Goal: Task Accomplishment & Management: Manage account settings

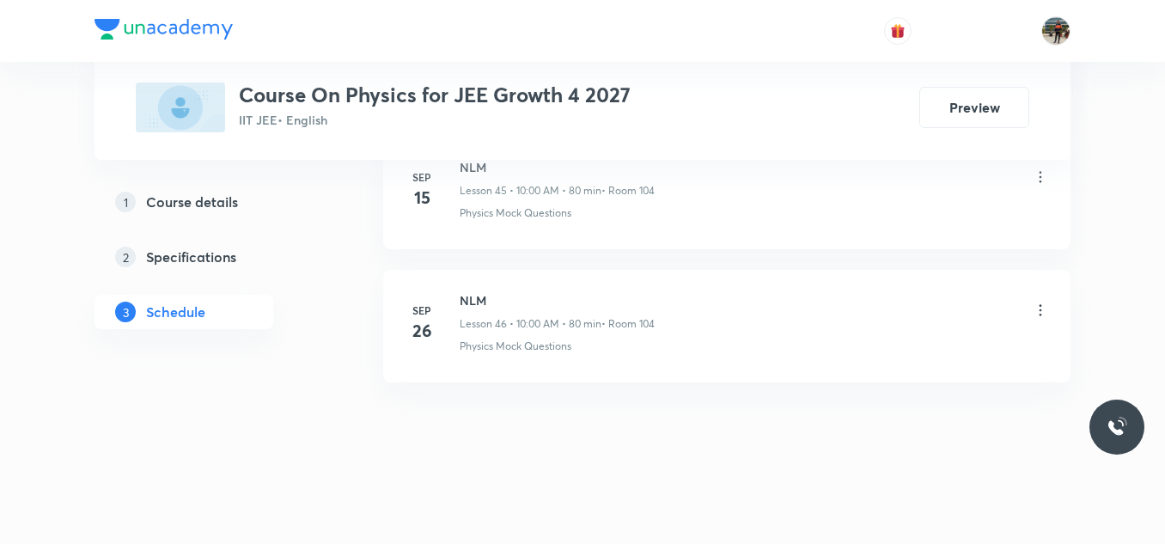
click at [473, 296] on h6 "NLM" at bounding box center [557, 300] width 195 height 18
copy h6 "NLM"
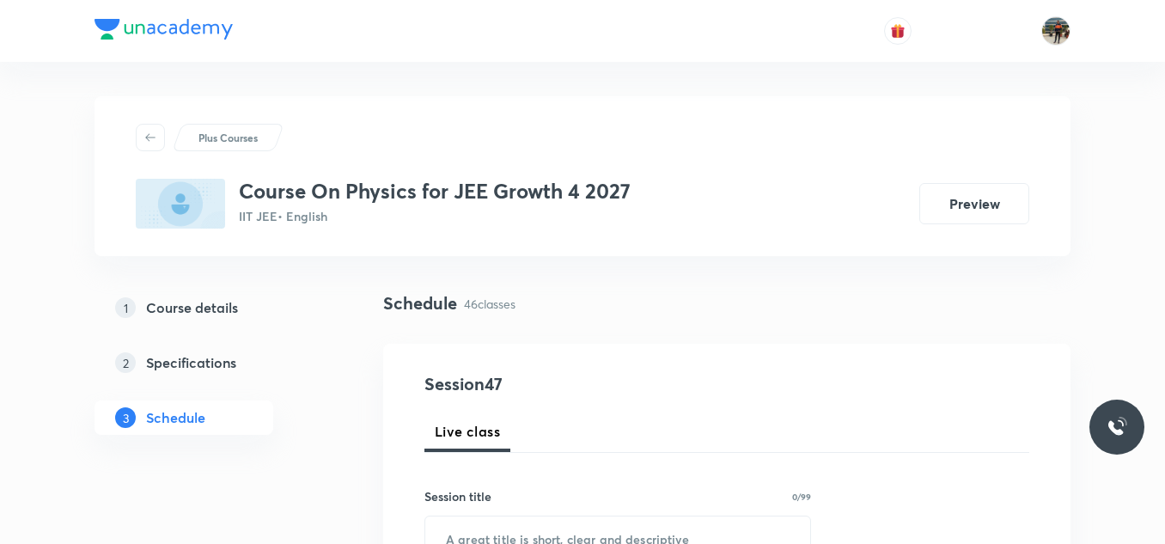
scroll to position [231, 0]
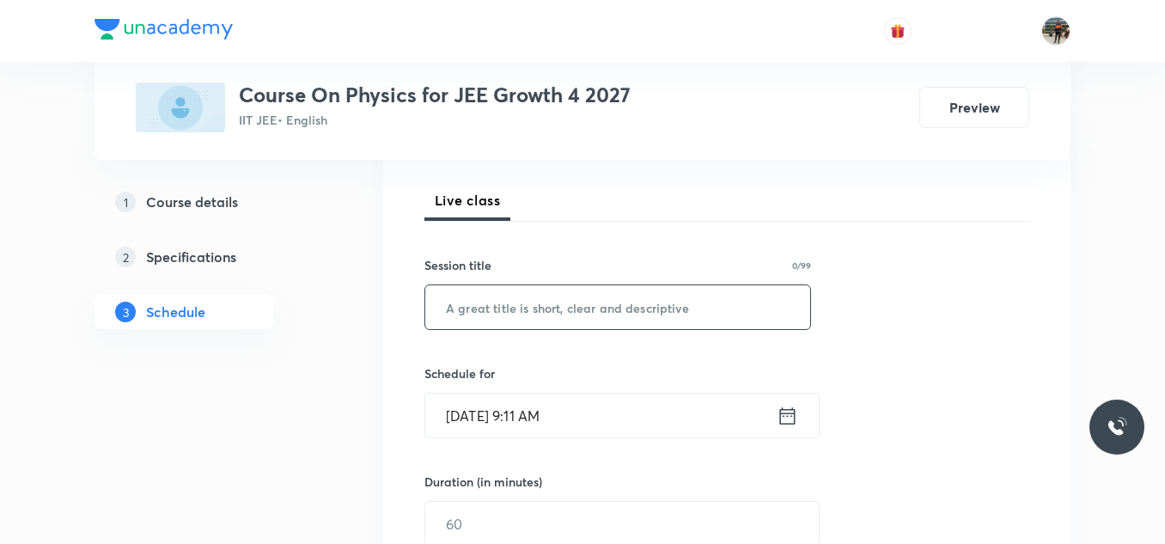
click at [473, 296] on input "text" at bounding box center [617, 307] width 385 height 44
paste input "NLM"
type input "NLM"
click at [785, 420] on icon at bounding box center [787, 416] width 21 height 24
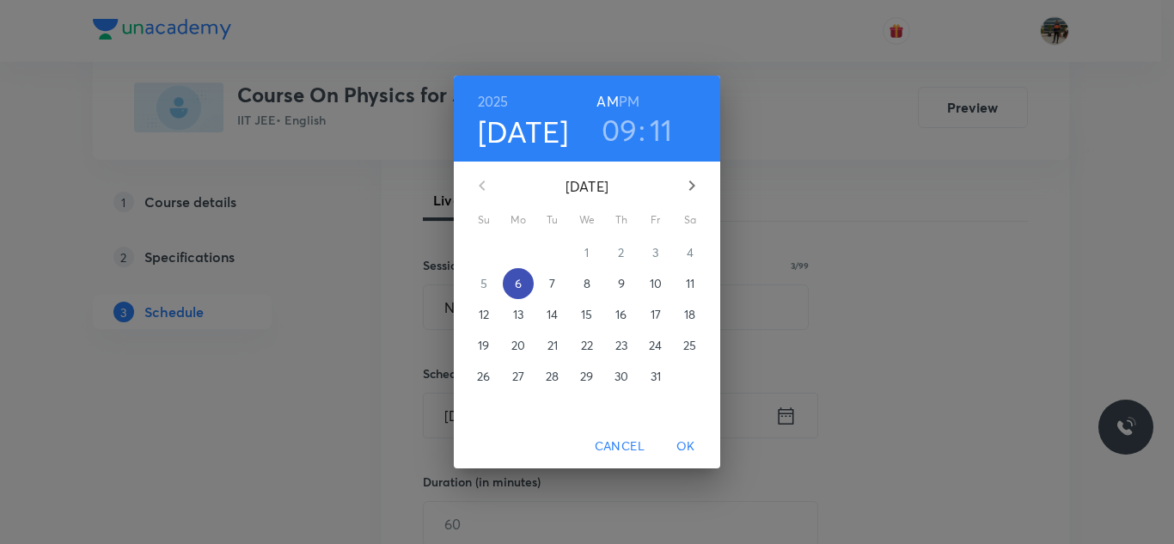
click at [523, 286] on span "6" at bounding box center [518, 283] width 31 height 17
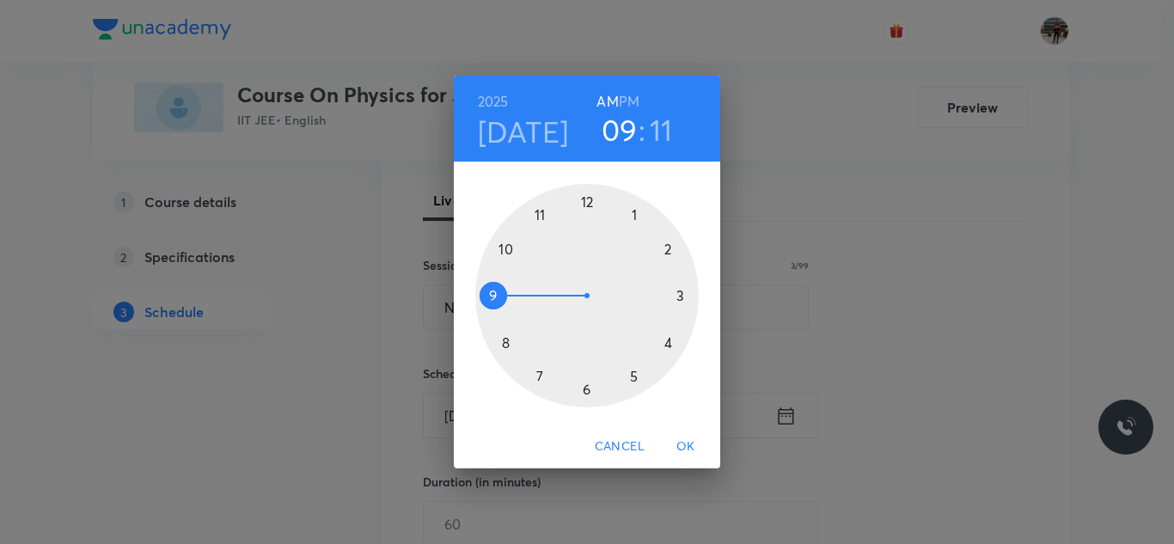
click at [506, 250] on div at bounding box center [586, 295] width 223 height 223
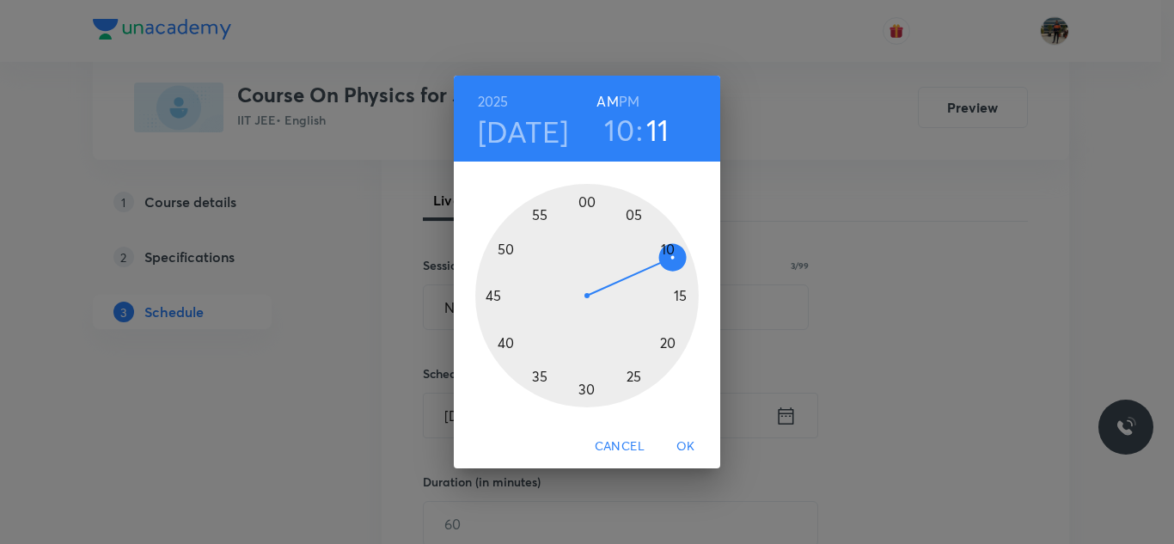
click at [584, 200] on div at bounding box center [586, 295] width 223 height 223
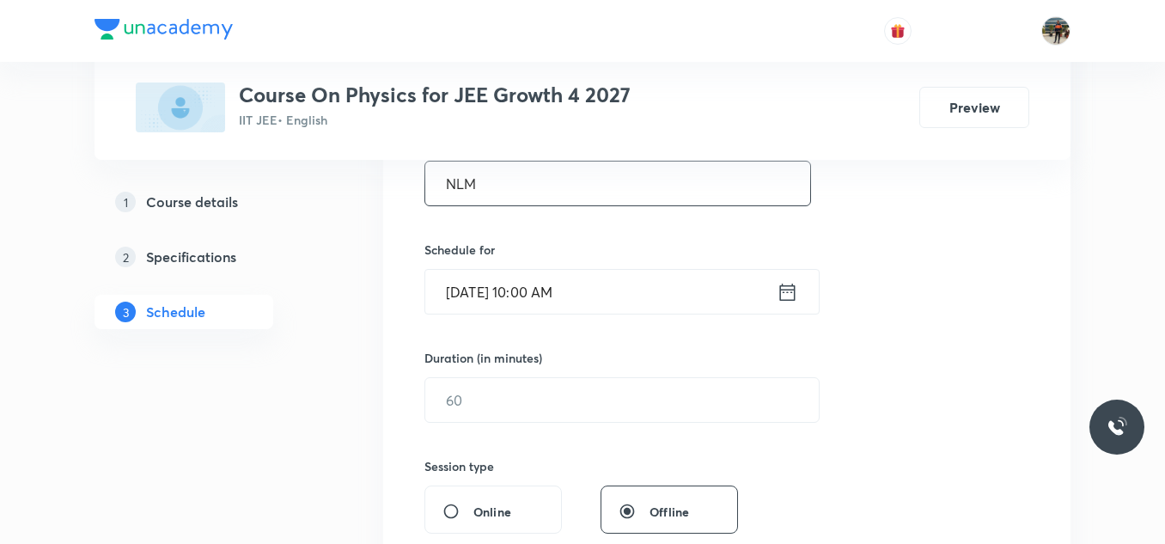
scroll to position [358, 0]
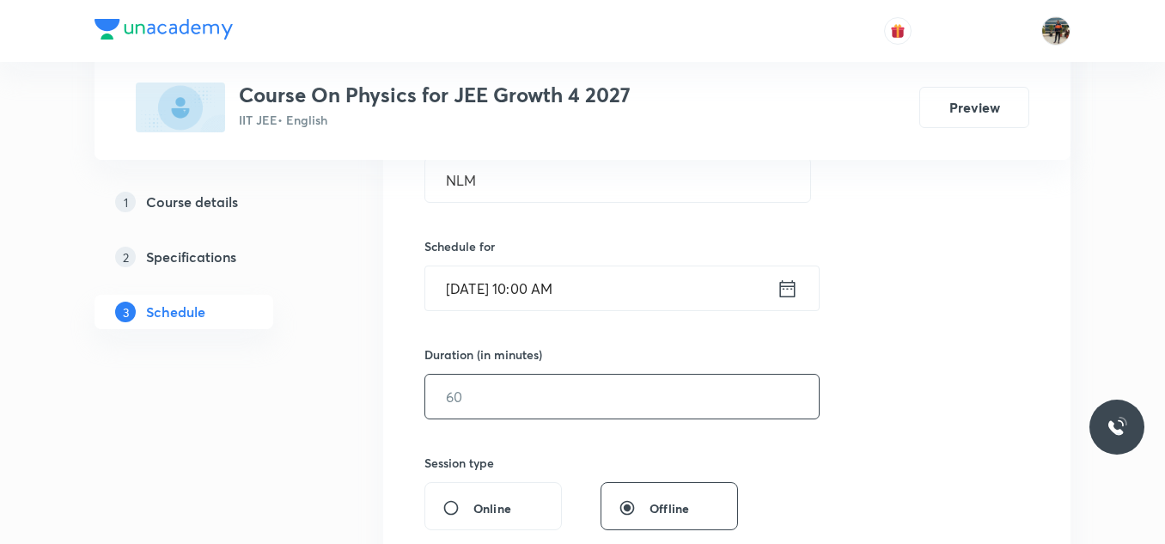
click at [487, 386] on input "text" at bounding box center [622, 397] width 394 height 44
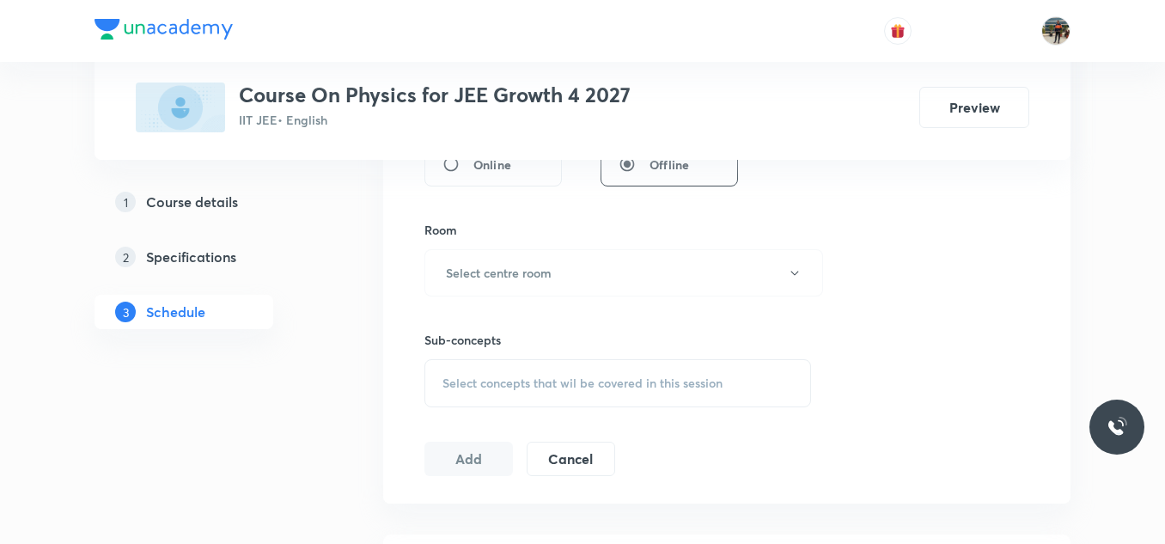
scroll to position [703, 0]
type input "80"
click at [461, 259] on button "Select centre room" at bounding box center [623, 271] width 399 height 47
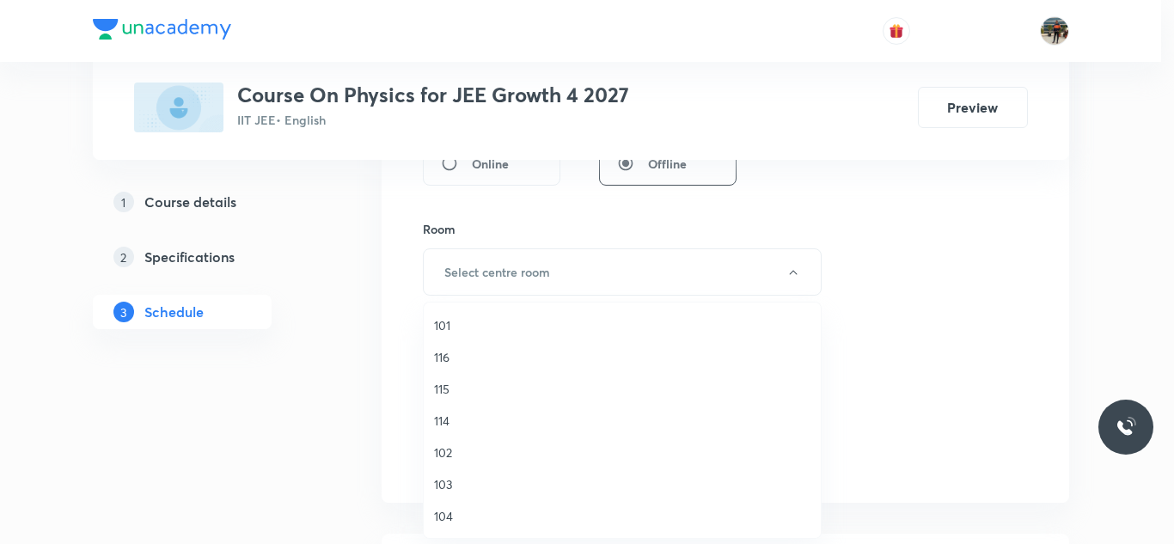
click at [447, 520] on span "104" at bounding box center [622, 516] width 376 height 18
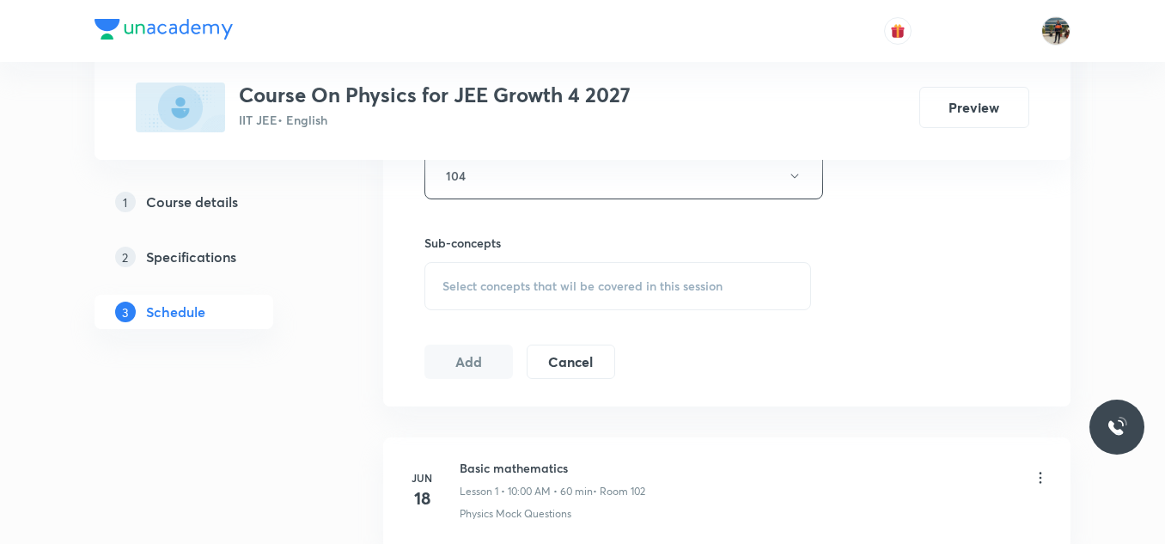
scroll to position [800, 0]
click at [469, 265] on div "Select concepts that wil be covered in this session" at bounding box center [617, 285] width 387 height 48
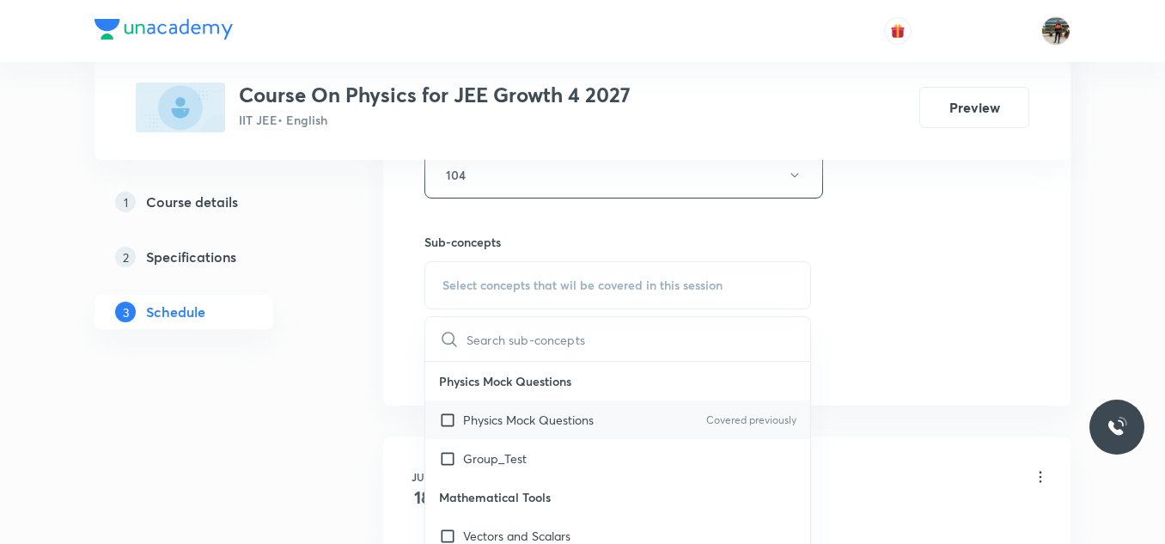
click at [448, 417] on input "checkbox" at bounding box center [451, 420] width 24 height 18
checkbox input "true"
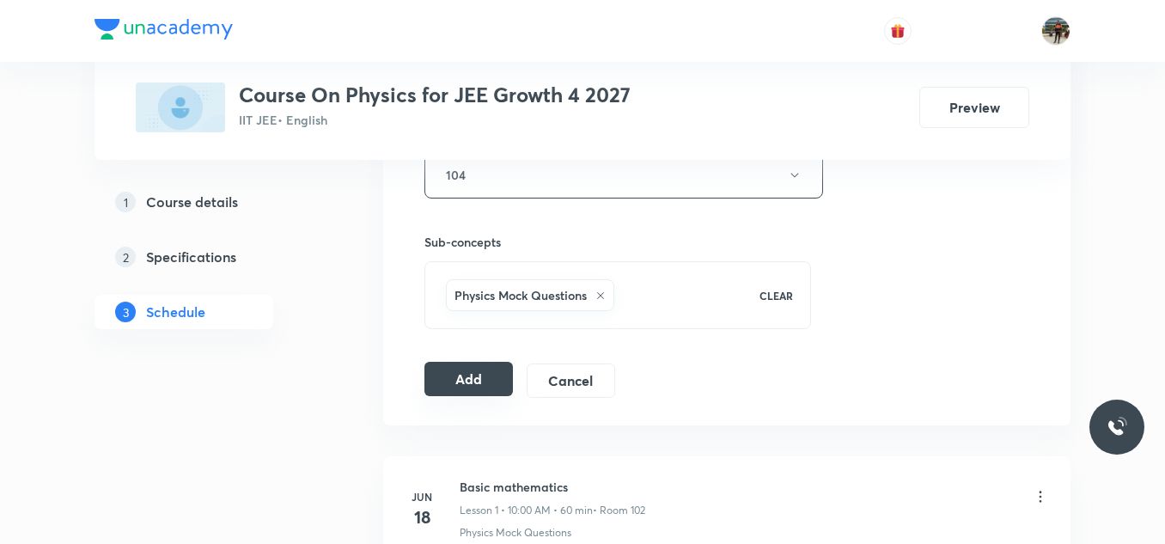
click at [472, 370] on button "Add" at bounding box center [468, 379] width 88 height 34
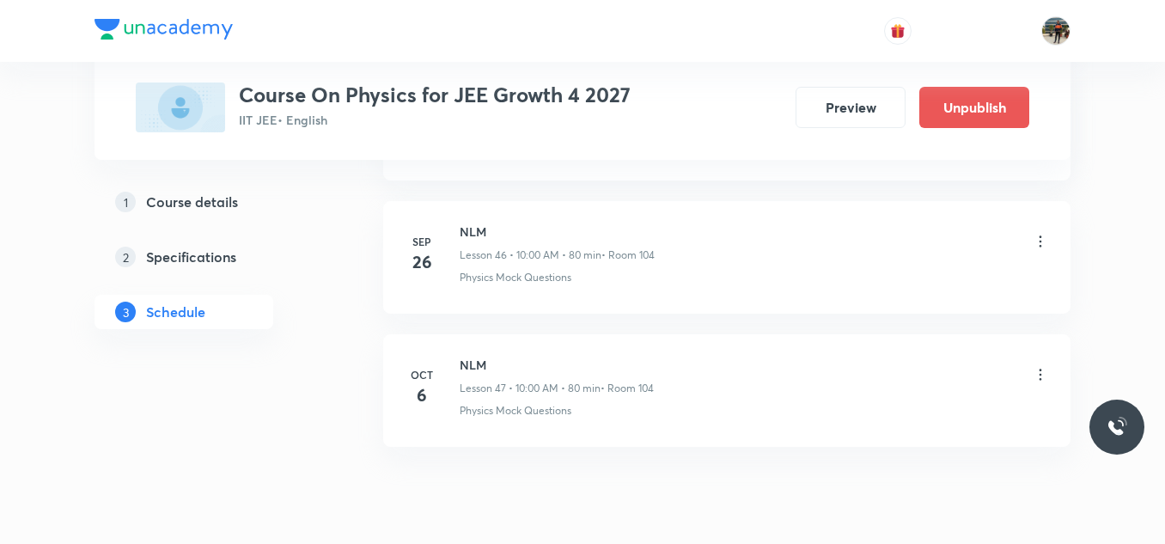
scroll to position [6303, 0]
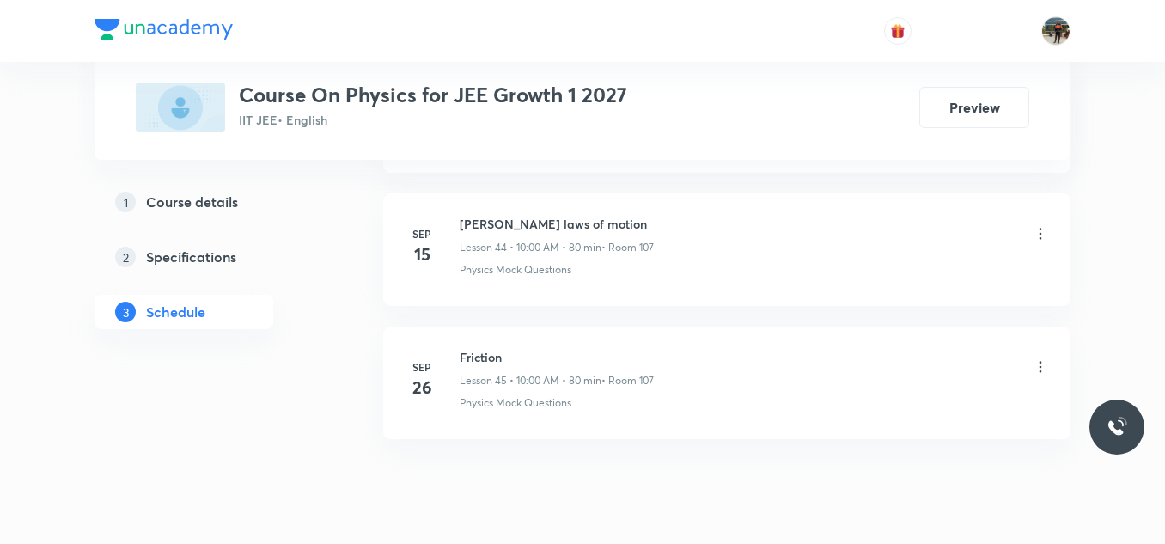
scroll to position [6936, 0]
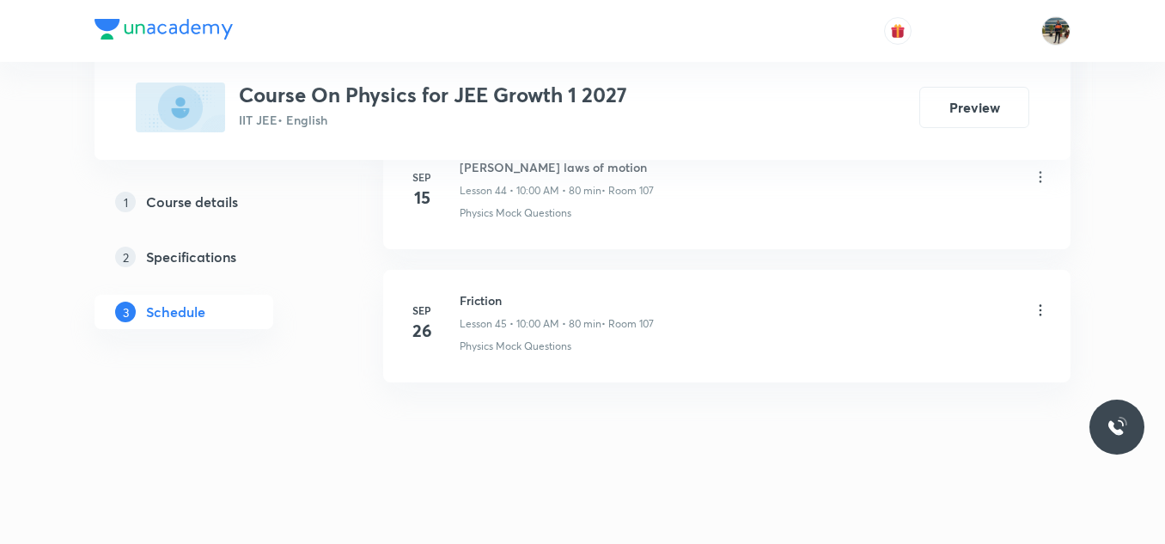
click at [485, 302] on h6 "Friction" at bounding box center [557, 300] width 194 height 18
copy h6 "Friction"
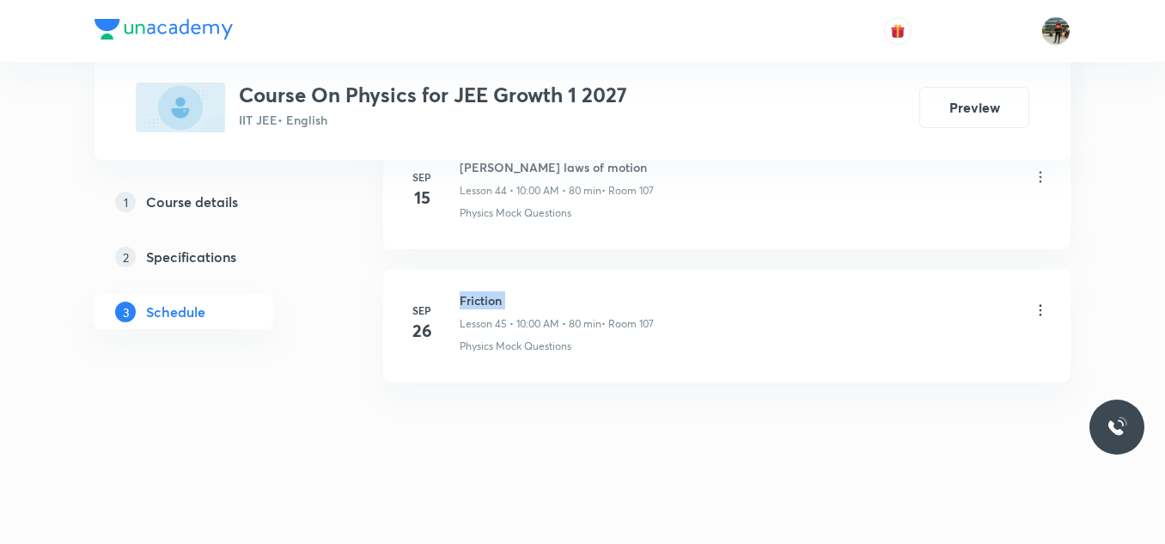
copy h6 "Friction"
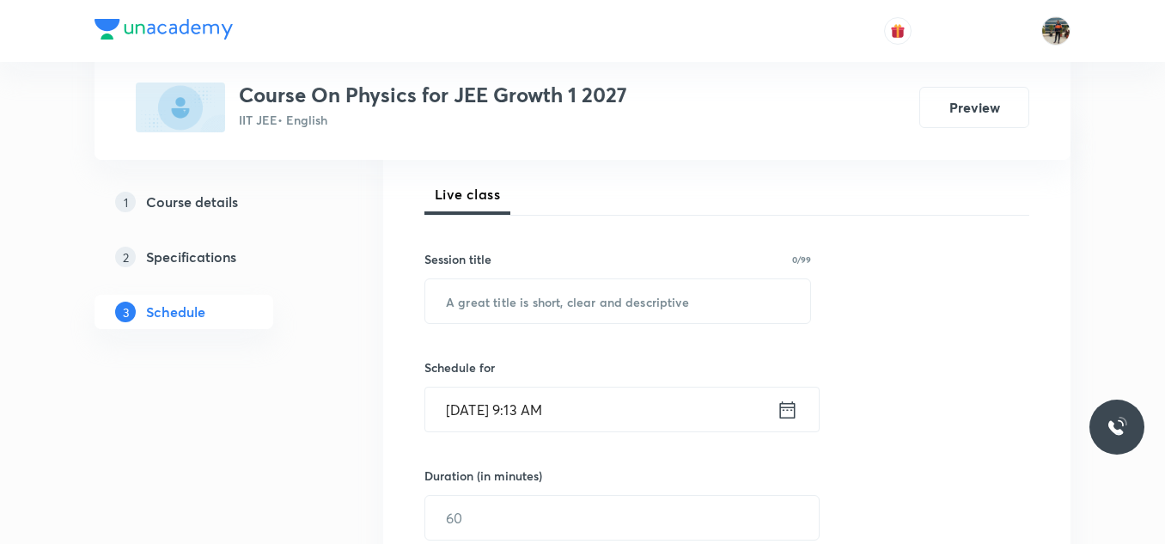
scroll to position [239, 0]
click at [503, 294] on input "text" at bounding box center [617, 300] width 385 height 44
paste input "Friction"
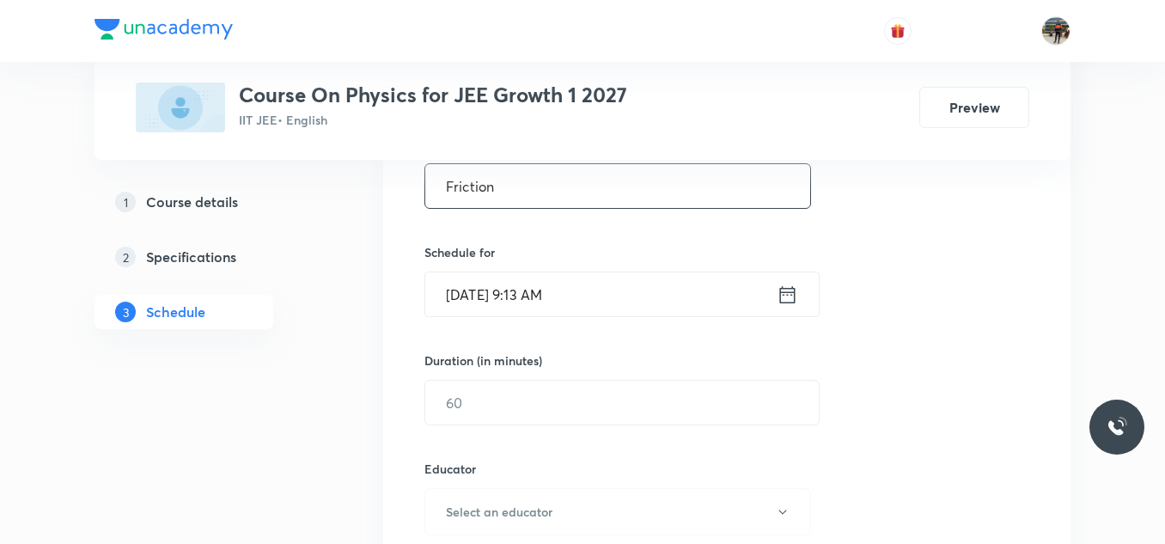
scroll to position [355, 0]
type input "Friction"
click at [786, 296] on icon at bounding box center [787, 292] width 21 height 24
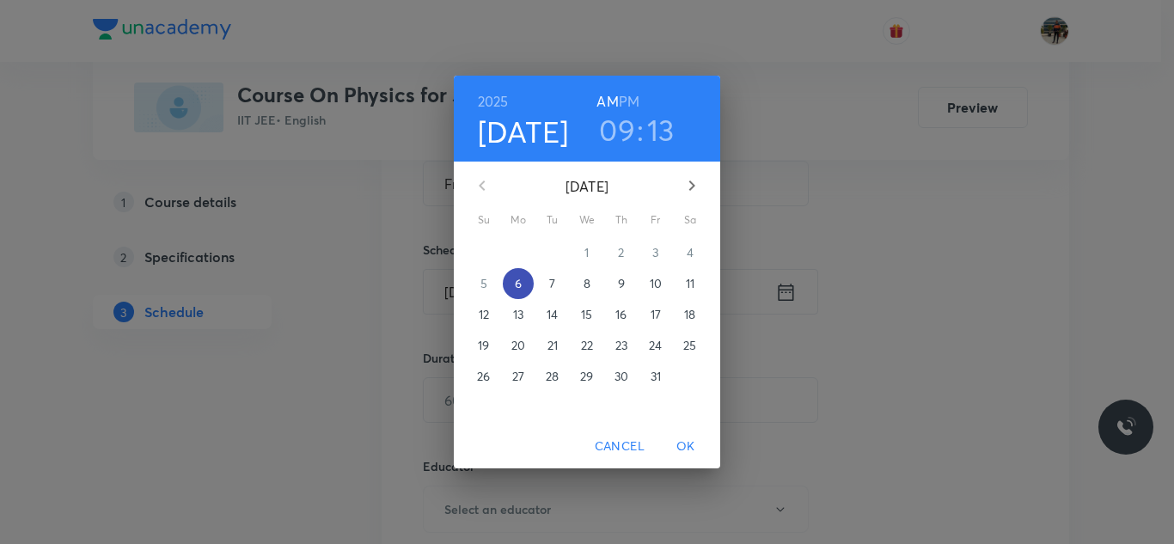
click at [528, 281] on span "6" at bounding box center [518, 283] width 31 height 17
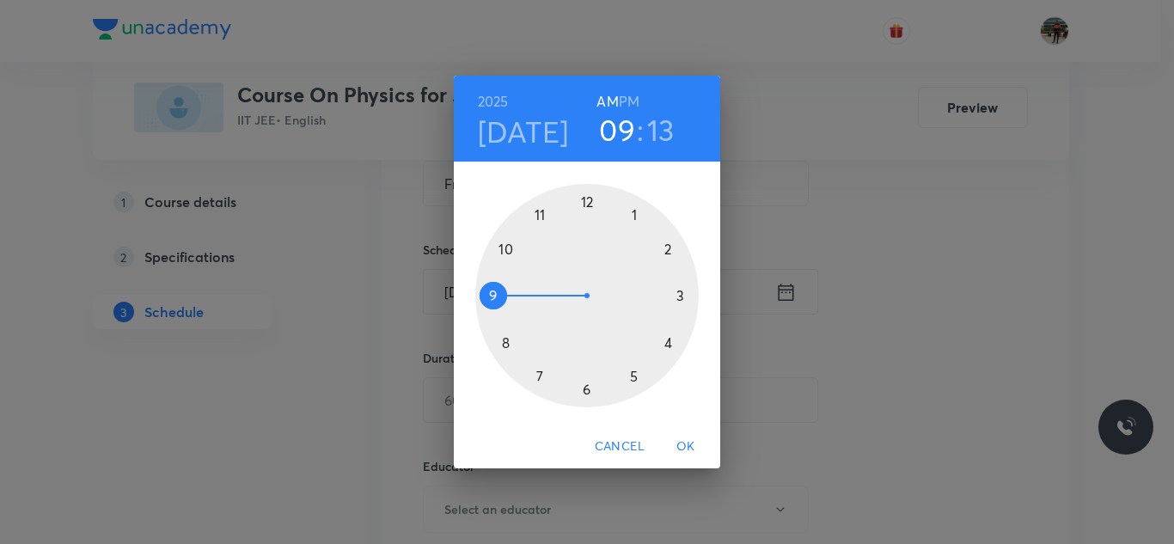
click at [506, 247] on div at bounding box center [586, 295] width 223 height 223
click at [584, 199] on div at bounding box center [586, 295] width 223 height 223
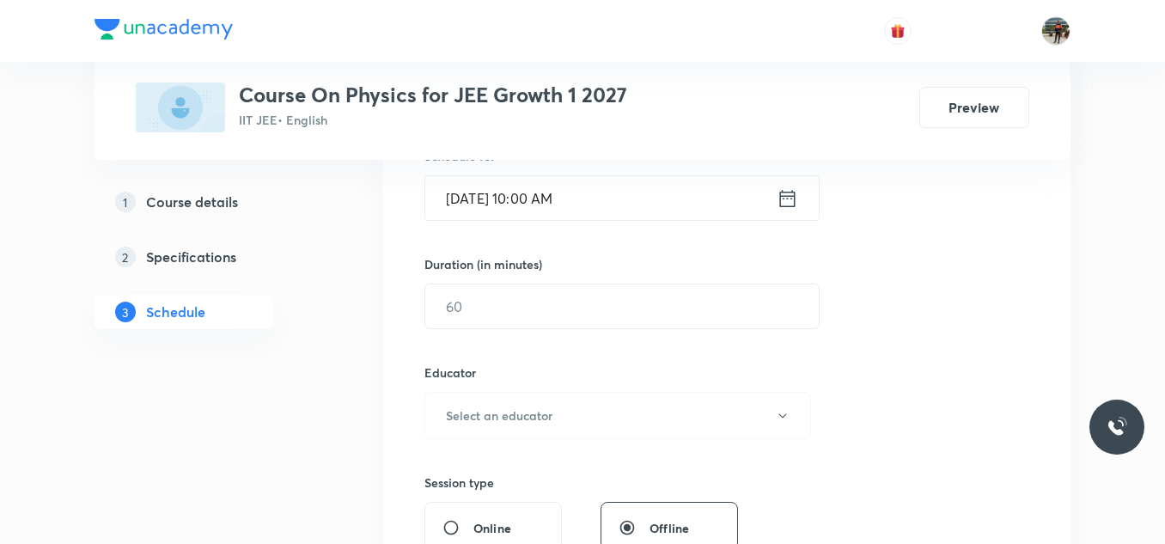
scroll to position [455, 0]
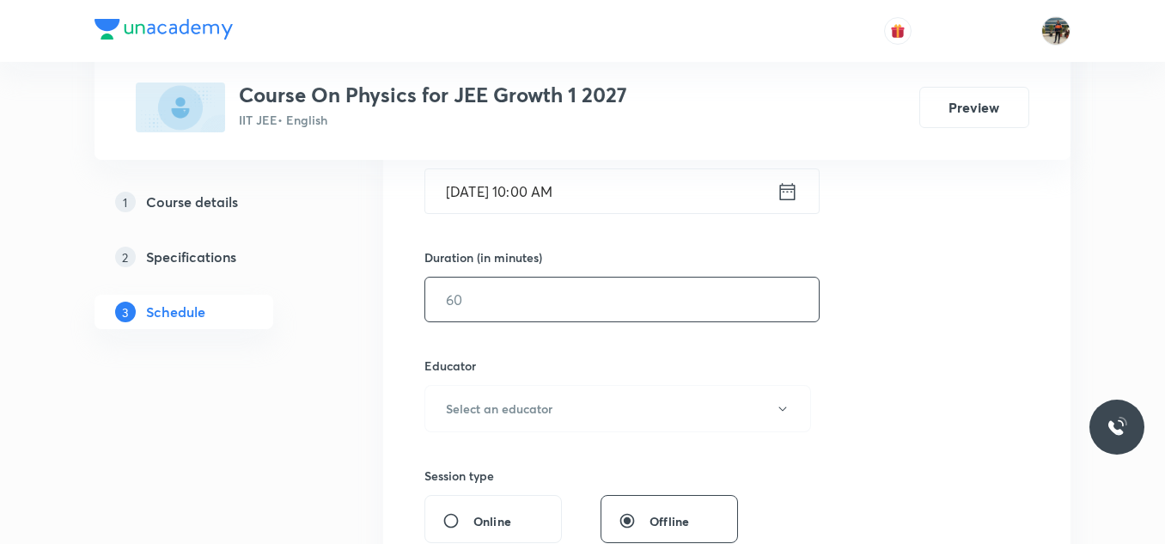
click at [455, 303] on input "text" at bounding box center [622, 300] width 394 height 44
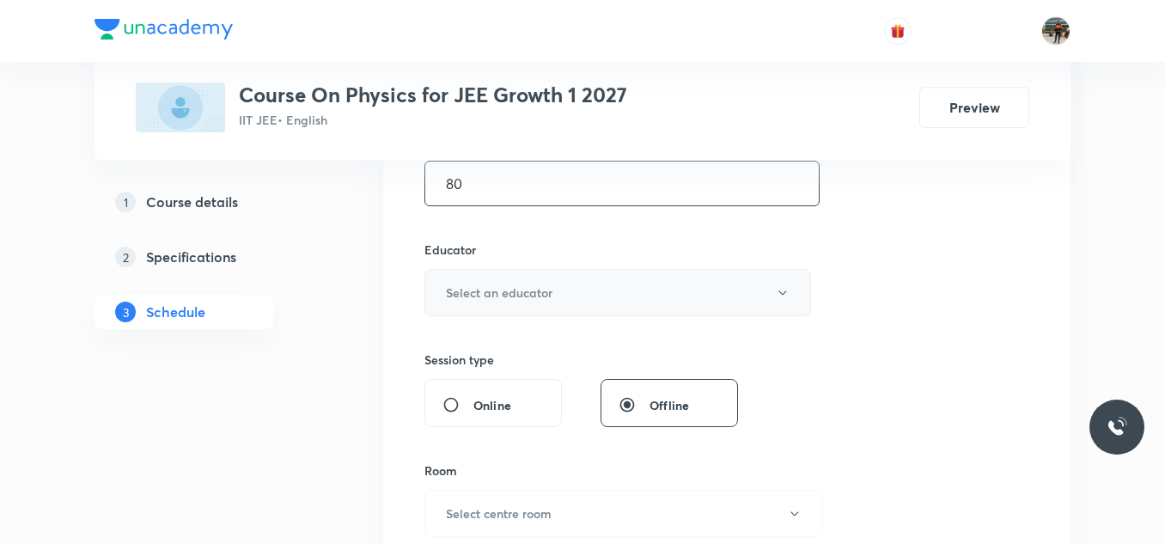
scroll to position [570, 0]
type input "80"
click at [457, 285] on h6 "Select an educator" at bounding box center [499, 293] width 107 height 18
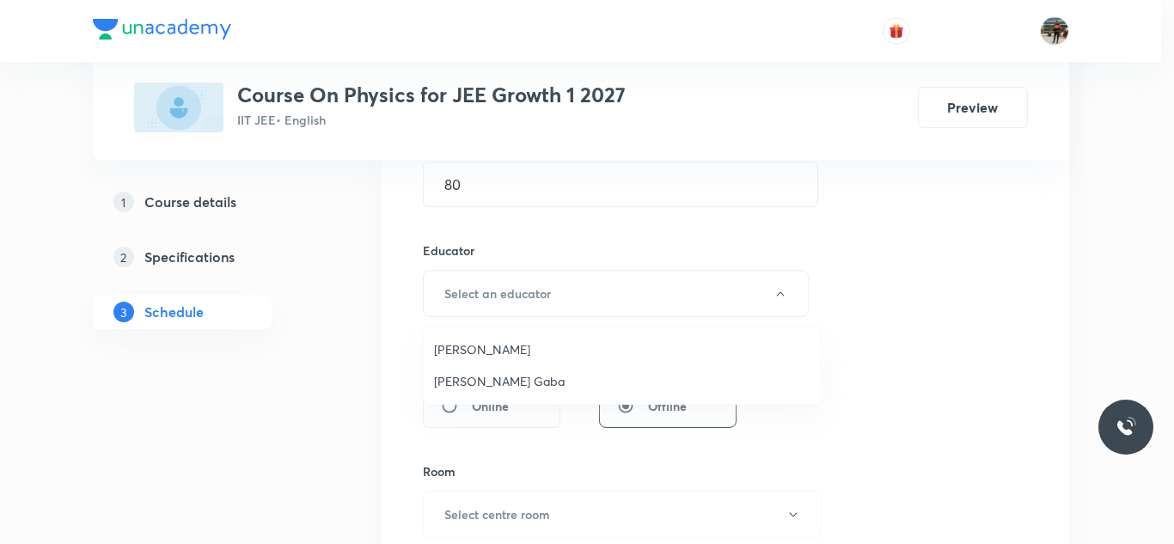
click at [452, 374] on span "Arpit Gaba" at bounding box center [622, 381] width 376 height 18
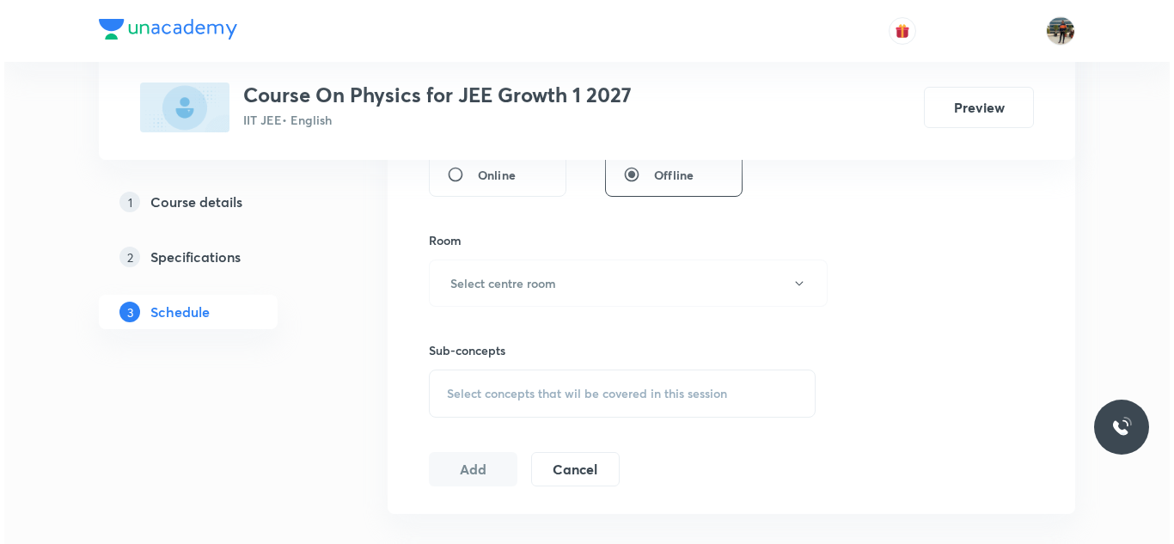
scroll to position [802, 0]
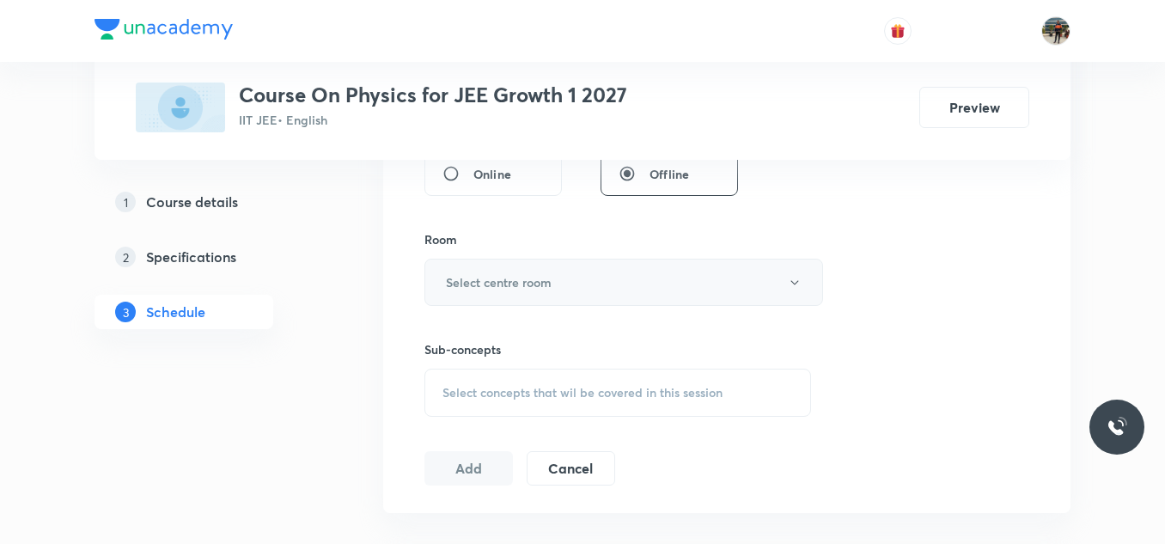
click at [452, 263] on button "Select centre room" at bounding box center [623, 282] width 399 height 47
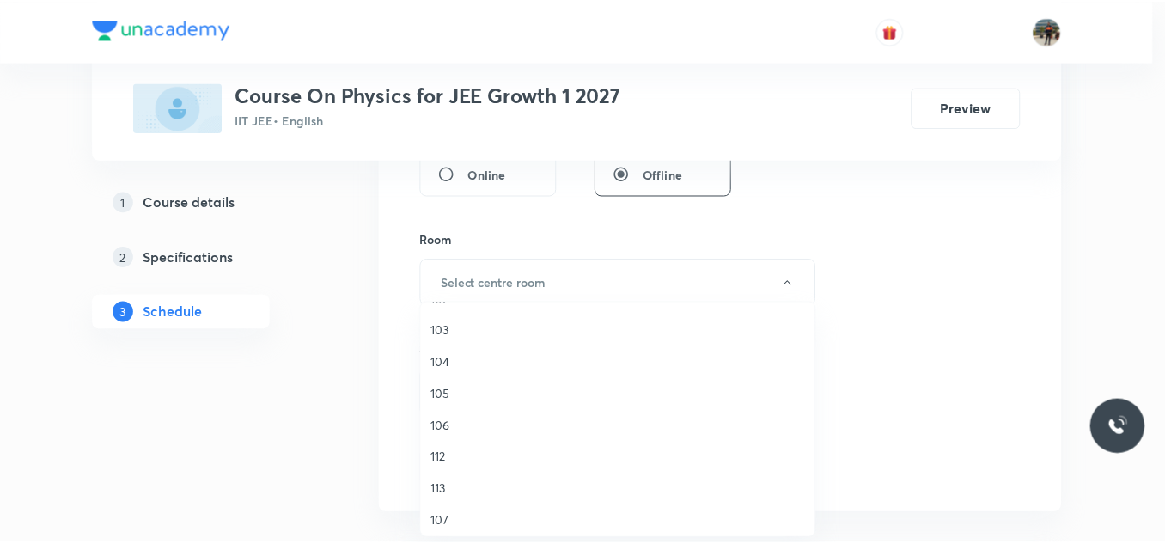
scroll to position [156, 0]
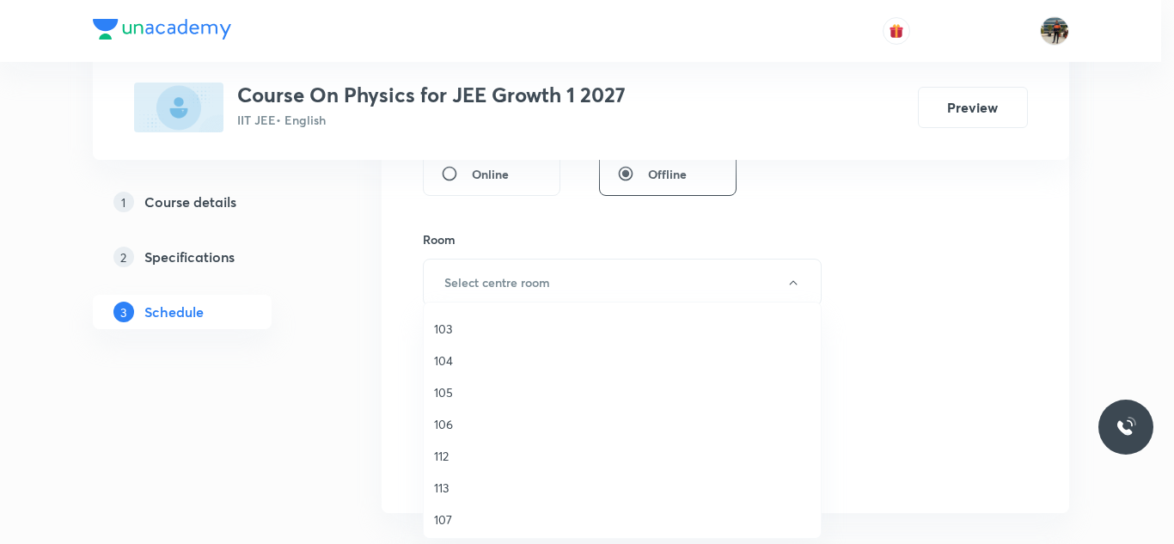
click at [453, 517] on span "107" at bounding box center [622, 519] width 376 height 18
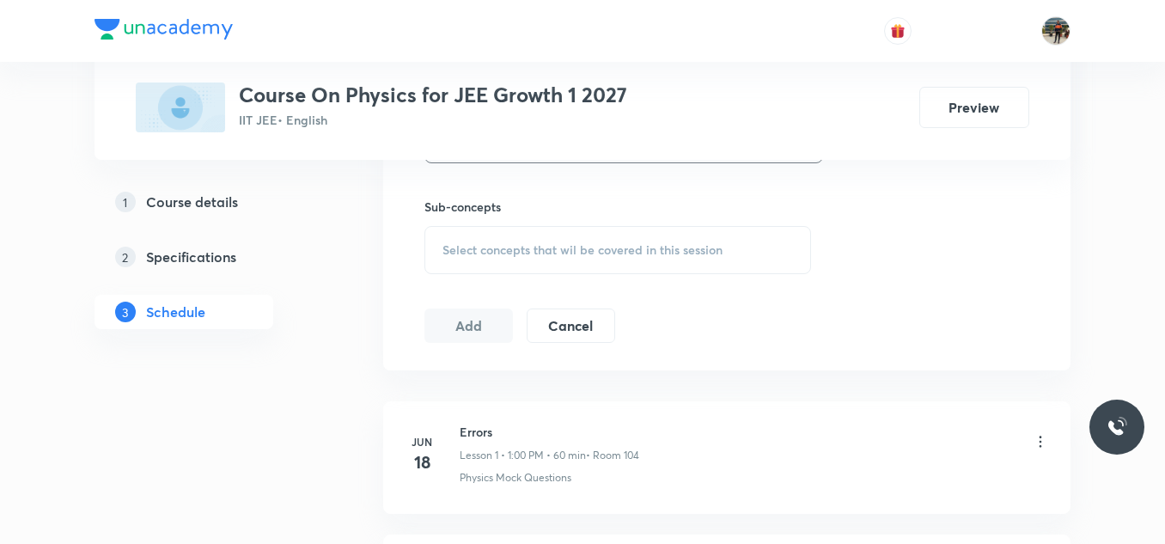
scroll to position [947, 0]
click at [458, 239] on div "Select concepts that wil be covered in this session" at bounding box center [617, 248] width 387 height 48
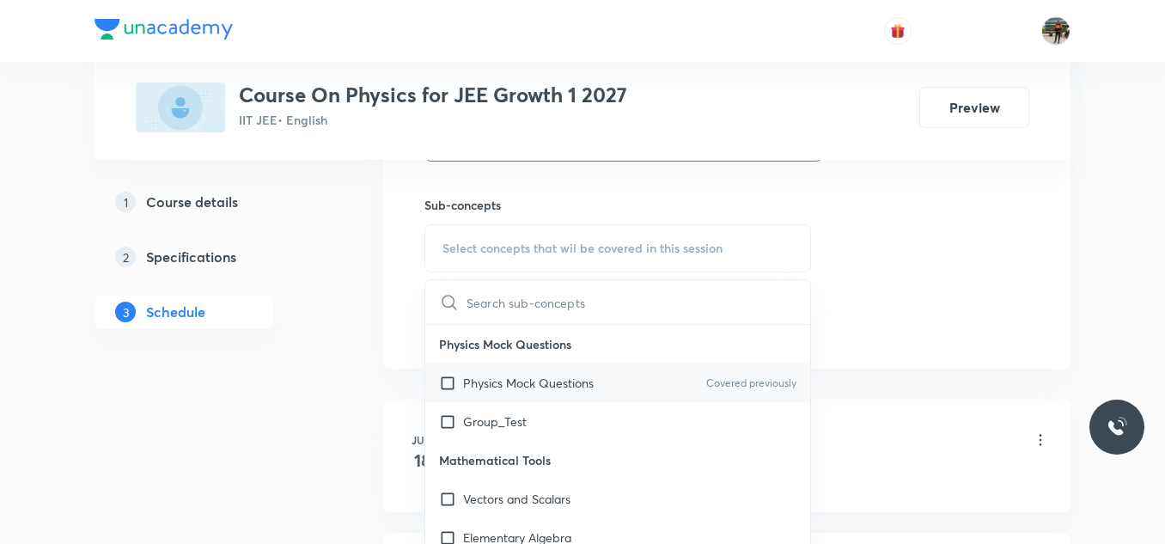
click at [450, 387] on input "checkbox" at bounding box center [451, 383] width 24 height 18
checkbox input "true"
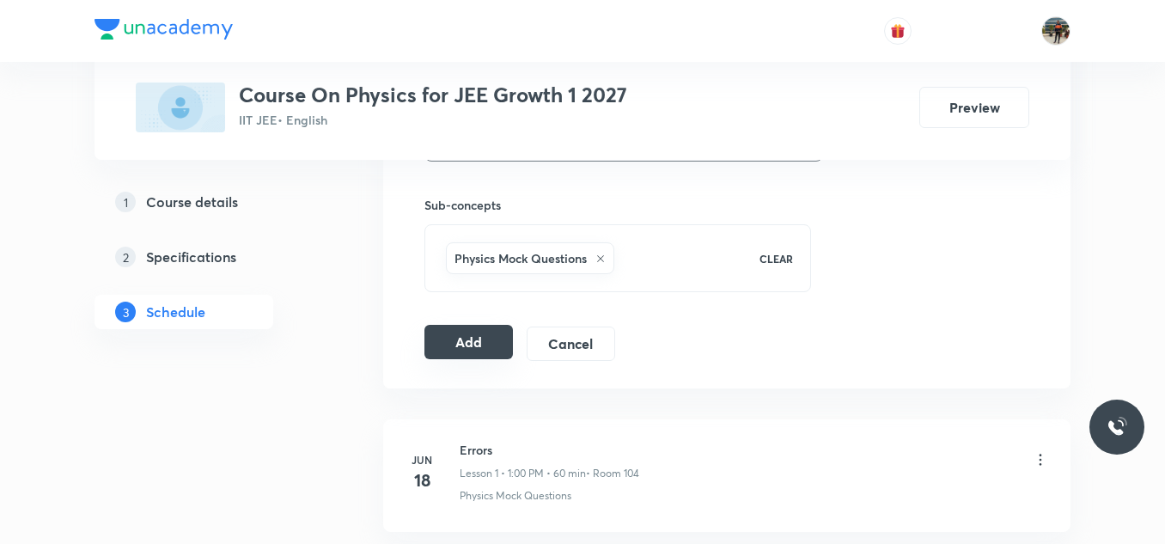
click at [488, 344] on button "Add" at bounding box center [468, 342] width 88 height 34
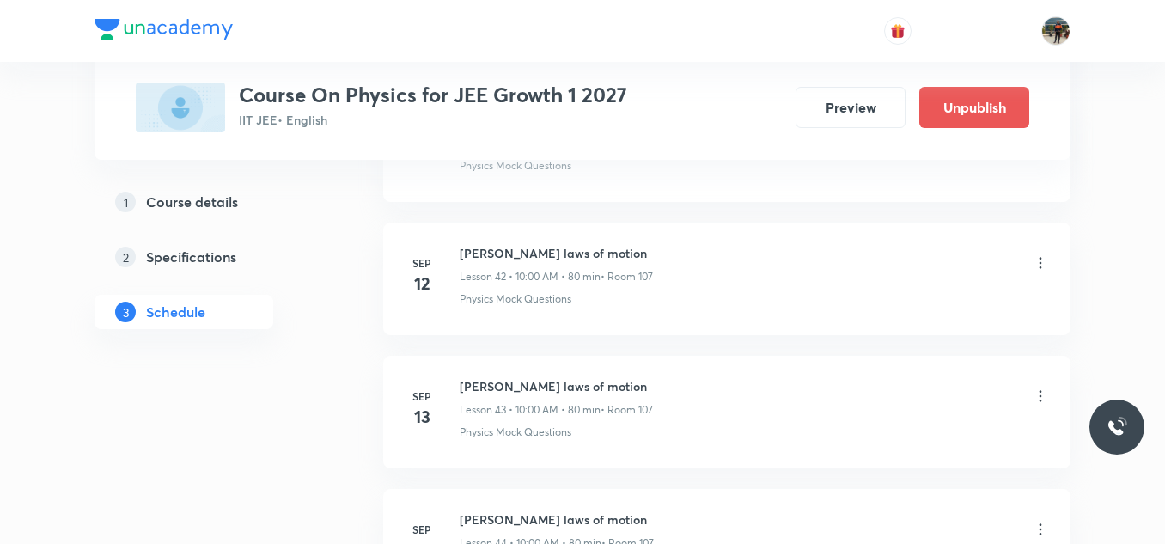
scroll to position [6170, 0]
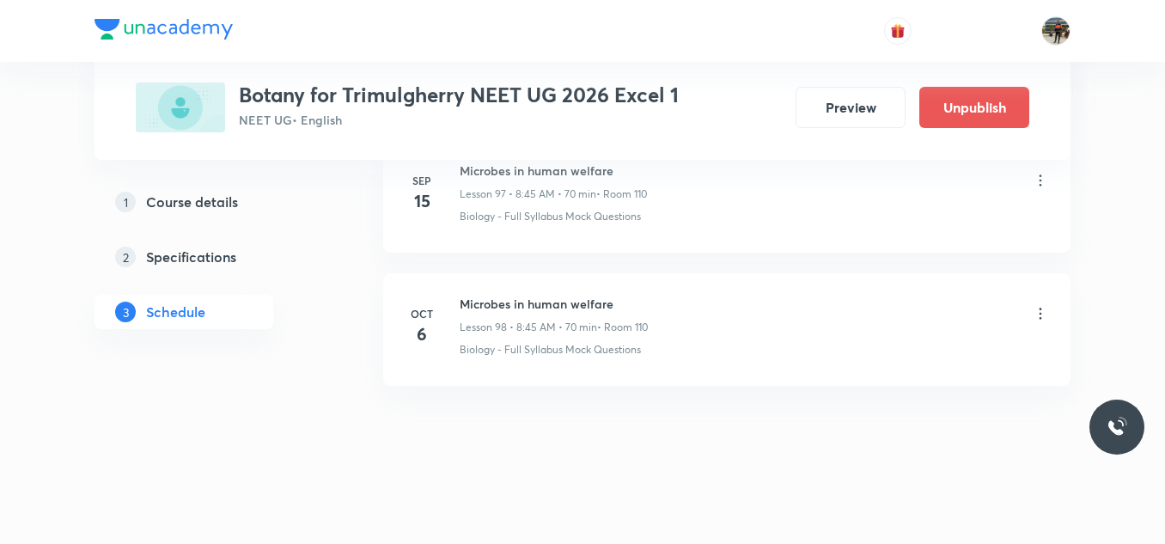
scroll to position [13884, 0]
click at [516, 296] on h6 "Microbes in human welfare" at bounding box center [554, 300] width 188 height 18
copy h6 "Microbes in human welfare"
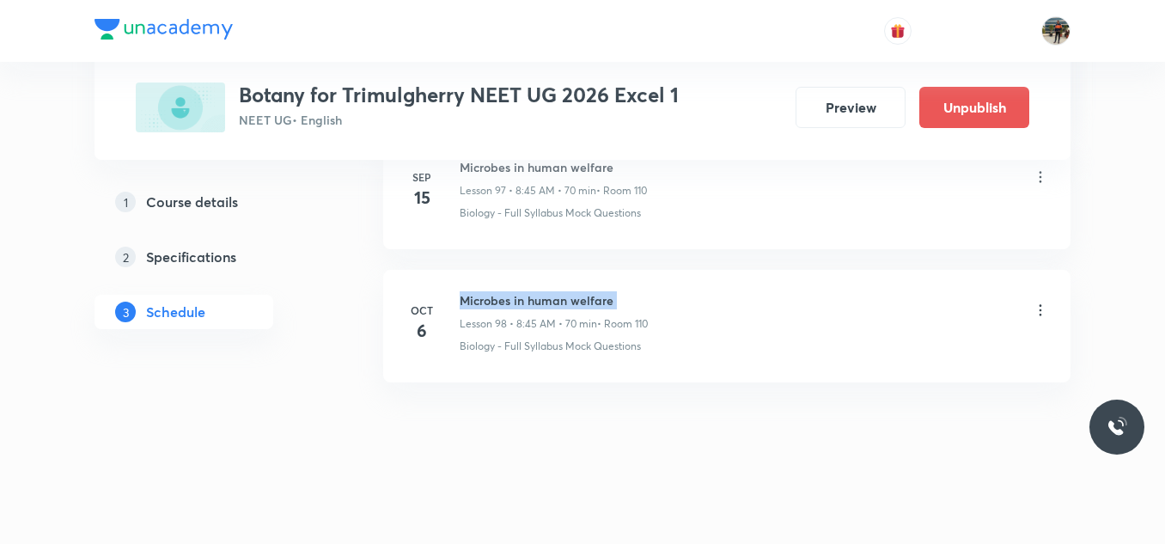
click at [516, 296] on h6 "Microbes in human welfare" at bounding box center [554, 300] width 188 height 18
click at [1037, 308] on icon at bounding box center [1040, 310] width 17 height 17
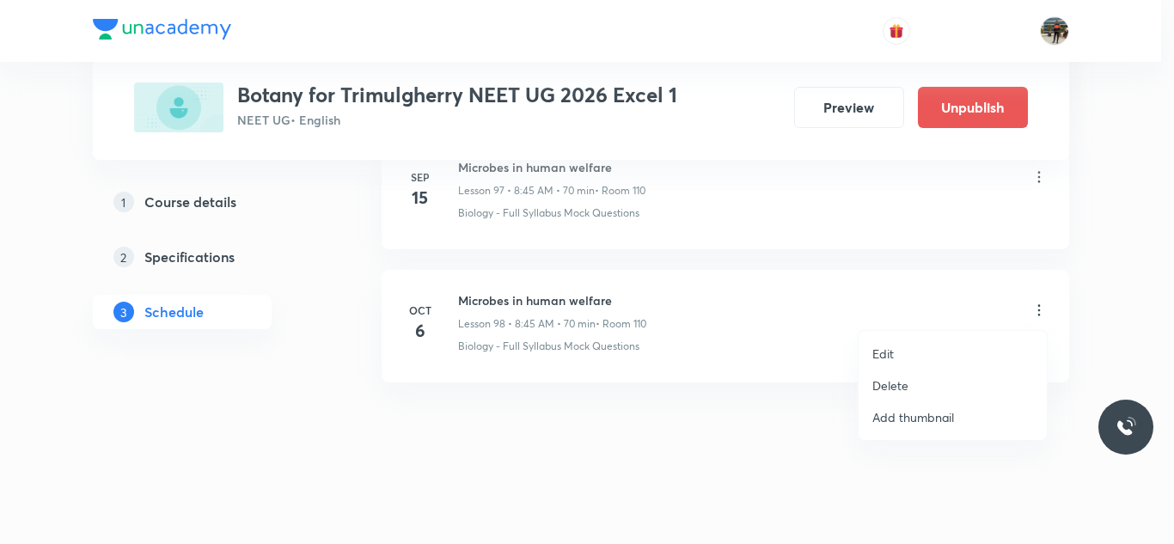
click at [899, 388] on p "Delete" at bounding box center [890, 385] width 36 height 18
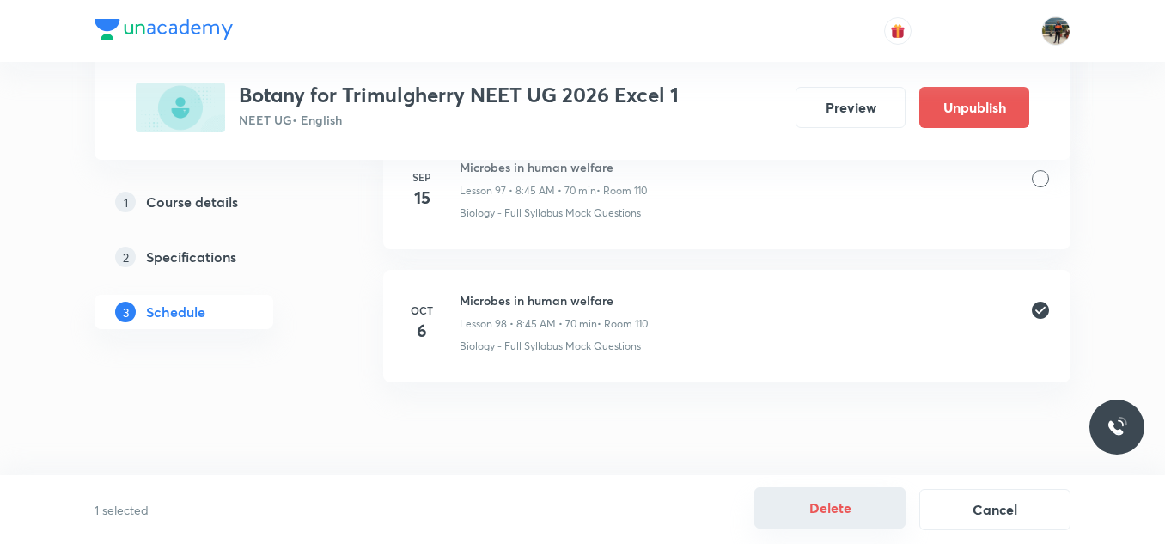
click at [819, 515] on button "Delete" at bounding box center [829, 507] width 151 height 41
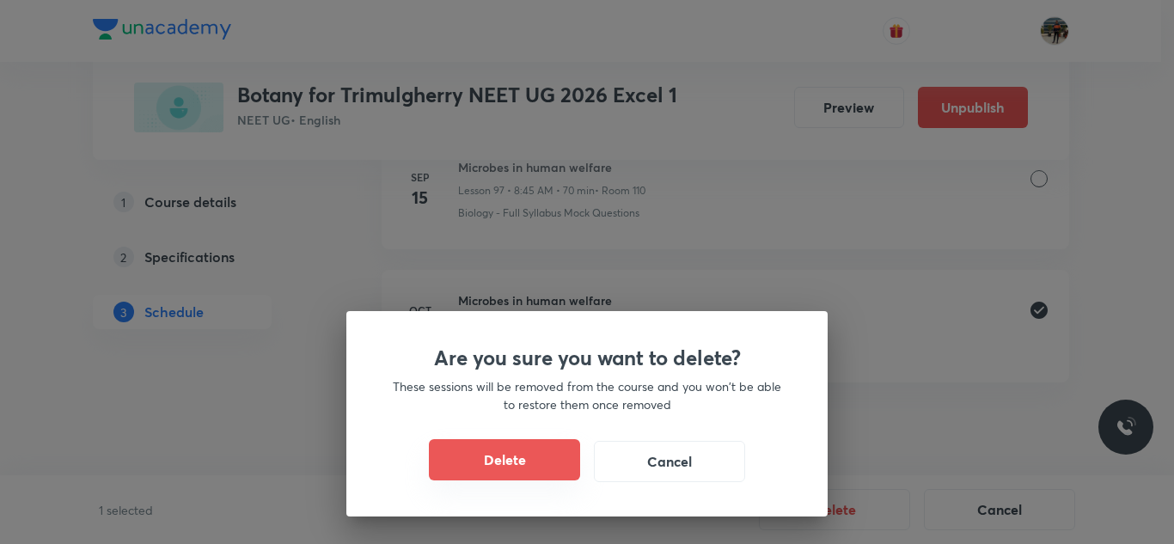
click at [465, 453] on button "Delete" at bounding box center [504, 459] width 151 height 41
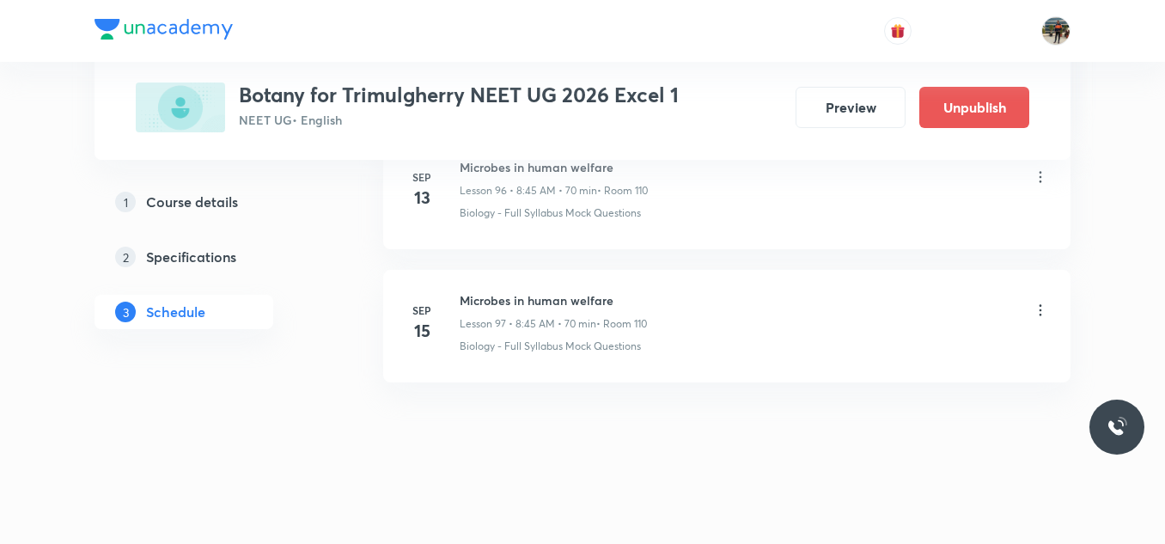
scroll to position [13751, 0]
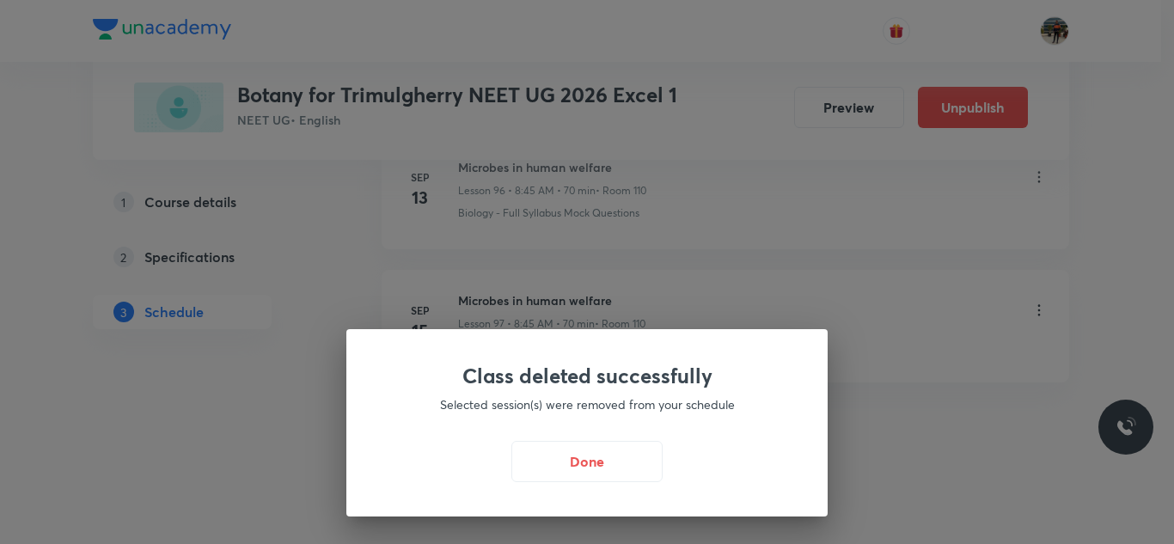
click at [552, 436] on div "Class deleted successfully Selected session(s) were removed from your schedule …" at bounding box center [586, 422] width 481 height 187
click at [545, 459] on button "Done" at bounding box center [586, 459] width 151 height 41
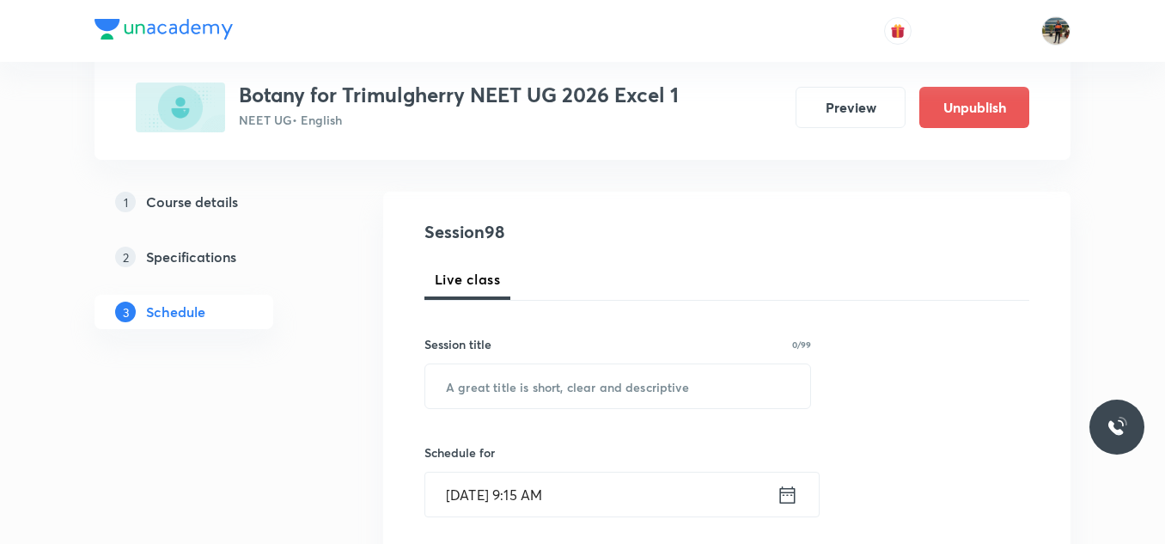
scroll to position [156, 0]
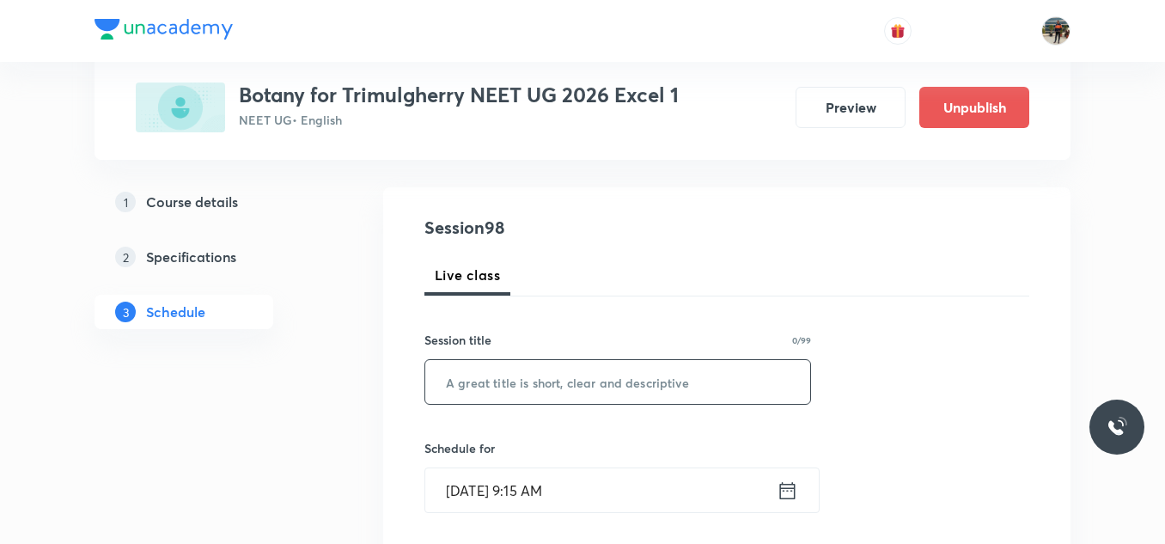
click at [525, 400] on input "text" at bounding box center [617, 382] width 385 height 44
paste input "Microbes in human welfare"
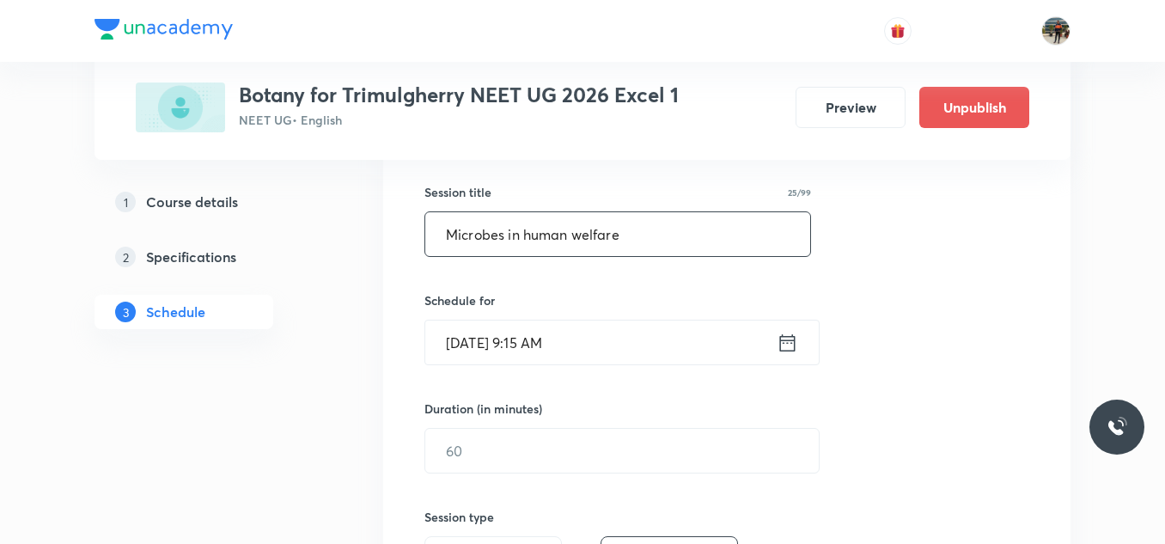
scroll to position [310, 0]
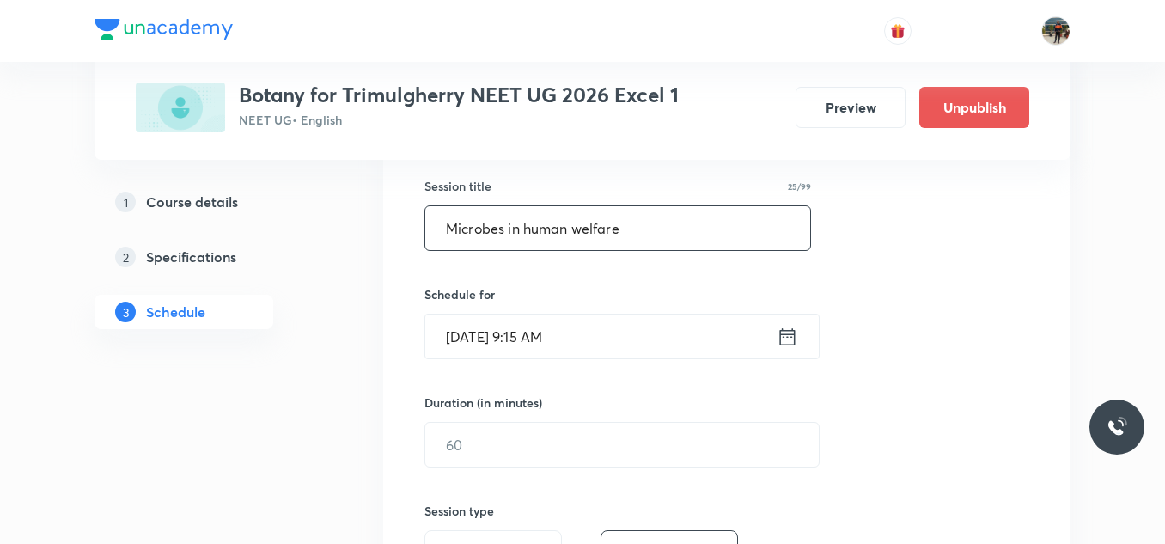
type input "Microbes in human welfare"
click at [790, 336] on icon at bounding box center [787, 337] width 21 height 24
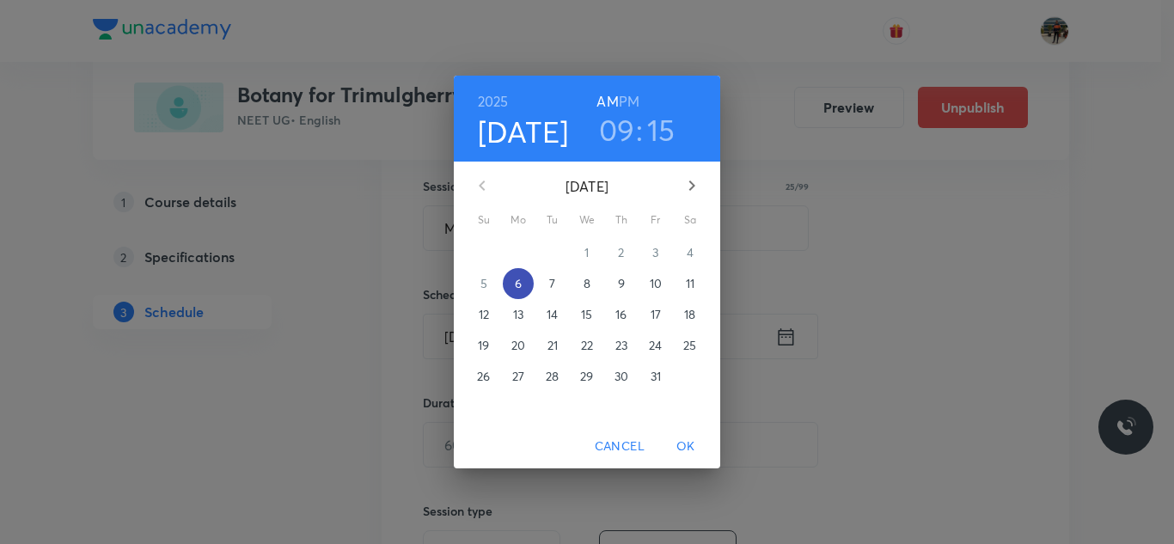
click at [523, 284] on span "6" at bounding box center [518, 283] width 31 height 17
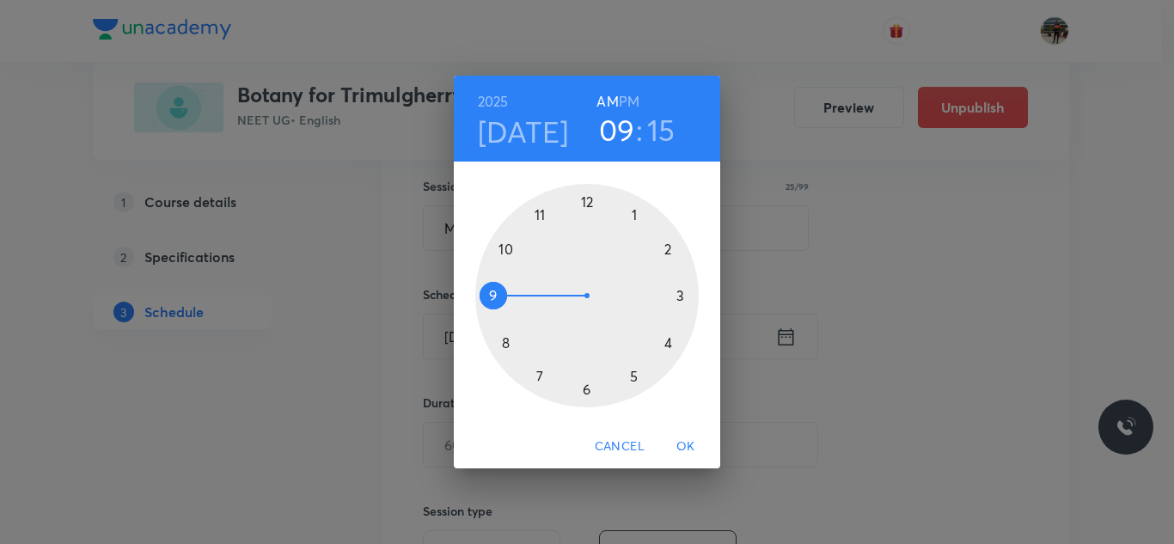
click at [491, 299] on div at bounding box center [586, 295] width 223 height 223
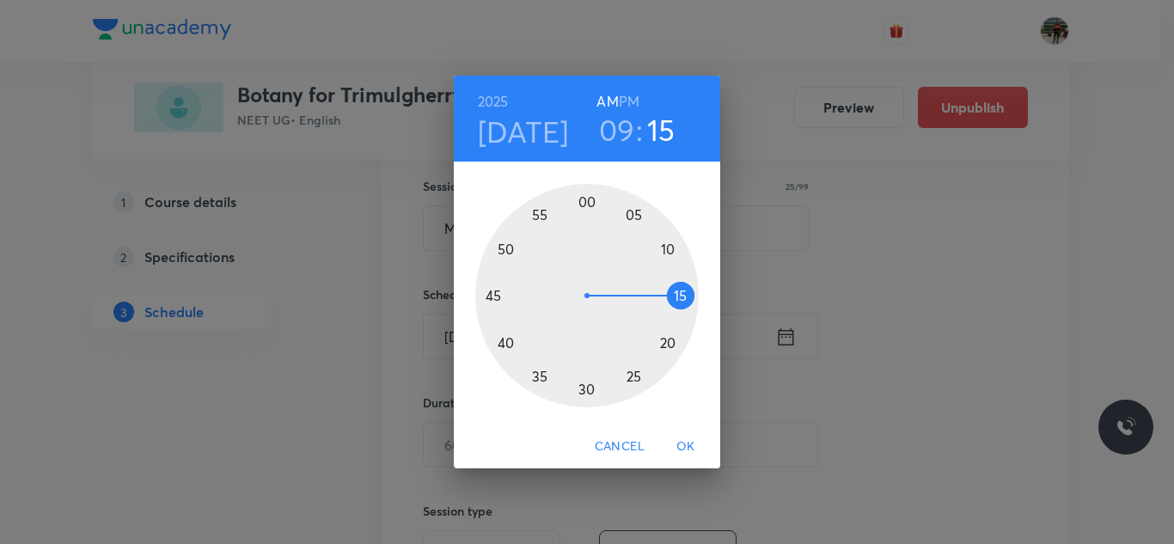
click at [668, 342] on div at bounding box center [586, 295] width 223 height 223
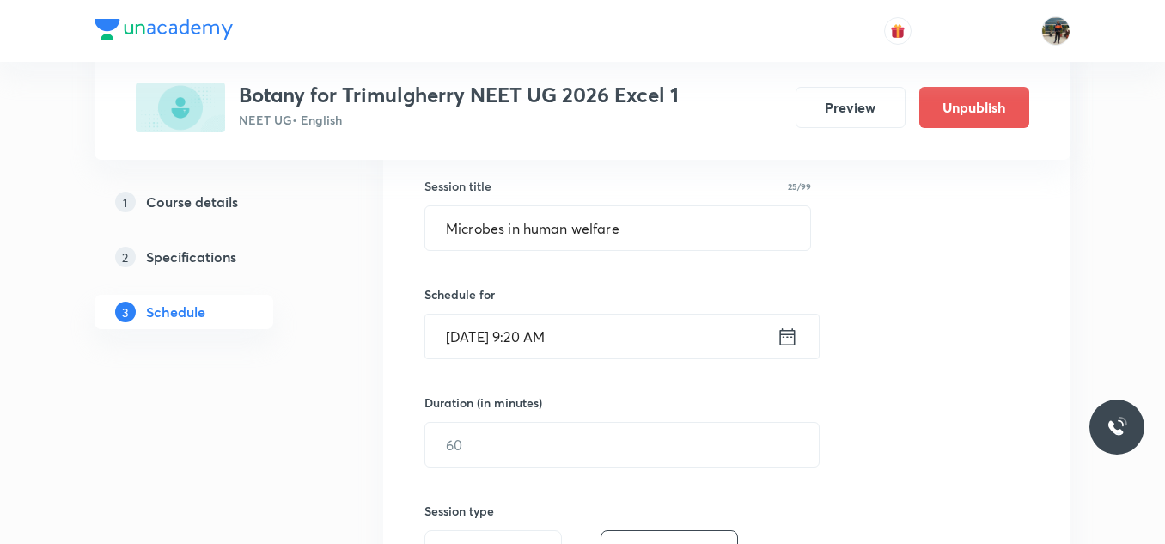
scroll to position [349, 0]
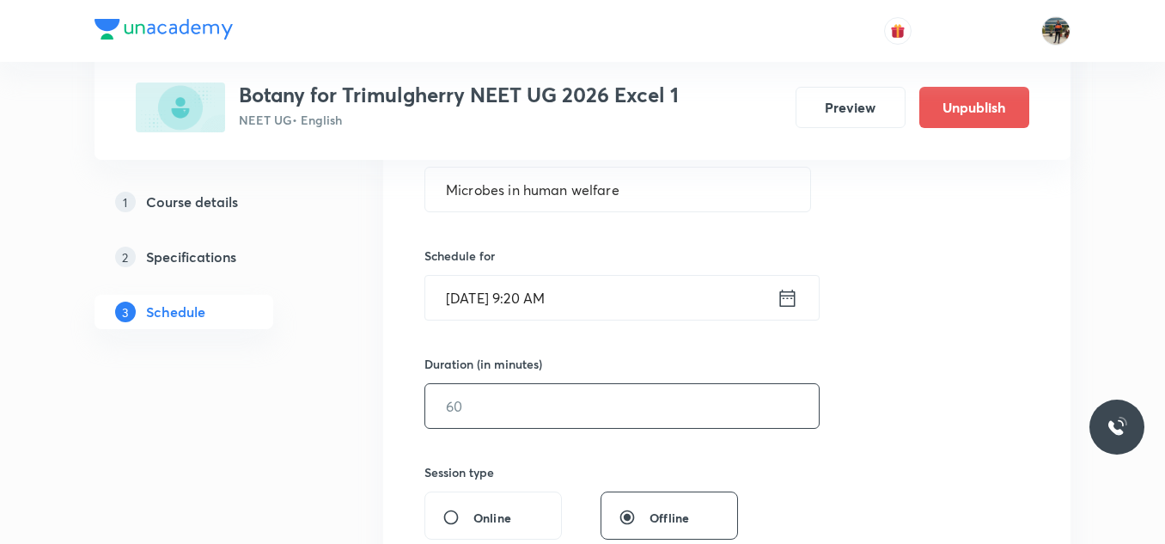
click at [473, 404] on input "text" at bounding box center [622, 406] width 394 height 44
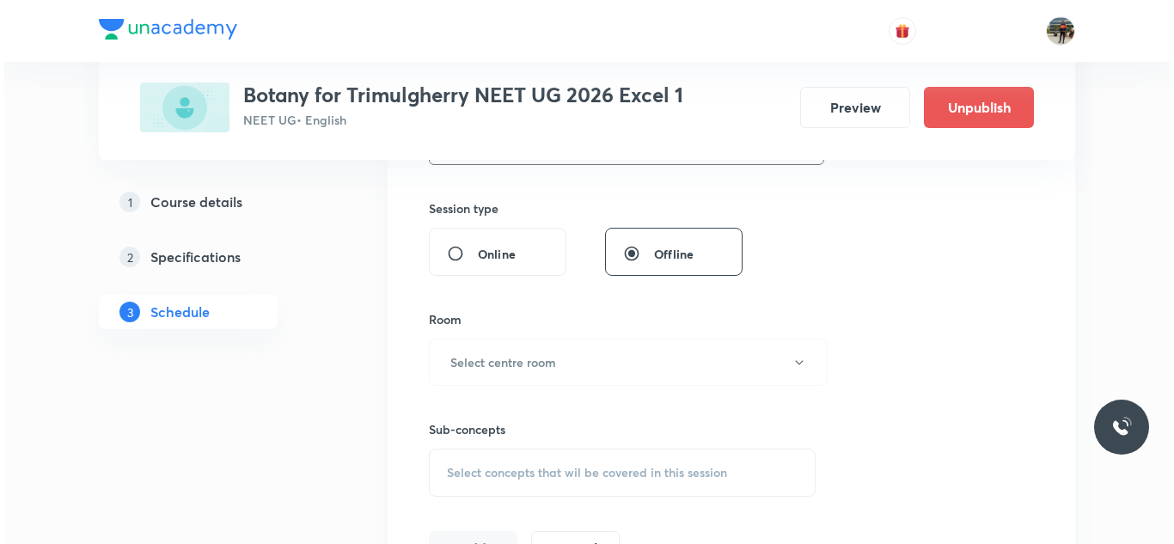
scroll to position [615, 0]
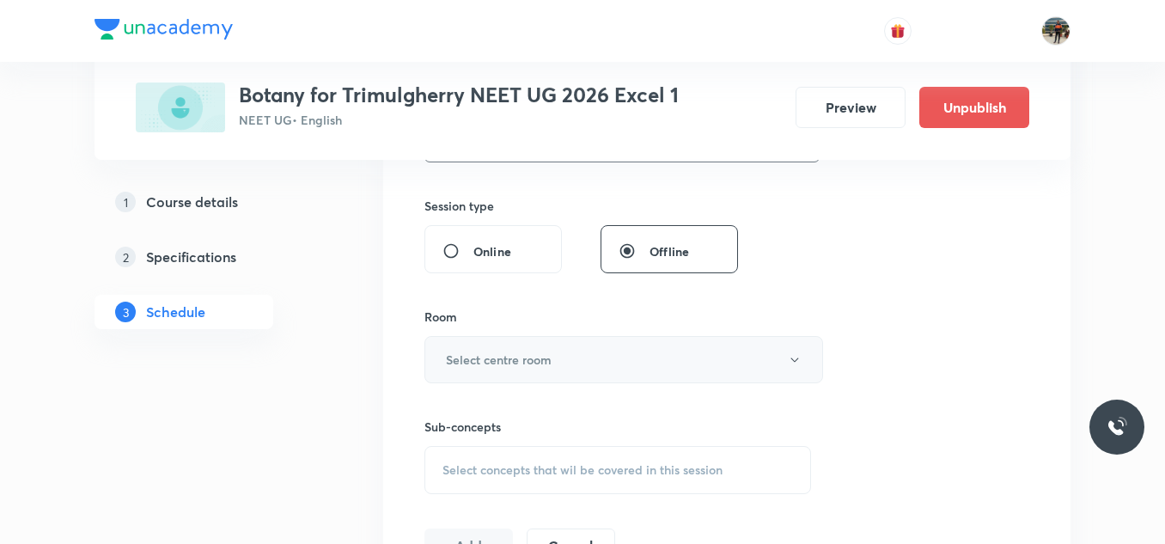
type input "40"
click at [471, 378] on button "Select centre room" at bounding box center [623, 359] width 399 height 47
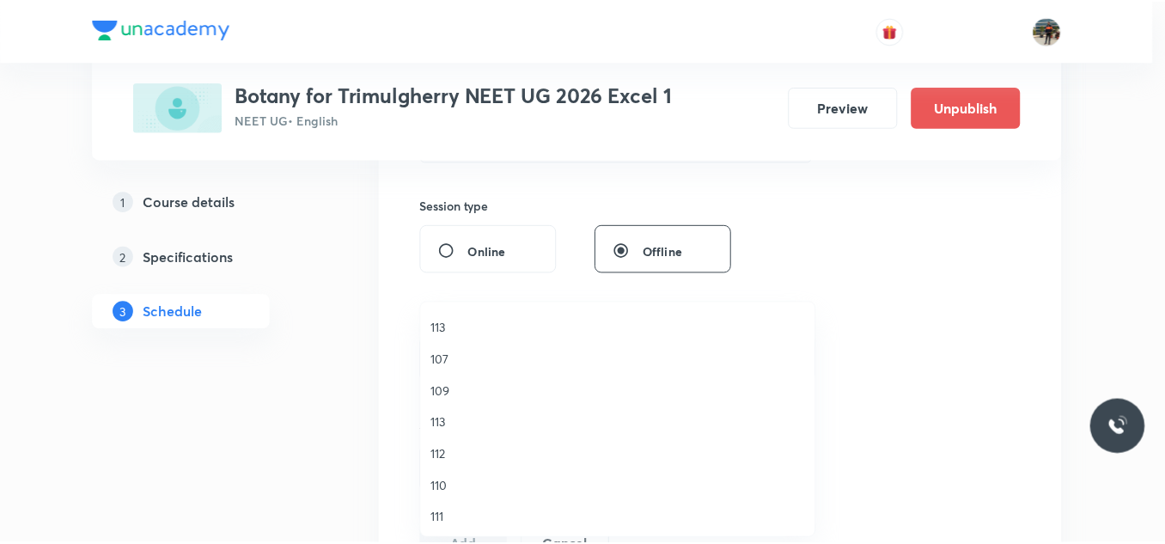
scroll to position [319, 0]
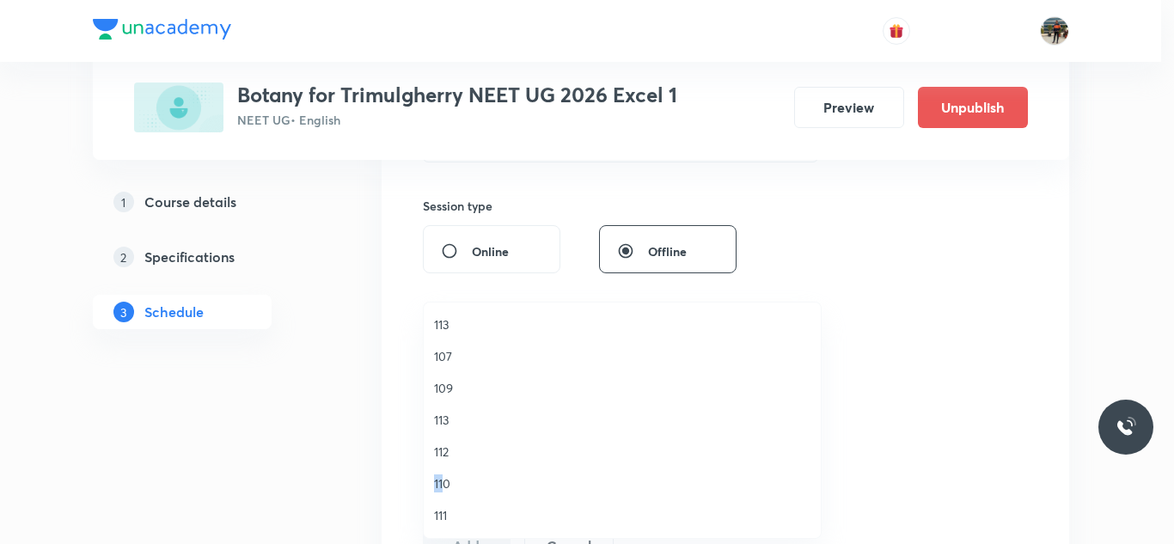
drag, startPoint x: 471, startPoint y: 460, endPoint x: 444, endPoint y: 485, distance: 36.5
click at [444, 485] on ul "101 116 115 114 102 103 104 105 106 112 113 107 109 113 112 110 111" at bounding box center [629, 261] width 410 height 554
click at [444, 485] on span "110" at bounding box center [622, 483] width 376 height 18
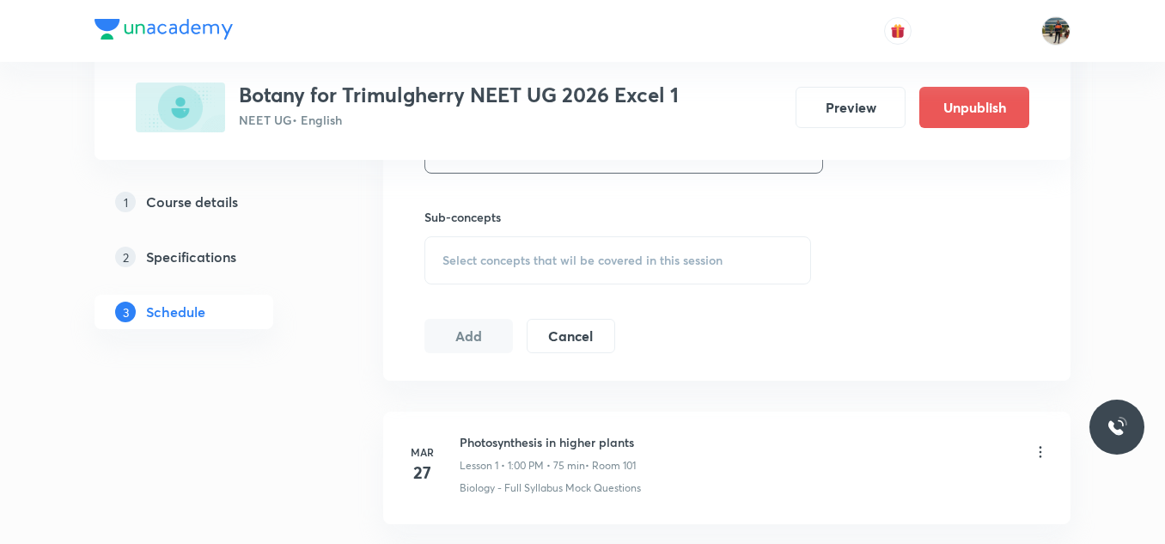
scroll to position [826, 0]
click at [443, 274] on div "Select concepts that wil be covered in this session" at bounding box center [617, 259] width 387 height 48
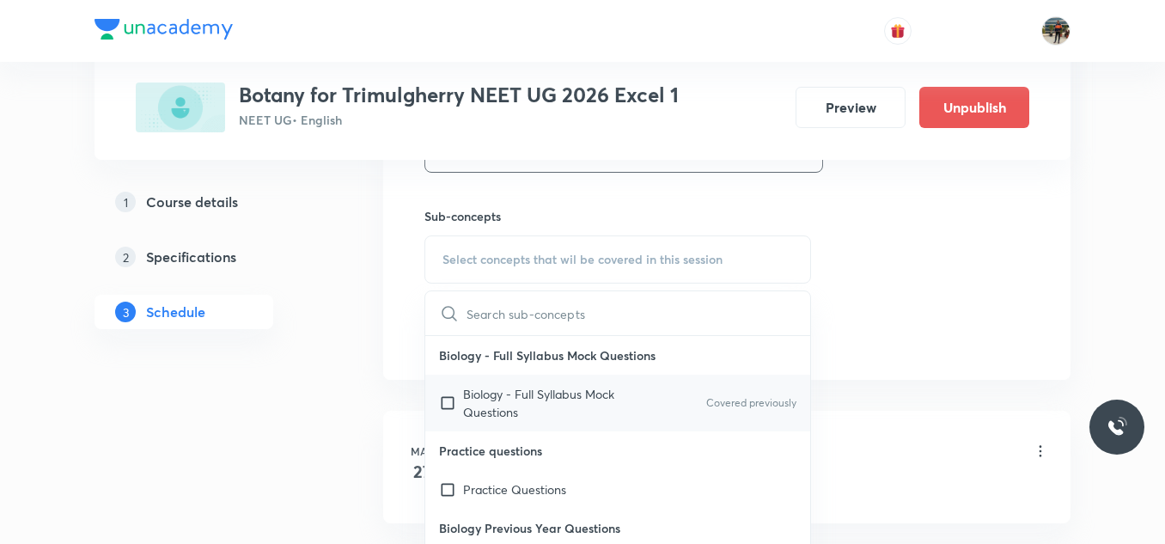
click at [444, 395] on input "checkbox" at bounding box center [451, 403] width 24 height 36
checkbox input "true"
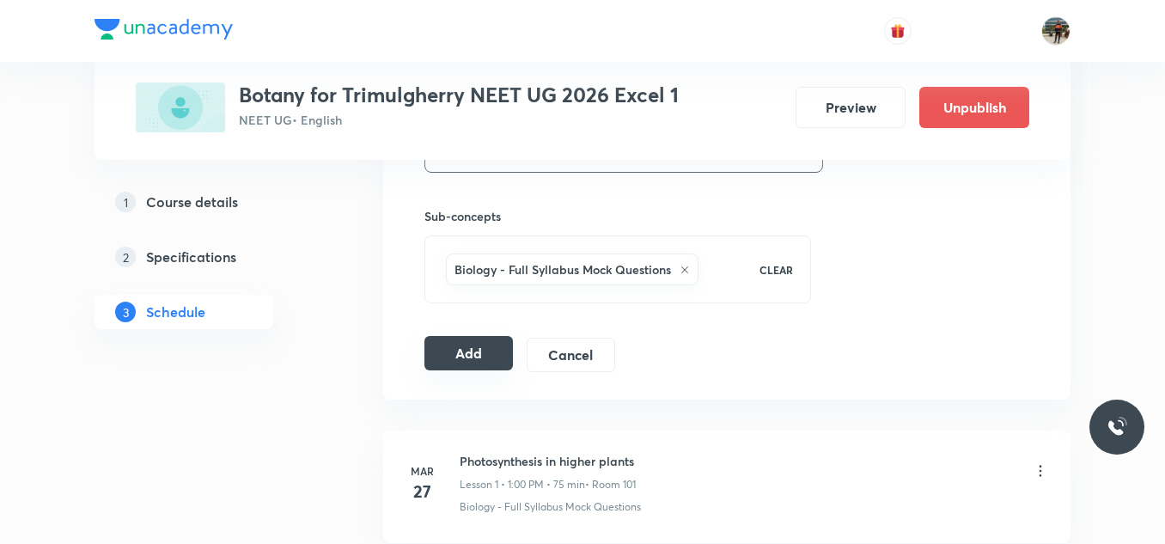
click at [480, 351] on button "Add" at bounding box center [468, 353] width 88 height 34
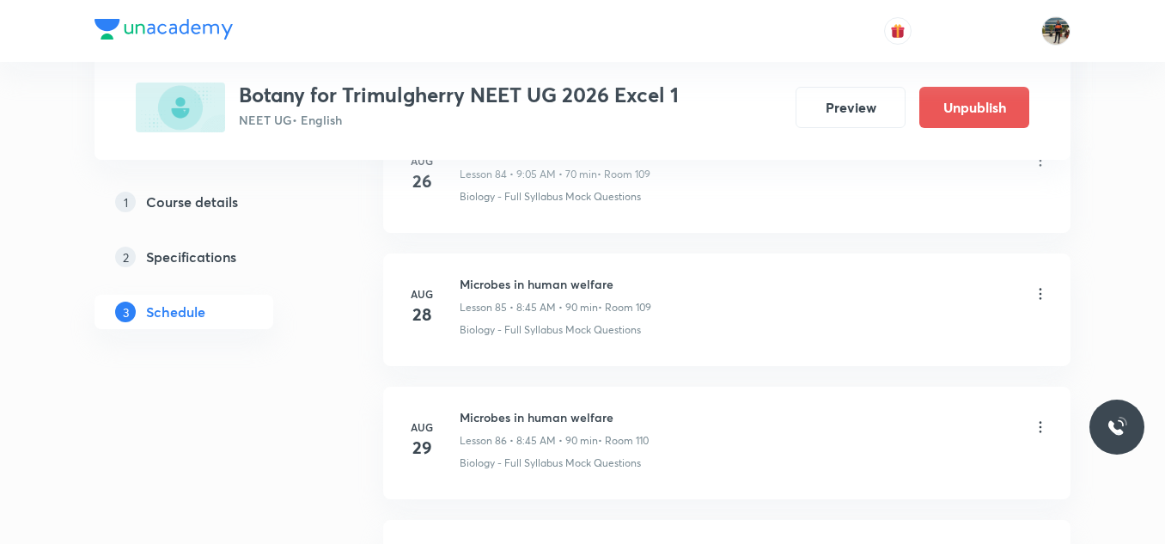
scroll to position [12961, 0]
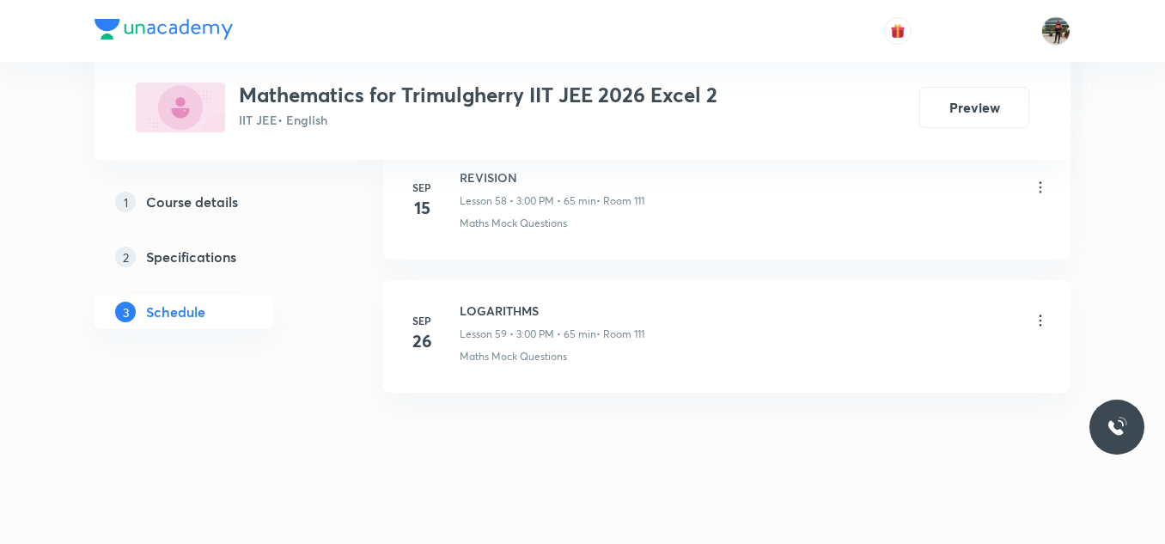
scroll to position [8801, 0]
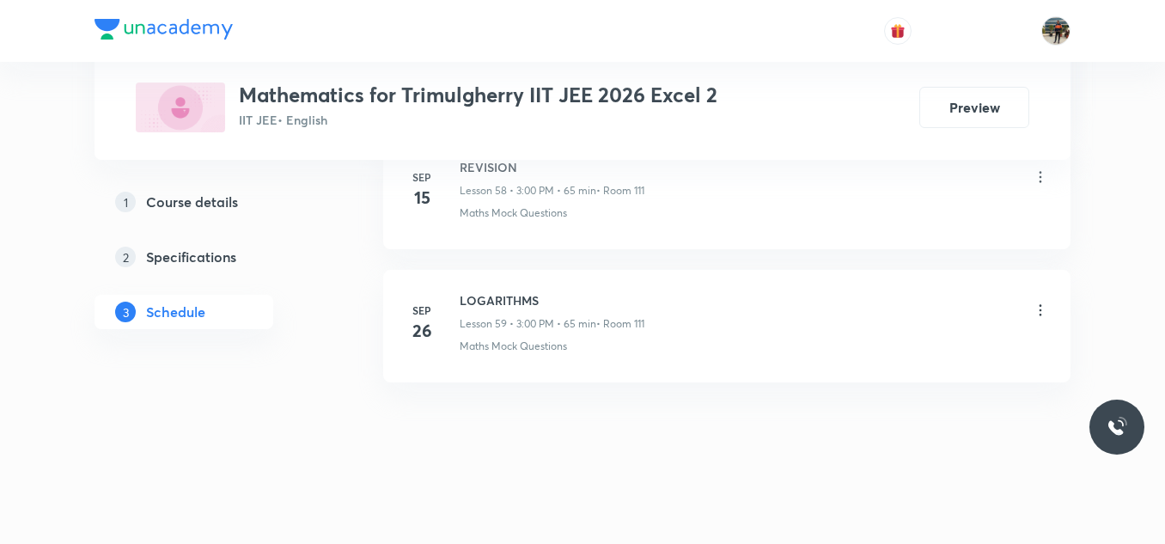
click at [507, 305] on h6 "LOGARITHMS" at bounding box center [552, 300] width 185 height 18
copy h6 "LOGARITHMS"
click at [507, 305] on h6 "LOGARITHMS" at bounding box center [552, 300] width 185 height 18
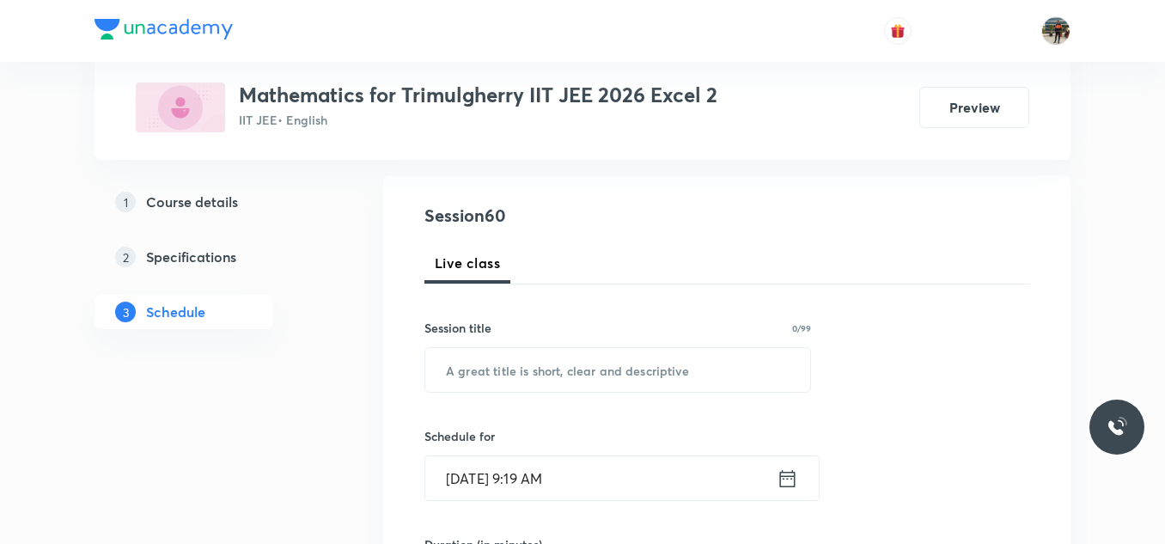
scroll to position [169, 0]
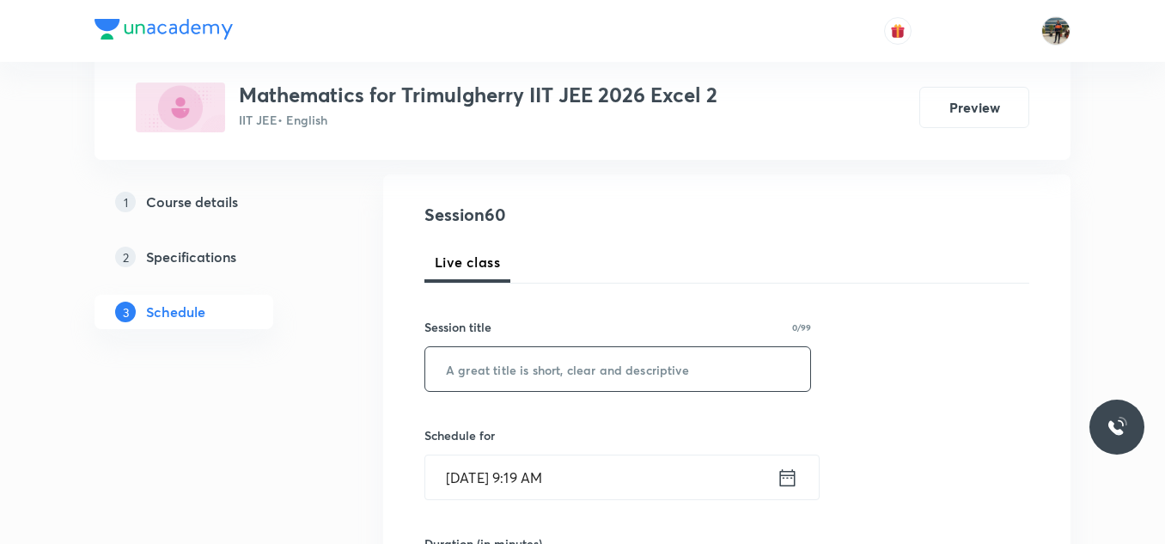
click at [476, 359] on input "text" at bounding box center [617, 369] width 385 height 44
paste input "LOGARITHMS"
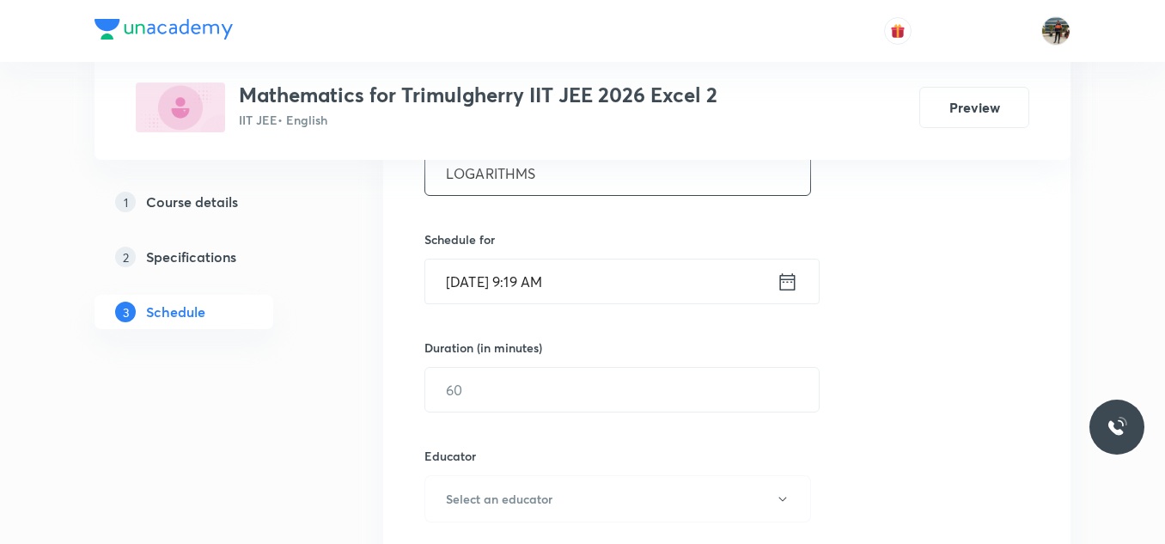
scroll to position [375, 0]
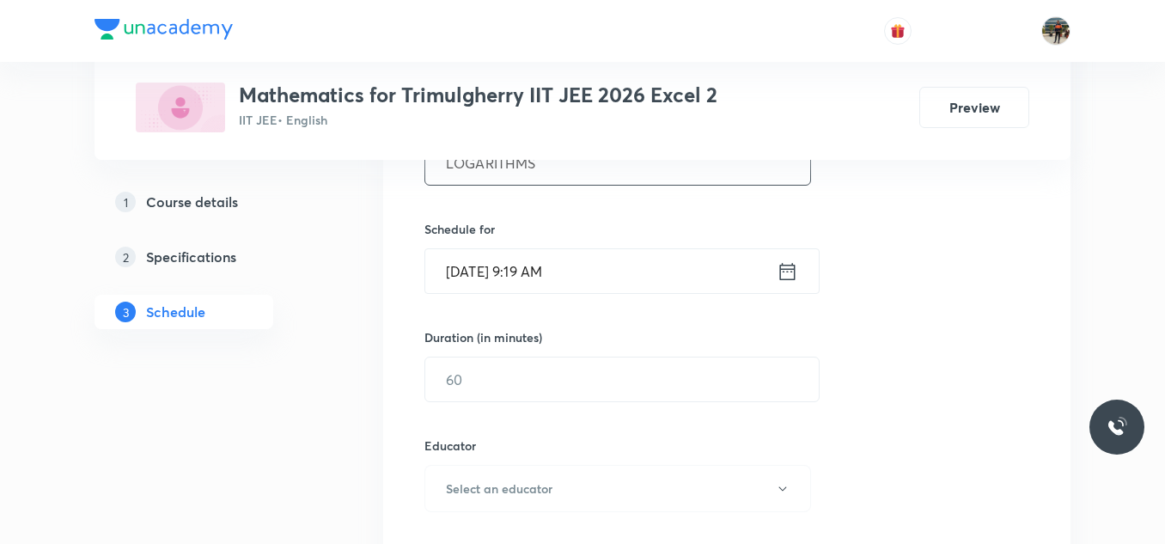
type input "LOGARITHMS"
click at [789, 273] on icon at bounding box center [787, 271] width 21 height 24
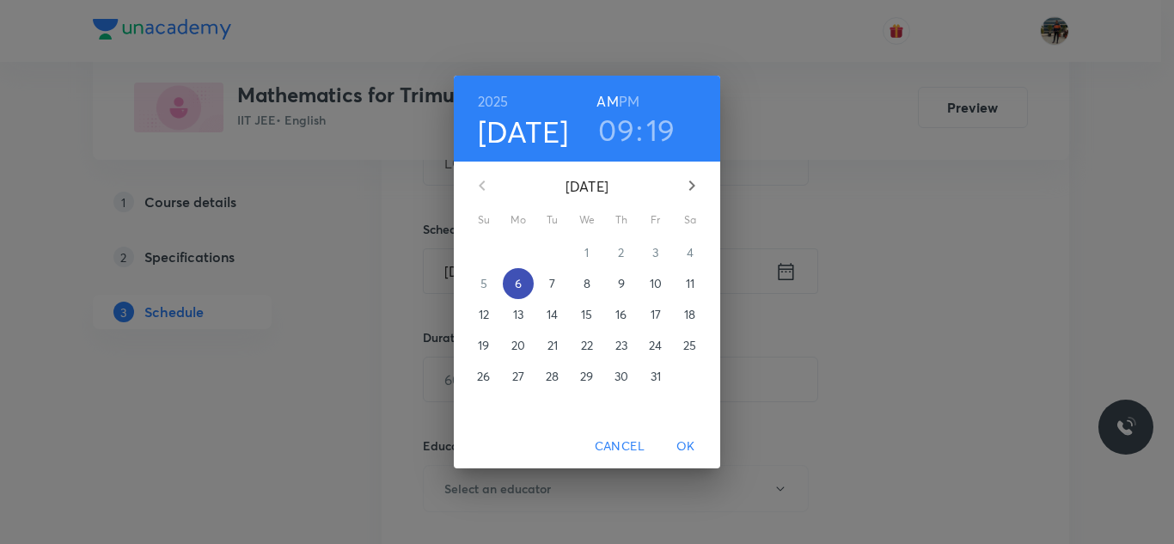
click at [522, 283] on span "6" at bounding box center [518, 283] width 31 height 17
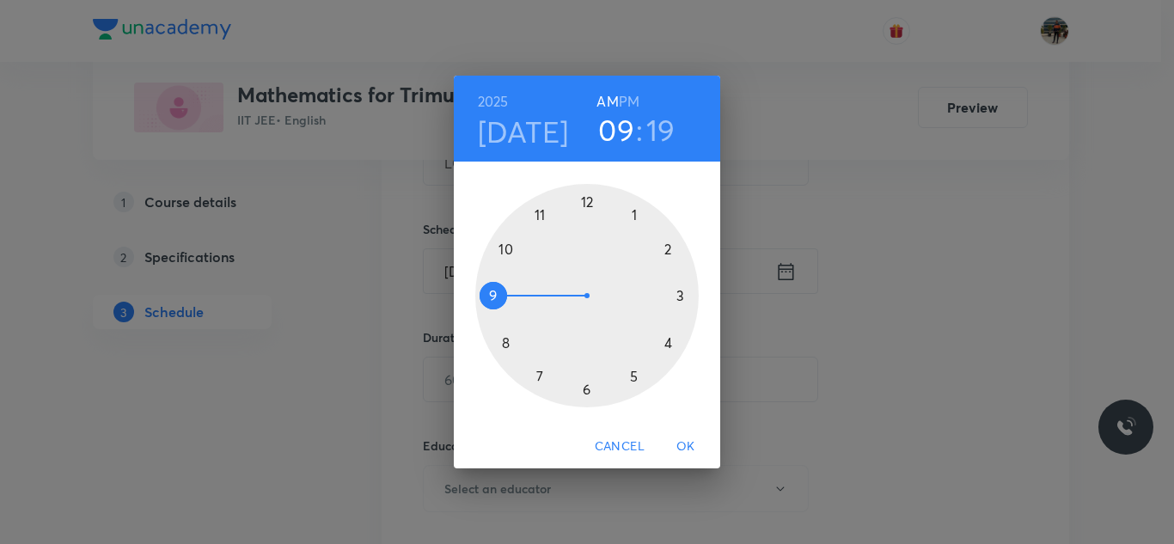
click at [506, 247] on div at bounding box center [586, 295] width 223 height 223
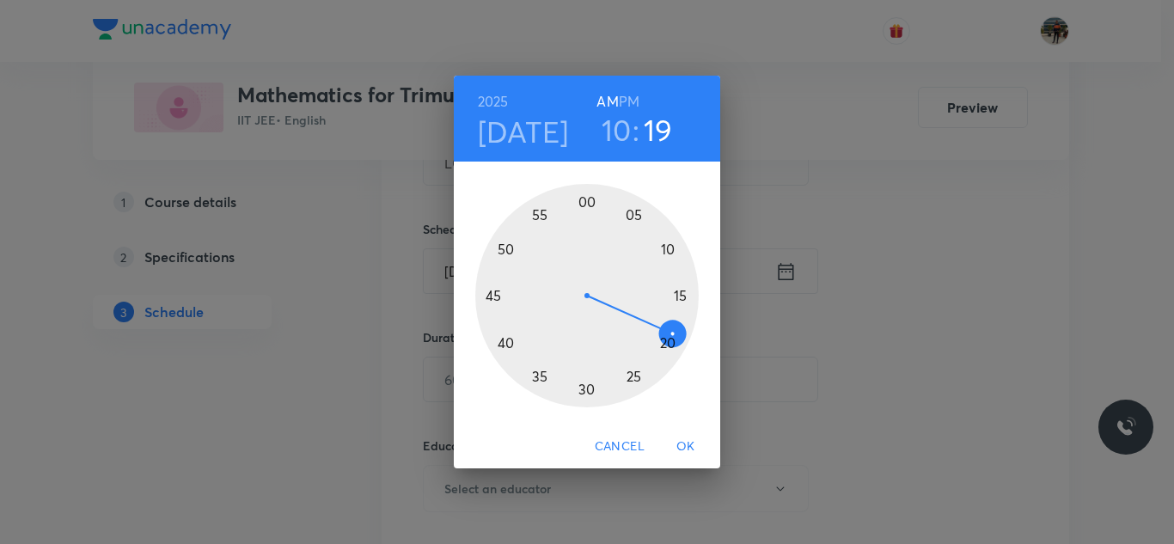
click at [587, 200] on div at bounding box center [586, 295] width 223 height 223
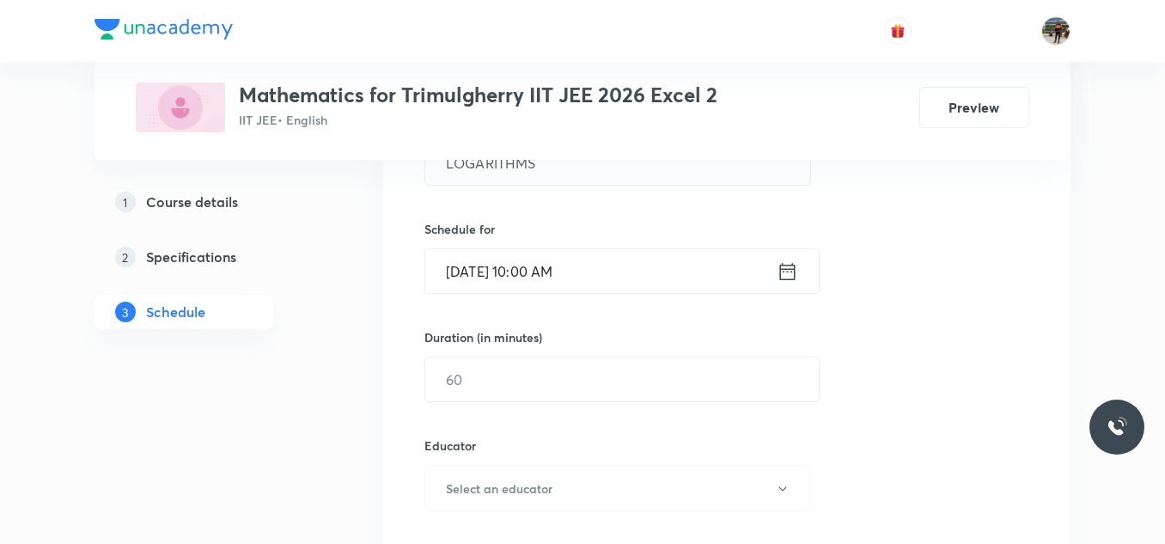
scroll to position [435, 0]
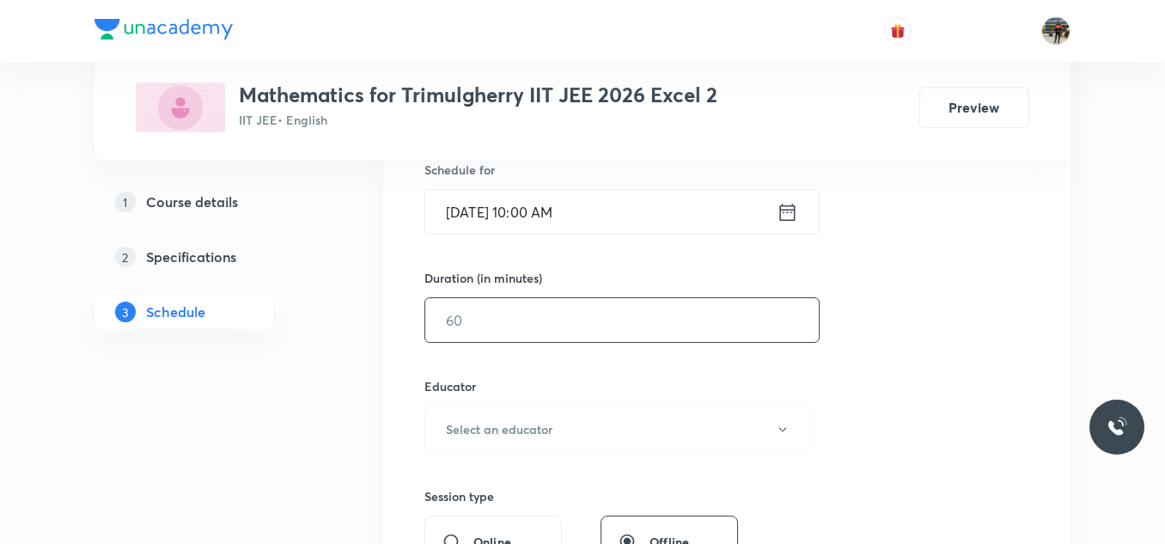
click at [533, 309] on input "text" at bounding box center [622, 320] width 394 height 44
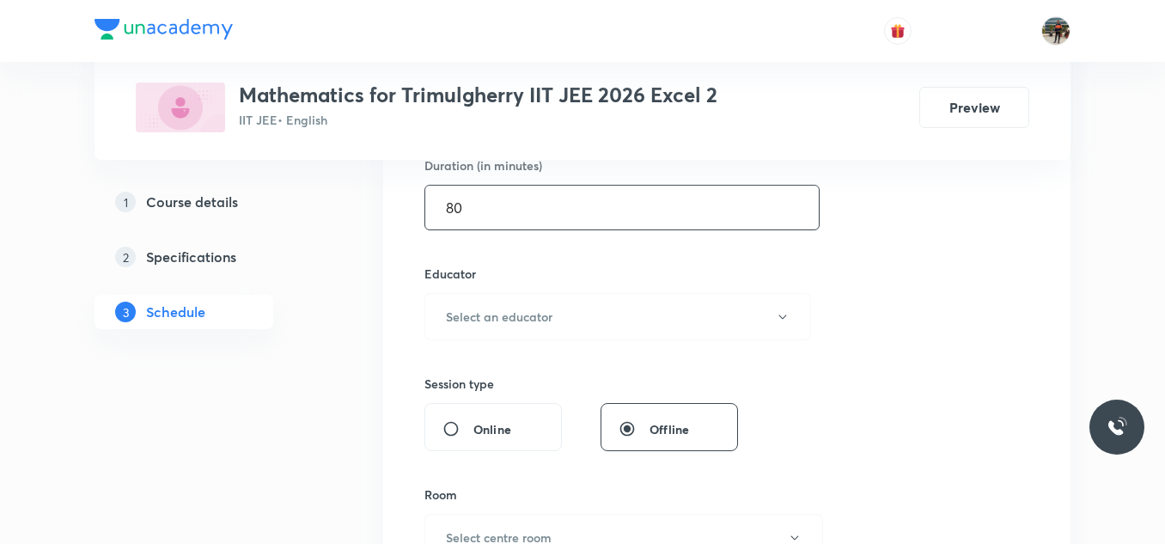
scroll to position [550, 0]
type input "80"
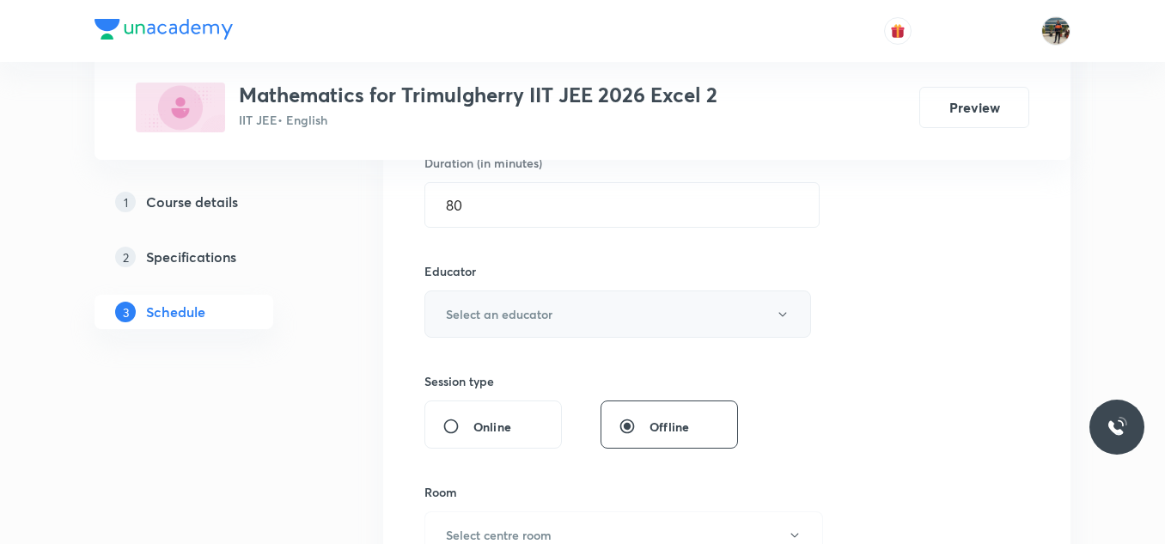
click at [493, 312] on h6 "Select an educator" at bounding box center [499, 314] width 107 height 18
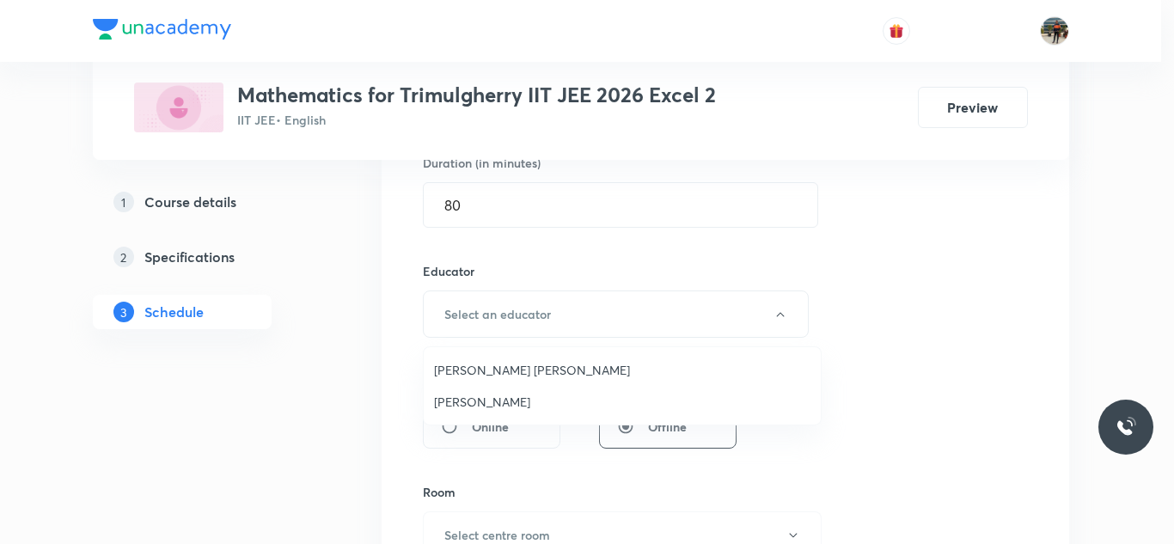
click at [451, 397] on span "Ravindar Bejugam" at bounding box center [622, 402] width 376 height 18
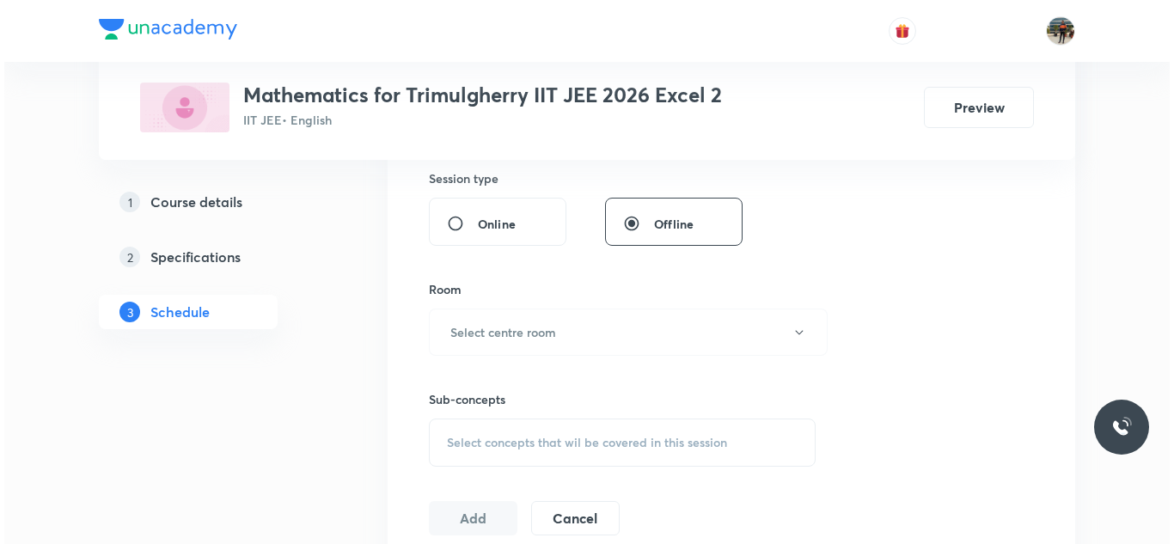
scroll to position [796, 0]
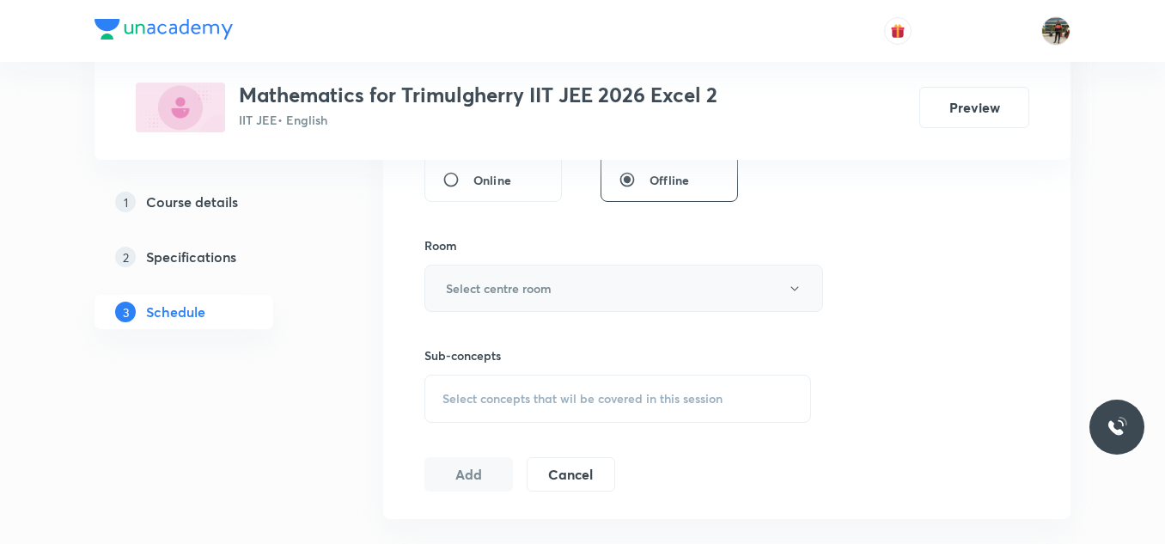
click at [468, 289] on h6 "Select centre room" at bounding box center [499, 288] width 106 height 18
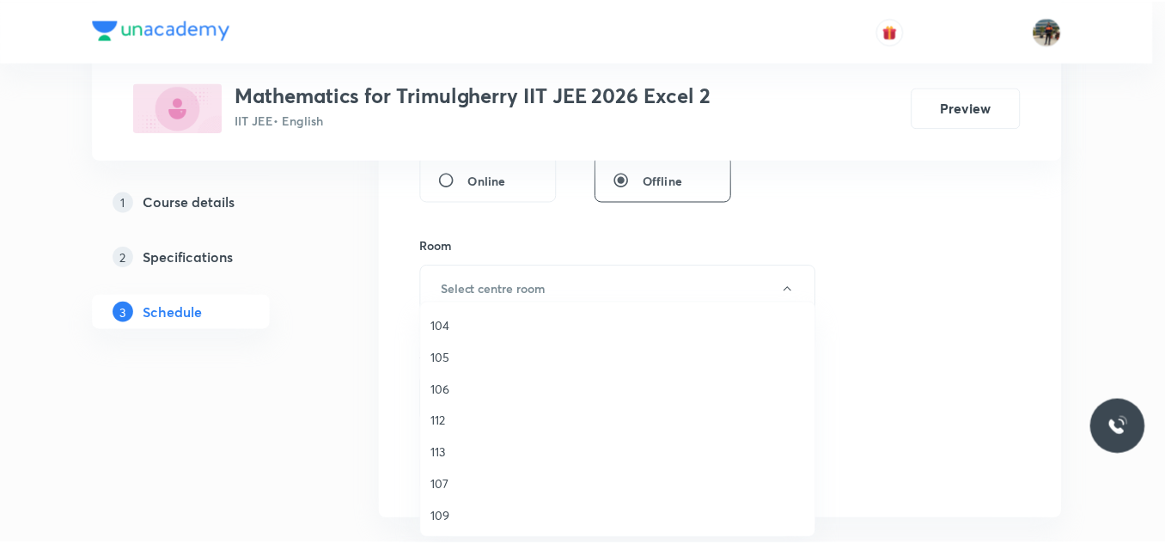
scroll to position [189, 0]
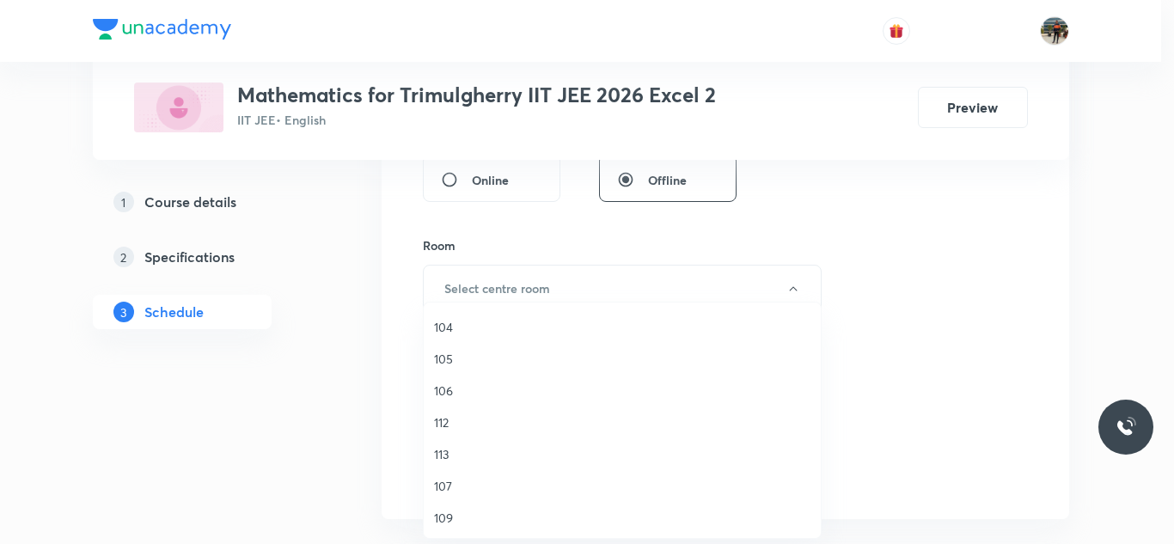
click at [444, 391] on span "106" at bounding box center [622, 390] width 376 height 18
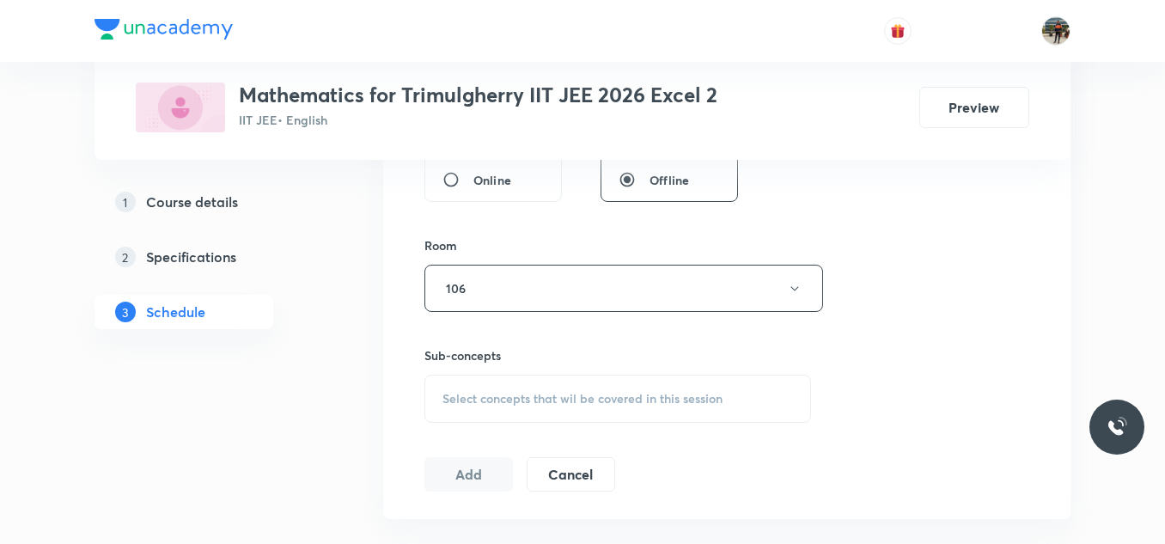
scroll to position [949, 0]
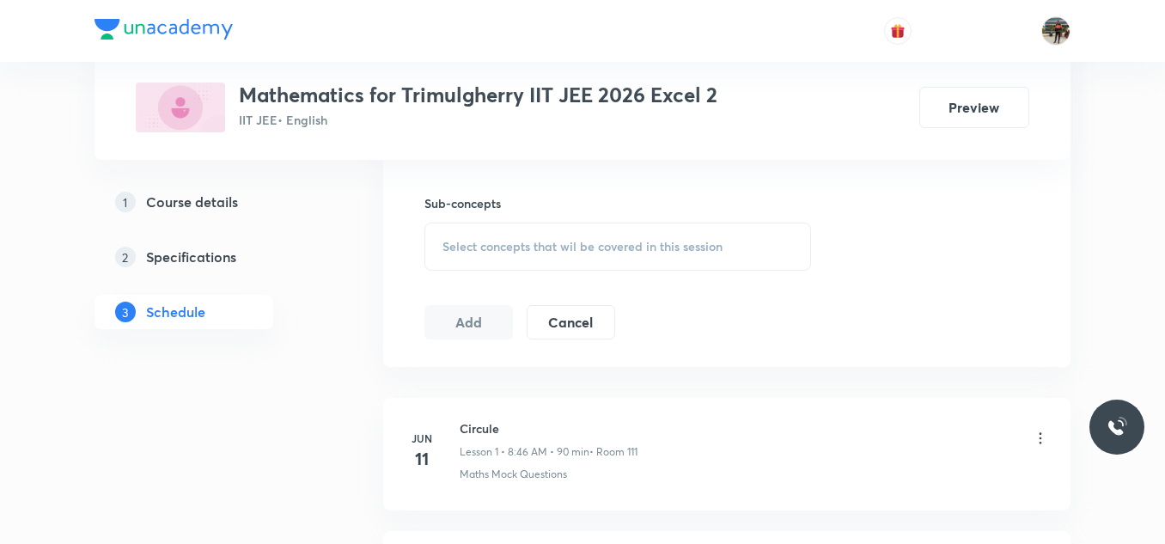
click at [447, 249] on span "Select concepts that wil be covered in this session" at bounding box center [582, 247] width 280 height 14
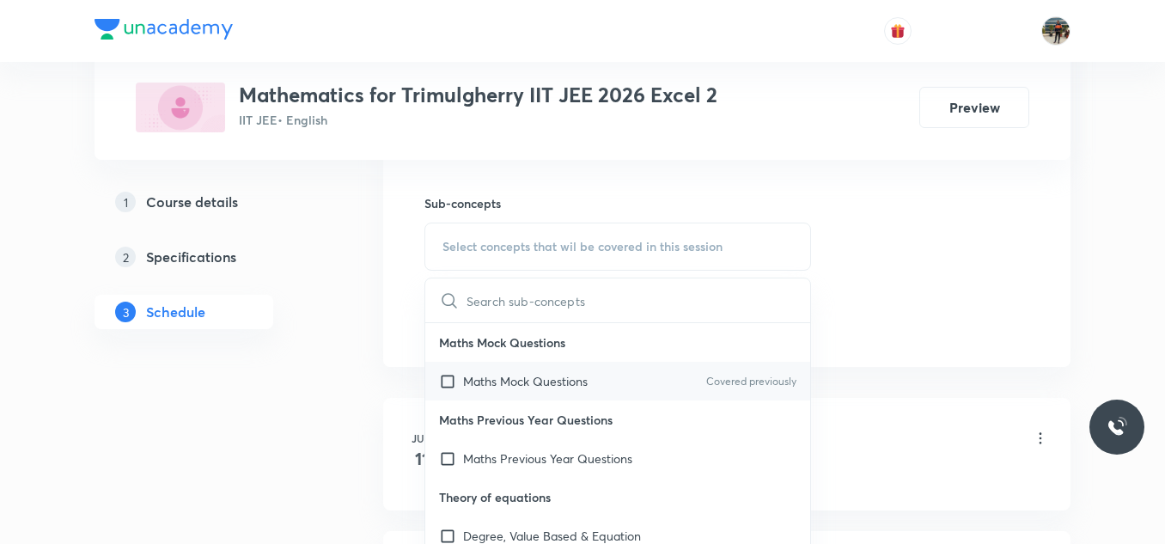
click at [443, 380] on input "checkbox" at bounding box center [451, 381] width 24 height 18
checkbox input "true"
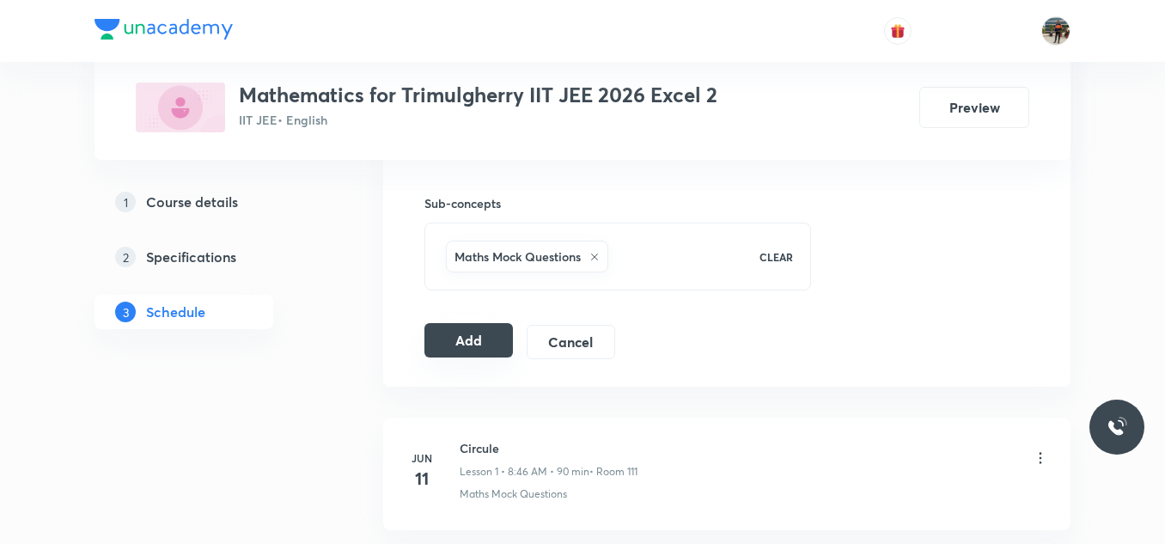
click at [453, 340] on button "Add" at bounding box center [468, 340] width 88 height 34
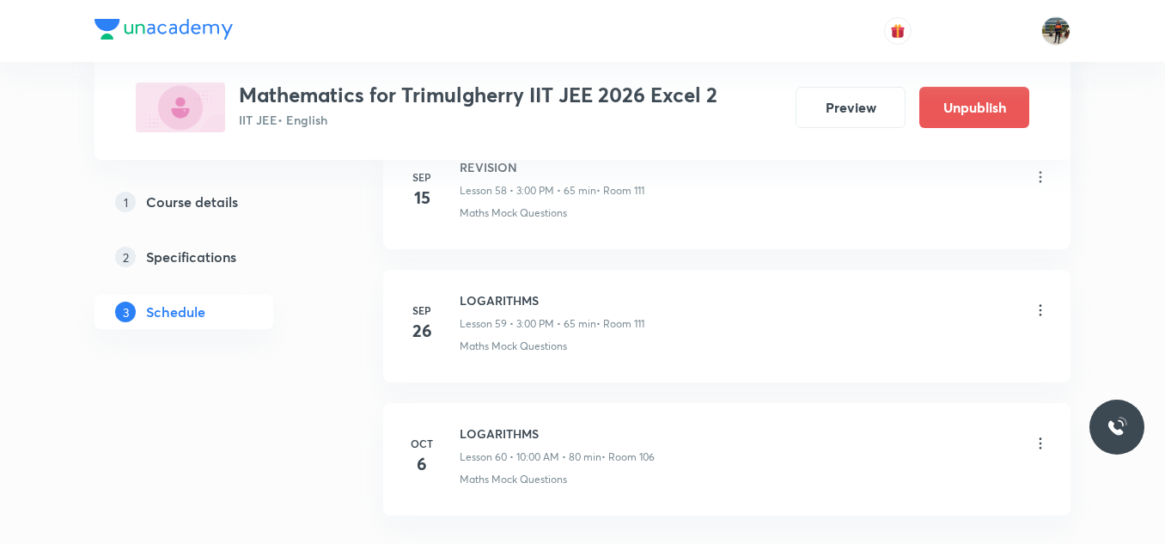
scroll to position [8034, 0]
click at [1041, 308] on icon at bounding box center [1040, 310] width 17 height 17
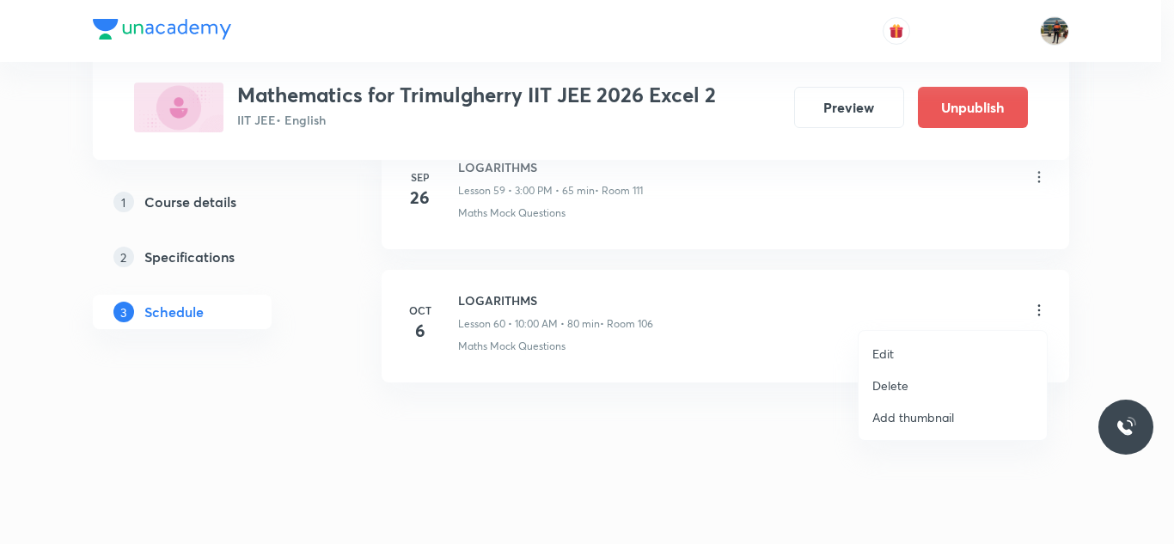
click at [909, 389] on li "Delete" at bounding box center [952, 385] width 188 height 32
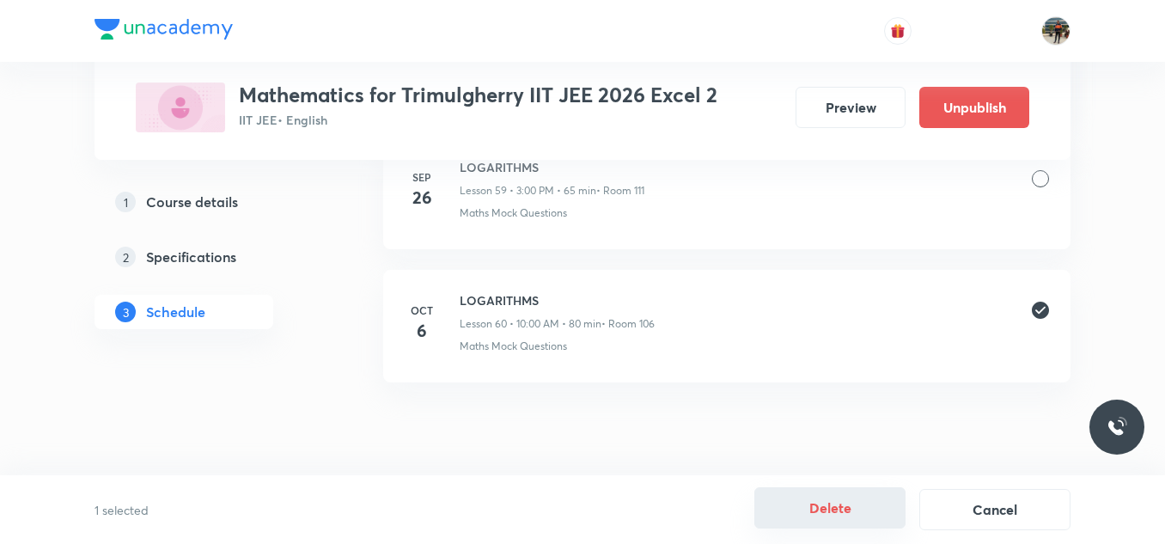
click at [823, 511] on button "Delete" at bounding box center [829, 507] width 151 height 41
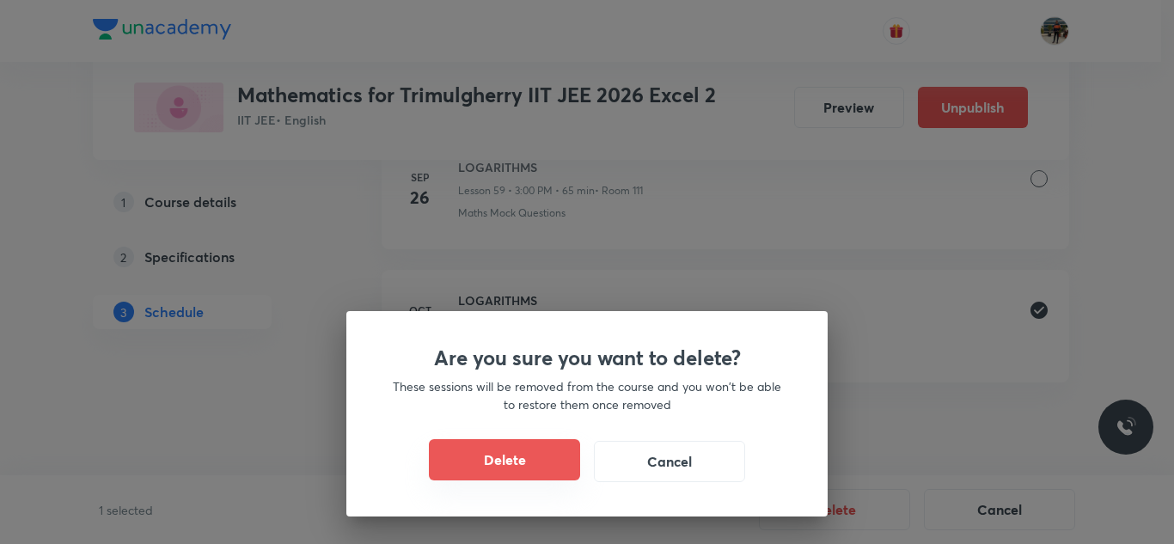
click at [528, 453] on button "Delete" at bounding box center [504, 459] width 151 height 41
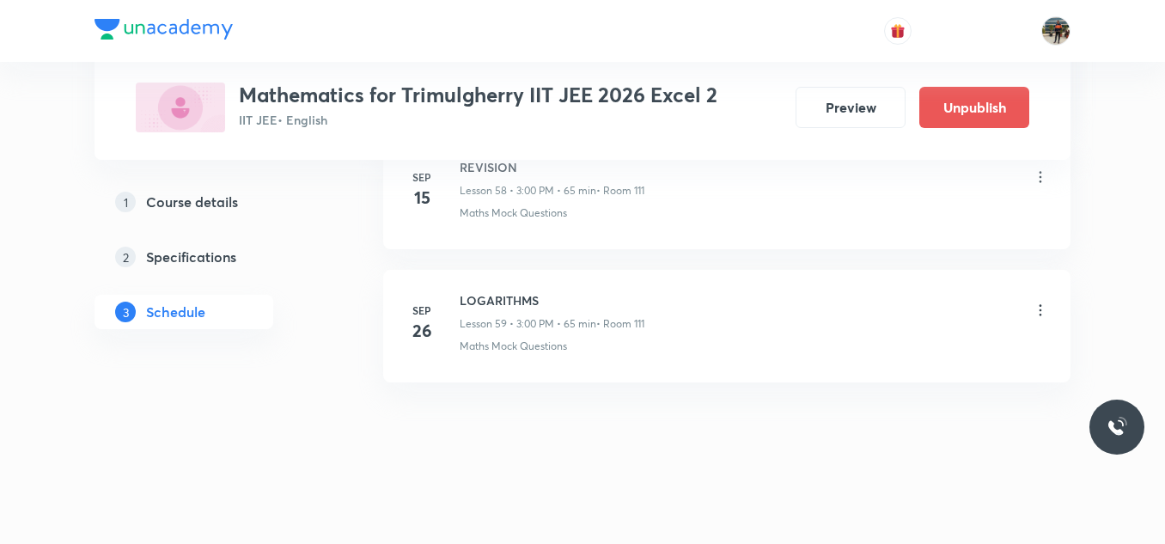
scroll to position [8801, 0]
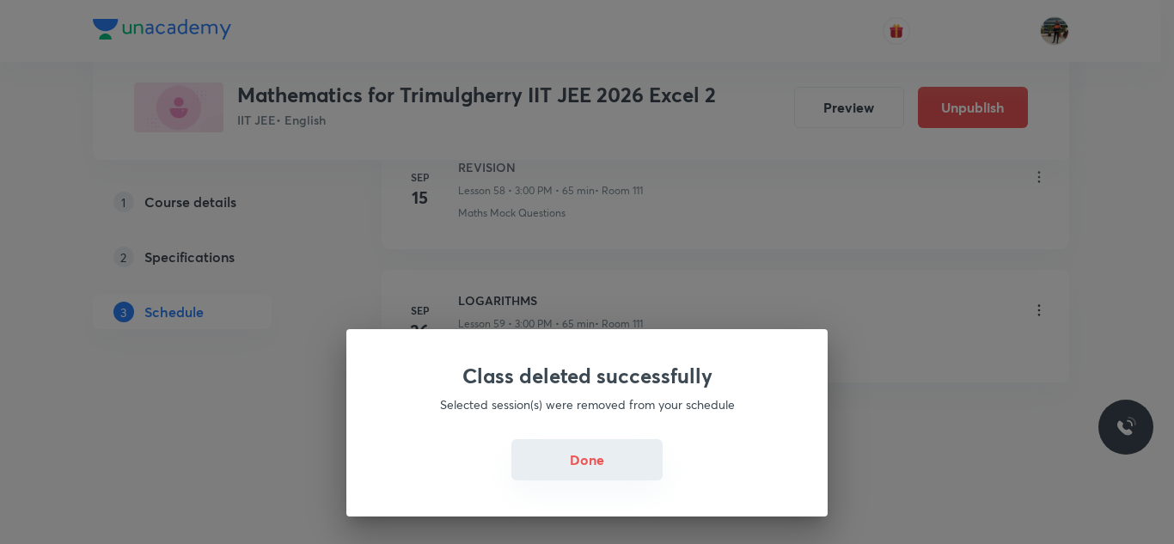
click at [614, 460] on button "Done" at bounding box center [586, 459] width 151 height 41
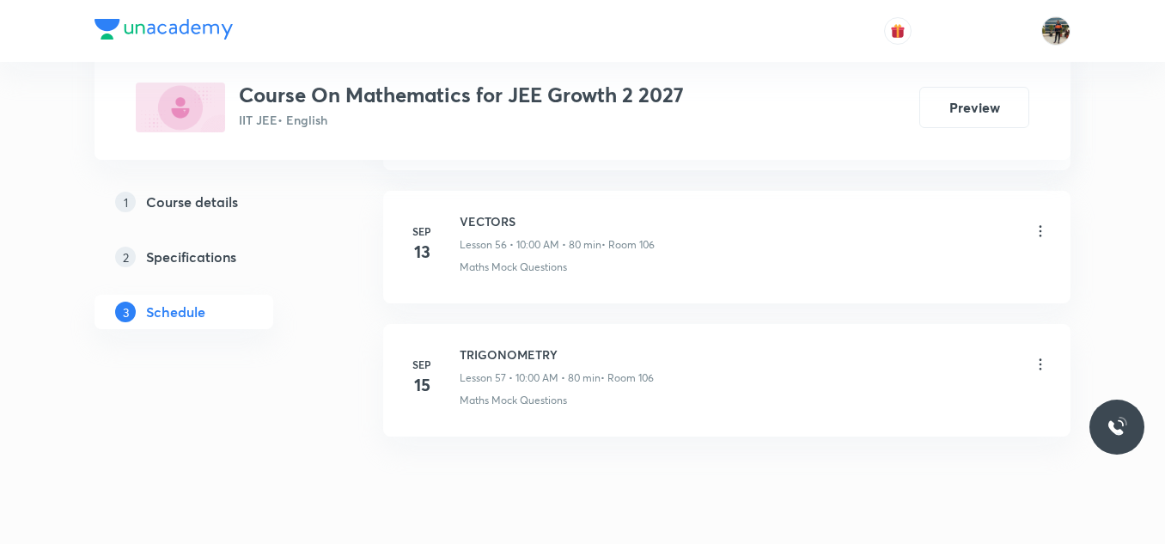
scroll to position [8424, 0]
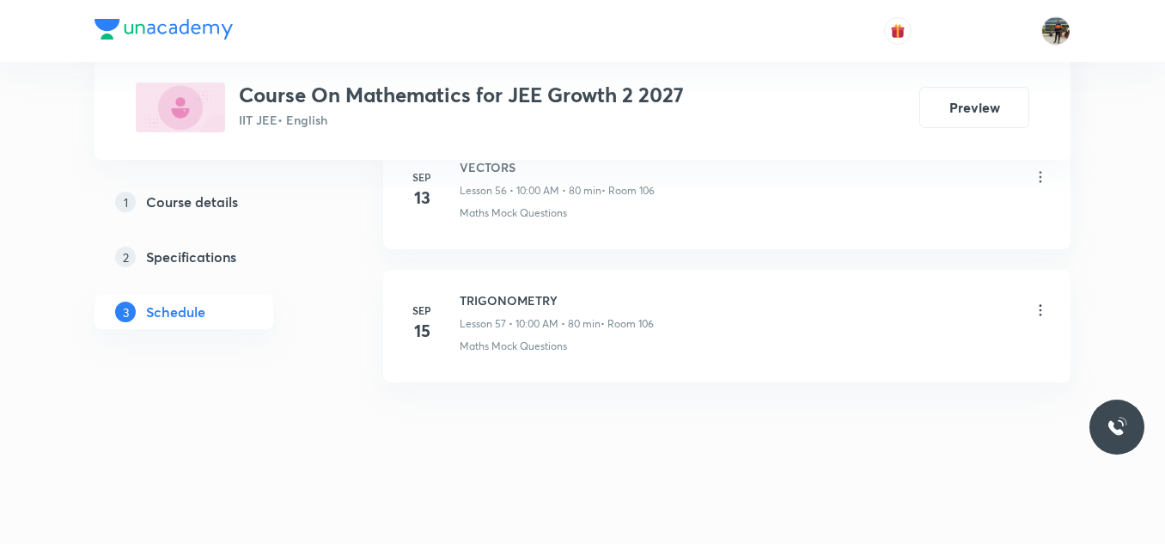
click at [550, 297] on h6 "TRIGONOMETRY" at bounding box center [557, 300] width 194 height 18
copy h6 "TRIGONOMETRY"
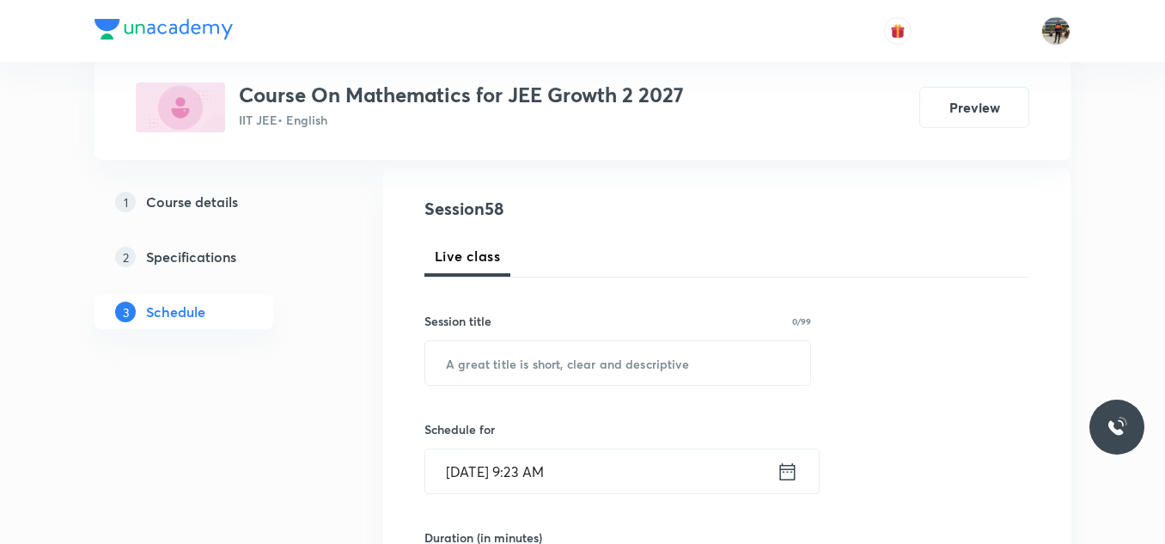
scroll to position [187, 0]
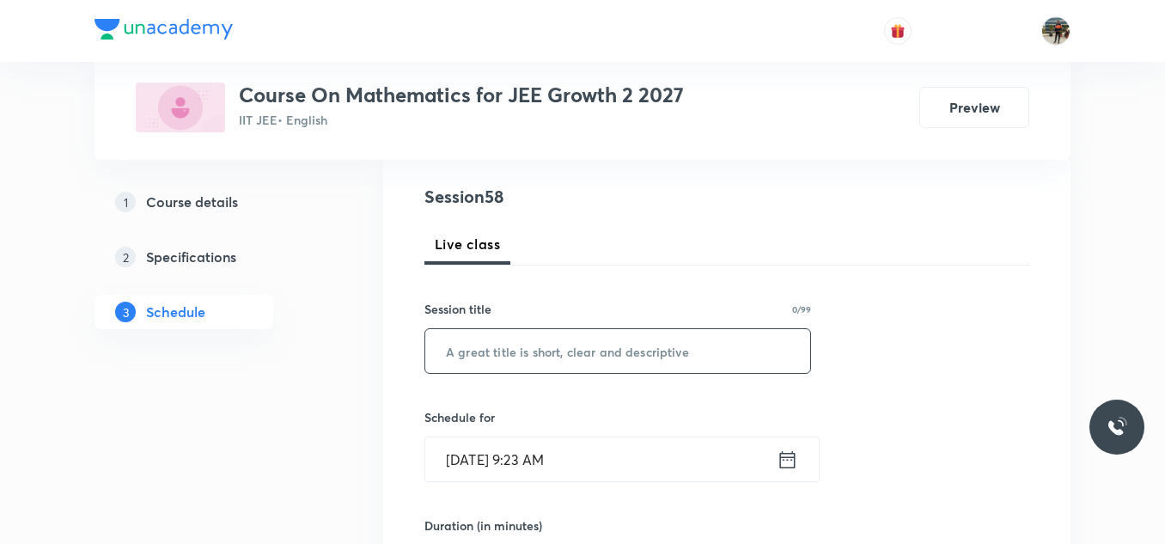
click at [513, 343] on input "text" at bounding box center [617, 351] width 385 height 44
paste input "TRIGONOMETRY"
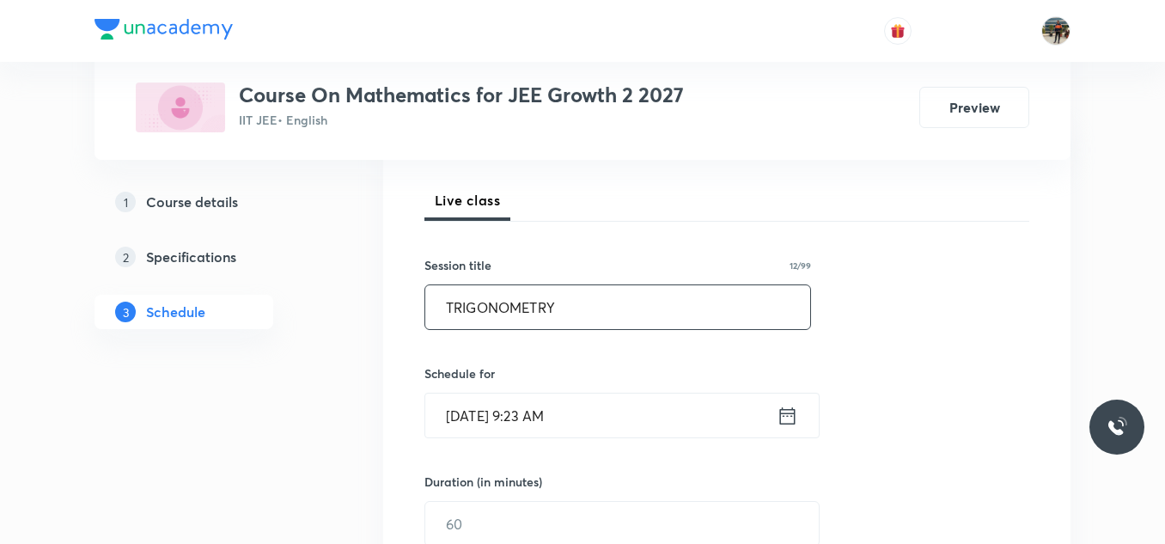
scroll to position [239, 0]
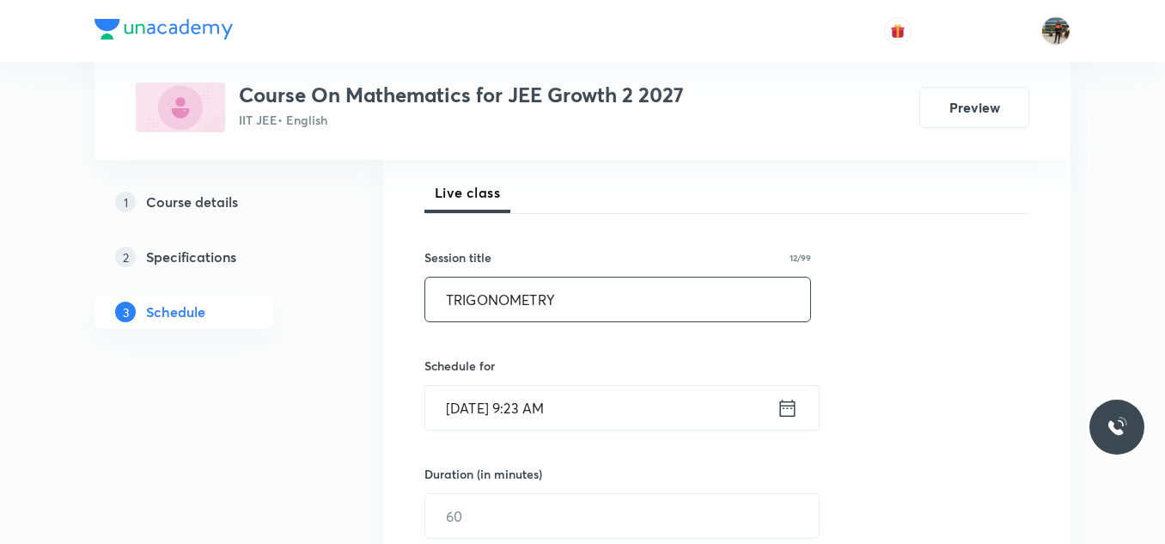
type input "TRIGONOMETRY"
click at [784, 412] on icon at bounding box center [787, 408] width 21 height 24
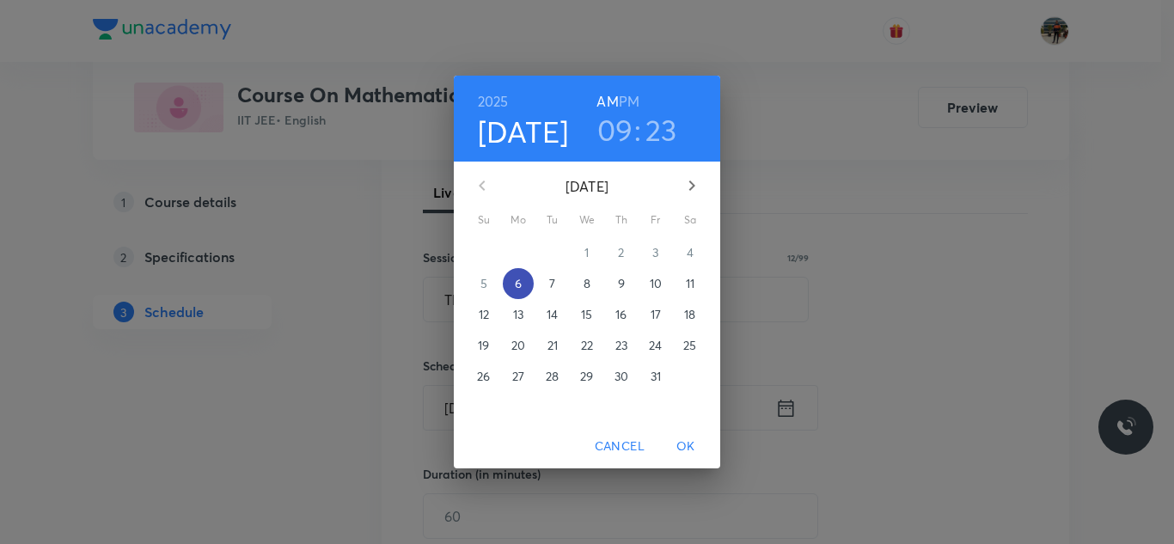
click at [522, 287] on p "6" at bounding box center [518, 283] width 7 height 17
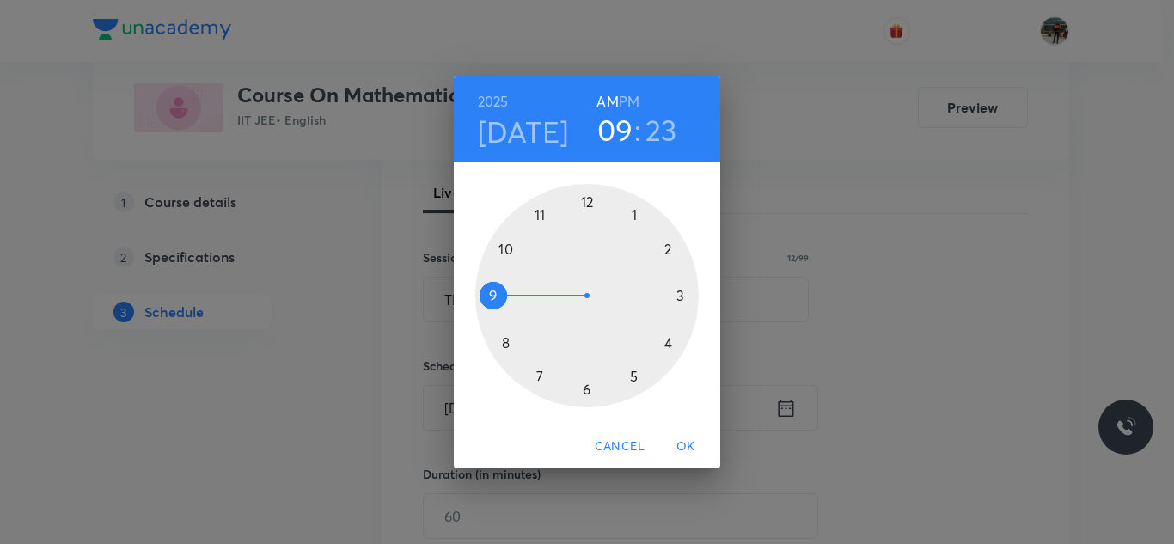
click at [509, 247] on div at bounding box center [586, 295] width 223 height 223
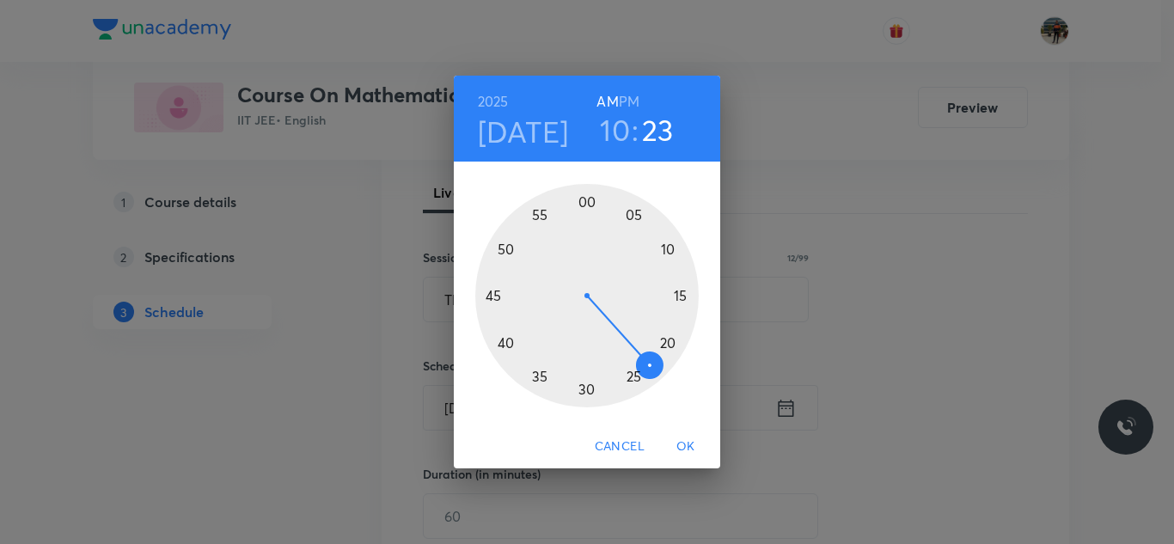
click at [585, 198] on div at bounding box center [586, 295] width 223 height 223
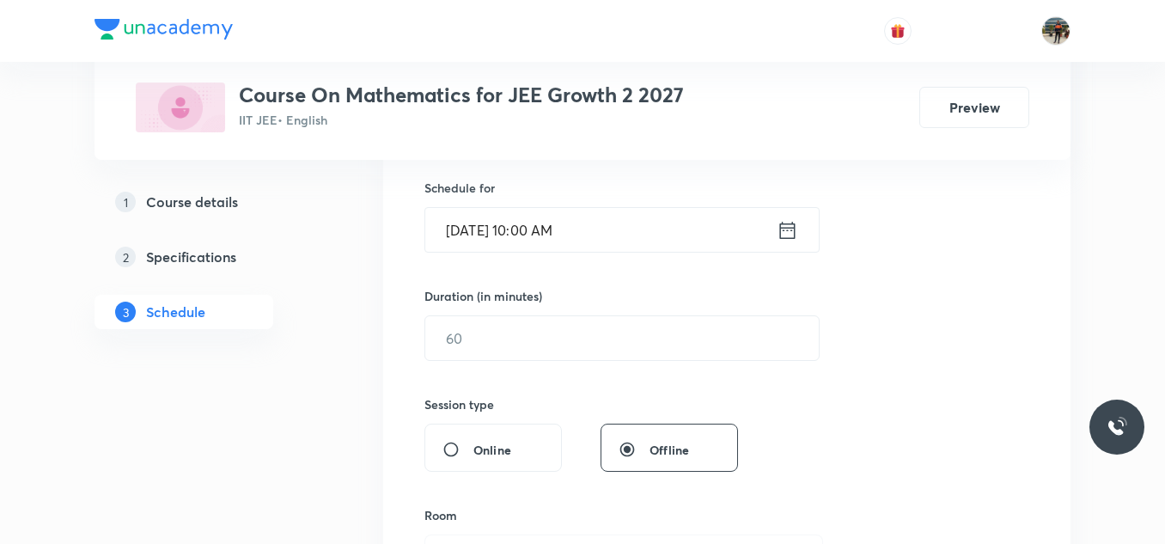
scroll to position [418, 0]
click at [486, 349] on input "text" at bounding box center [622, 337] width 394 height 44
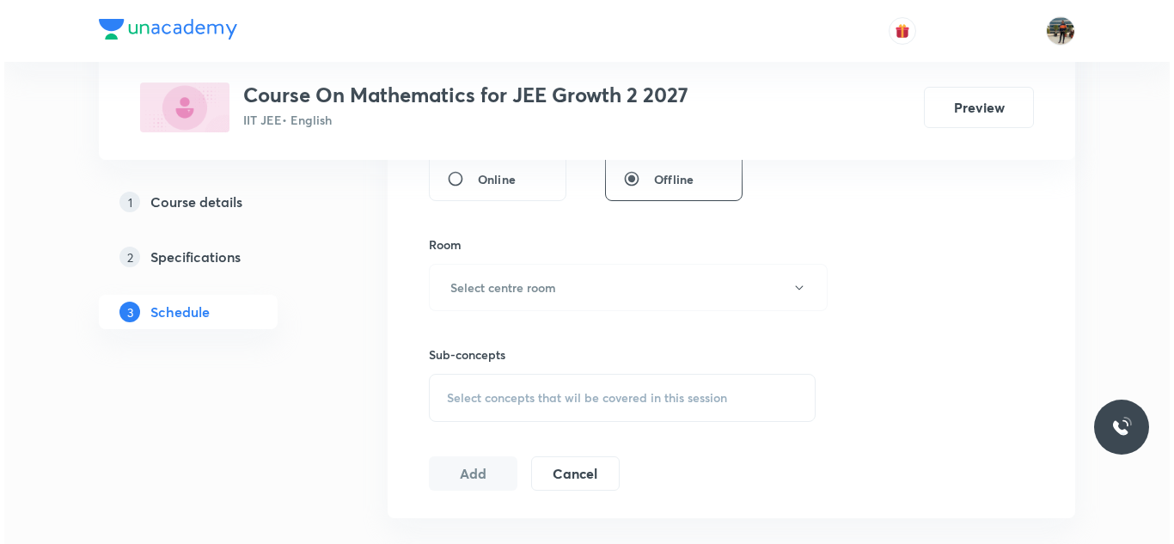
scroll to position [686, 0]
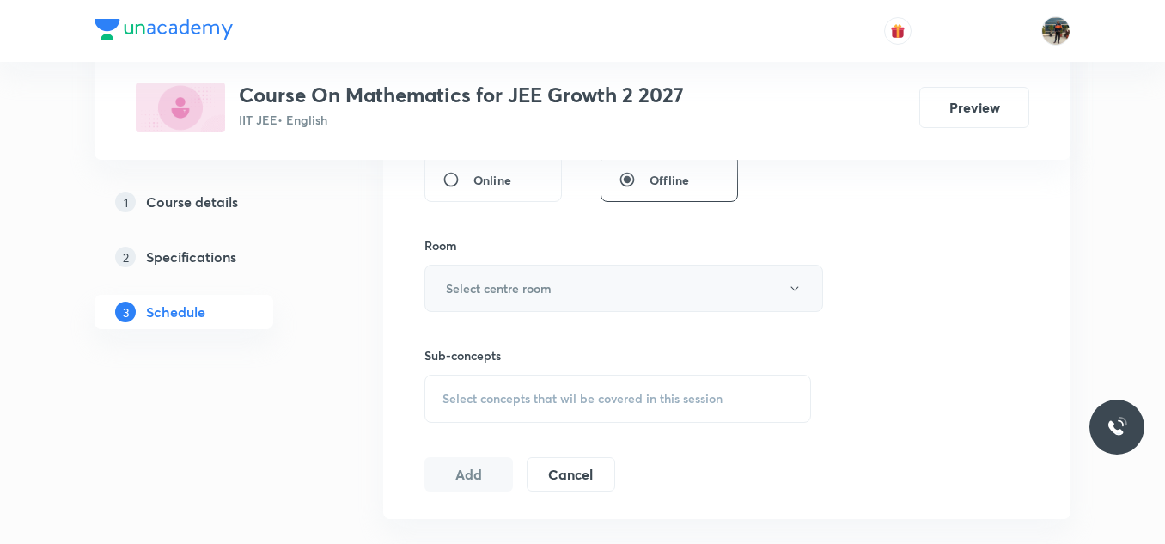
type input "80"
click at [465, 278] on button "Select centre room" at bounding box center [623, 288] width 399 height 47
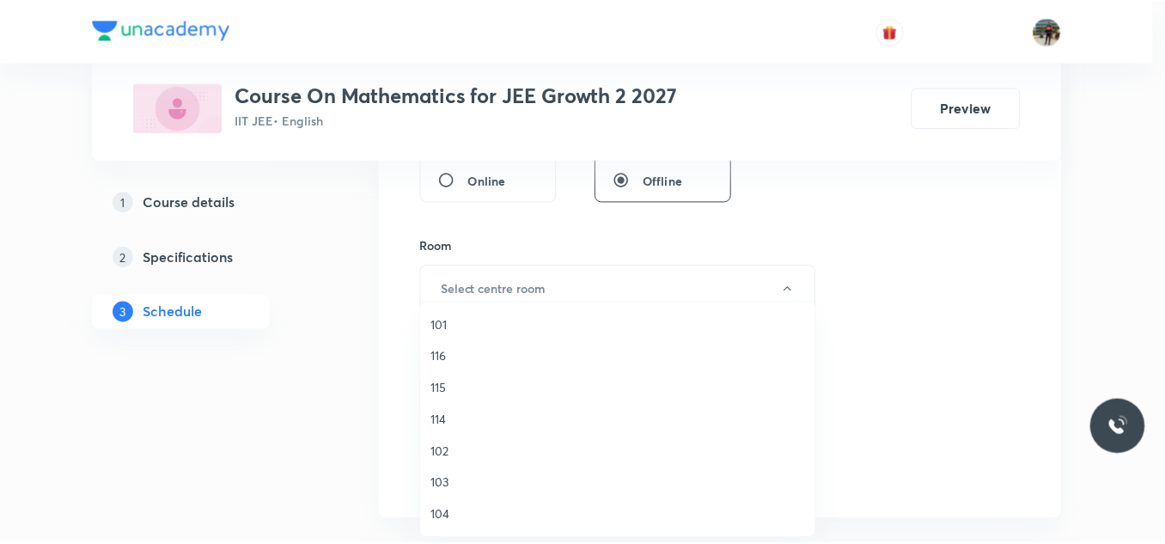
scroll to position [150, 0]
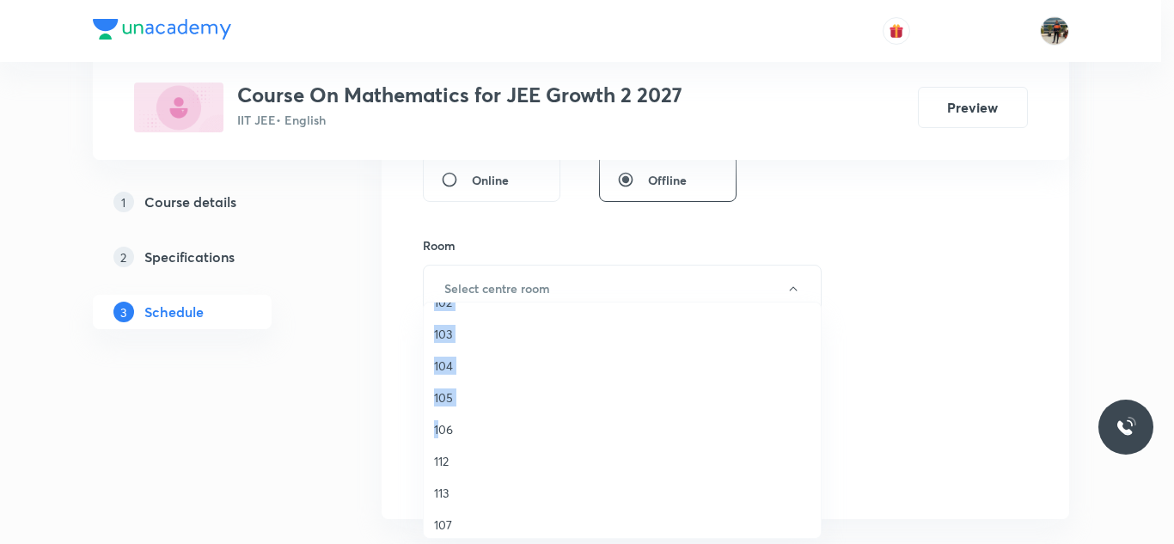
drag, startPoint x: 440, startPoint y: 425, endPoint x: 326, endPoint y: 435, distance: 113.8
click at [326, 435] on div "101 116 115 114 102 103 104 105 106 112 113 107 109 113 112 110 111" at bounding box center [587, 272] width 1174 height 544
click at [447, 430] on span "106" at bounding box center [622, 429] width 376 height 18
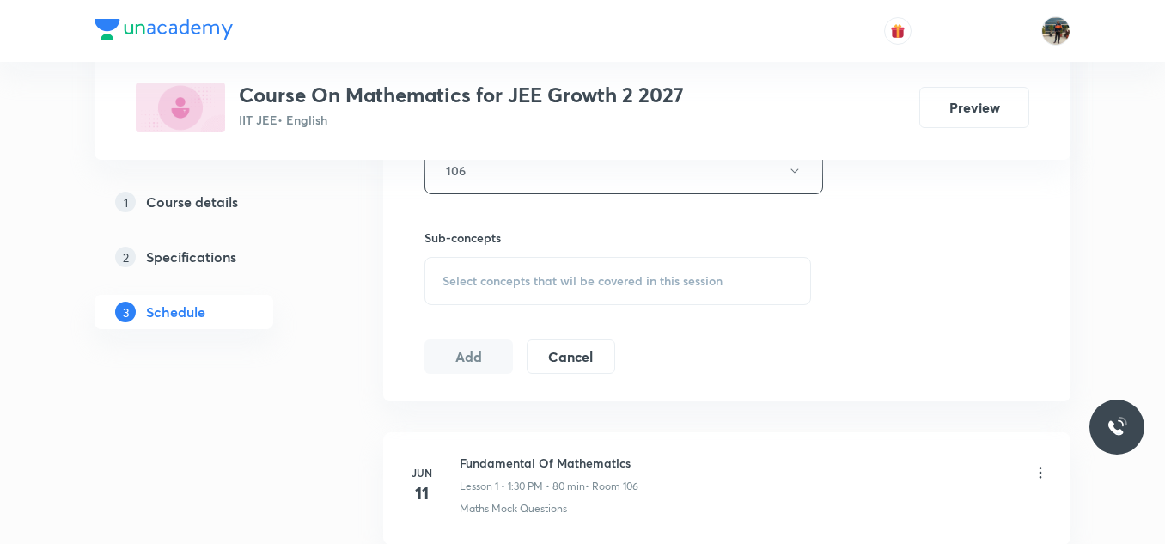
scroll to position [805, 0]
click at [448, 279] on span "Select concepts that wil be covered in this session" at bounding box center [582, 280] width 280 height 14
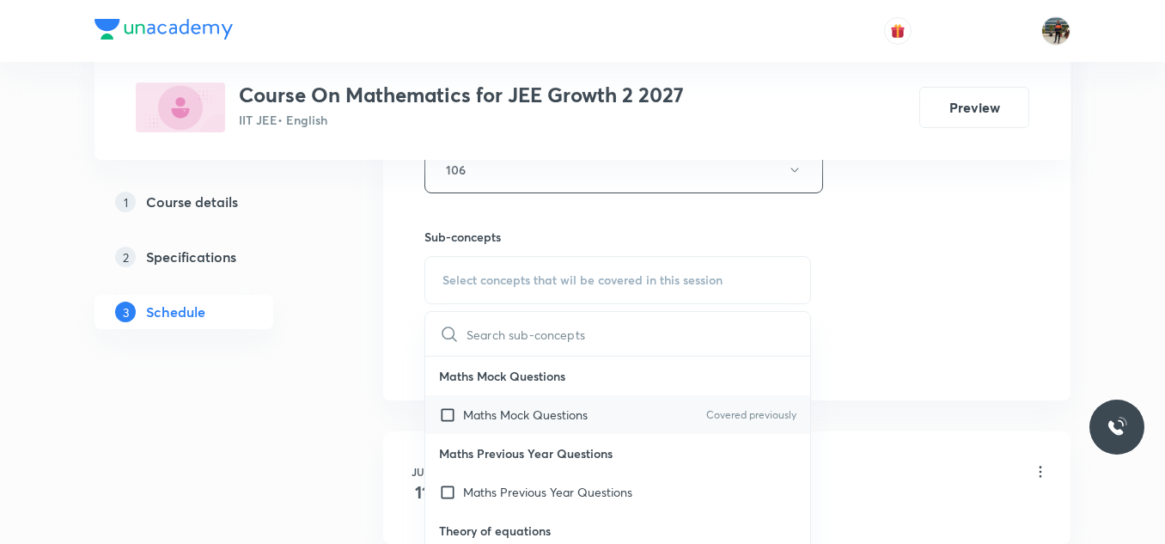
click at [448, 408] on input "checkbox" at bounding box center [451, 415] width 24 height 18
checkbox input "true"
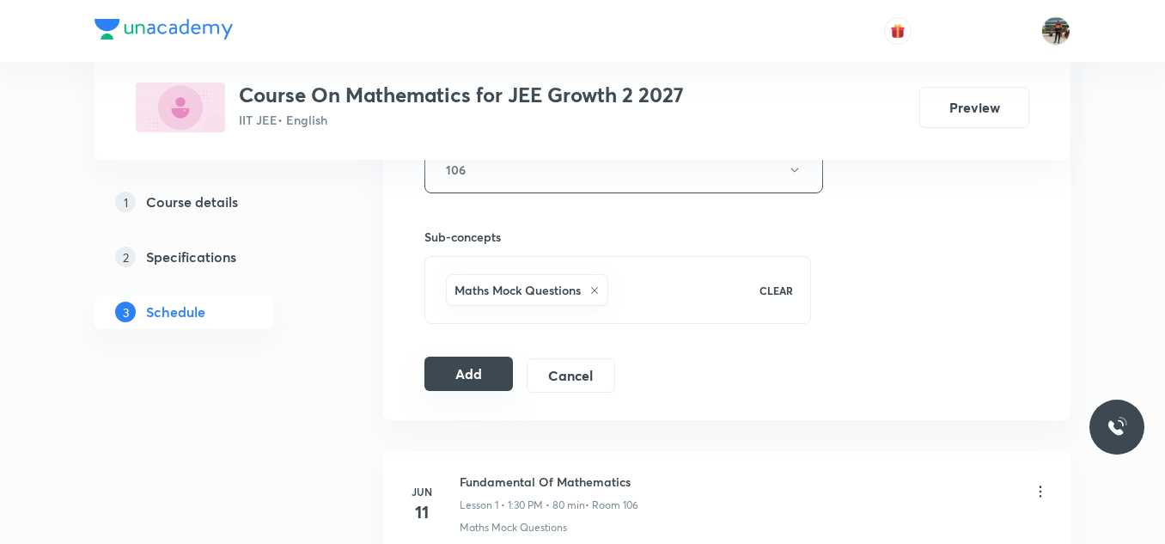
click at [441, 373] on button "Add" at bounding box center [468, 374] width 88 height 34
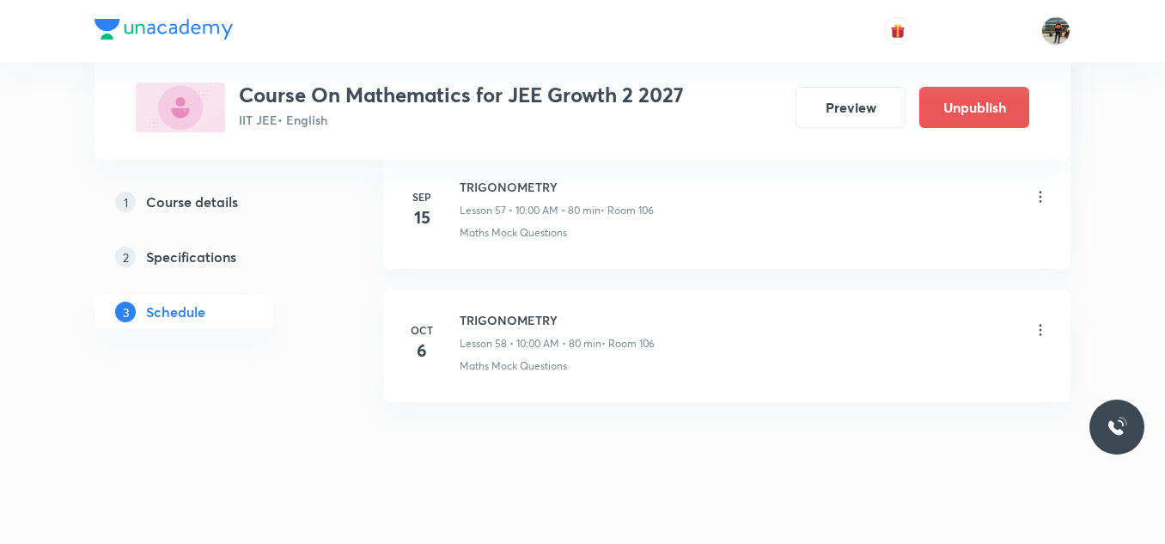
scroll to position [7768, 0]
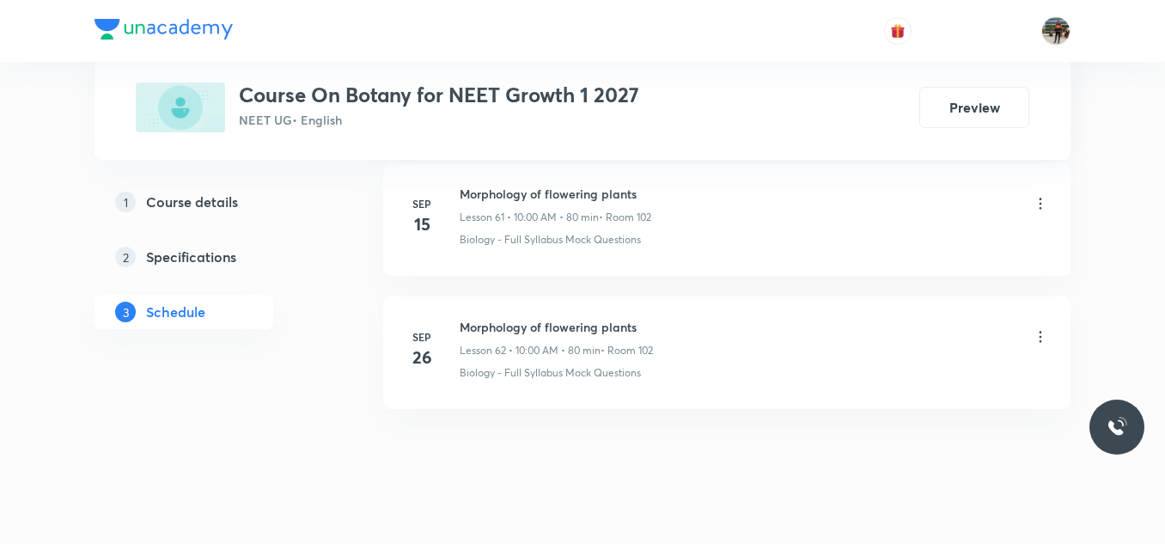
scroll to position [9090, 0]
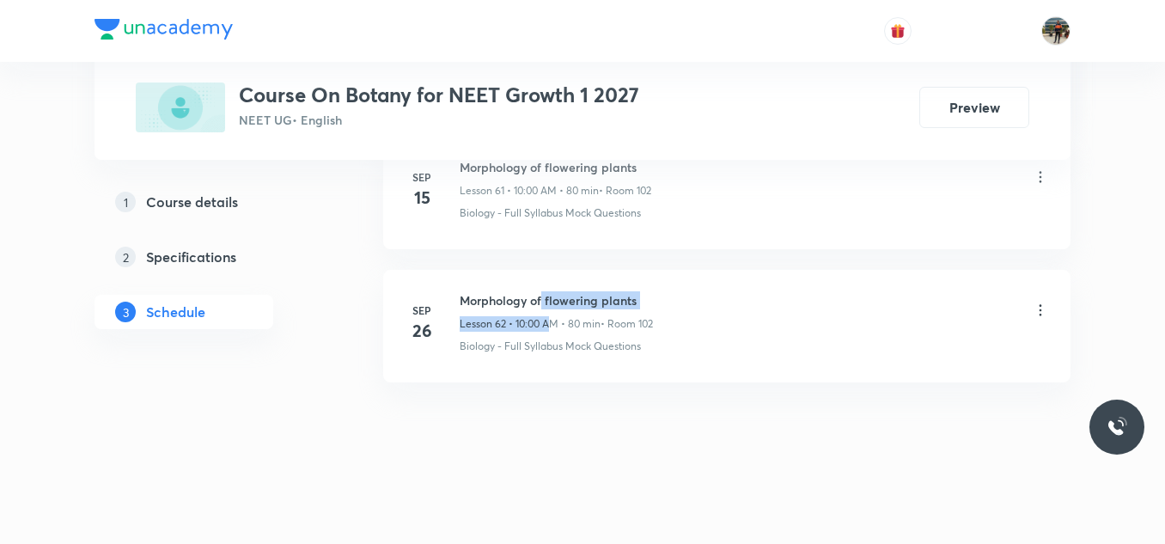
drag, startPoint x: 551, startPoint y: 312, endPoint x: 540, endPoint y: 298, distance: 17.2
click at [540, 298] on div "Morphology of flowering plants Lesson 62 • 10:00 AM • 80 min • Room 102" at bounding box center [556, 311] width 193 height 40
click at [540, 298] on h6 "Morphology of flowering plants" at bounding box center [556, 300] width 193 height 18
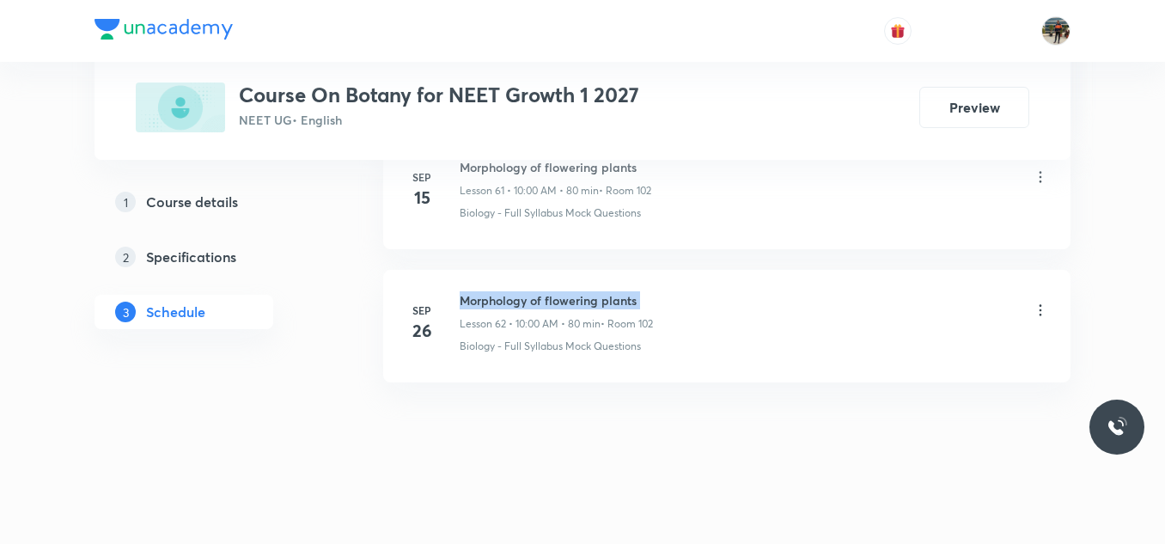
click at [540, 298] on h6 "Morphology of flowering plants" at bounding box center [556, 300] width 193 height 18
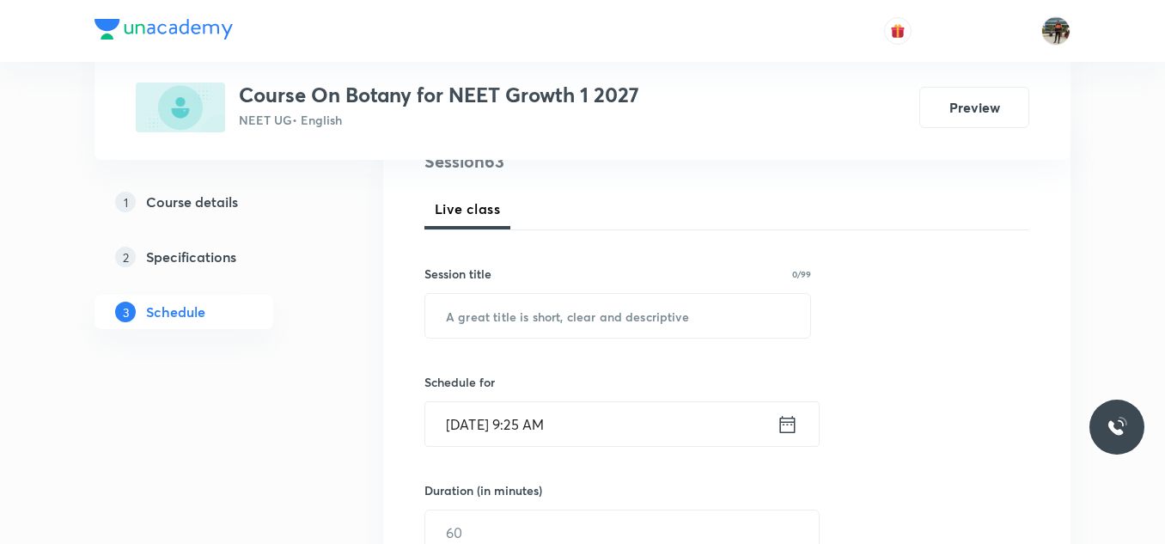
scroll to position [222, 0]
click at [540, 298] on input "text" at bounding box center [617, 317] width 385 height 44
paste input "Morphology of flowering plants"
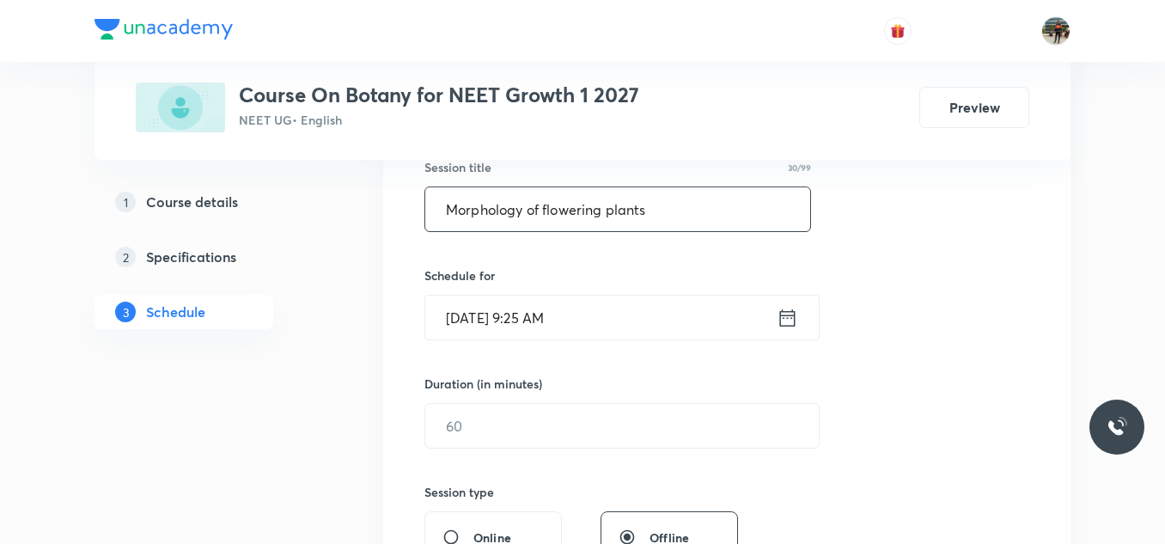
type input "Morphology of flowering plants"
click at [788, 318] on icon at bounding box center [787, 316] width 15 height 17
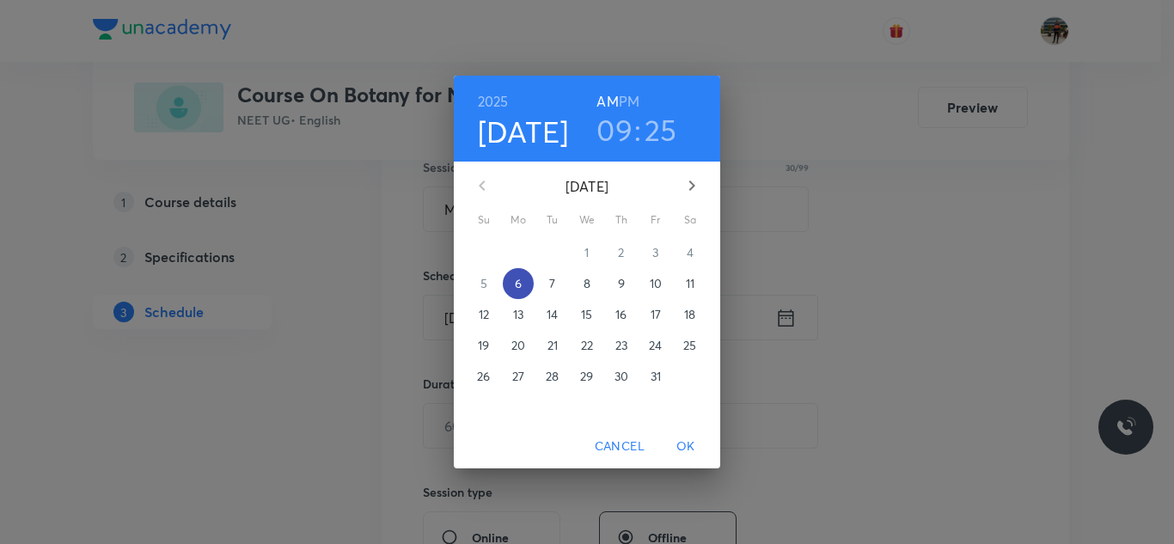
click at [516, 283] on p "6" at bounding box center [518, 283] width 7 height 17
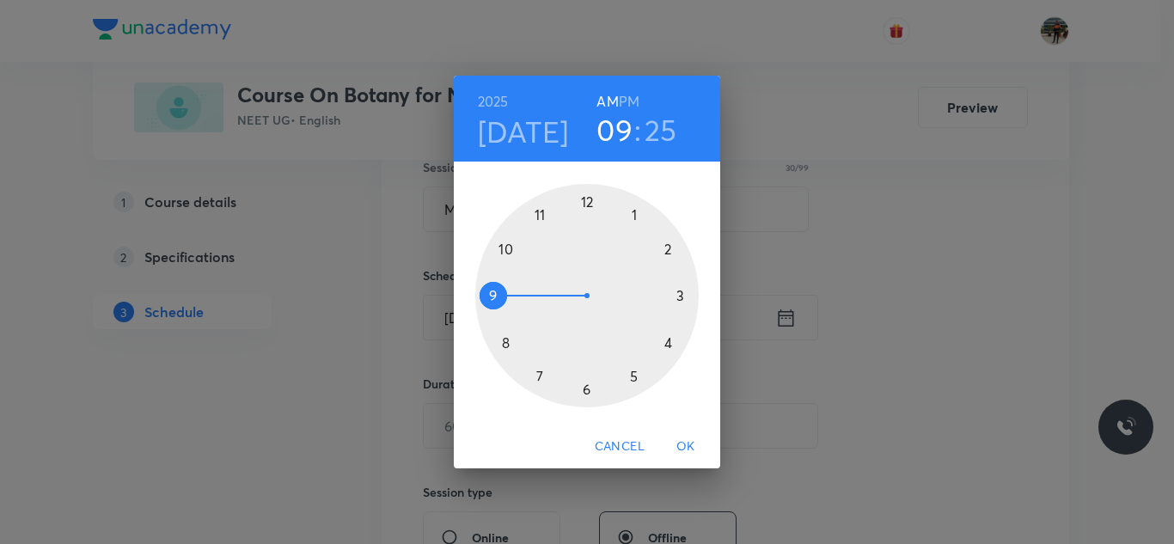
click at [505, 247] on div at bounding box center [586, 295] width 223 height 223
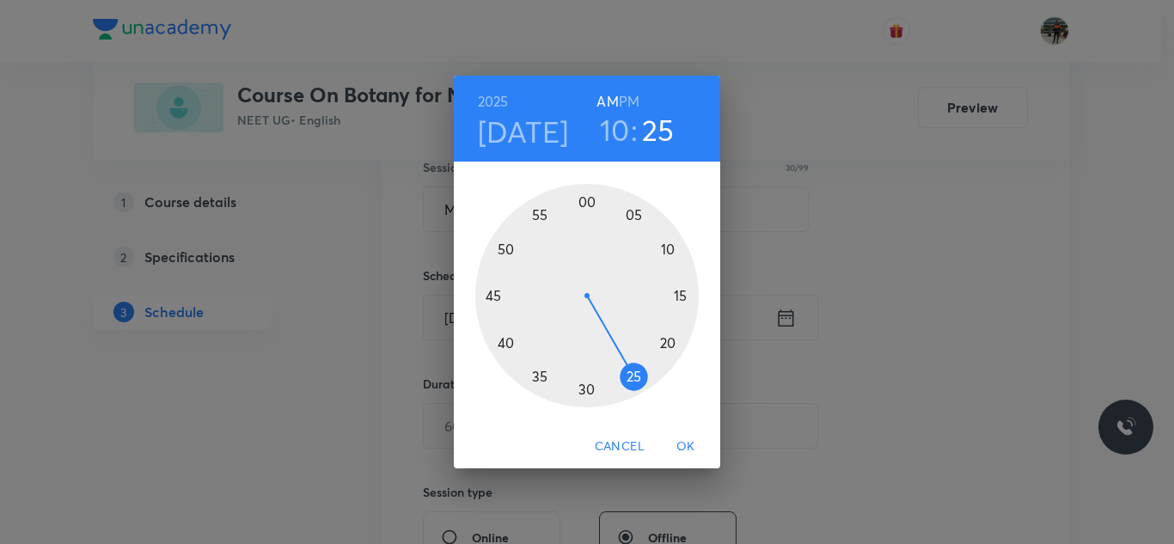
click at [586, 198] on div at bounding box center [586, 295] width 223 height 223
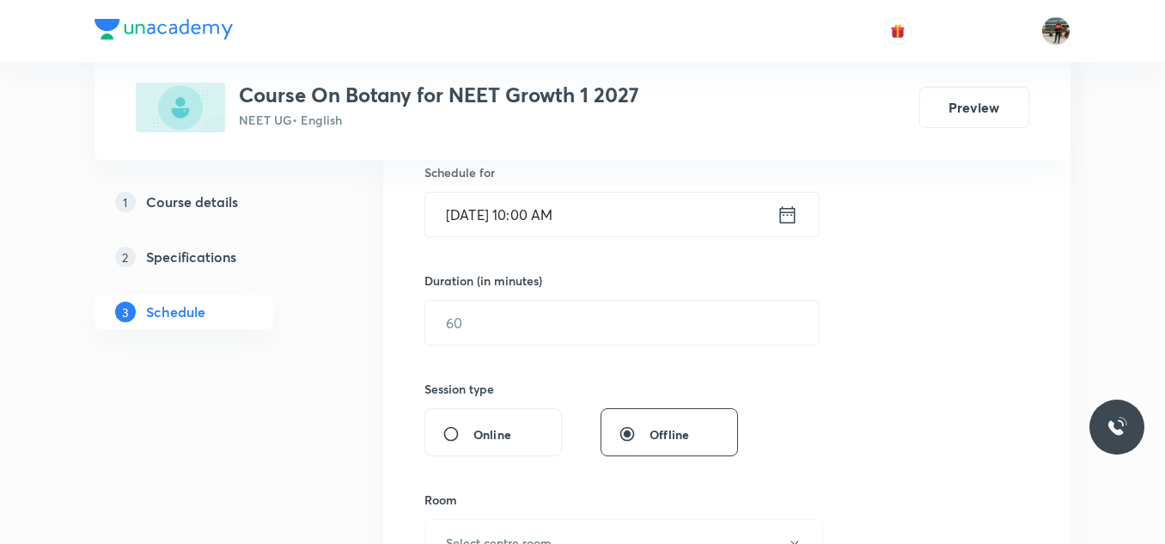
scroll to position [435, 0]
click at [459, 304] on input "text" at bounding box center [622, 320] width 394 height 44
type input "0"
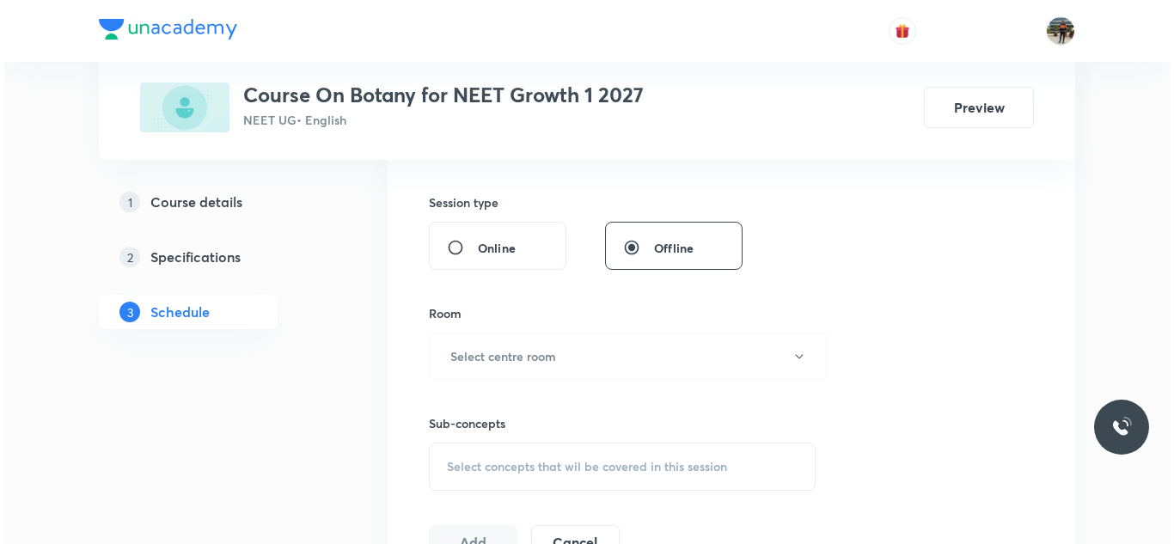
scroll to position [655, 0]
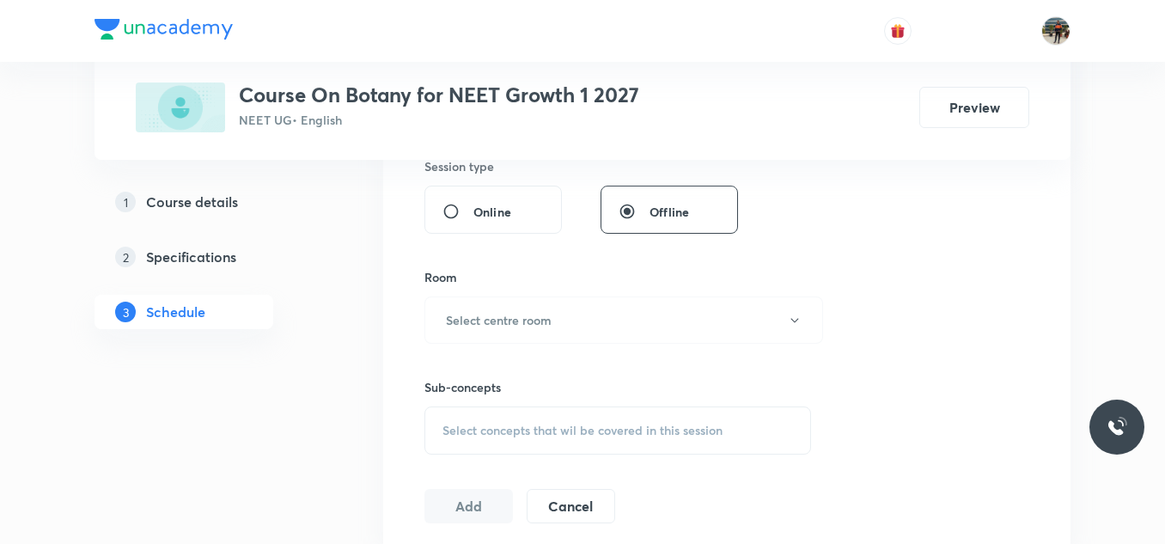
type input "80"
click at [459, 304] on button "Select centre room" at bounding box center [623, 319] width 399 height 47
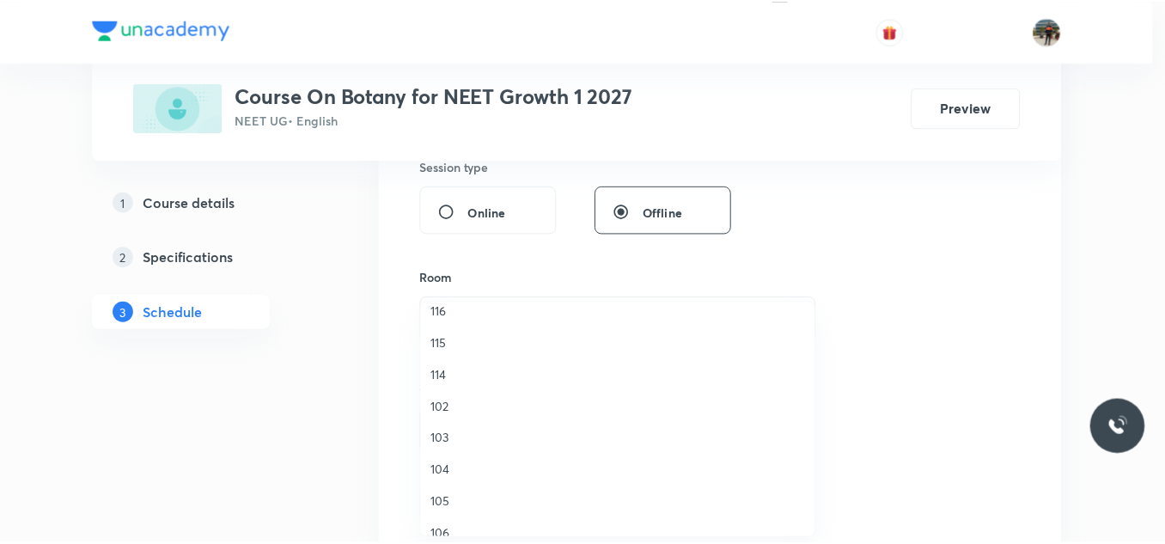
scroll to position [45, 0]
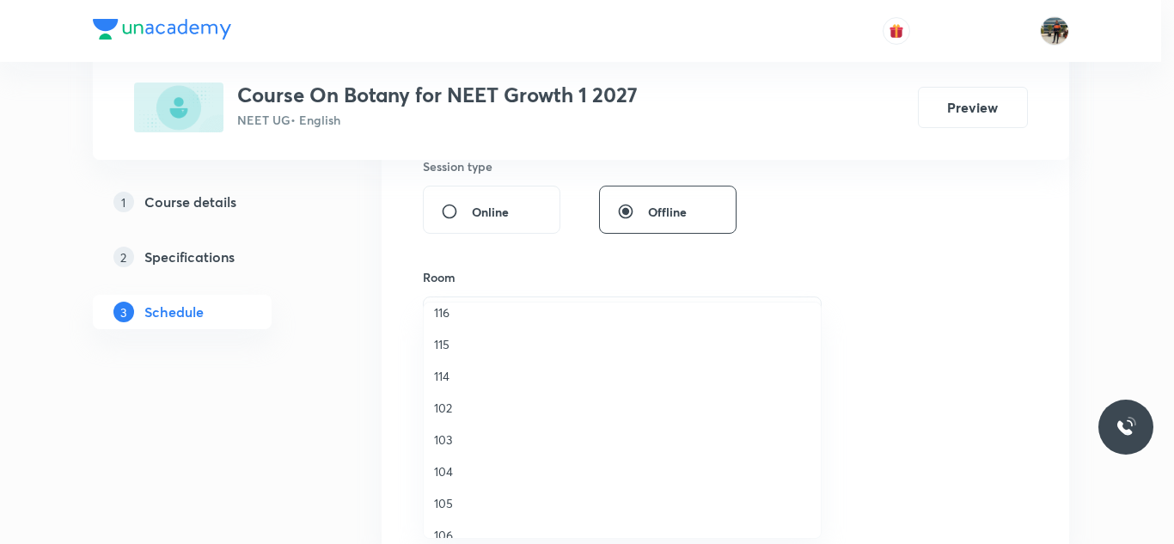
click at [455, 400] on span "102" at bounding box center [622, 408] width 376 height 18
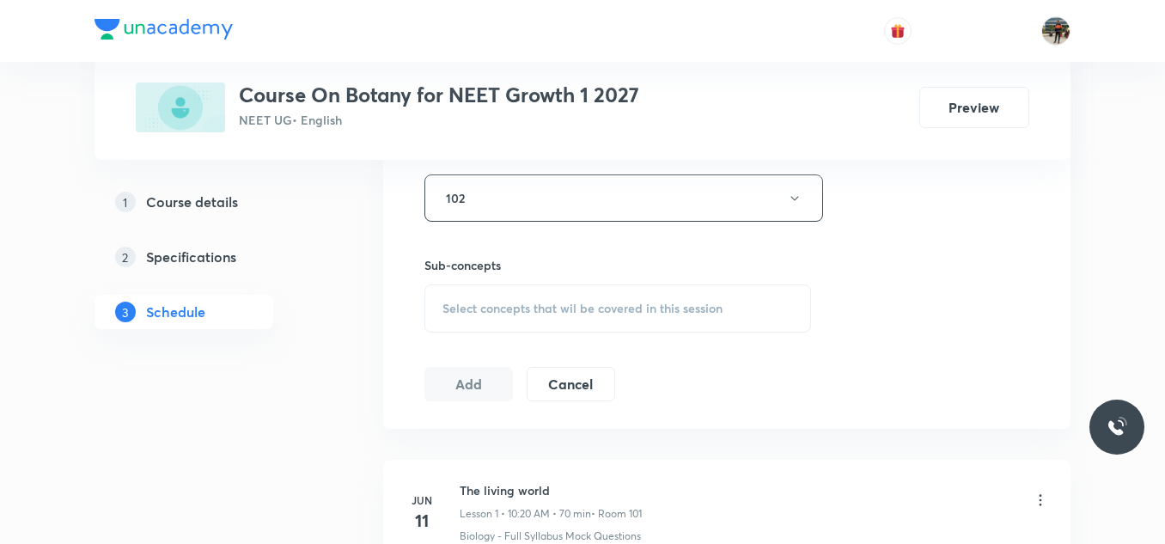
scroll to position [778, 0]
click at [483, 310] on span "Select concepts that wil be covered in this session" at bounding box center [582, 308] width 280 height 14
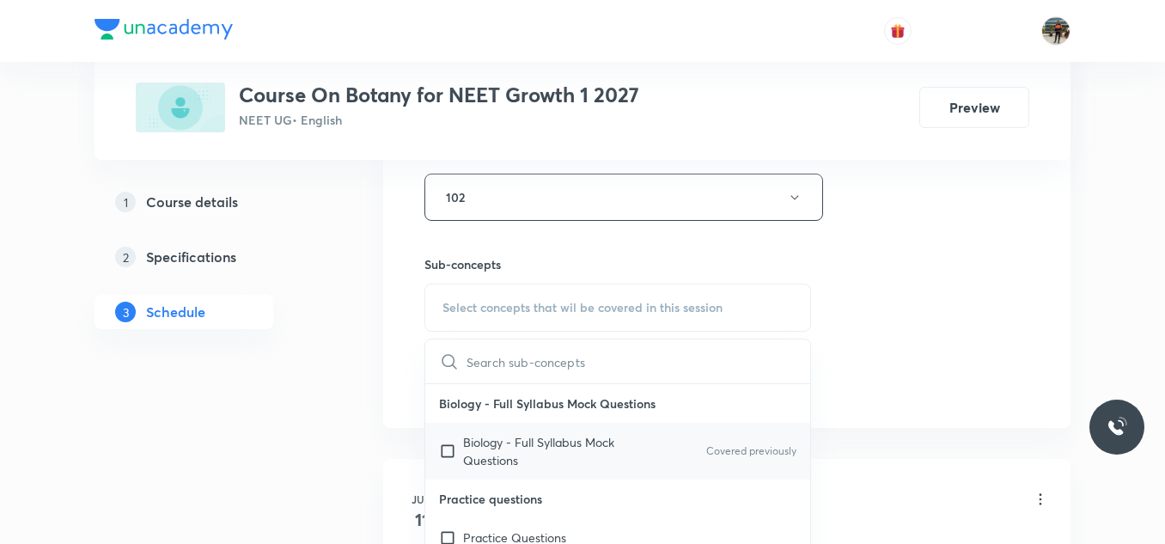
click at [446, 448] on input "checkbox" at bounding box center [451, 451] width 24 height 36
checkbox input "true"
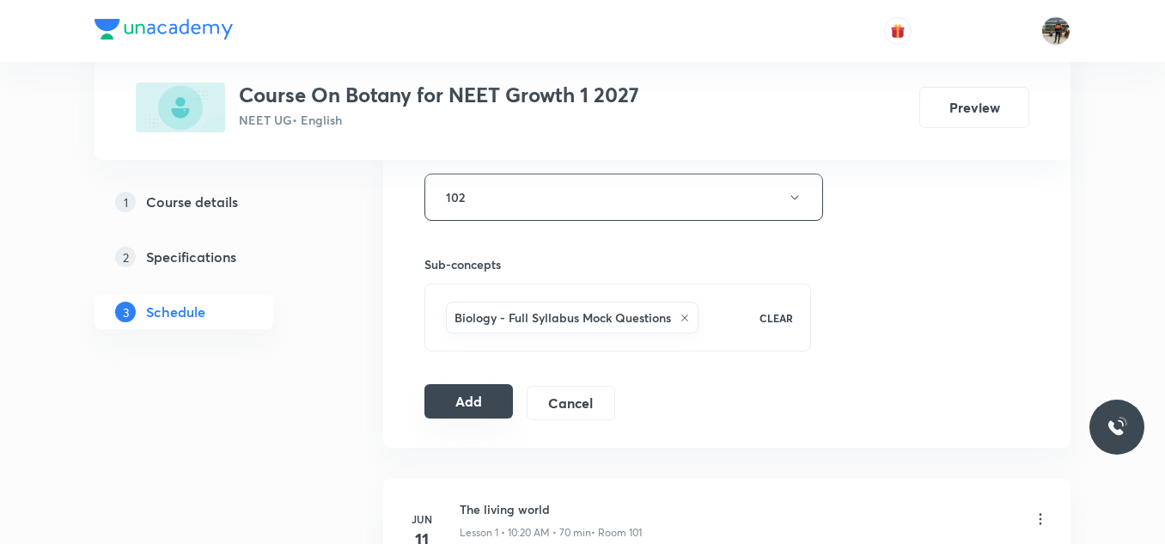
click at [464, 387] on button "Add" at bounding box center [468, 401] width 88 height 34
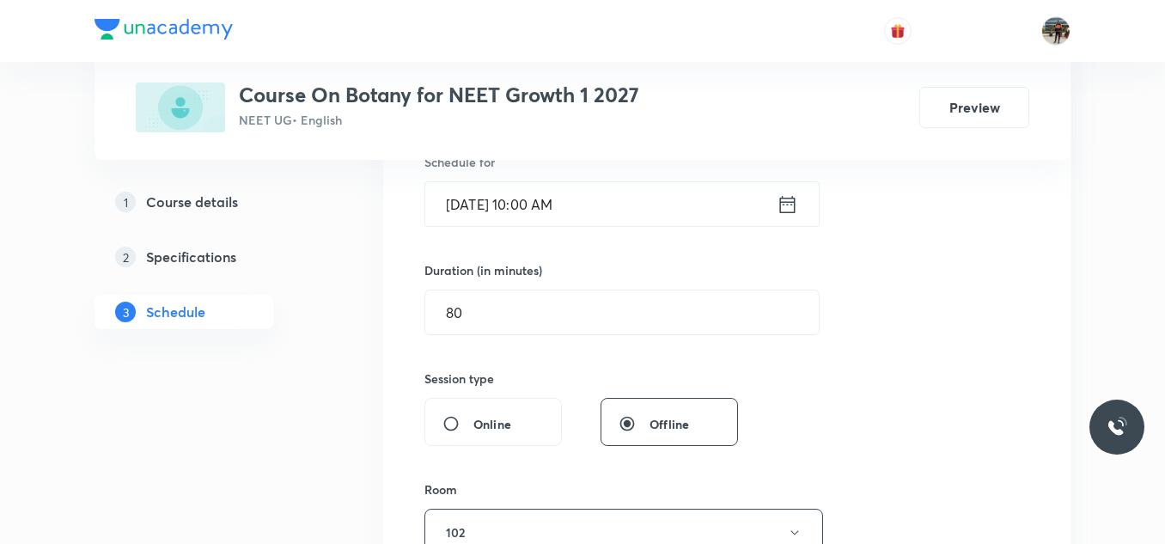
scroll to position [366, 0]
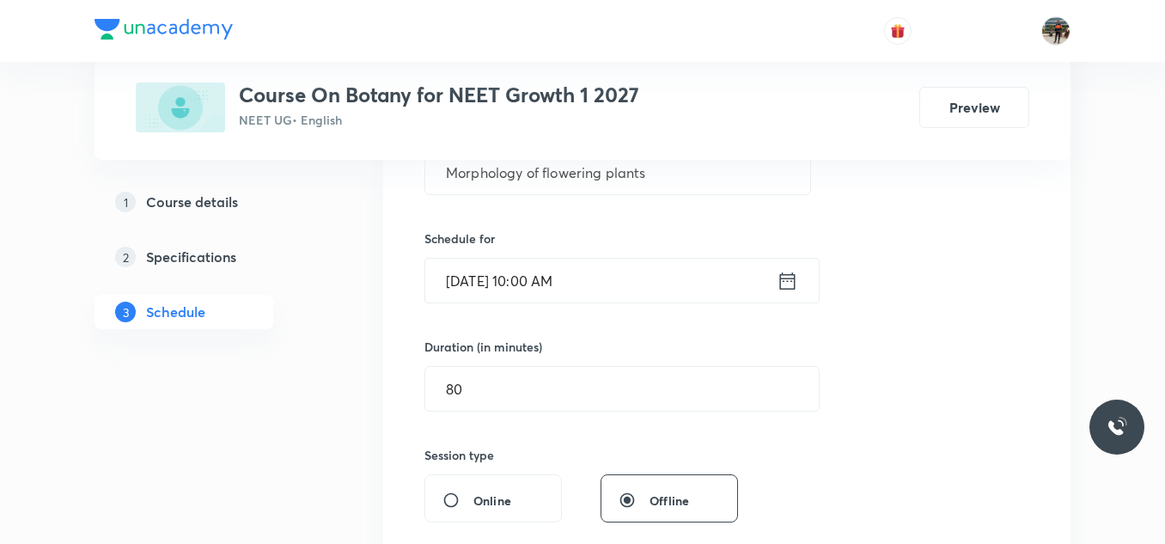
click at [793, 290] on icon at bounding box center [787, 281] width 21 height 24
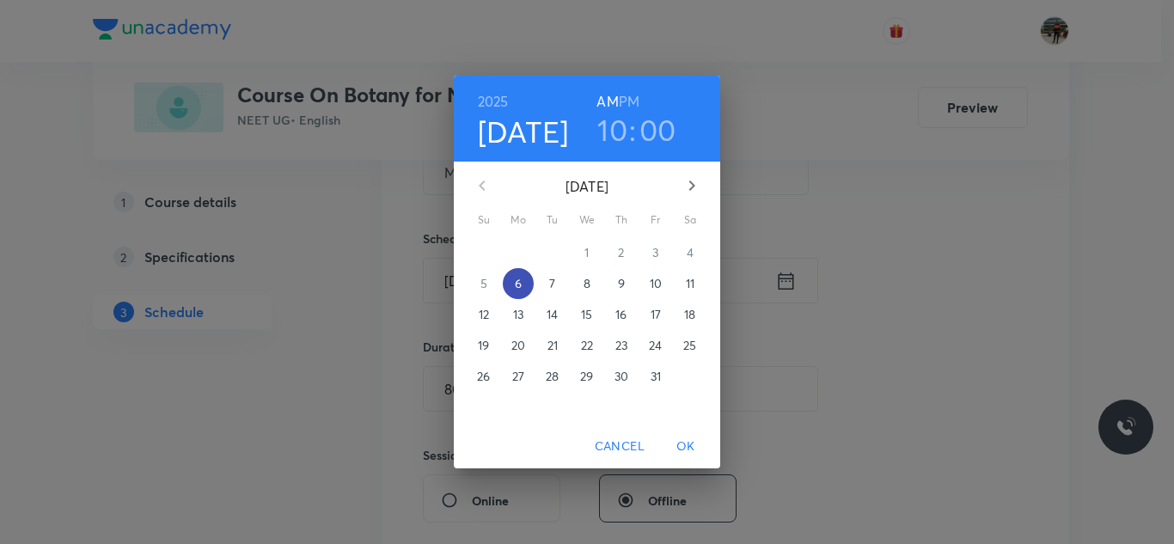
click at [515, 286] on p "6" at bounding box center [518, 283] width 7 height 17
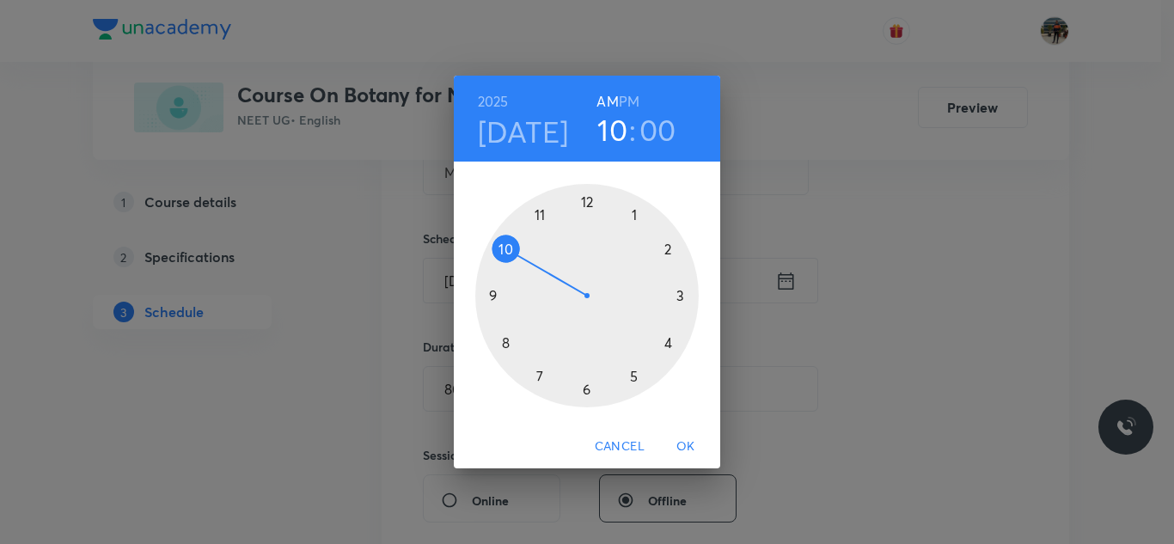
click at [504, 247] on div at bounding box center [586, 295] width 223 height 223
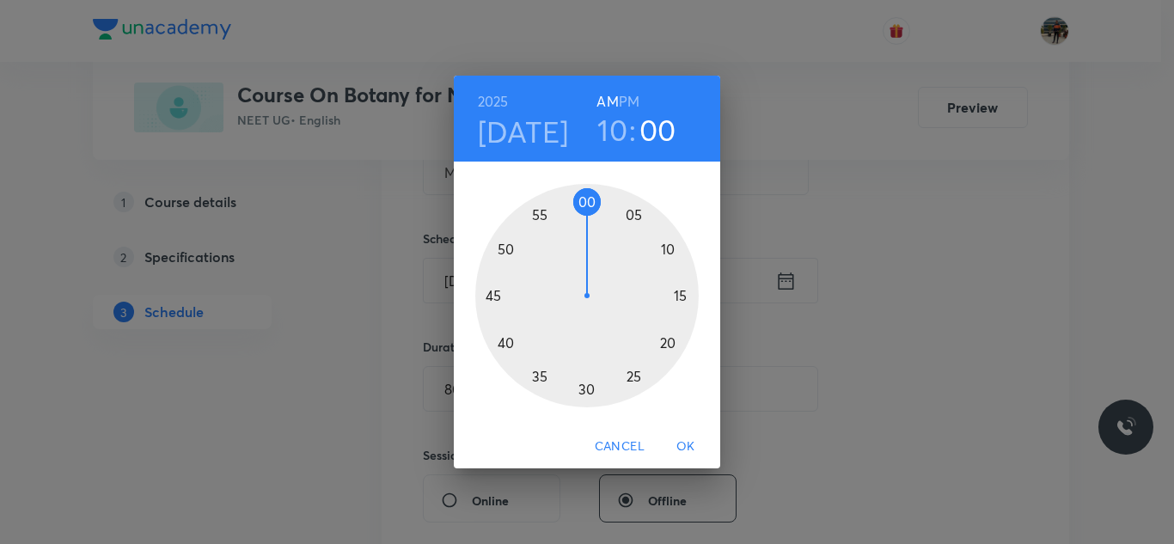
click at [633, 215] on div at bounding box center [586, 295] width 223 height 223
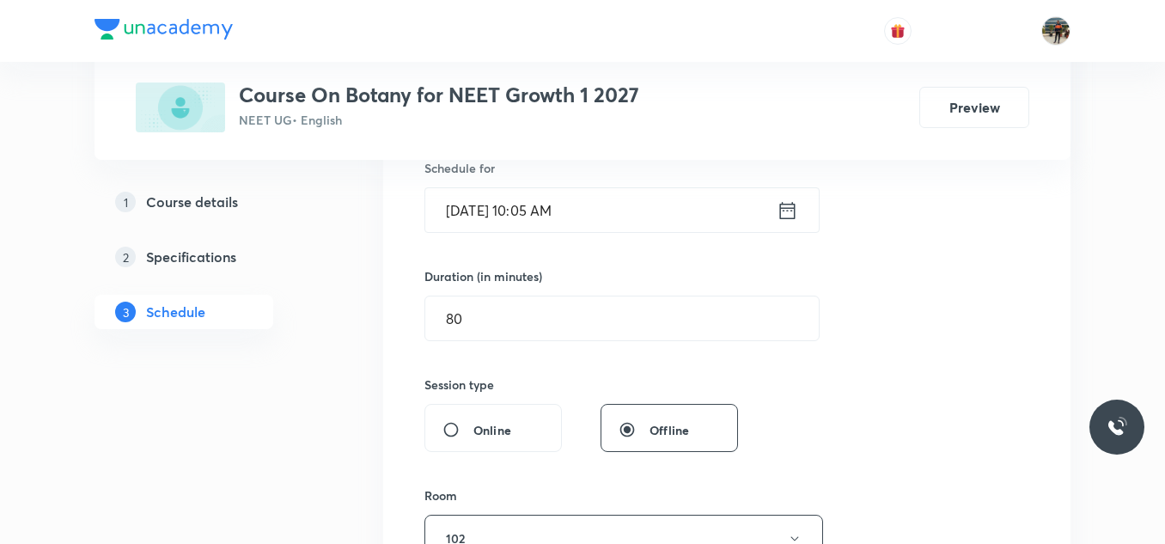
scroll to position [438, 0]
click at [487, 320] on input "80" at bounding box center [622, 317] width 394 height 44
type input "8"
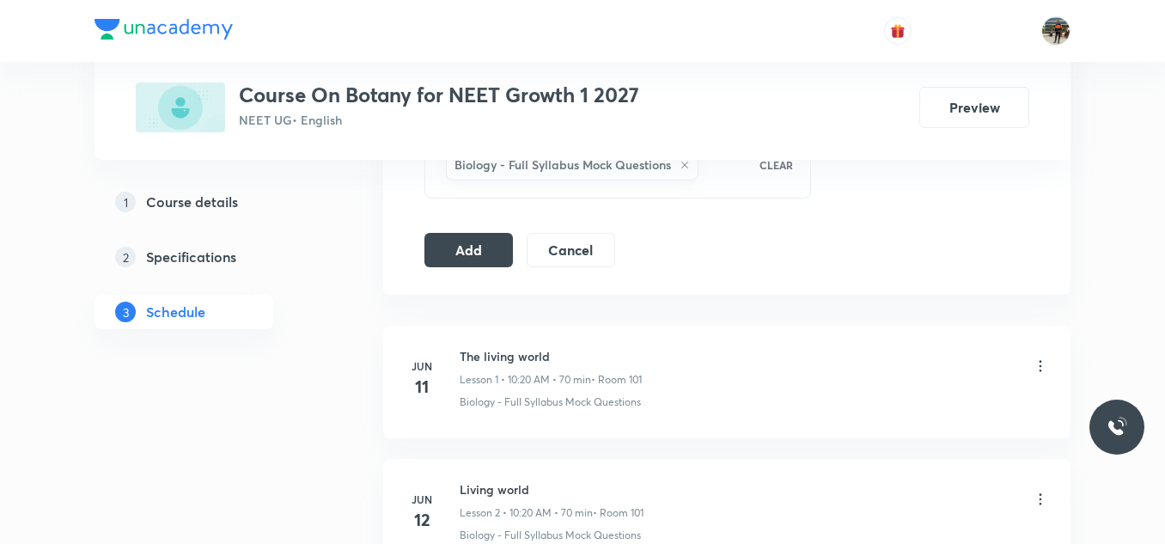
scroll to position [932, 0]
type input "75"
click at [476, 241] on button "Add" at bounding box center [468, 246] width 88 height 34
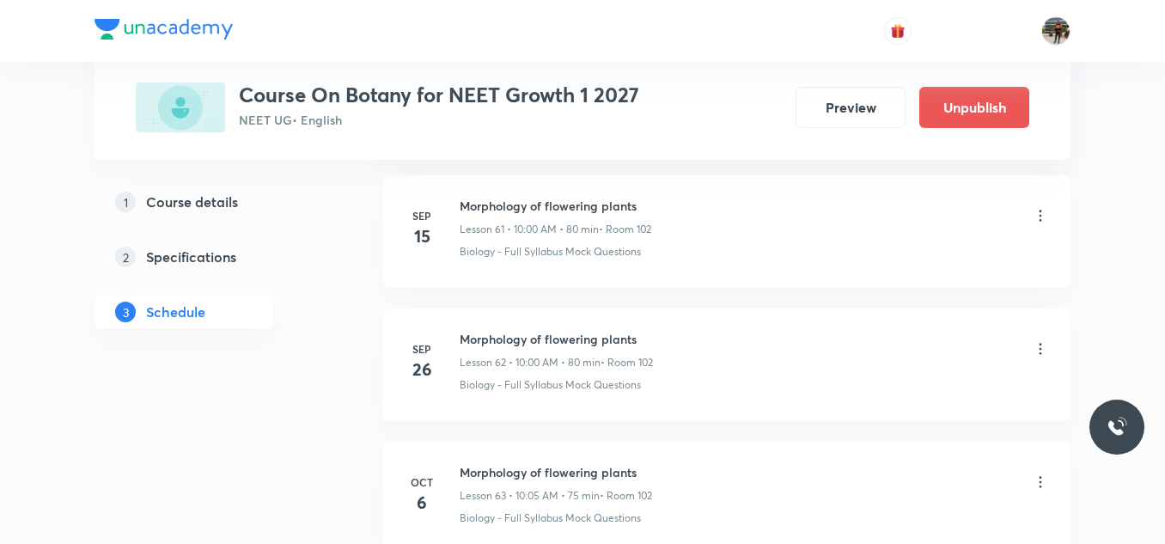
scroll to position [8434, 0]
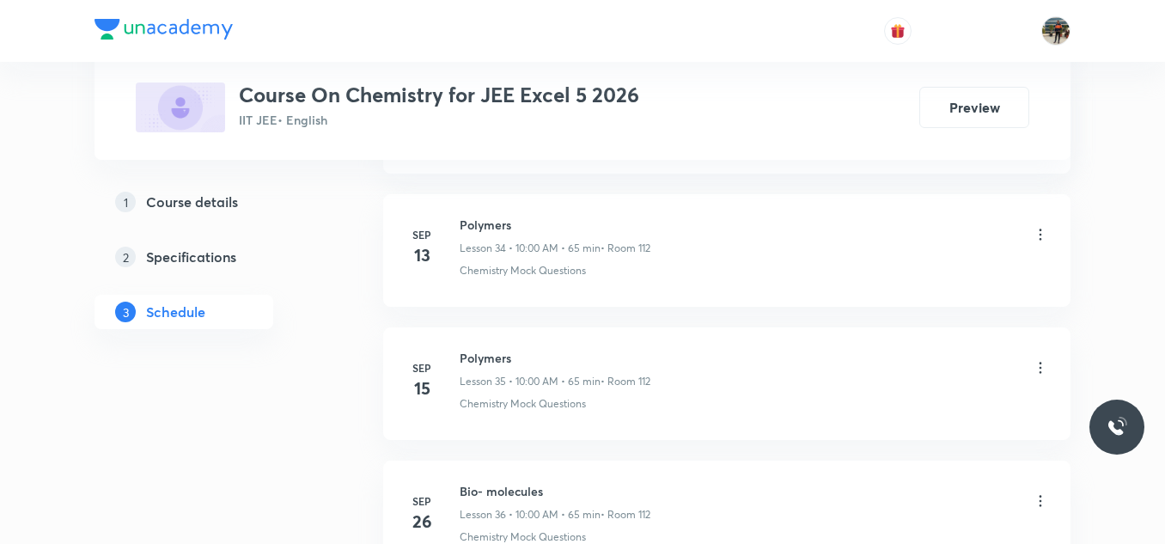
scroll to position [5628, 0]
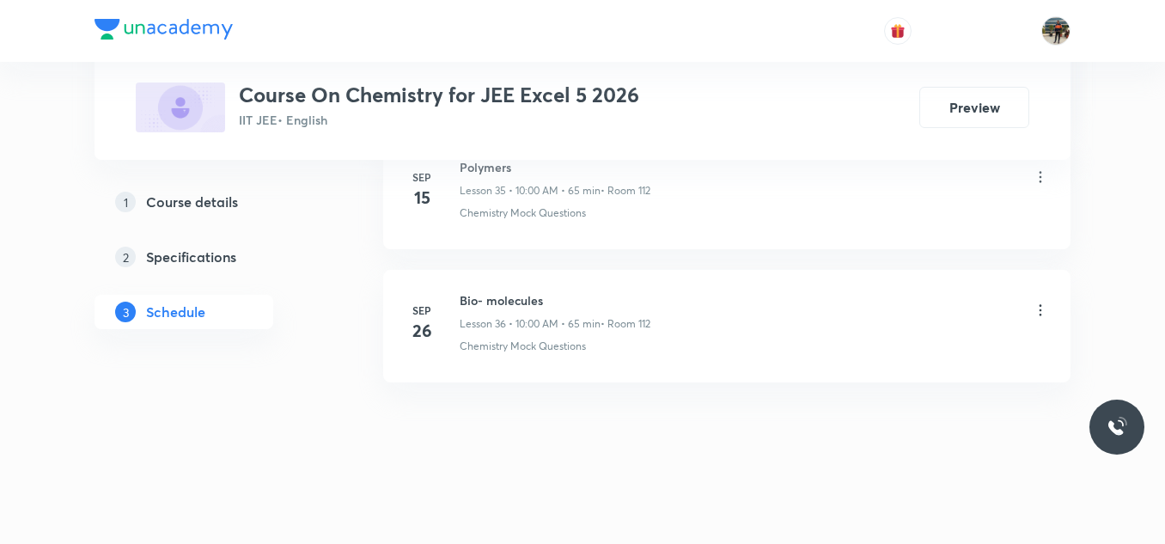
click at [509, 296] on h6 "Bio- molecules" at bounding box center [555, 300] width 191 height 18
copy h6 "Bio- molecules"
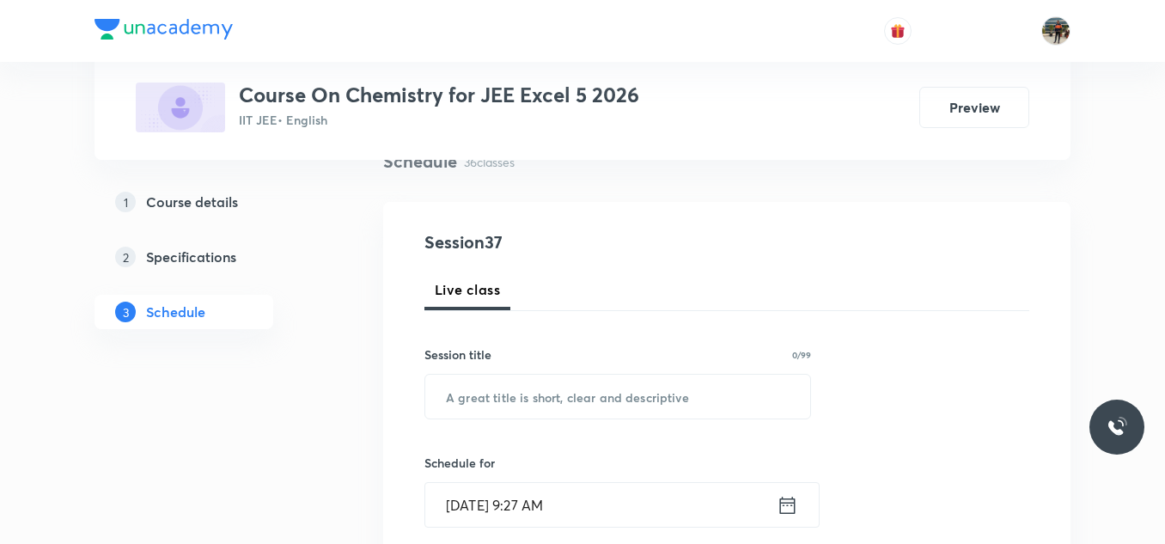
scroll to position [141, 0]
click at [484, 391] on input "text" at bounding box center [617, 397] width 385 height 44
paste input "Bio- molecules"
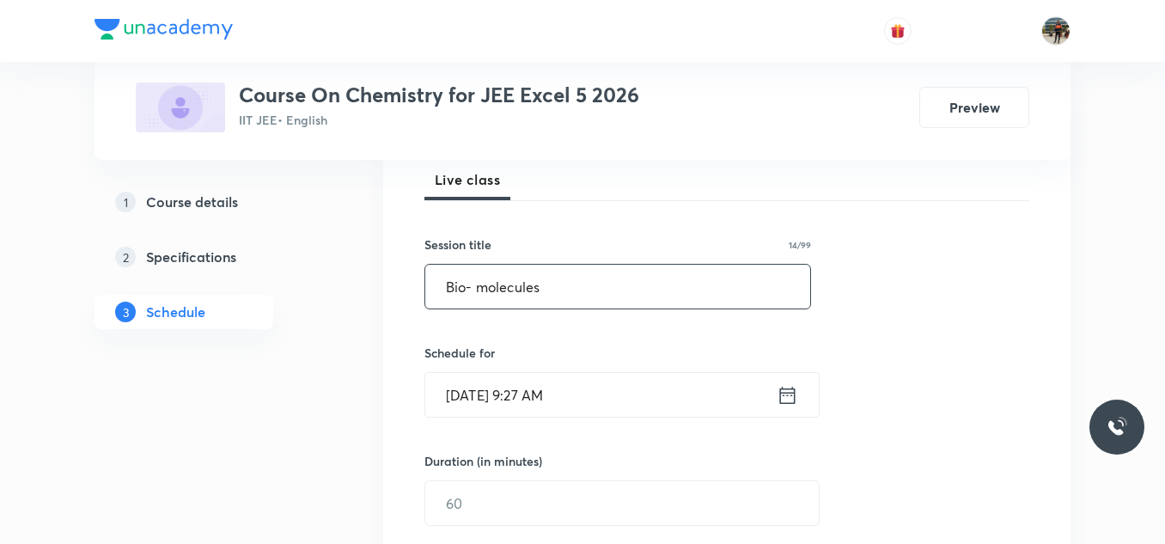
scroll to position [253, 0]
type input "Bio- molecules"
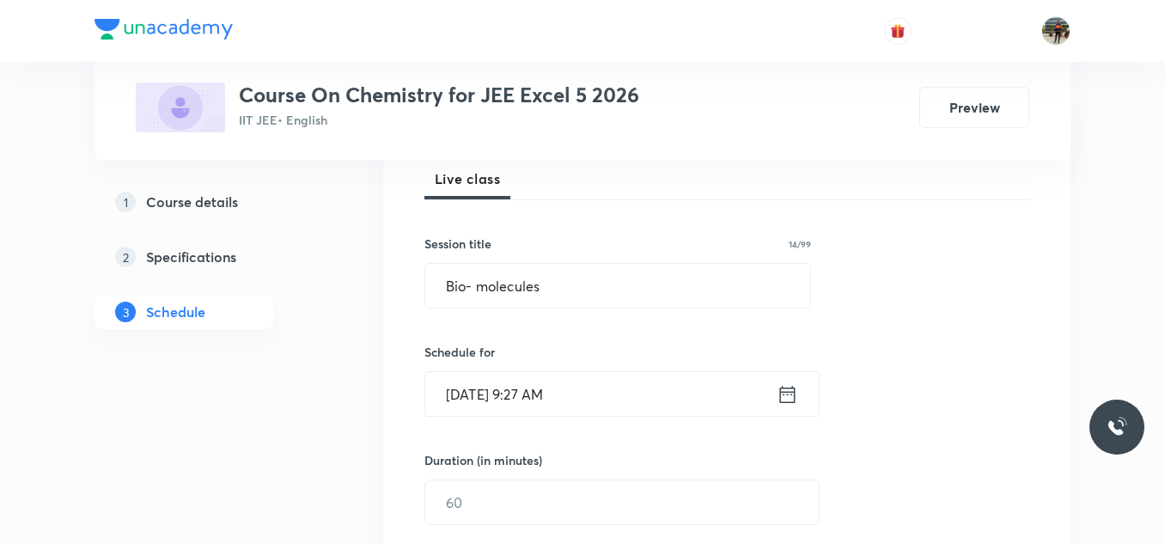
click at [790, 392] on icon at bounding box center [787, 393] width 15 height 17
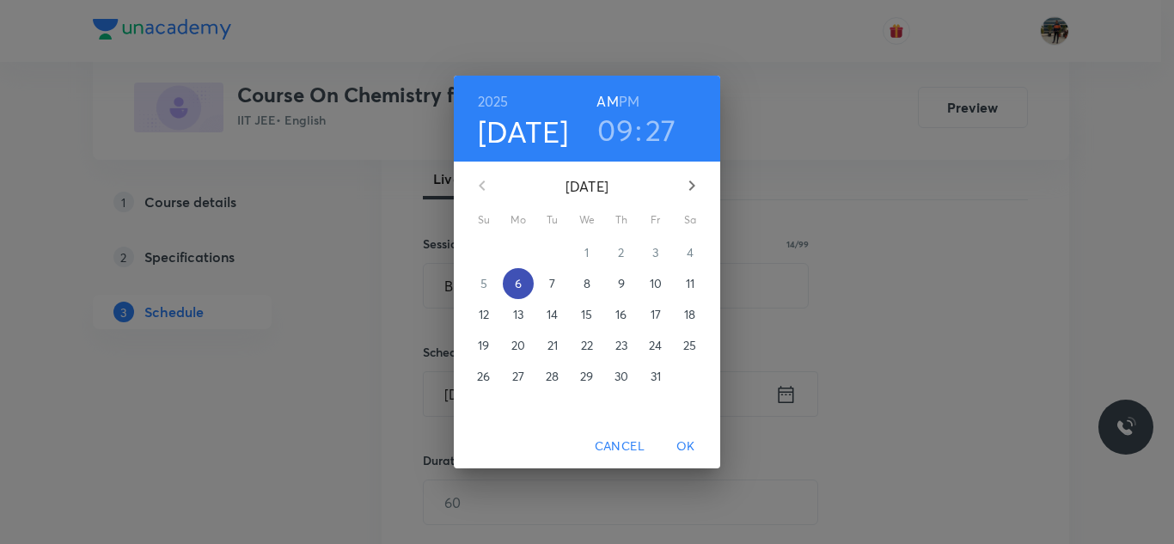
click at [524, 278] on span "6" at bounding box center [518, 283] width 31 height 17
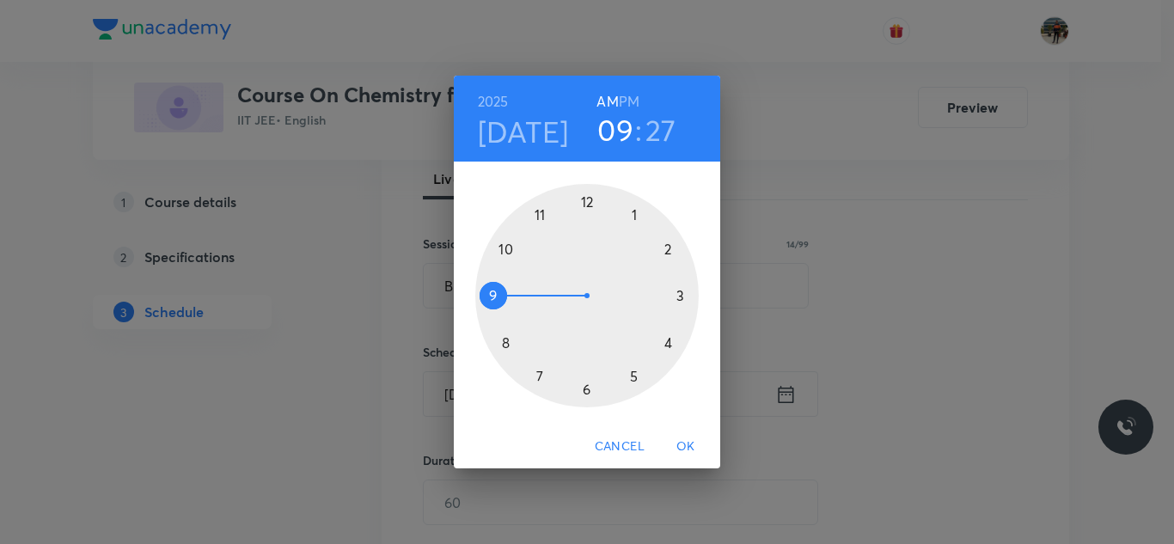
click at [508, 252] on div at bounding box center [586, 295] width 223 height 223
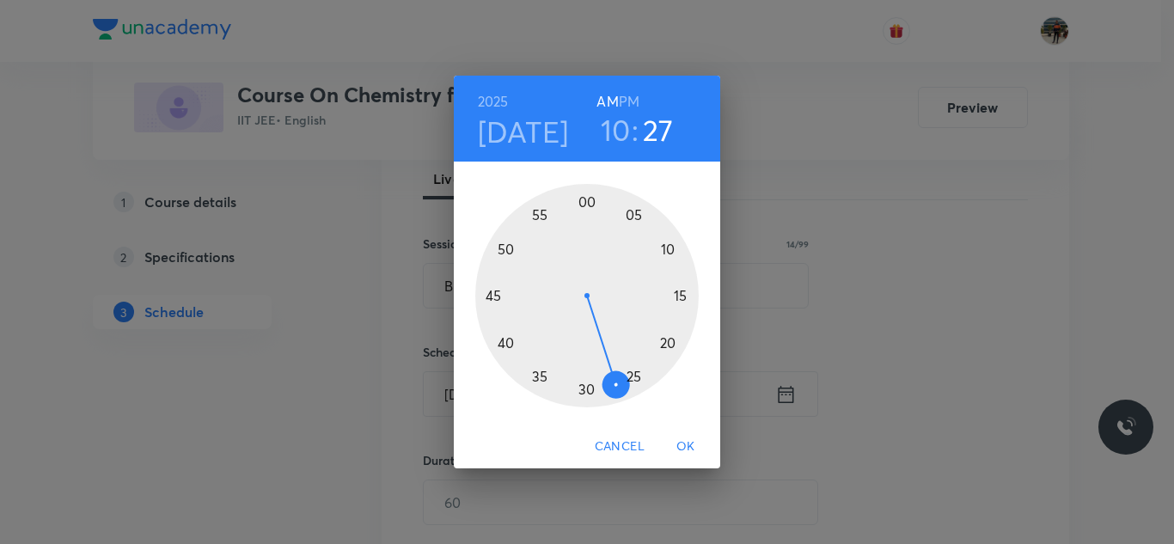
click at [587, 199] on div at bounding box center [586, 295] width 223 height 223
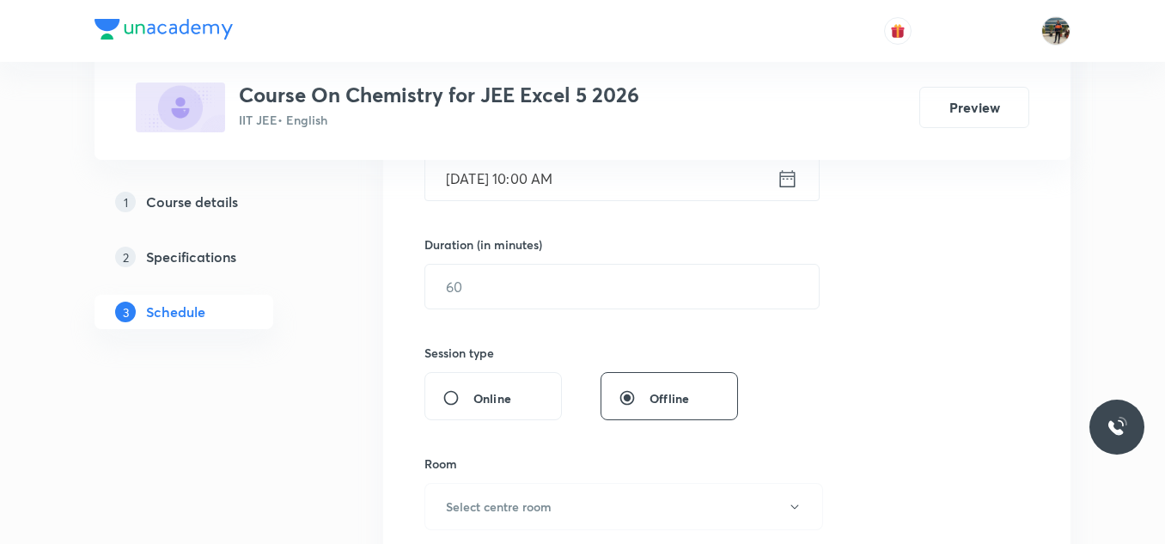
scroll to position [469, 0]
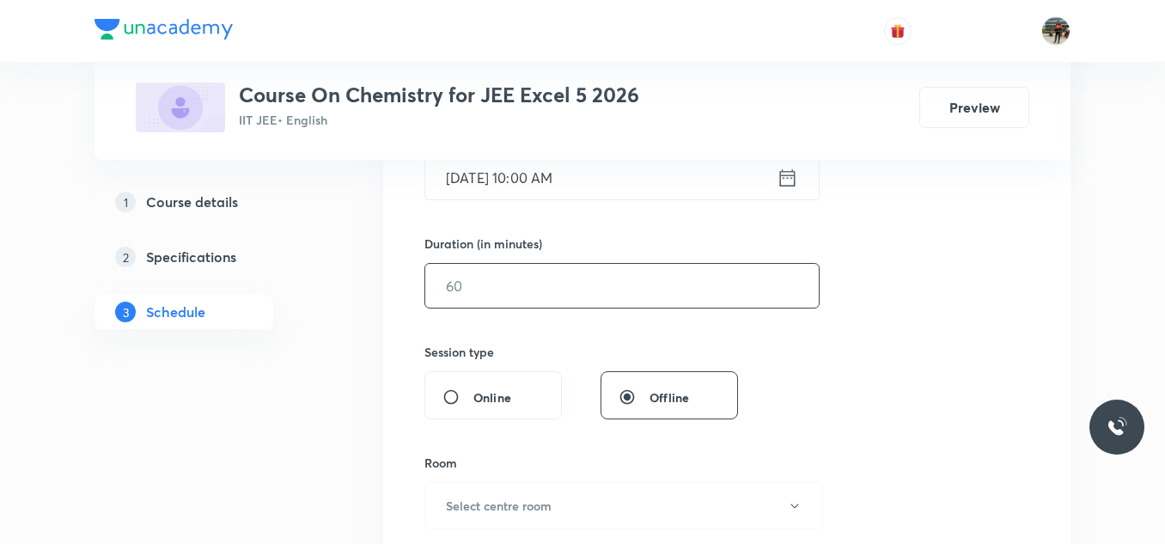
click at [508, 302] on input "text" at bounding box center [622, 286] width 394 height 44
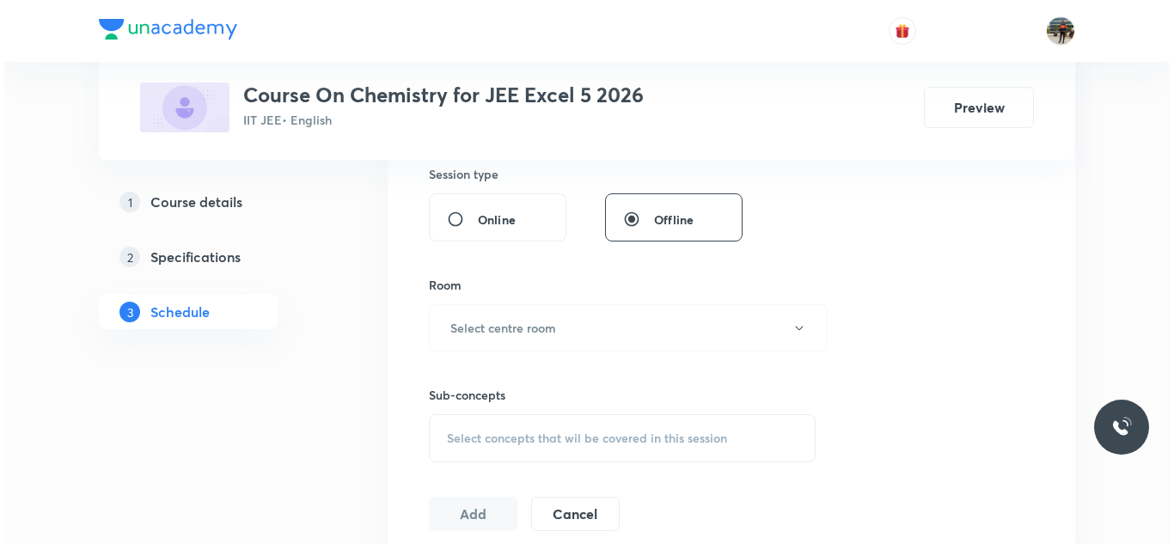
scroll to position [666, 0]
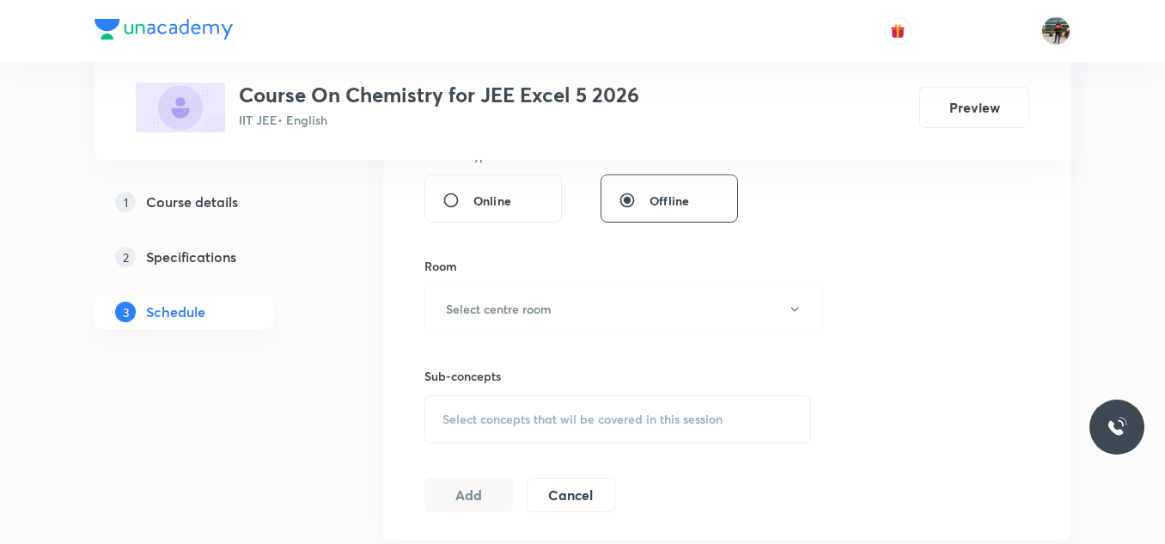
type input "65"
click at [508, 302] on h6 "Select centre room" at bounding box center [499, 309] width 106 height 18
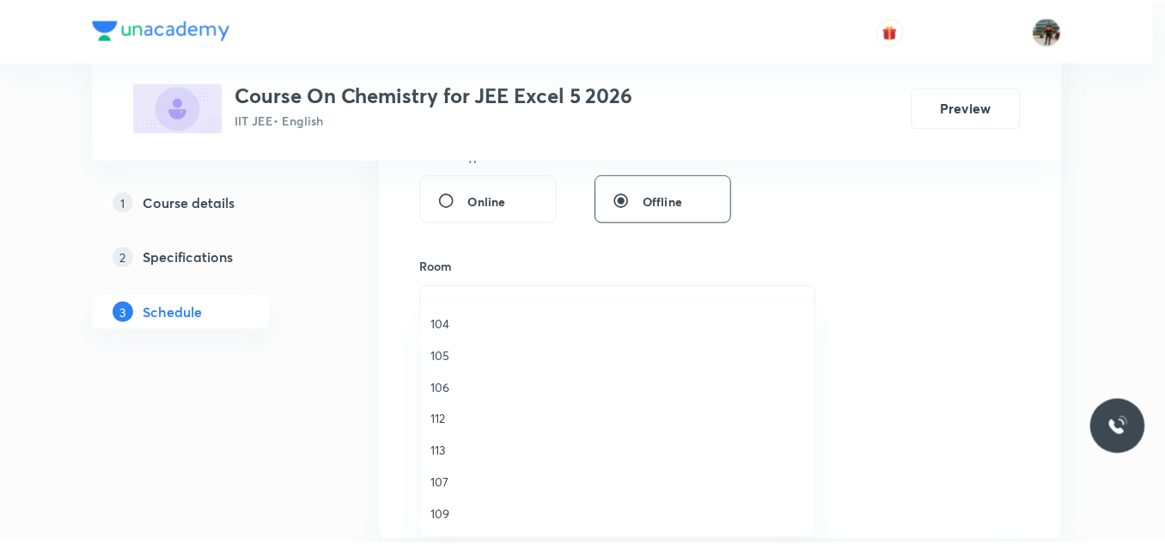
scroll to position [192, 0]
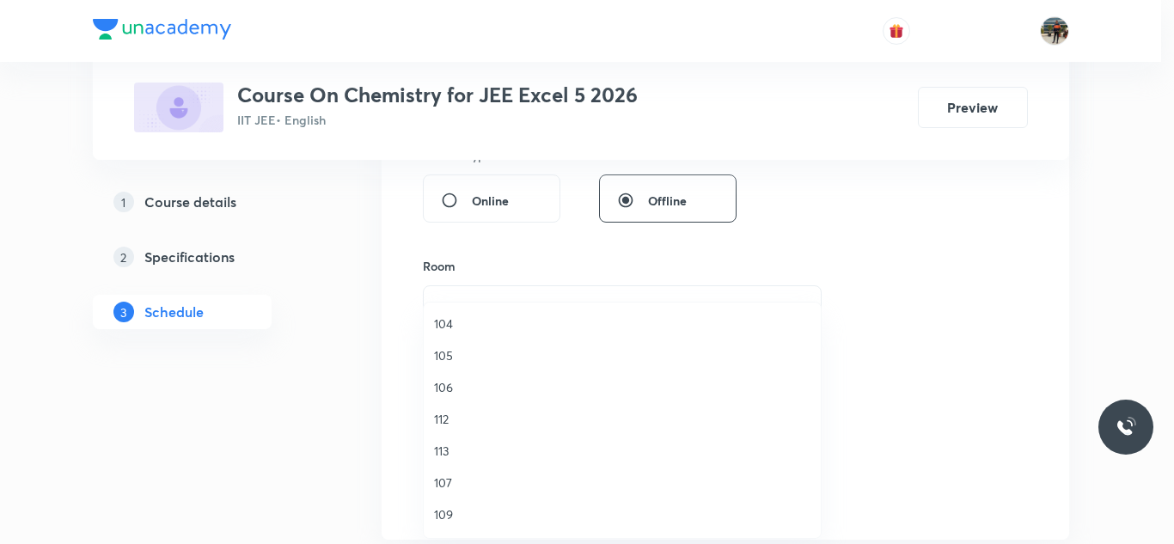
click at [450, 416] on span "112" at bounding box center [622, 419] width 376 height 18
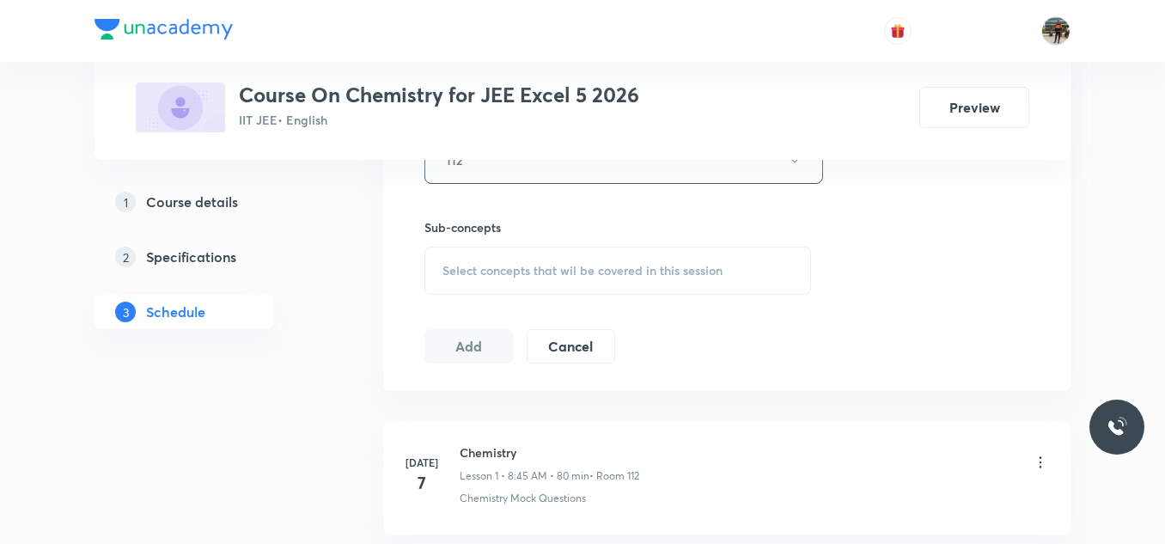
scroll to position [817, 0]
click at [483, 278] on div "Select concepts that wil be covered in this session" at bounding box center [617, 268] width 387 height 48
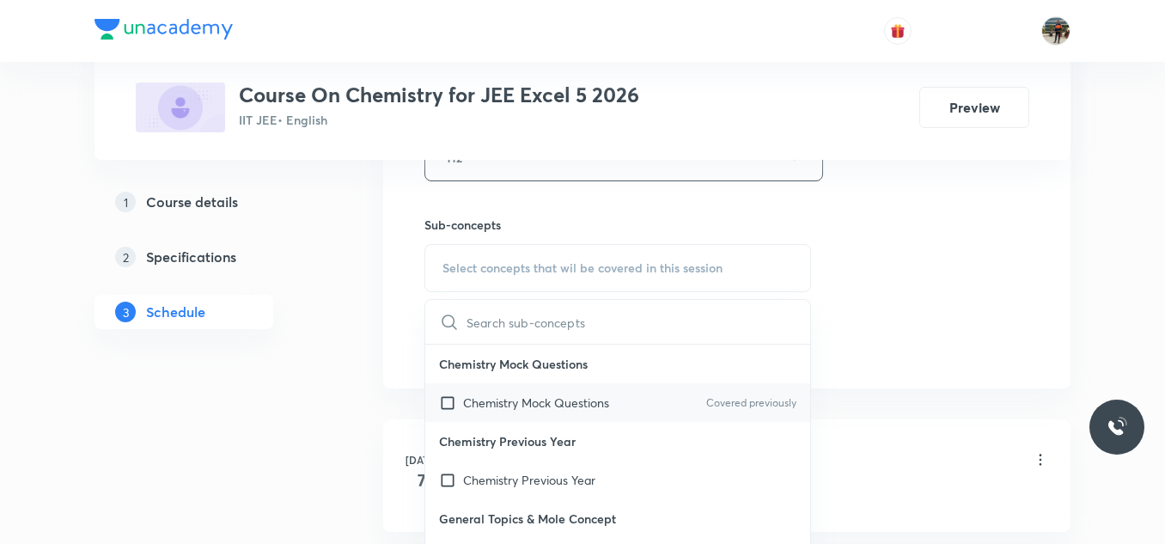
click at [445, 399] on input "checkbox" at bounding box center [451, 403] width 24 height 18
checkbox input "true"
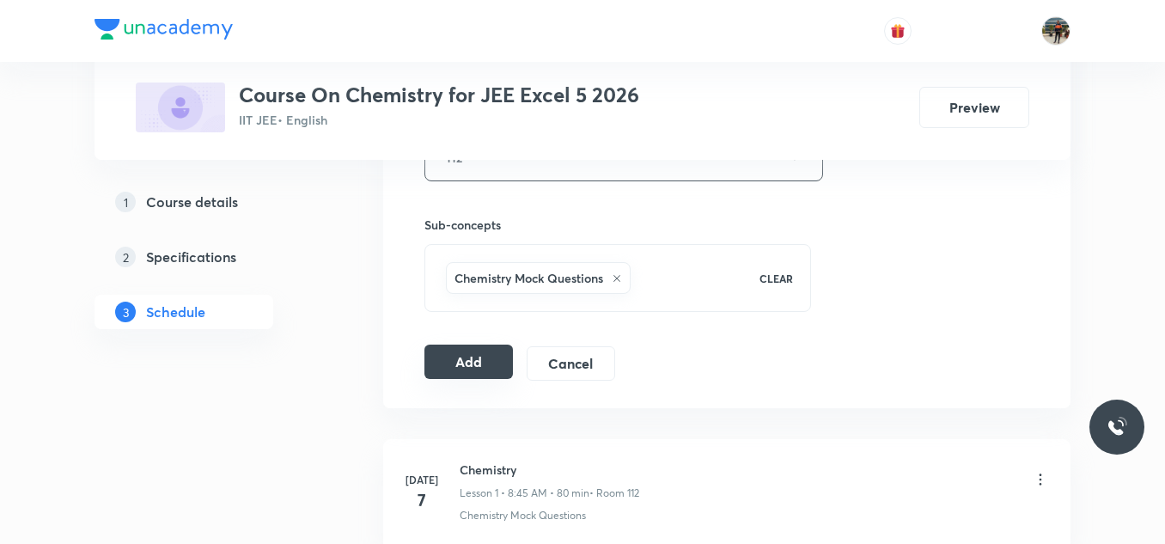
click at [467, 364] on button "Add" at bounding box center [468, 362] width 88 height 34
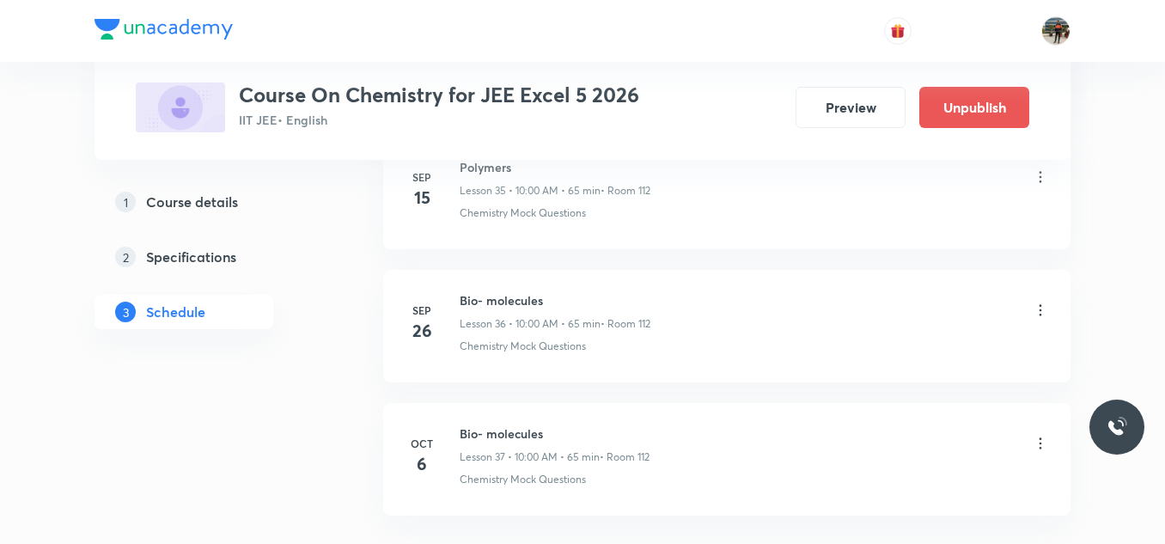
scroll to position [4971, 0]
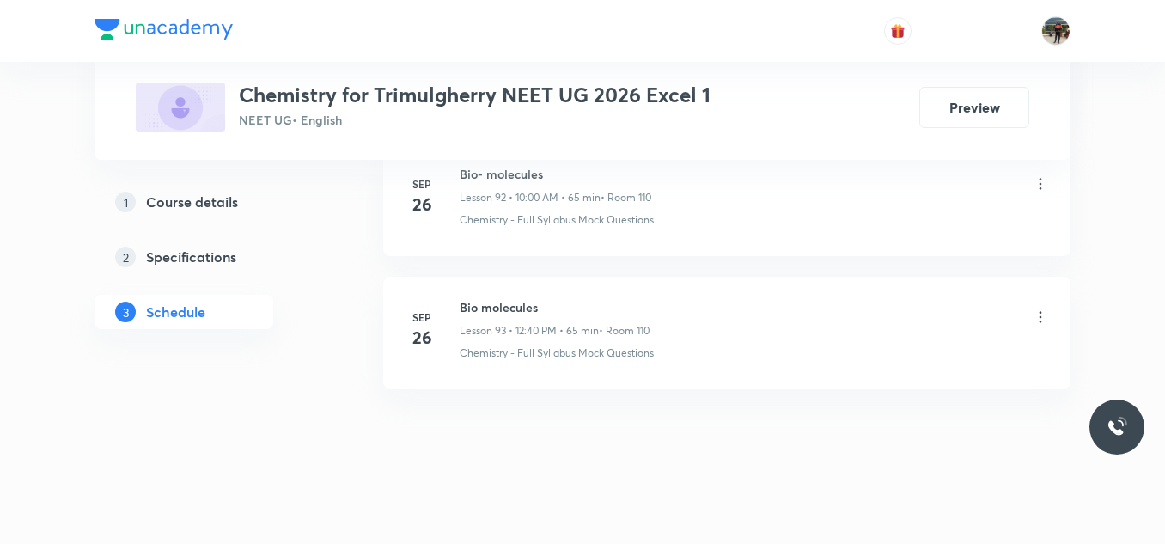
scroll to position [13218, 0]
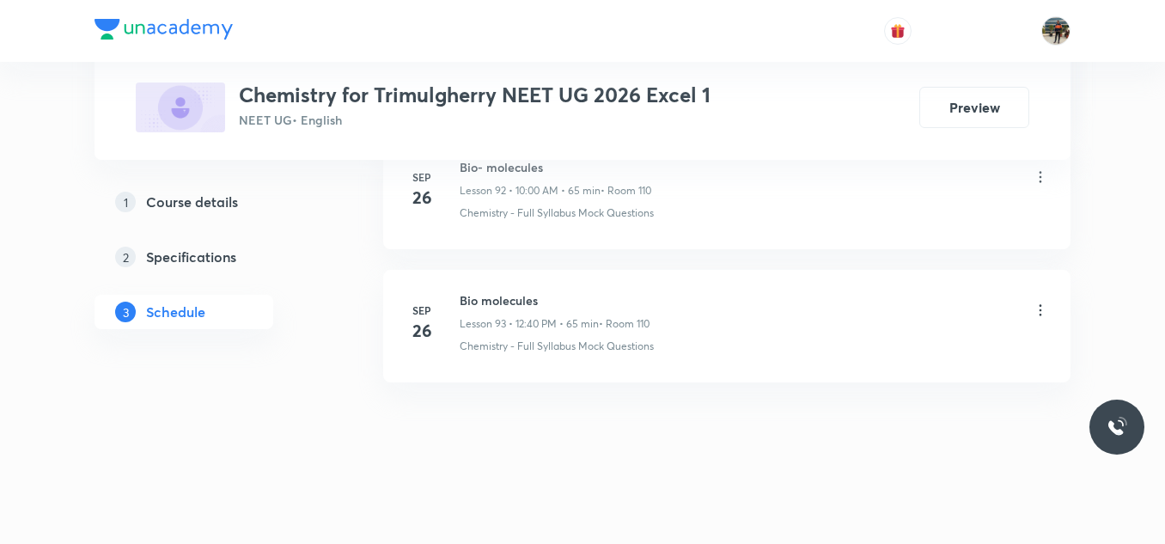
click at [491, 302] on h6 "Bio molecules" at bounding box center [555, 300] width 190 height 18
copy h6 "Bio molecules"
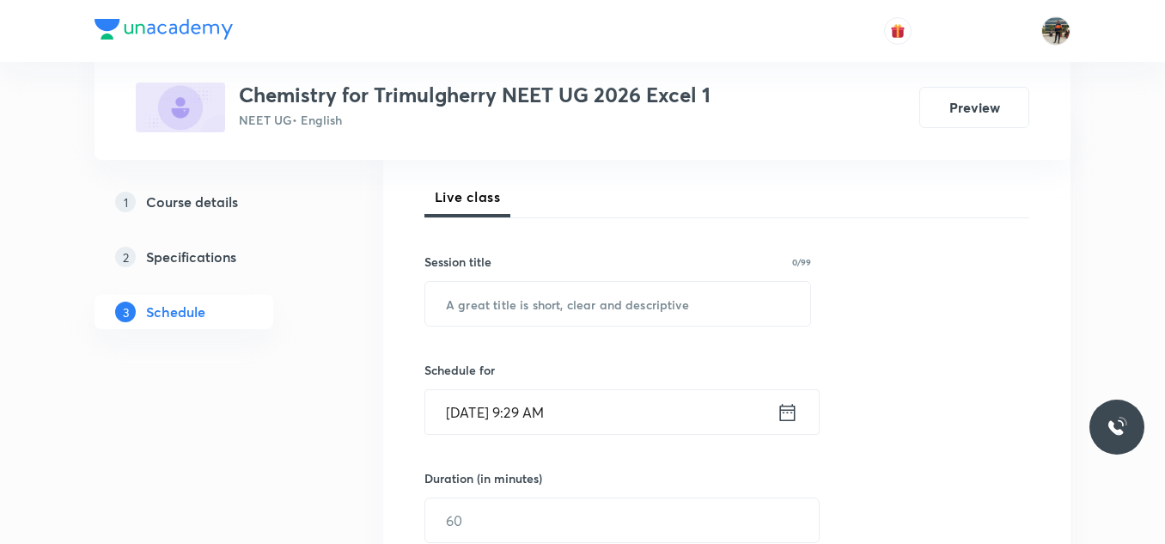
scroll to position [247, 0]
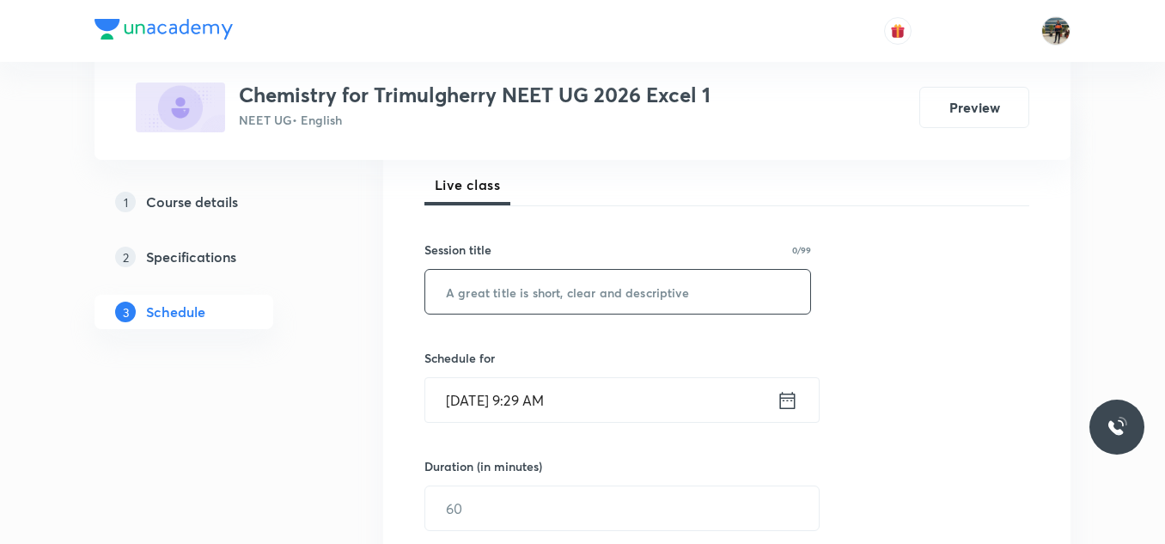
click at [491, 302] on input "text" at bounding box center [617, 292] width 385 height 44
paste input "Bio molecules"
type input "Bio molecules"
click at [785, 400] on icon at bounding box center [787, 400] width 21 height 24
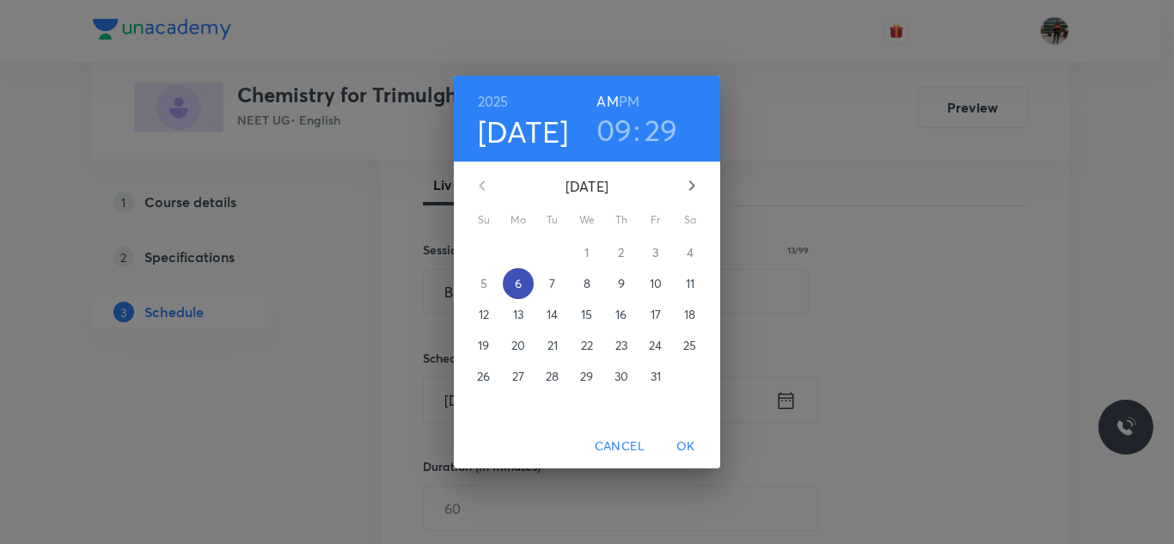
click at [522, 284] on span "6" at bounding box center [518, 283] width 31 height 17
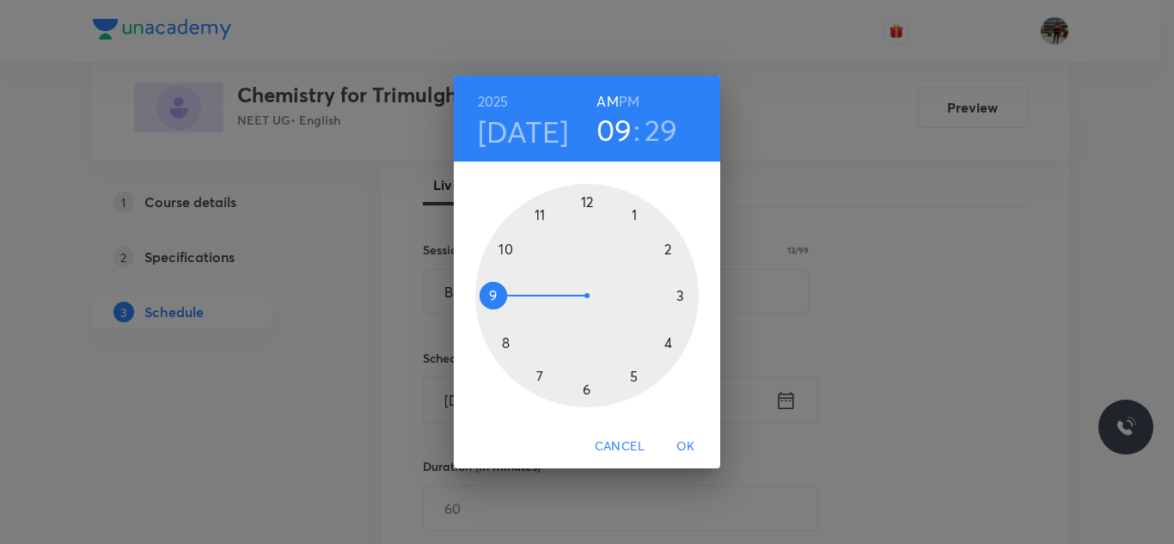
click at [506, 247] on div at bounding box center [586, 295] width 223 height 223
click at [586, 201] on div at bounding box center [586, 295] width 223 height 223
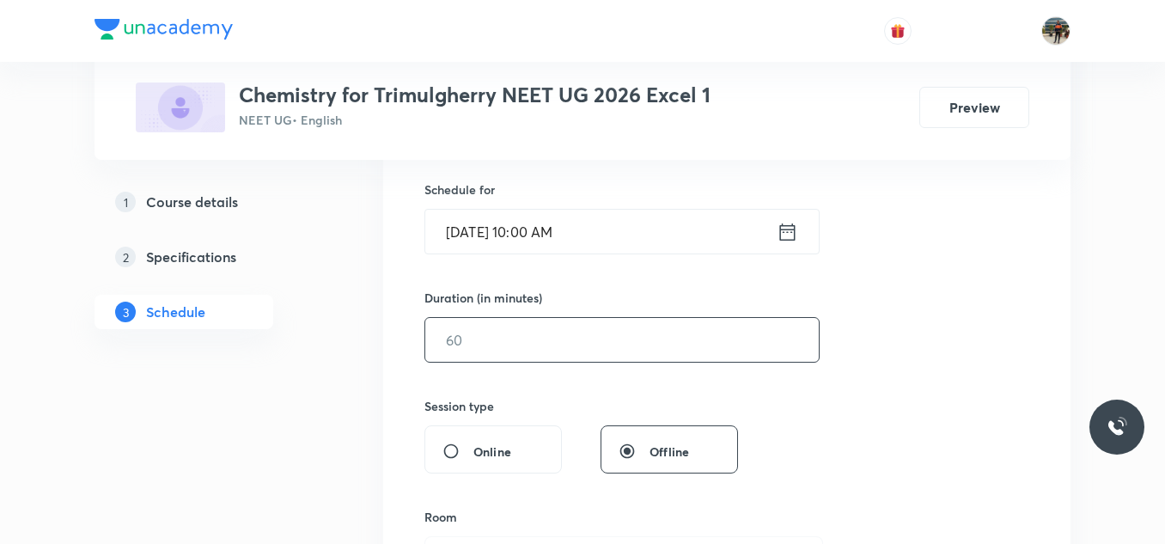
scroll to position [416, 0]
click at [533, 334] on input "text" at bounding box center [622, 339] width 394 height 44
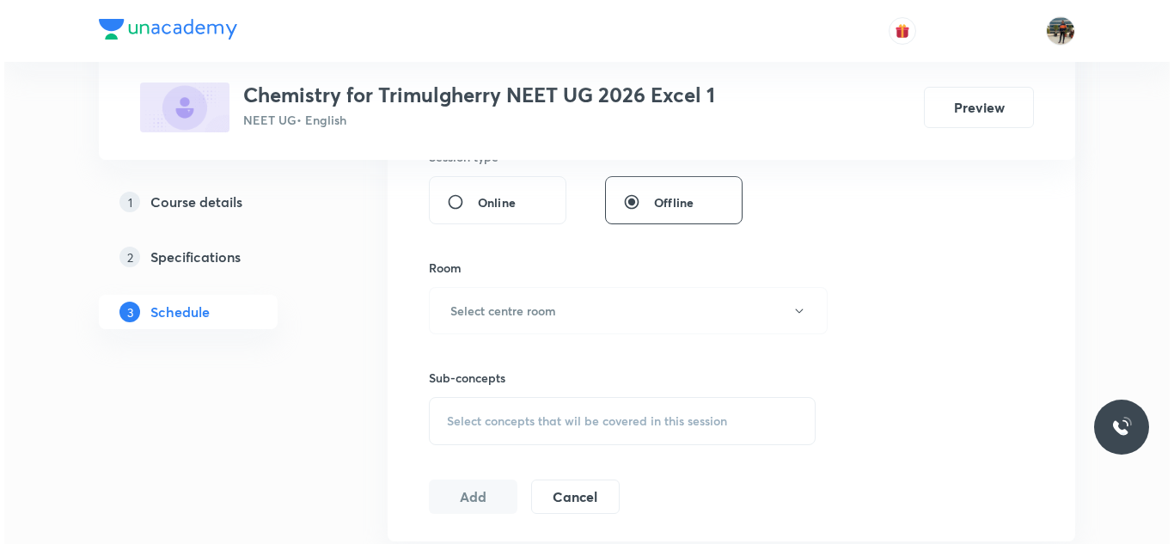
scroll to position [666, 0]
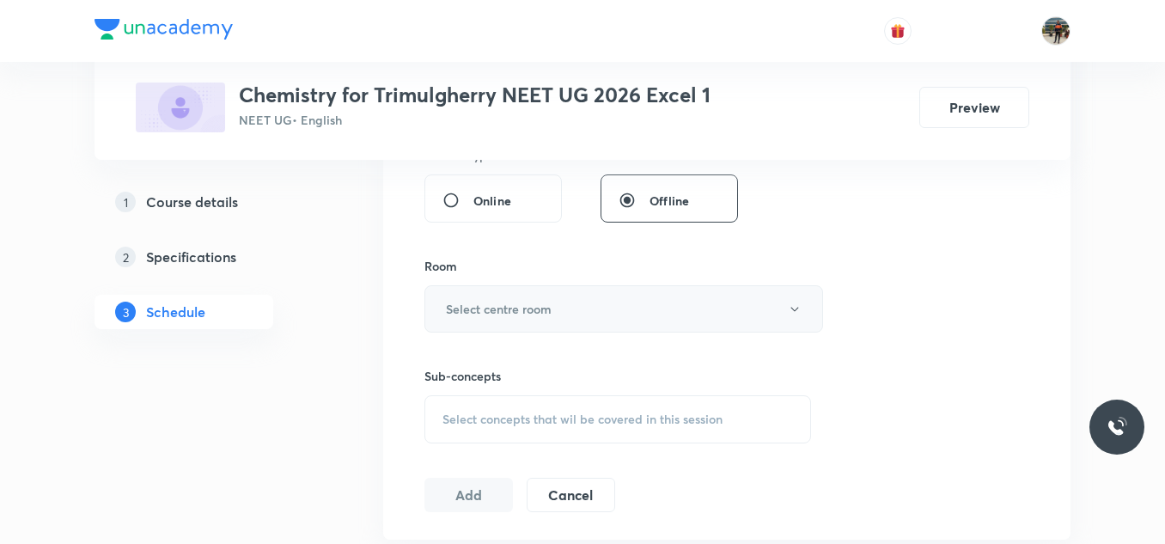
type input "65"
click at [474, 314] on h6 "Select centre room" at bounding box center [499, 309] width 106 height 18
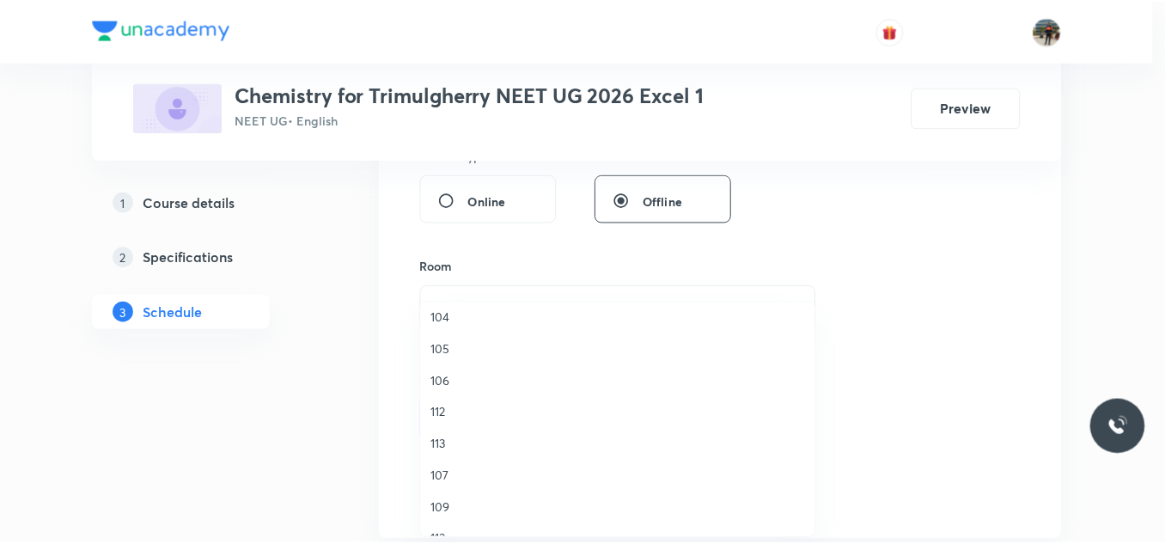
scroll to position [308, 0]
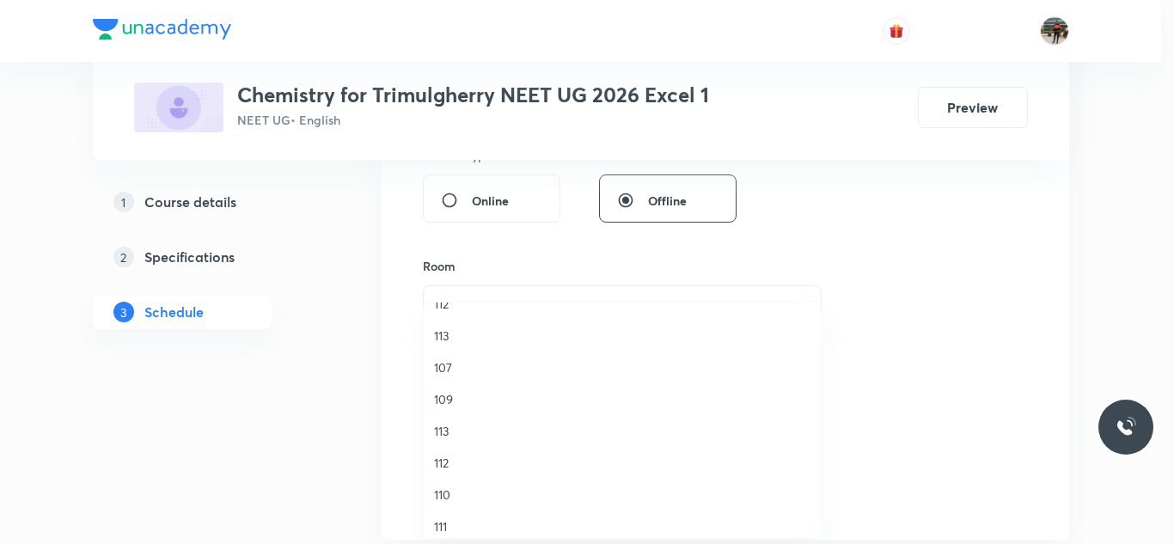
click at [442, 491] on span "110" at bounding box center [622, 494] width 376 height 18
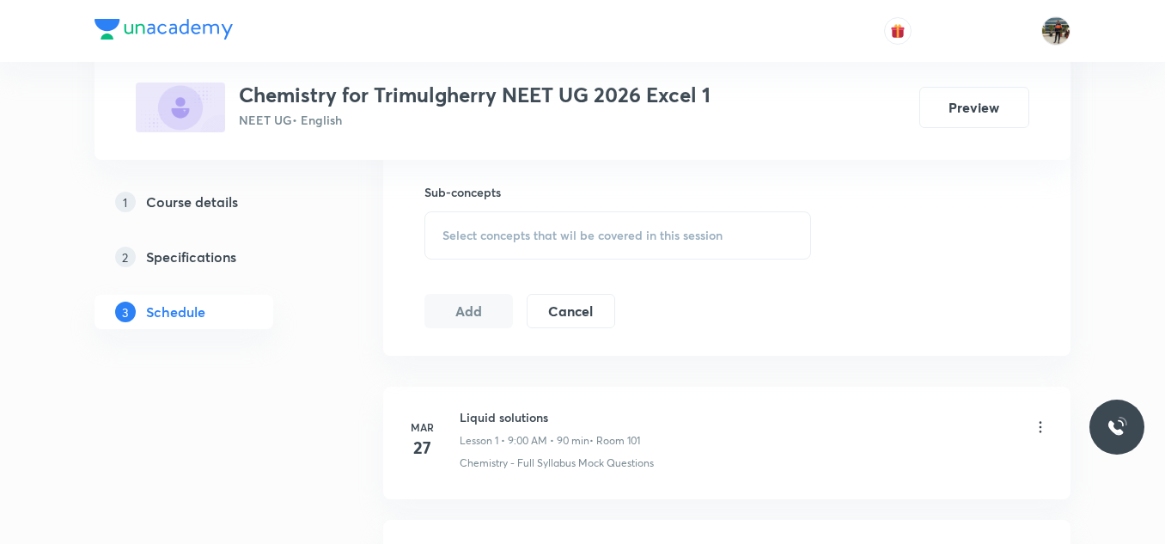
scroll to position [853, 0]
click at [469, 225] on span "Select concepts that wil be covered in this session" at bounding box center [582, 232] width 280 height 14
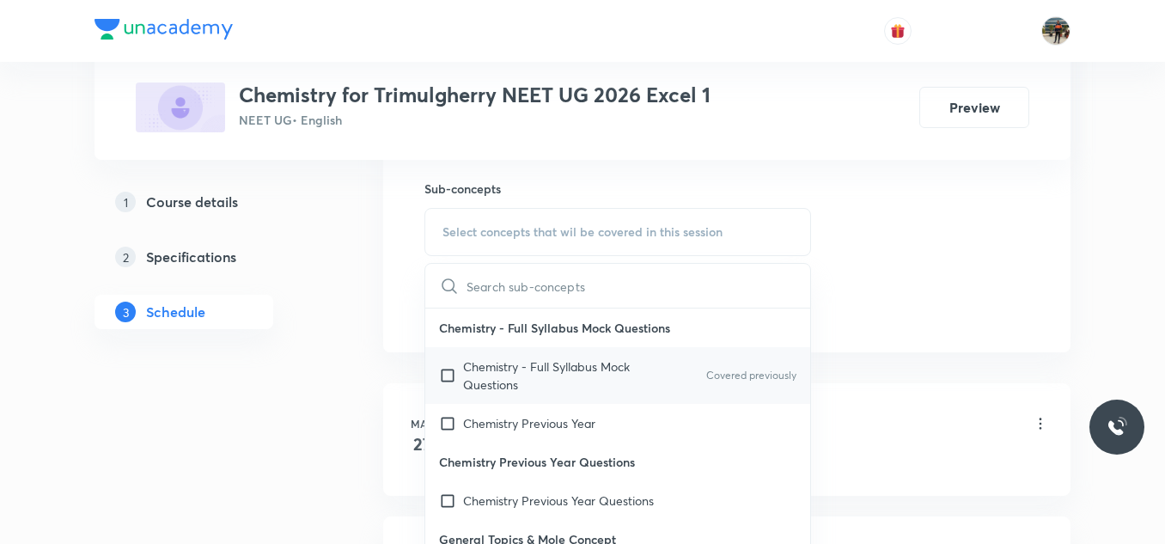
click at [447, 375] on input "checkbox" at bounding box center [451, 375] width 24 height 36
checkbox input "true"
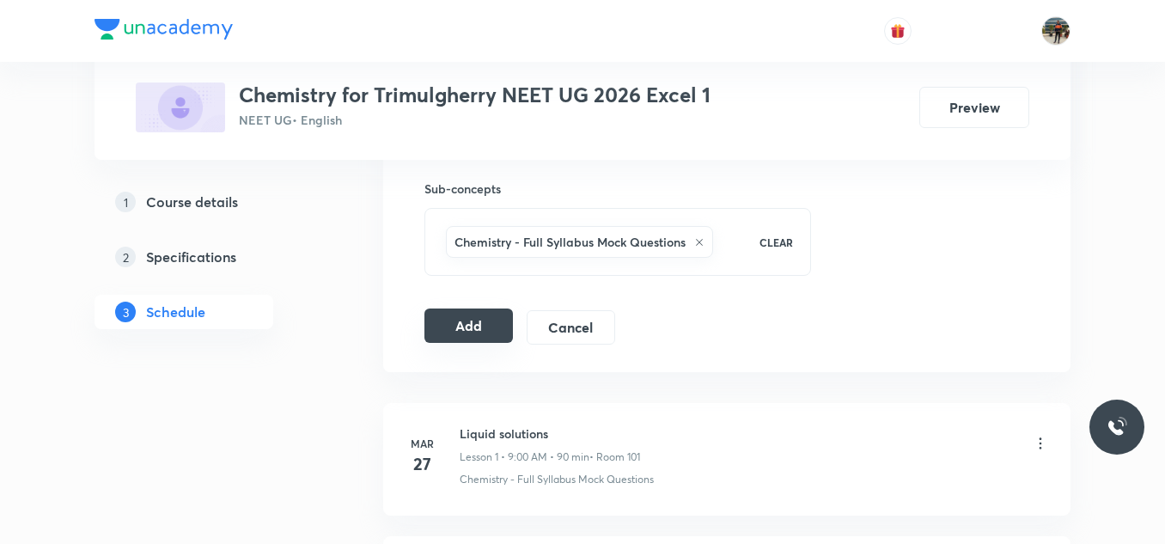
click at [471, 319] on button "Add" at bounding box center [468, 325] width 88 height 34
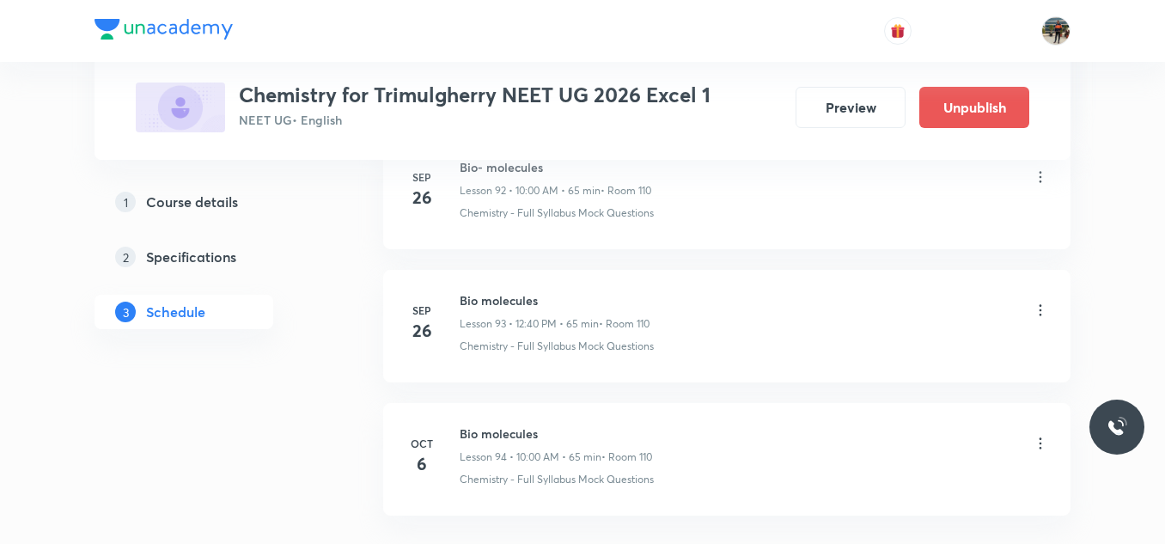
scroll to position [12562, 0]
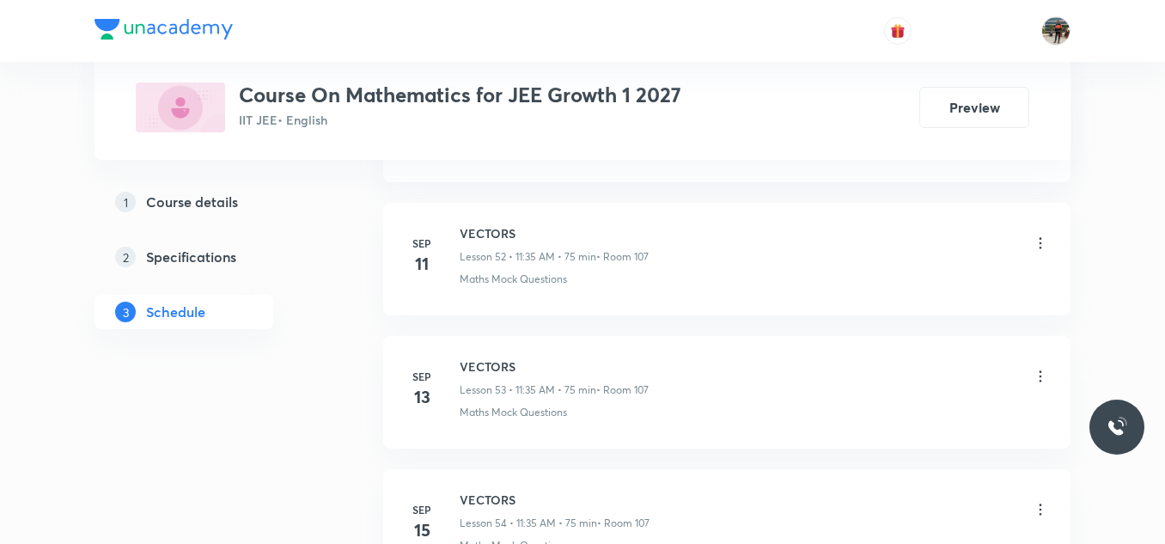
scroll to position [8158, 0]
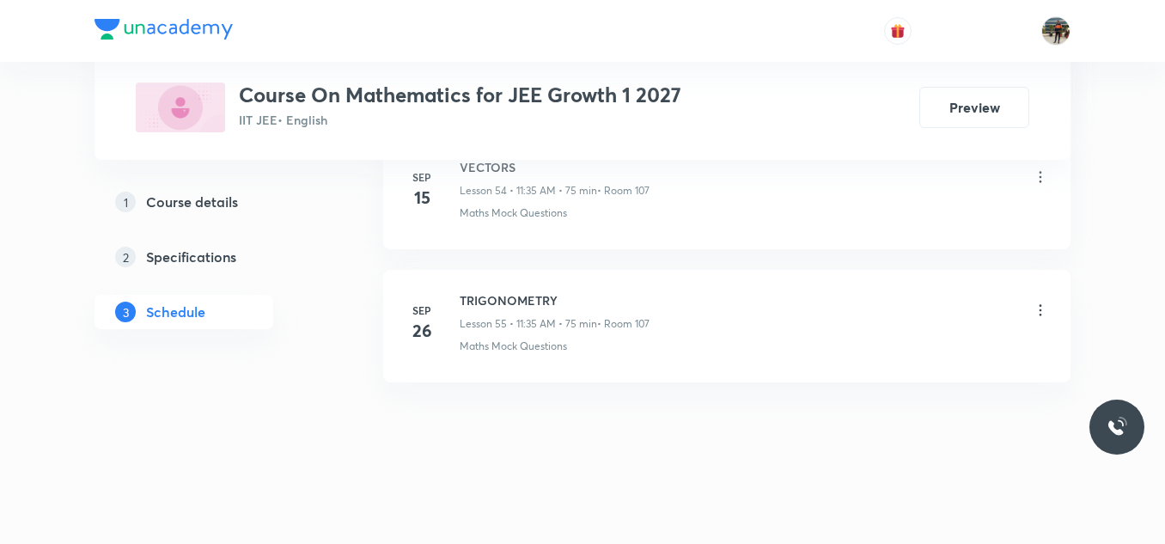
click at [497, 296] on h6 "TRIGONOMETRY" at bounding box center [555, 300] width 190 height 18
copy h6 "TRIGONOMETRY"
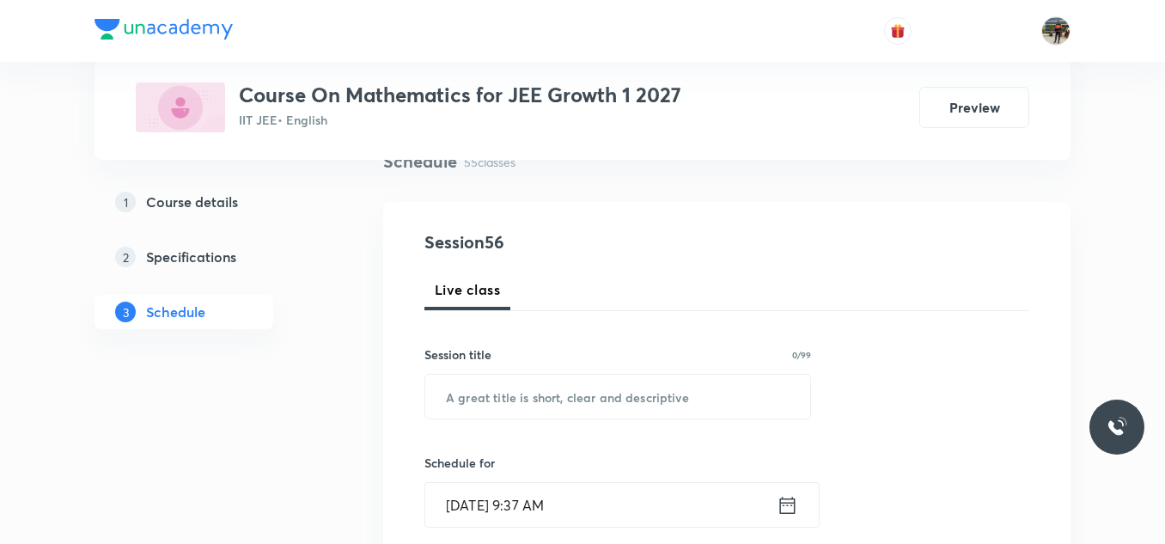
scroll to position [152, 0]
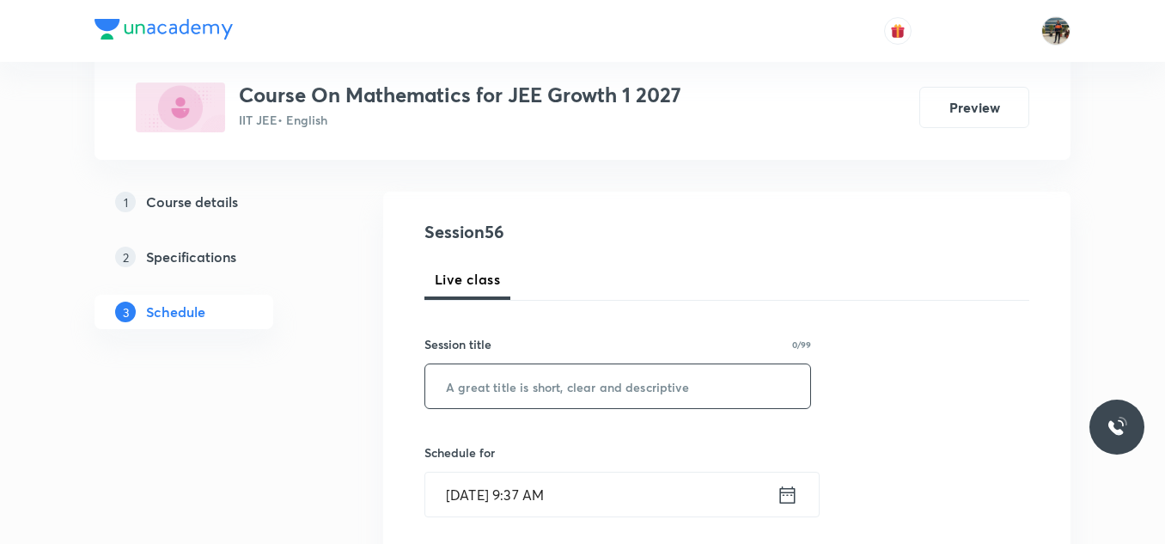
click at [487, 408] on div "​" at bounding box center [617, 386] width 387 height 46
paste input "TRIGONOMETRY"
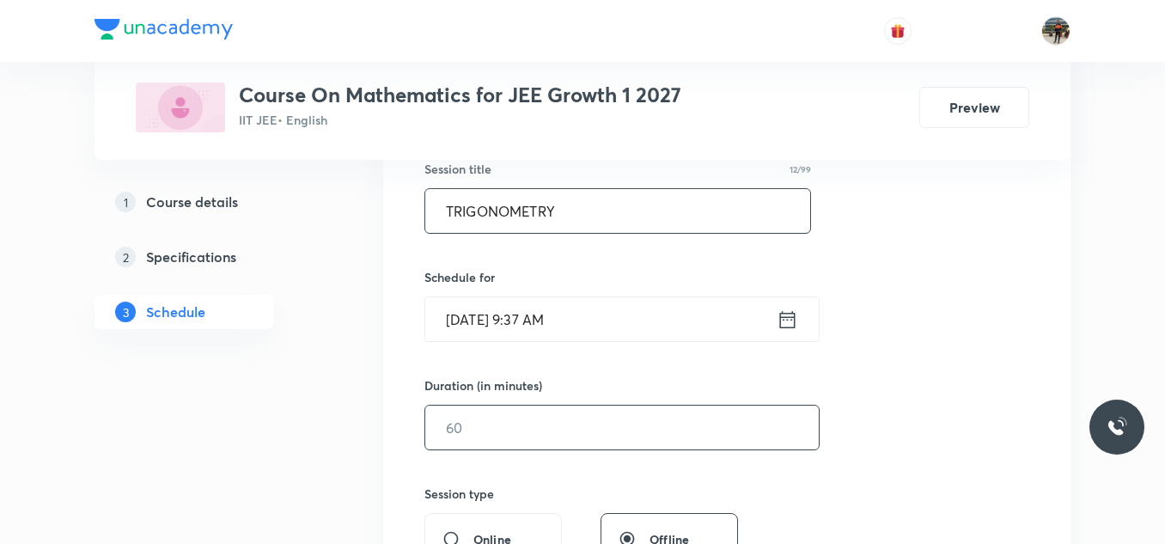
scroll to position [326, 0]
type input "TRIGONOMETRY"
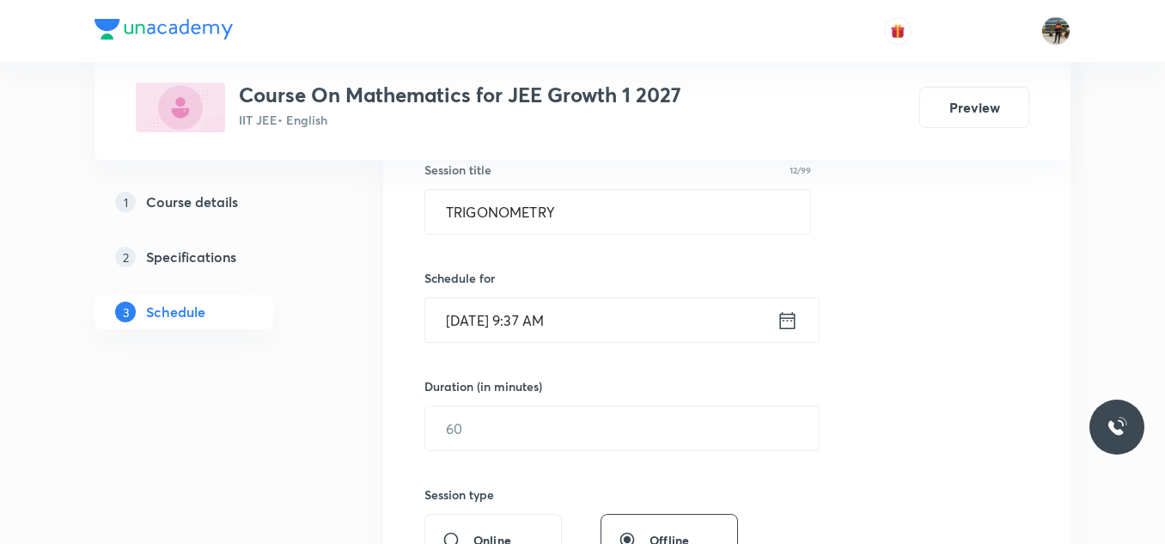
click at [784, 318] on icon at bounding box center [787, 319] width 15 height 17
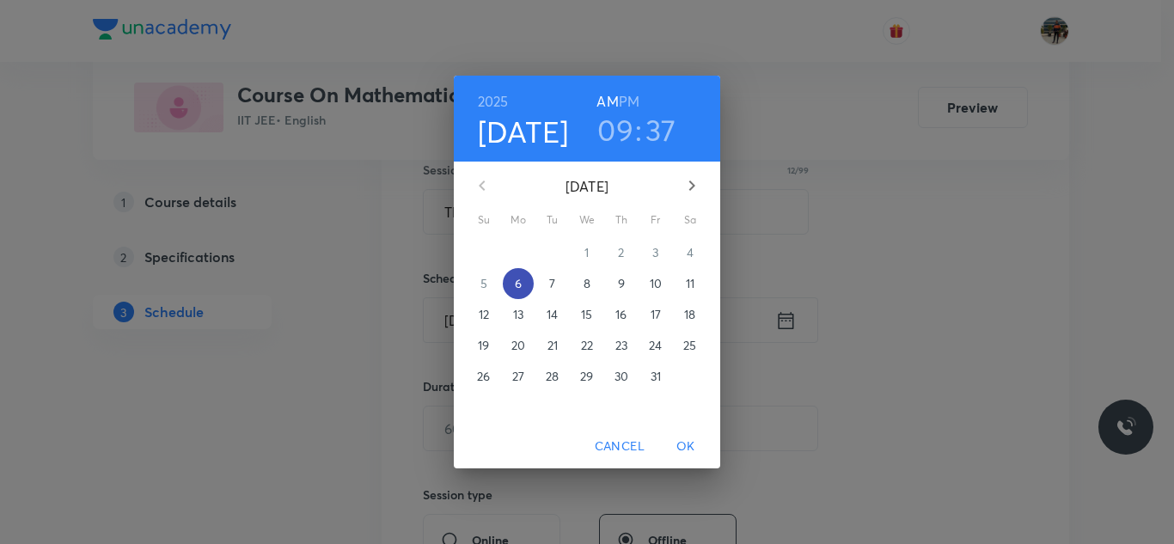
click at [521, 281] on p "6" at bounding box center [518, 283] width 7 height 17
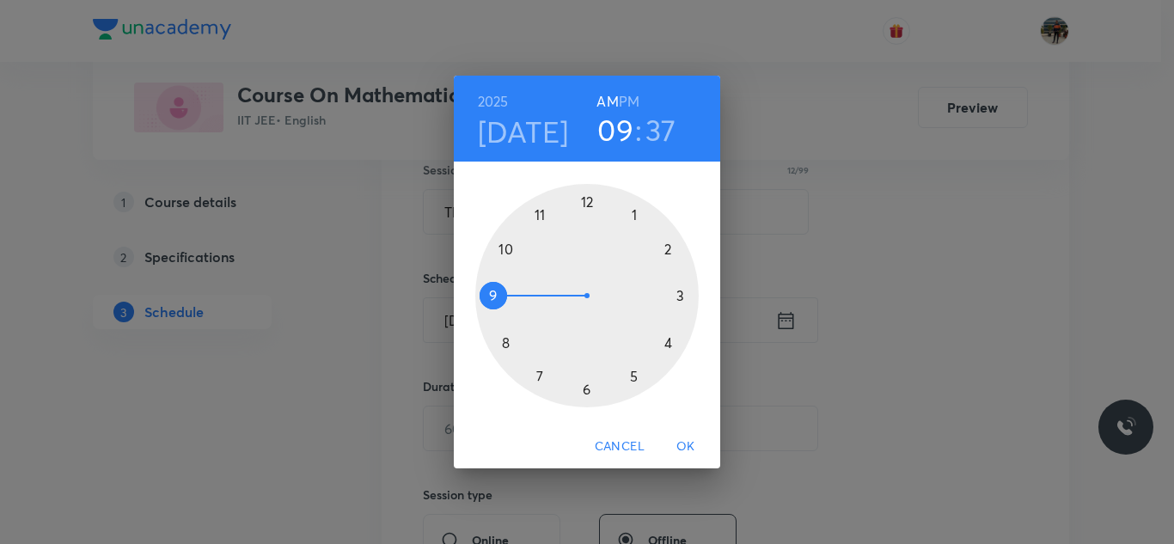
click at [541, 217] on div at bounding box center [586, 295] width 223 height 223
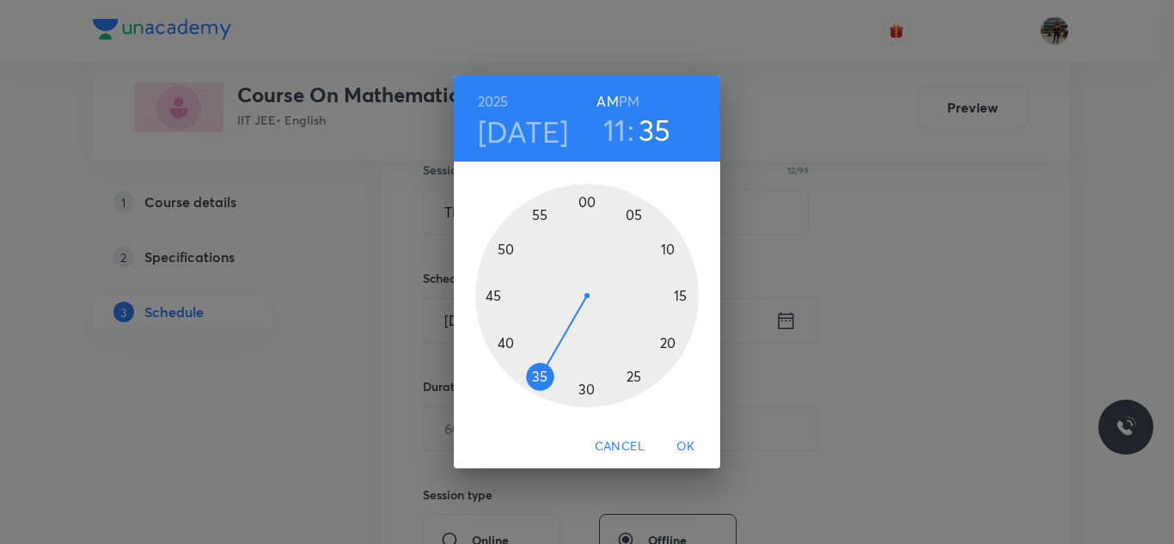
drag, startPoint x: 522, startPoint y: 364, endPoint x: 536, endPoint y: 376, distance: 18.9
click at [536, 376] on div at bounding box center [586, 295] width 223 height 223
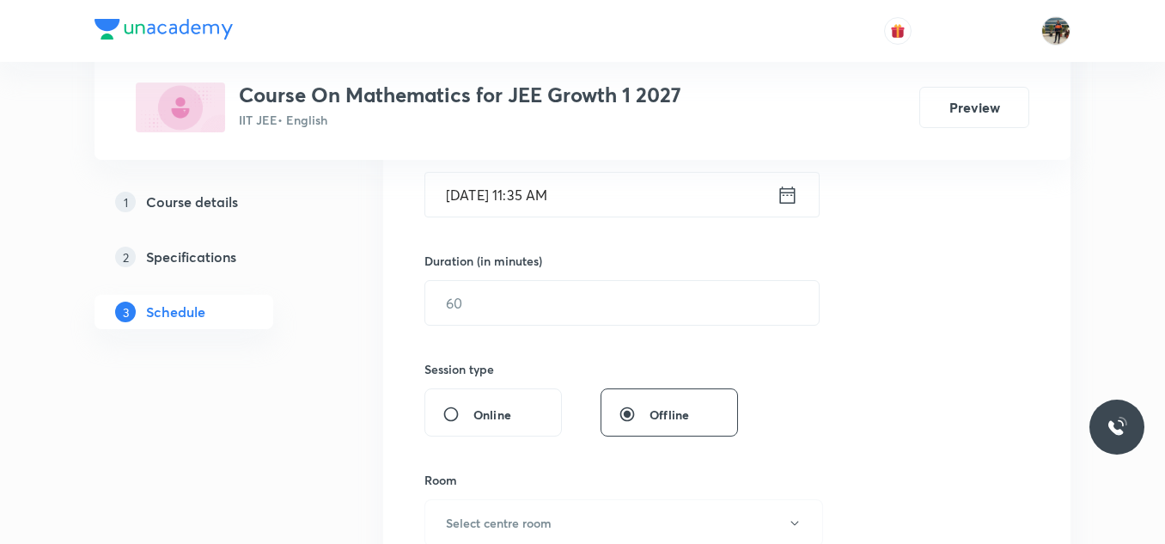
scroll to position [453, 0]
click at [516, 328] on div "Session 56 Live class Session title 12/99 TRIGONOMETRY ​ Schedule for Oct 6, 20…" at bounding box center [726, 321] width 605 height 807
click at [496, 299] on input "text" at bounding box center [622, 302] width 394 height 44
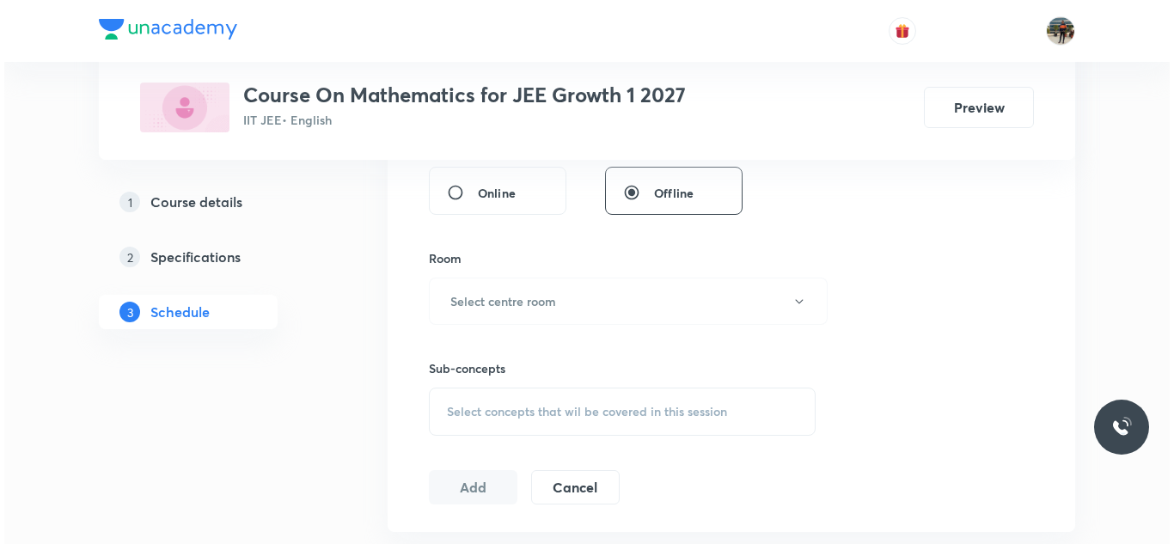
scroll to position [679, 0]
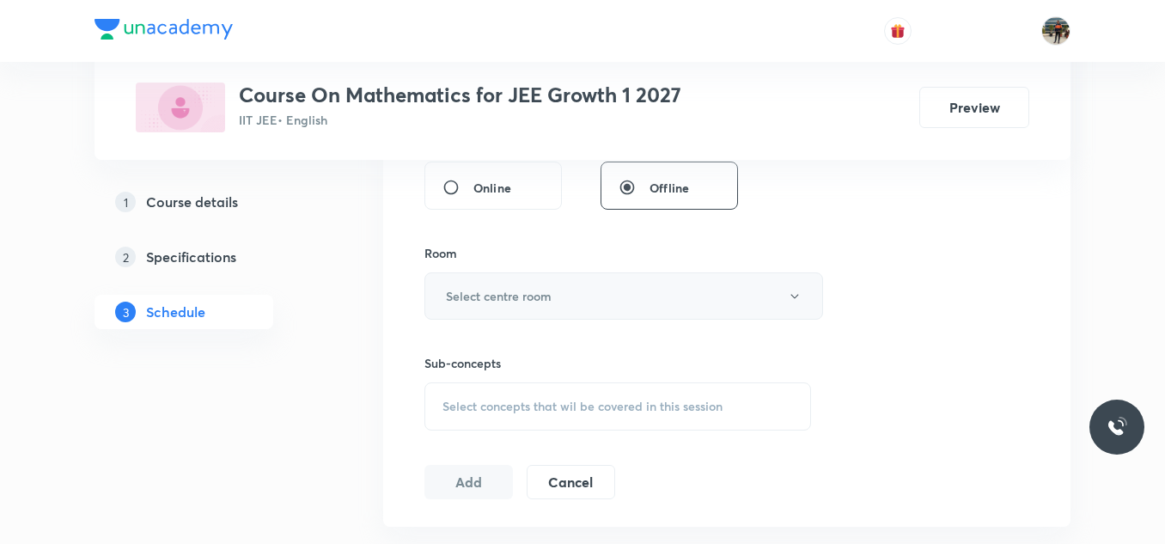
type input "75"
click at [488, 286] on button "Select centre room" at bounding box center [623, 295] width 399 height 47
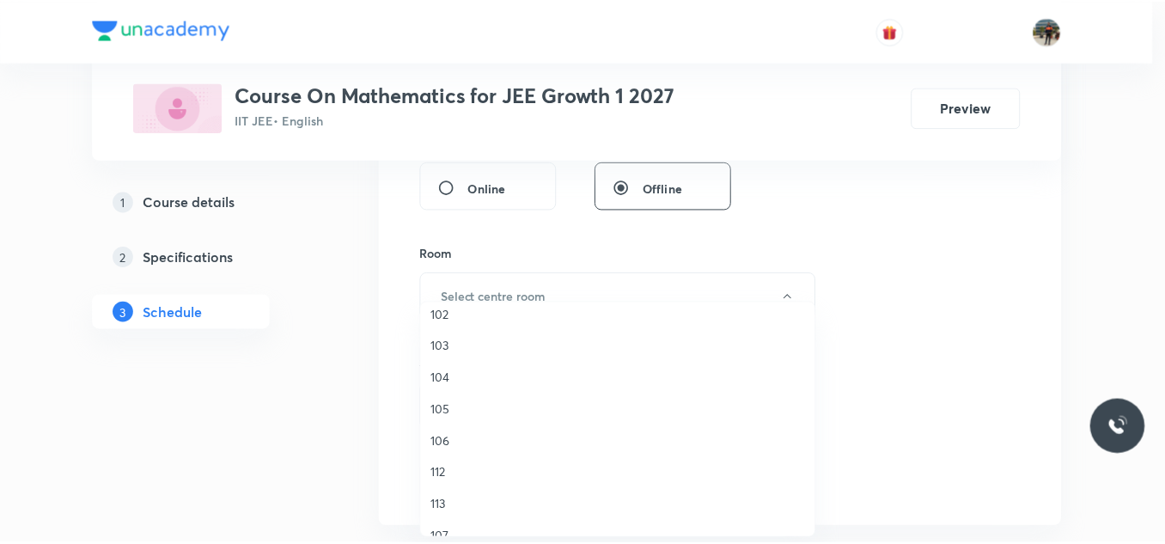
scroll to position [222, 0]
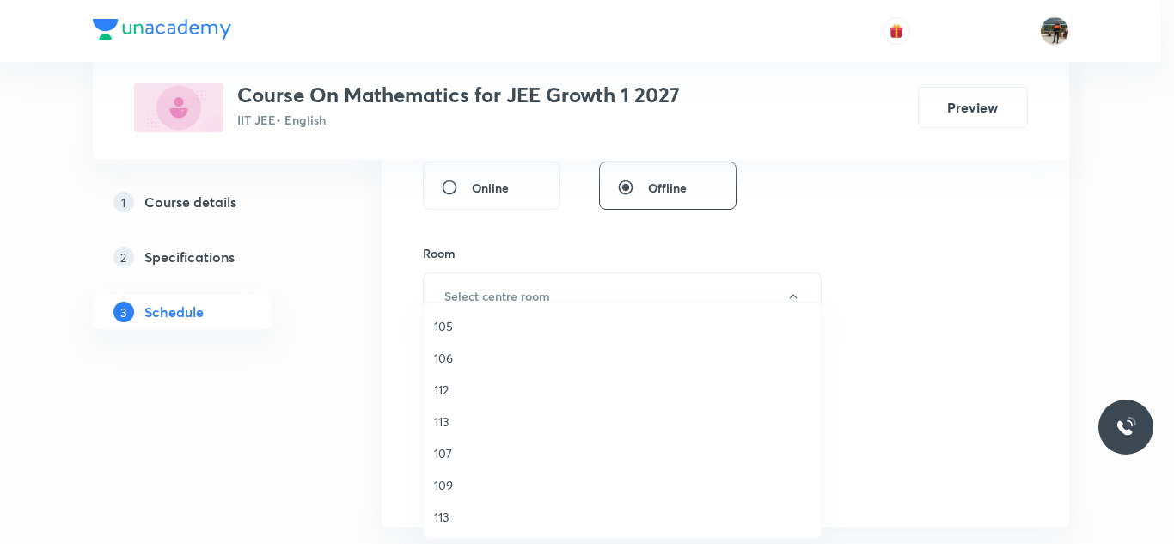
click at [444, 452] on span "107" at bounding box center [622, 453] width 376 height 18
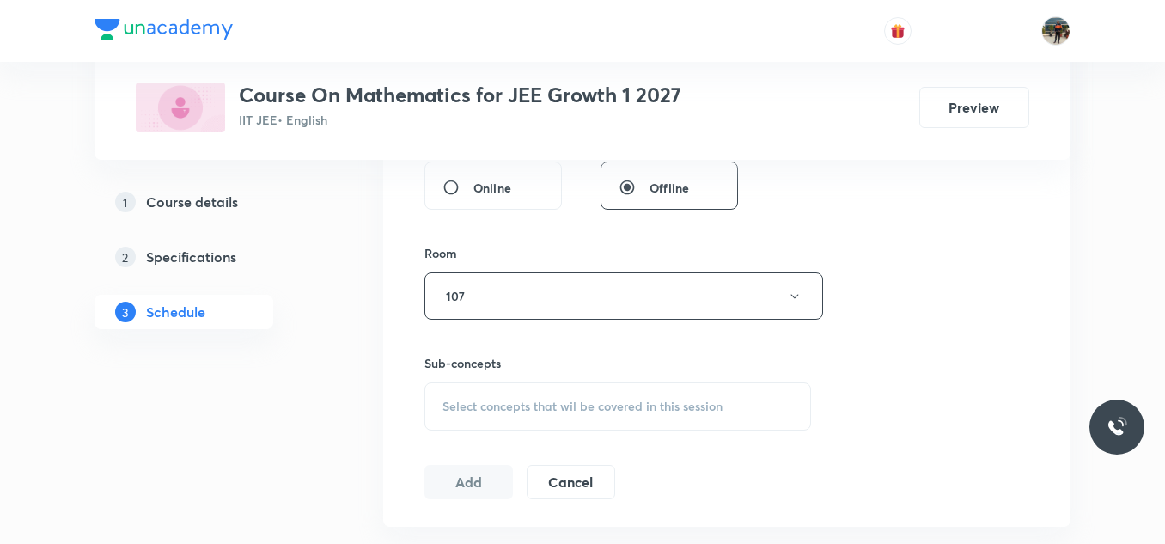
scroll to position [822, 0]
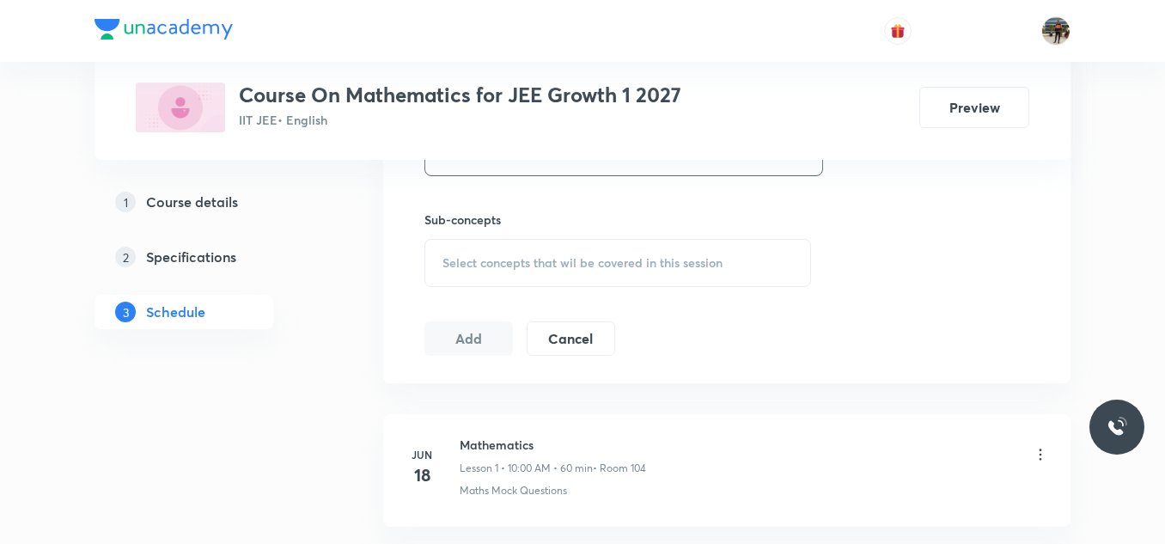
click at [450, 252] on div "Select concepts that wil be covered in this session" at bounding box center [617, 263] width 387 height 48
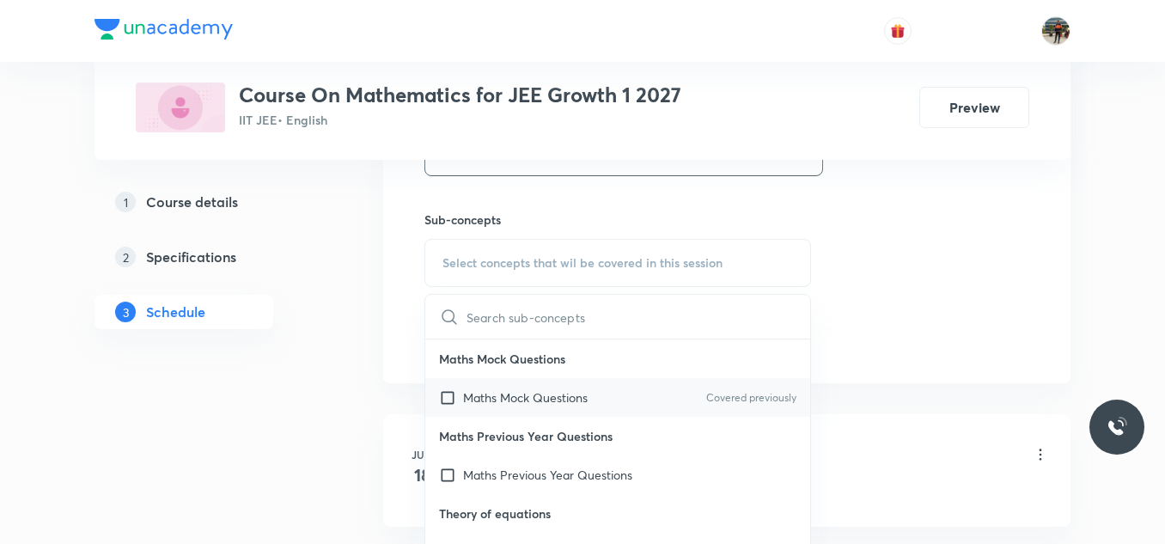
click at [449, 399] on input "checkbox" at bounding box center [451, 397] width 24 height 18
checkbox input "true"
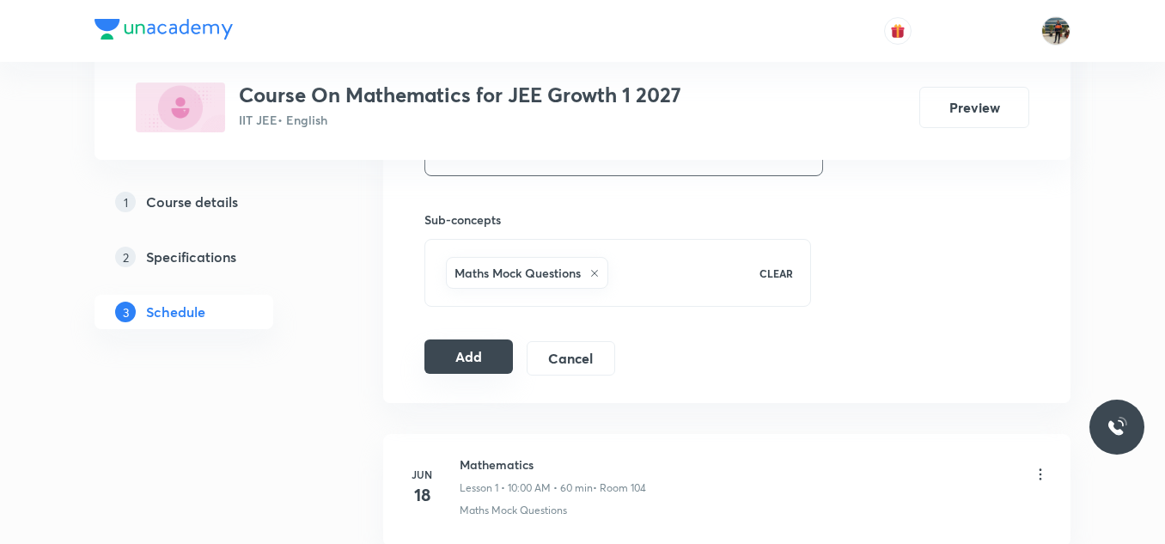
click at [459, 344] on button "Add" at bounding box center [468, 356] width 88 height 34
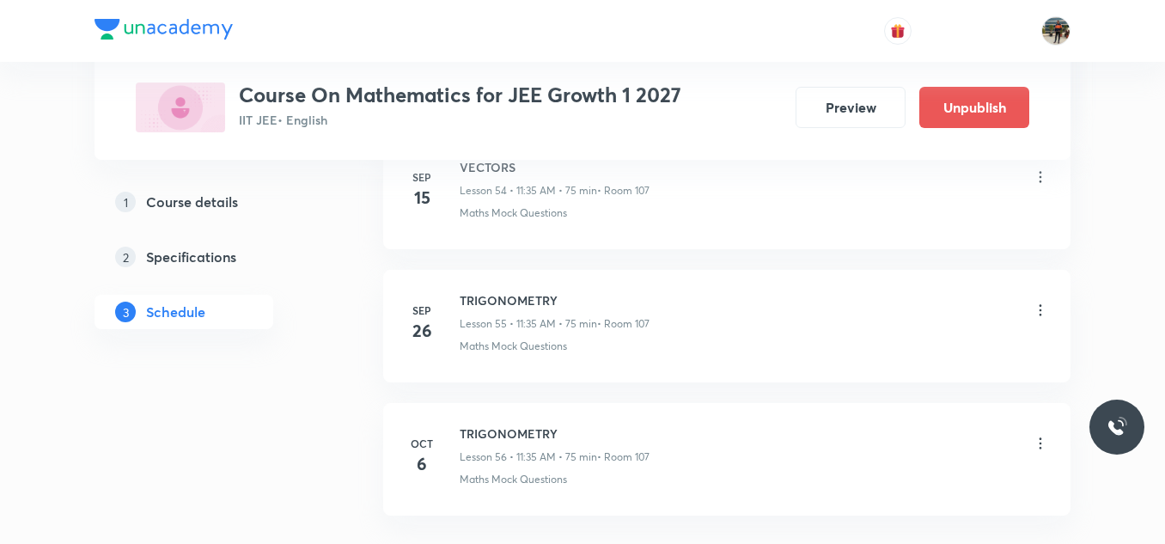
scroll to position [7501, 0]
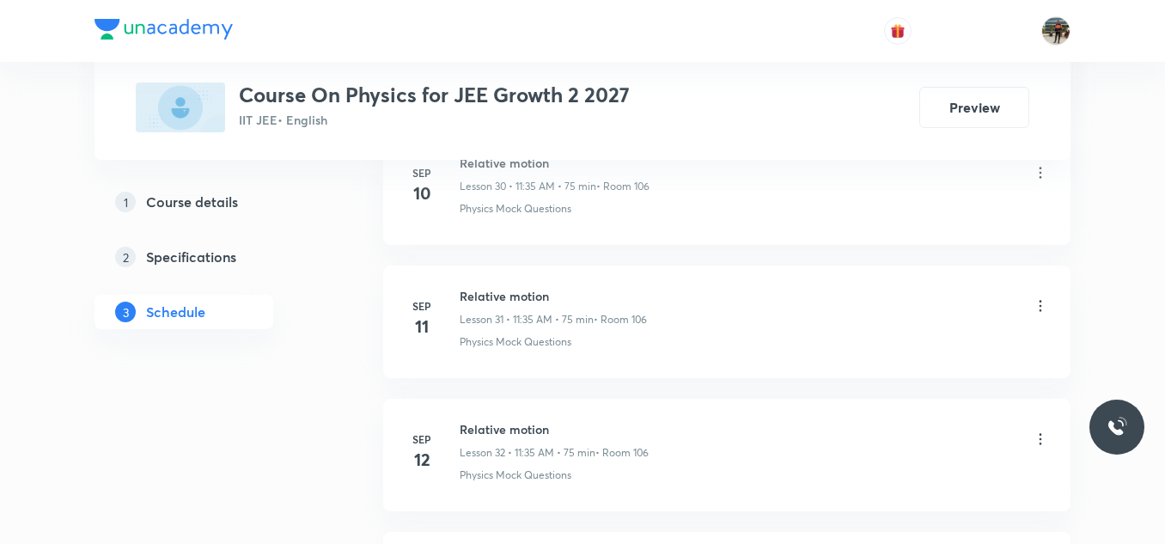
scroll to position [5604, 0]
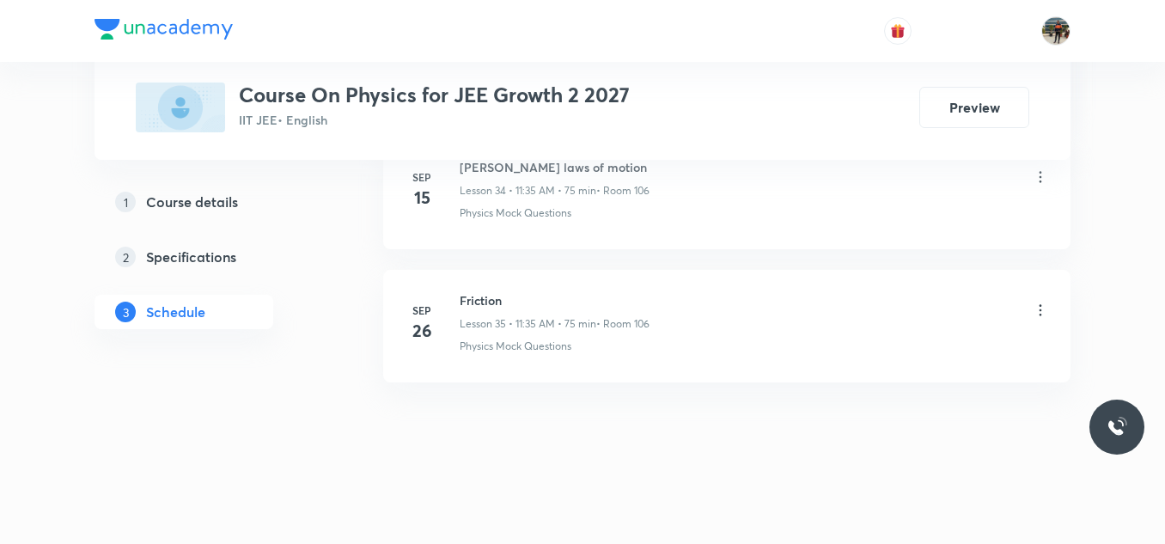
click at [483, 291] on h6 "Friction" at bounding box center [555, 300] width 190 height 18
copy h6 "Friction"
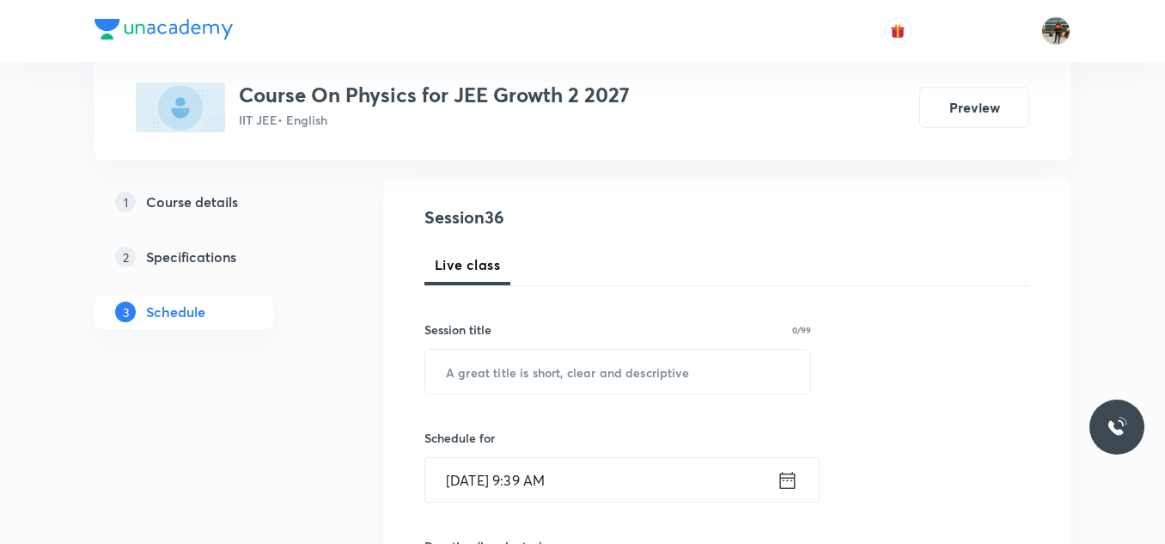
scroll to position [198, 0]
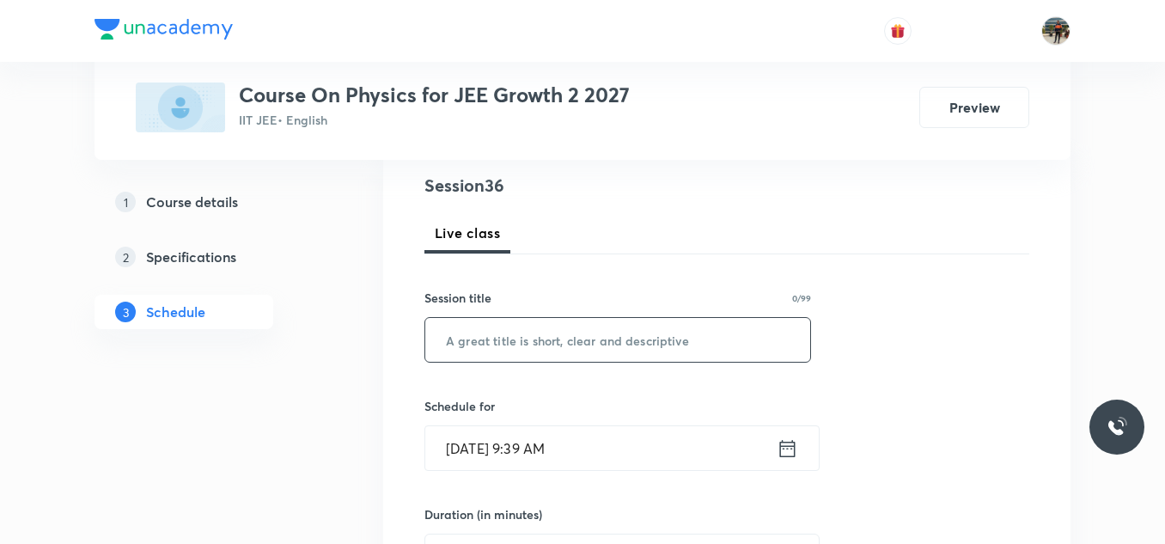
click at [470, 326] on input "text" at bounding box center [617, 340] width 385 height 44
paste input "Friction"
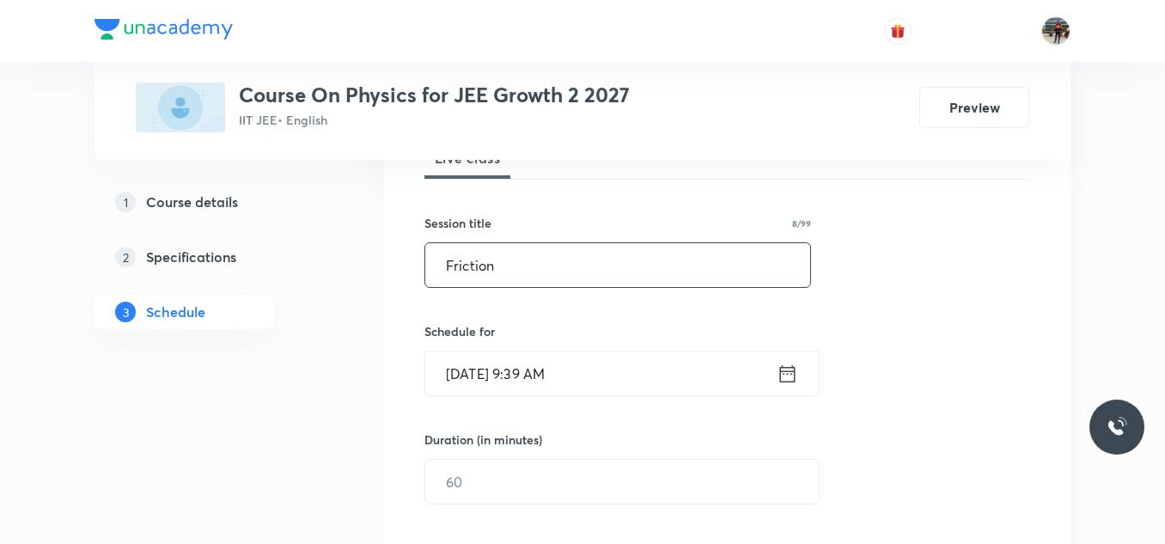
scroll to position [275, 0]
type input "Friction"
click at [787, 374] on icon at bounding box center [787, 372] width 21 height 24
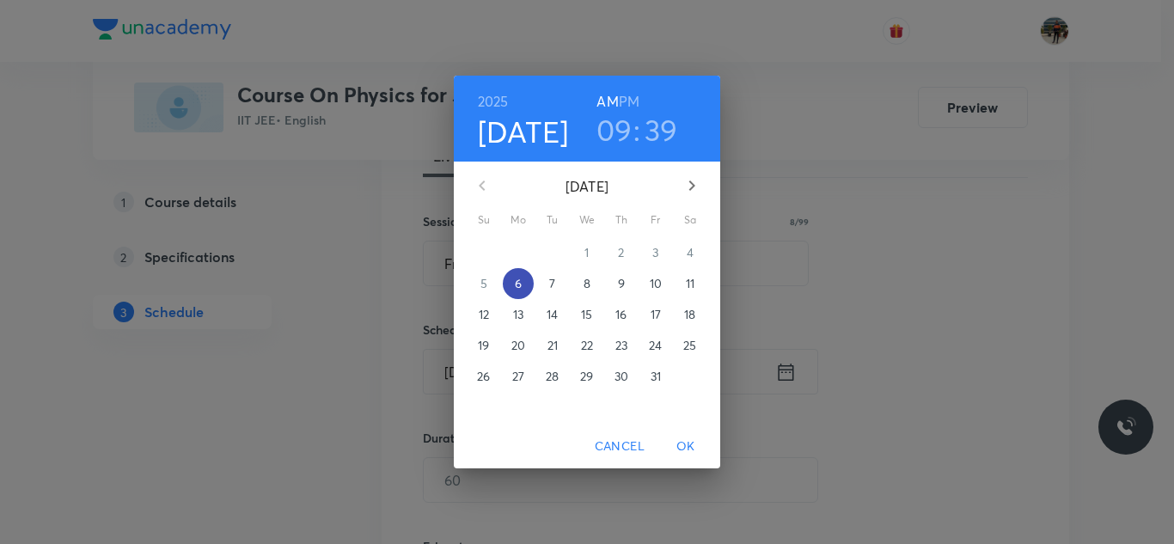
click at [531, 290] on span "6" at bounding box center [518, 283] width 31 height 17
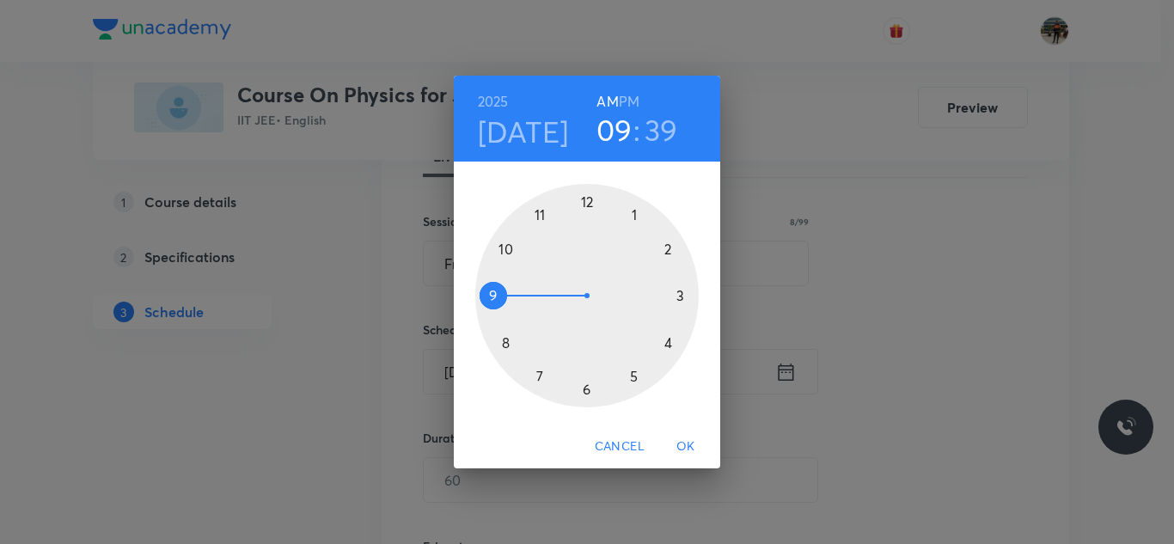
click at [542, 214] on div at bounding box center [586, 295] width 223 height 223
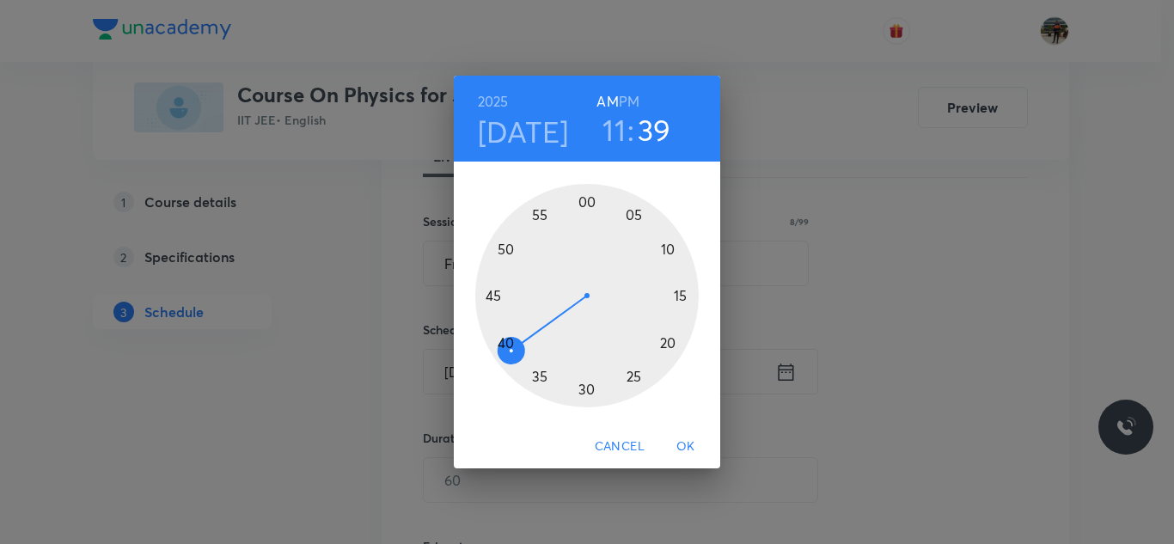
click at [540, 373] on div at bounding box center [586, 295] width 223 height 223
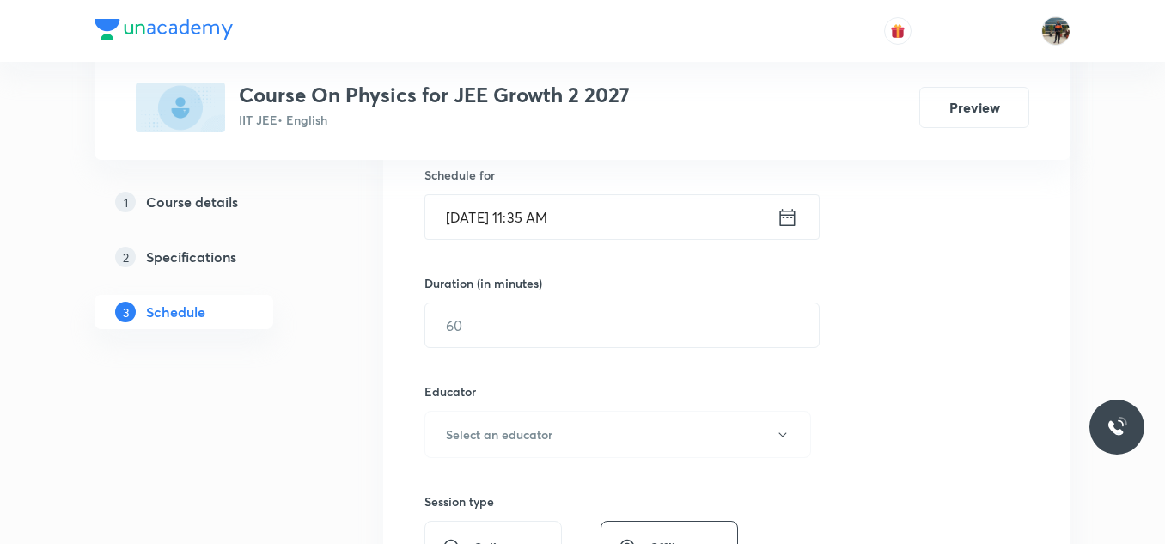
scroll to position [433, 0]
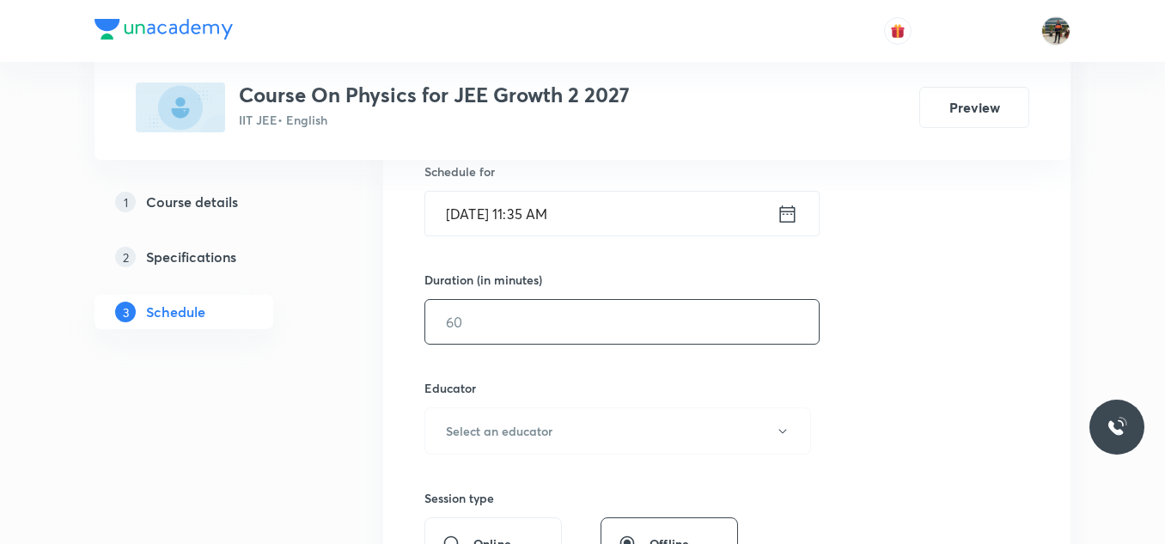
click at [485, 330] on input "text" at bounding box center [622, 322] width 394 height 44
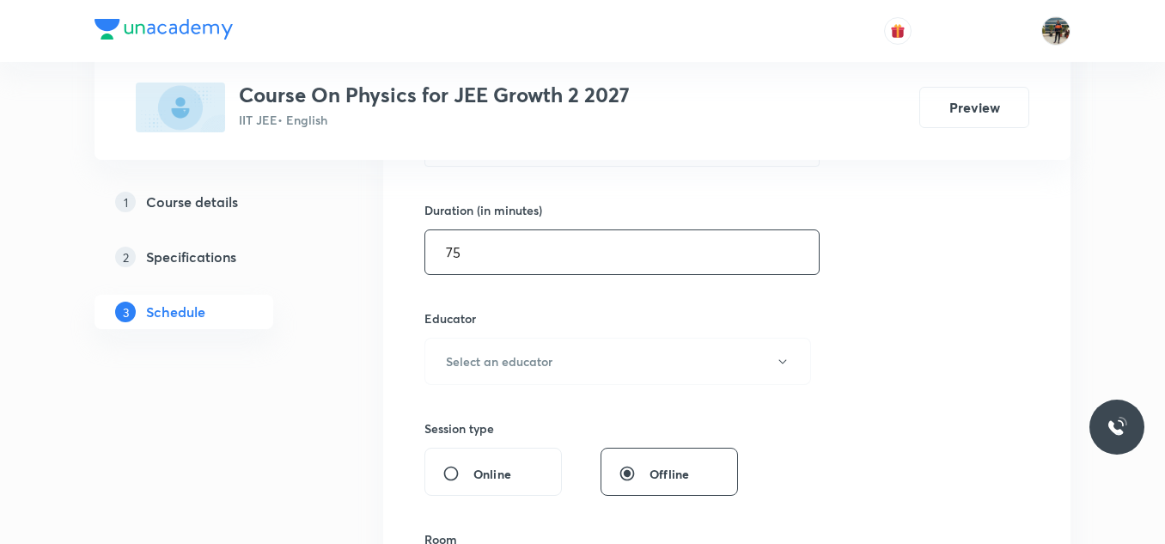
scroll to position [503, 0]
type input "75"
click at [470, 346] on button "Select an educator" at bounding box center [617, 360] width 387 height 47
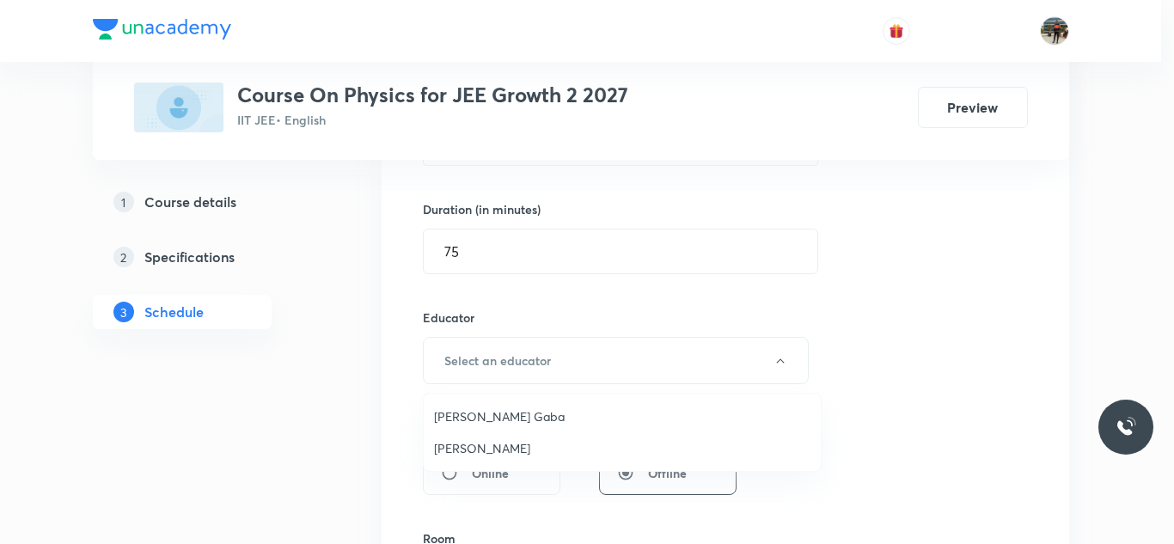
click at [463, 416] on span "Arpit Gaba" at bounding box center [622, 416] width 376 height 18
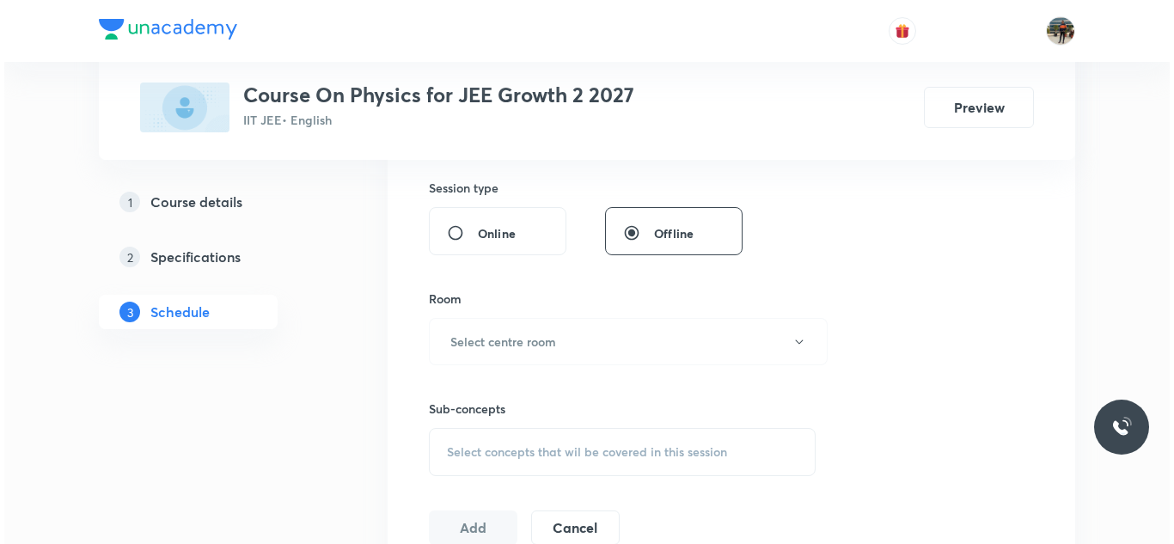
scroll to position [761, 0]
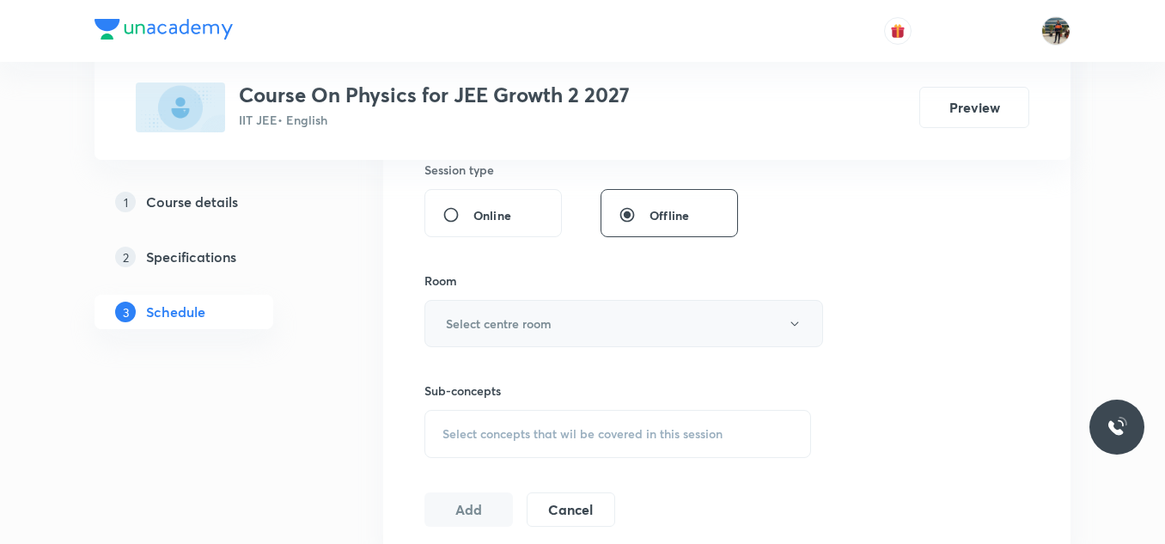
click at [442, 308] on button "Select centre room" at bounding box center [623, 323] width 399 height 47
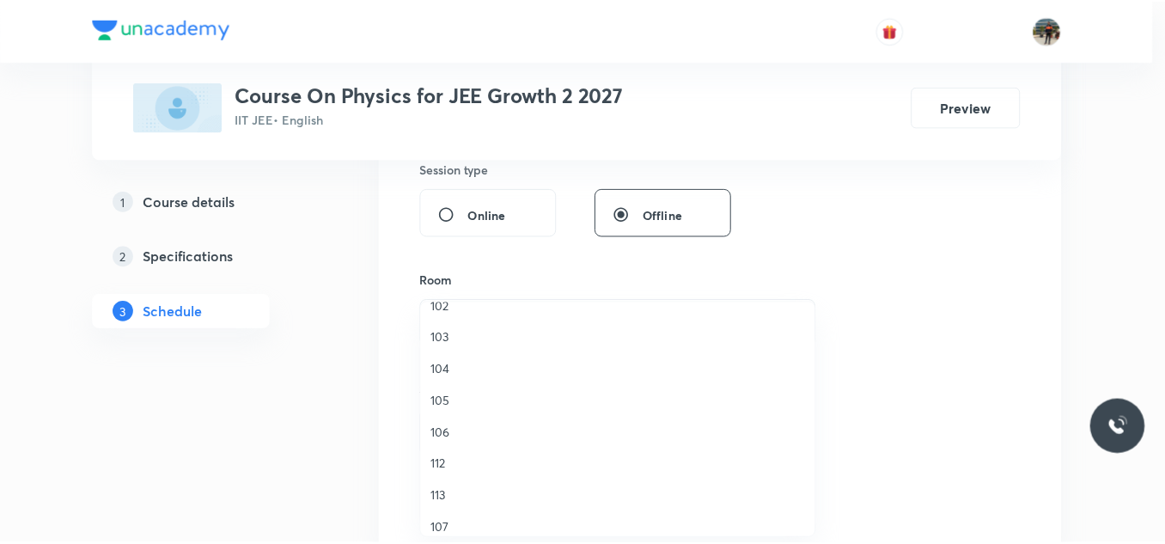
scroll to position [148, 0]
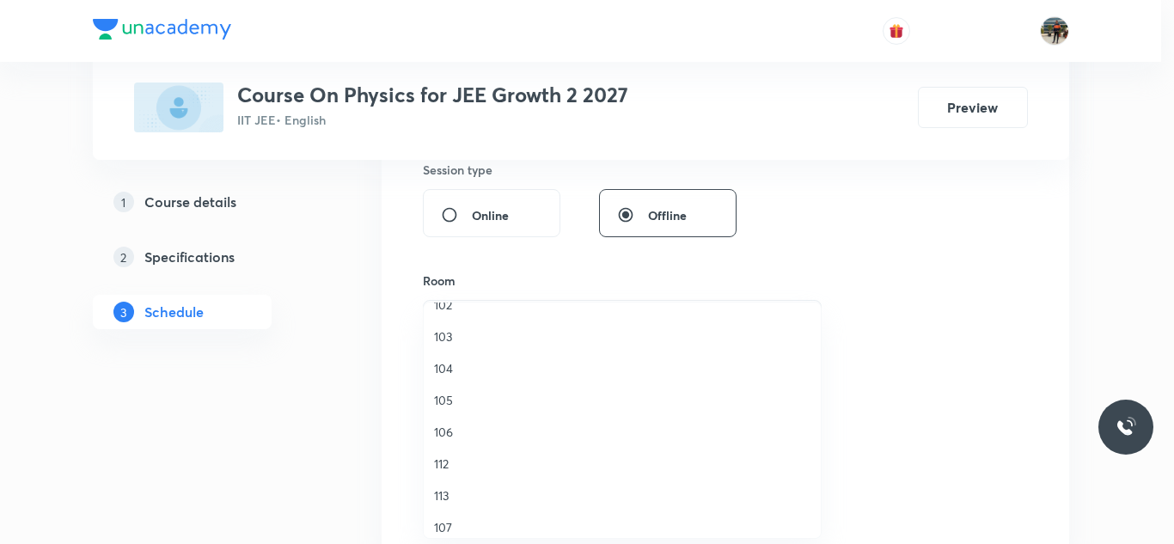
click at [442, 432] on span "106" at bounding box center [622, 432] width 376 height 18
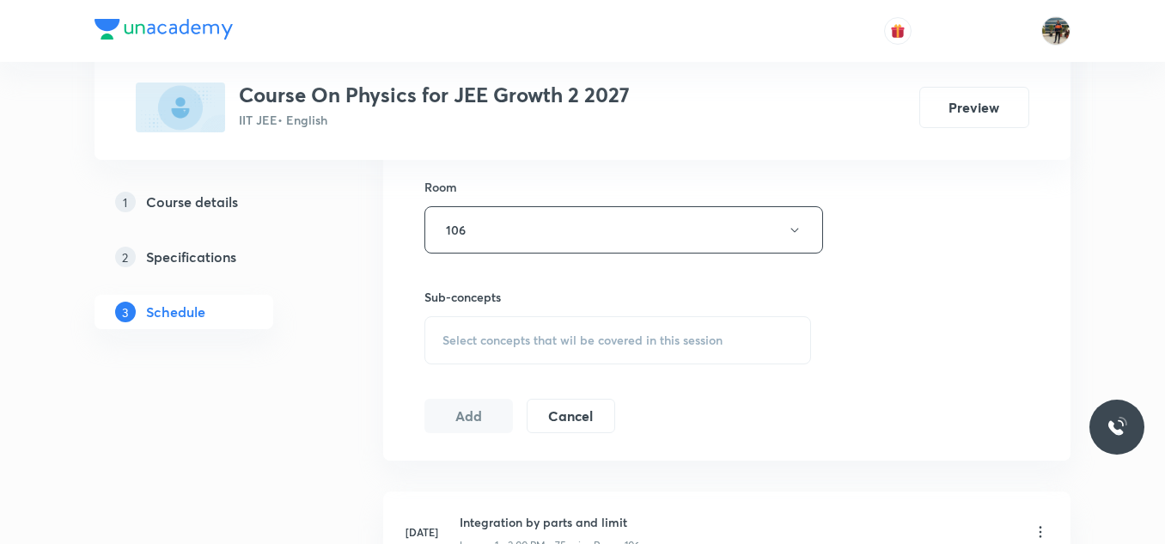
scroll to position [869, 0]
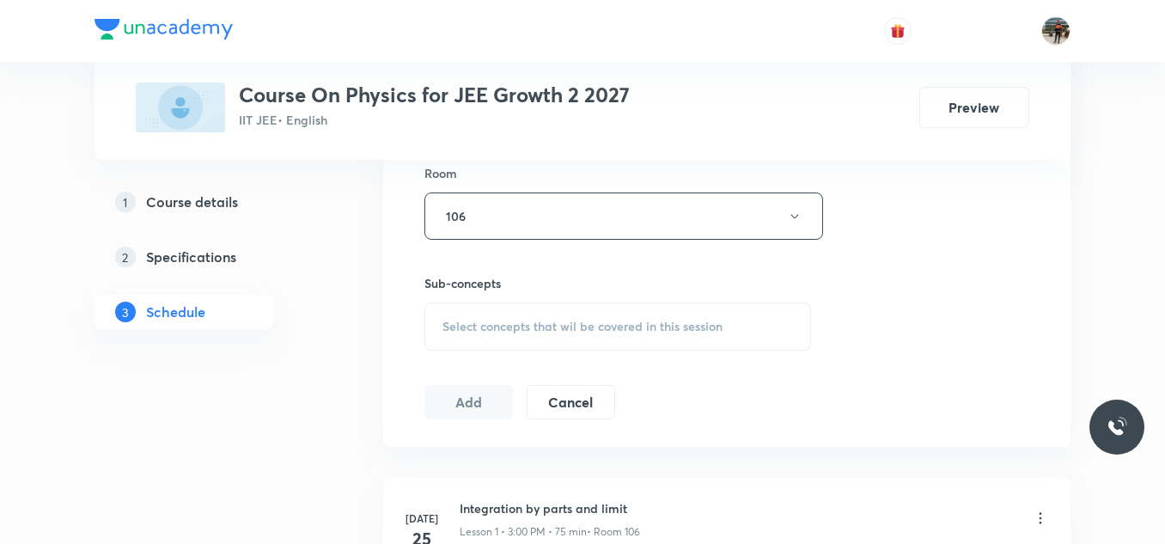
click at [448, 331] on span "Select concepts that wil be covered in this session" at bounding box center [582, 327] width 280 height 14
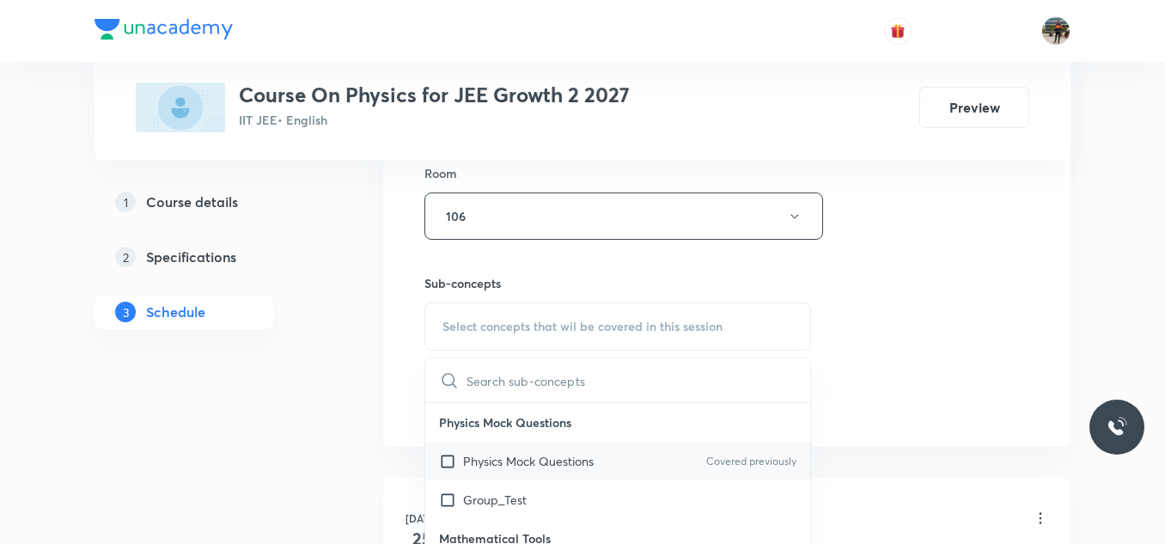
click at [445, 461] on input "checkbox" at bounding box center [451, 461] width 24 height 18
checkbox input "true"
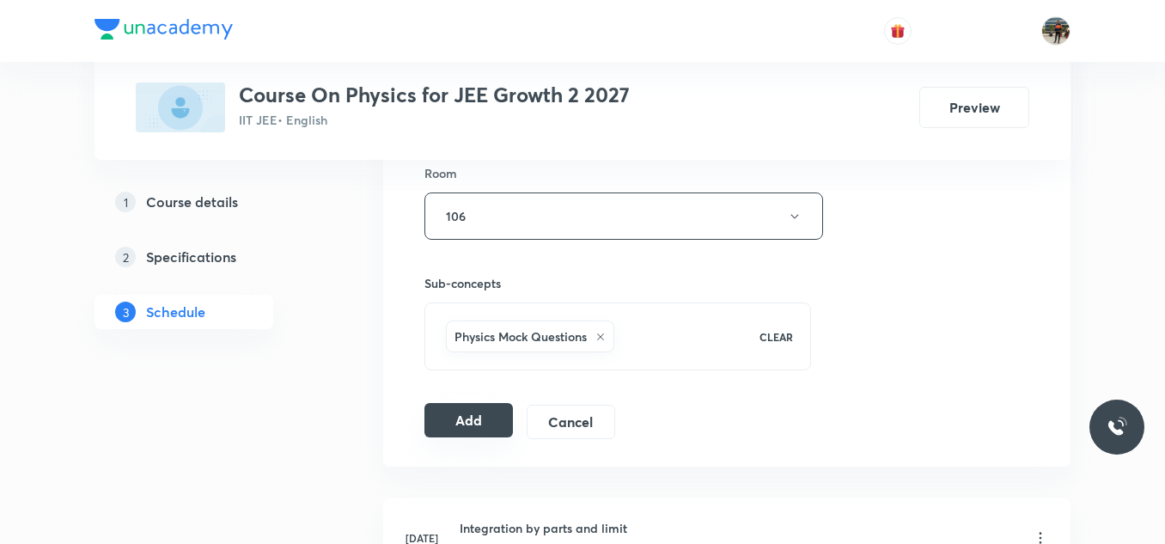
click at [479, 416] on button "Add" at bounding box center [468, 420] width 88 height 34
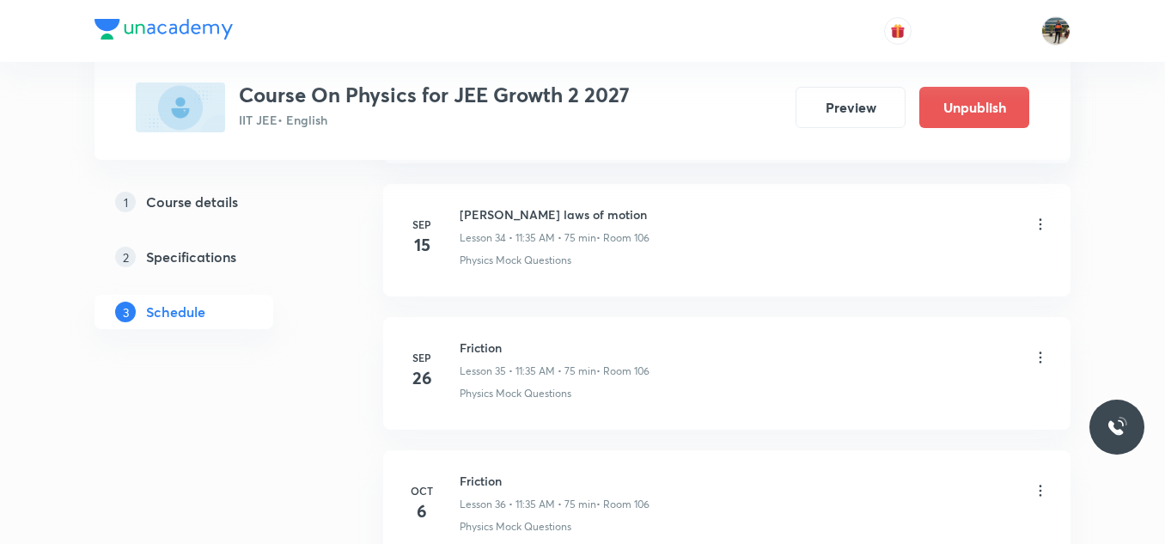
scroll to position [4838, 0]
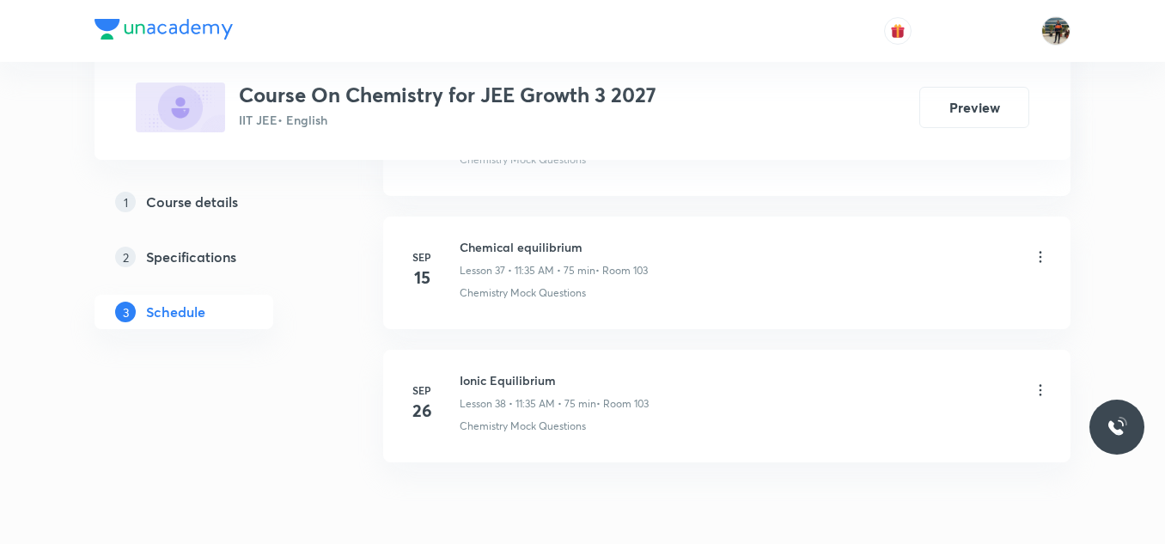
scroll to position [5894, 0]
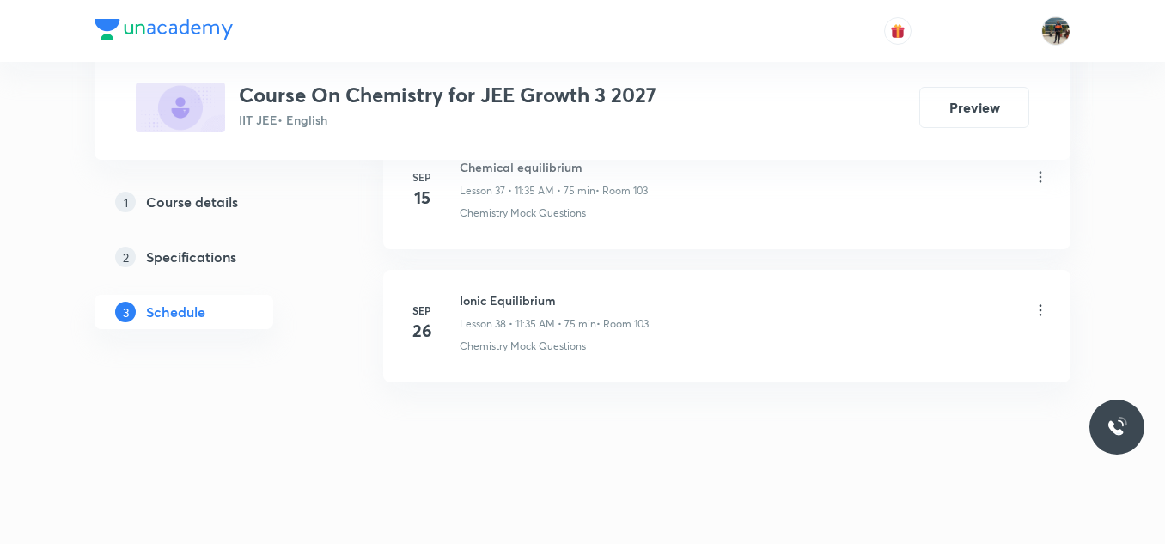
click at [477, 302] on h6 "Ionic Equilibrium" at bounding box center [554, 300] width 189 height 18
copy h6 "Ionic Equilibrium"
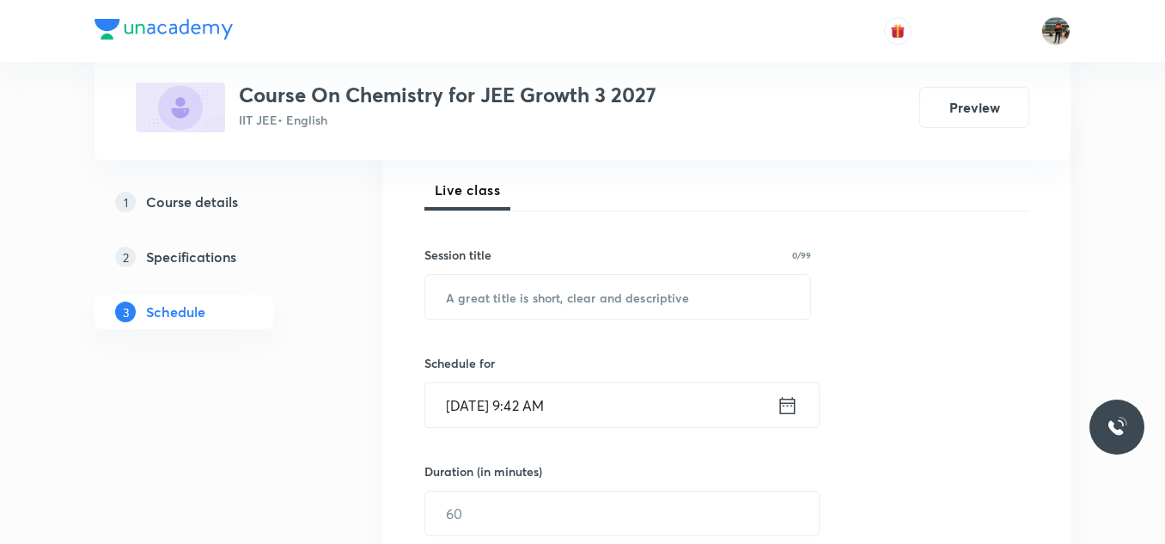
scroll to position [270, 0]
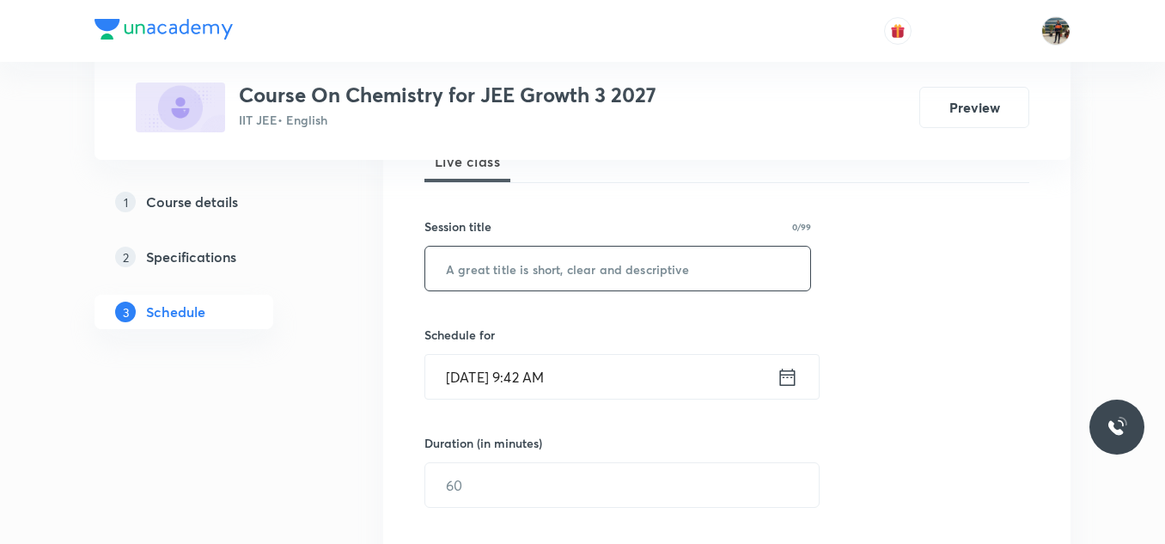
click at [482, 258] on input "text" at bounding box center [617, 269] width 385 height 44
paste input "Ionic Equilibrium"
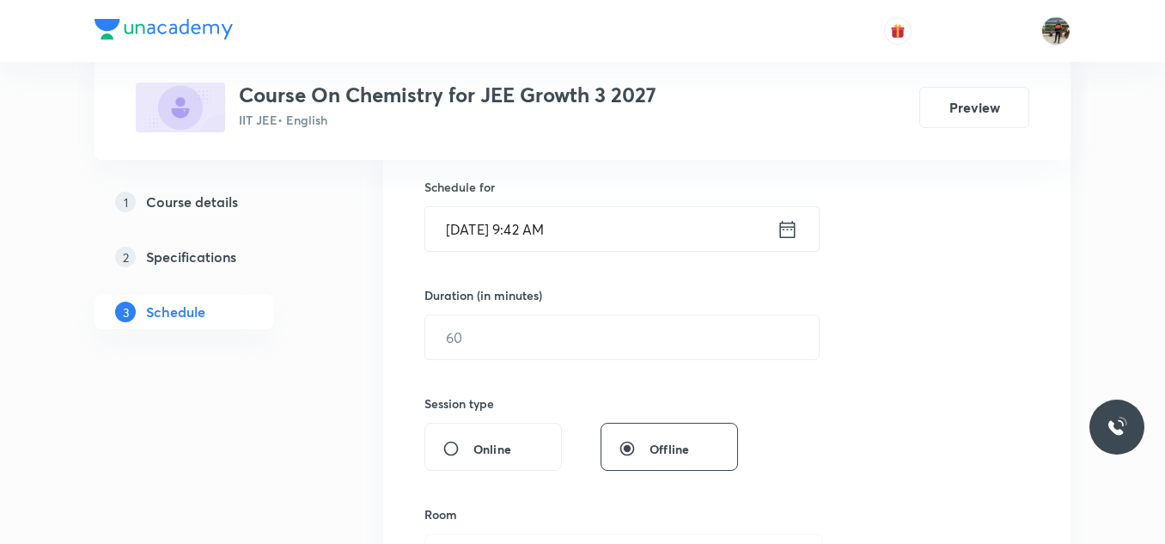
scroll to position [418, 0]
type input "Ionic Equilibrium"
click at [788, 227] on icon at bounding box center [787, 229] width 21 height 24
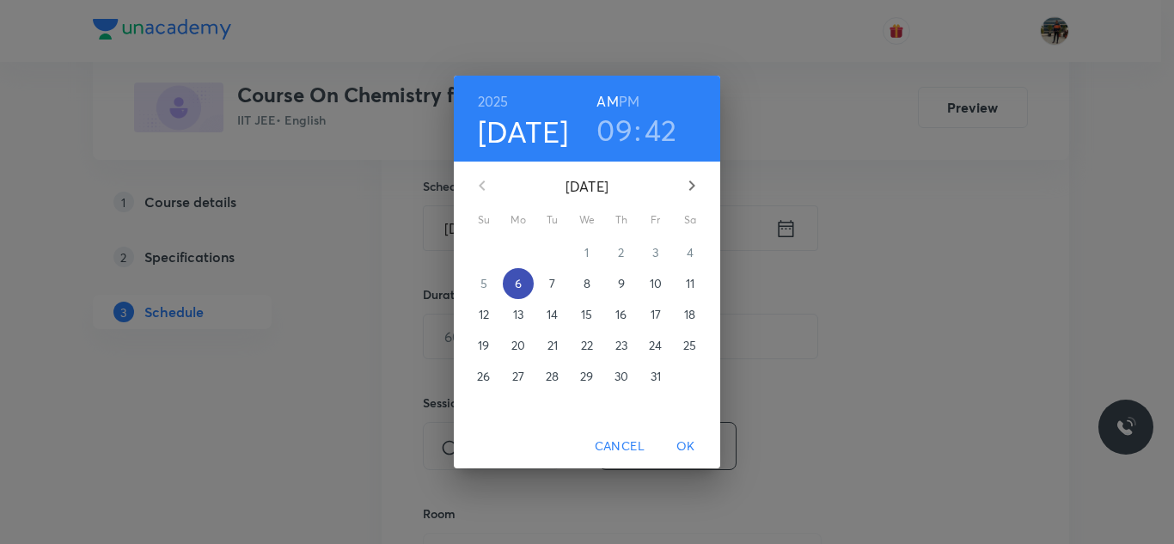
click at [528, 290] on span "6" at bounding box center [518, 283] width 31 height 17
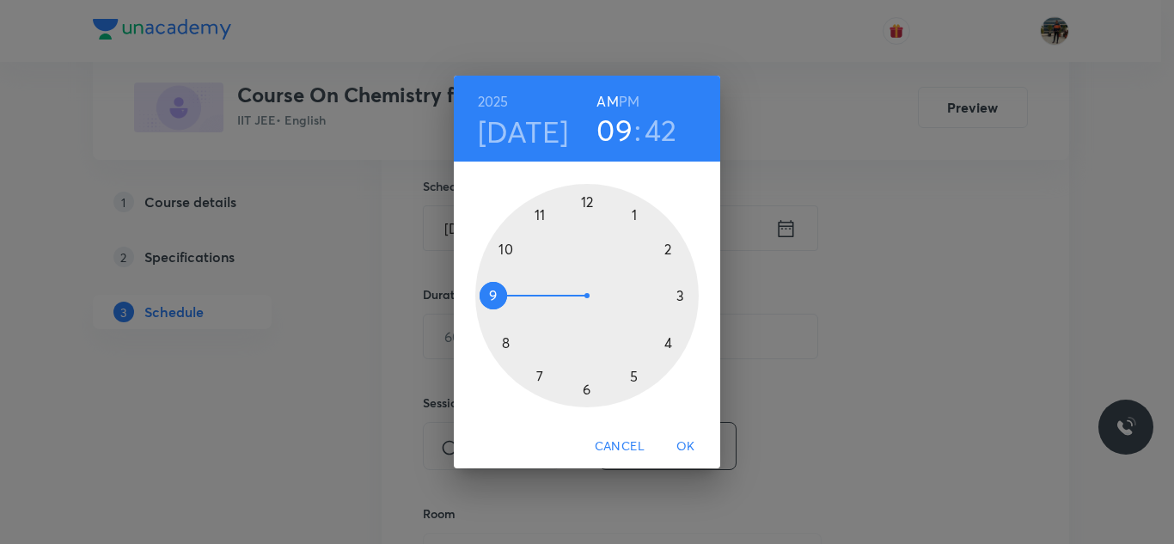
click at [540, 213] on div at bounding box center [586, 295] width 223 height 223
click at [537, 374] on div at bounding box center [586, 295] width 223 height 223
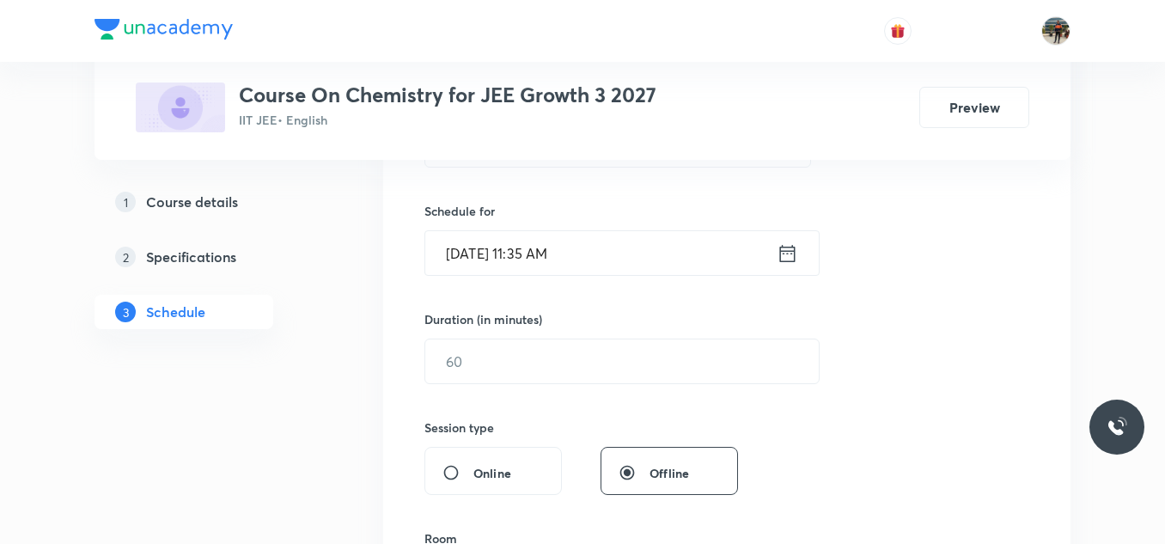
scroll to position [392, 0]
click at [517, 369] on input "text" at bounding box center [622, 363] width 394 height 44
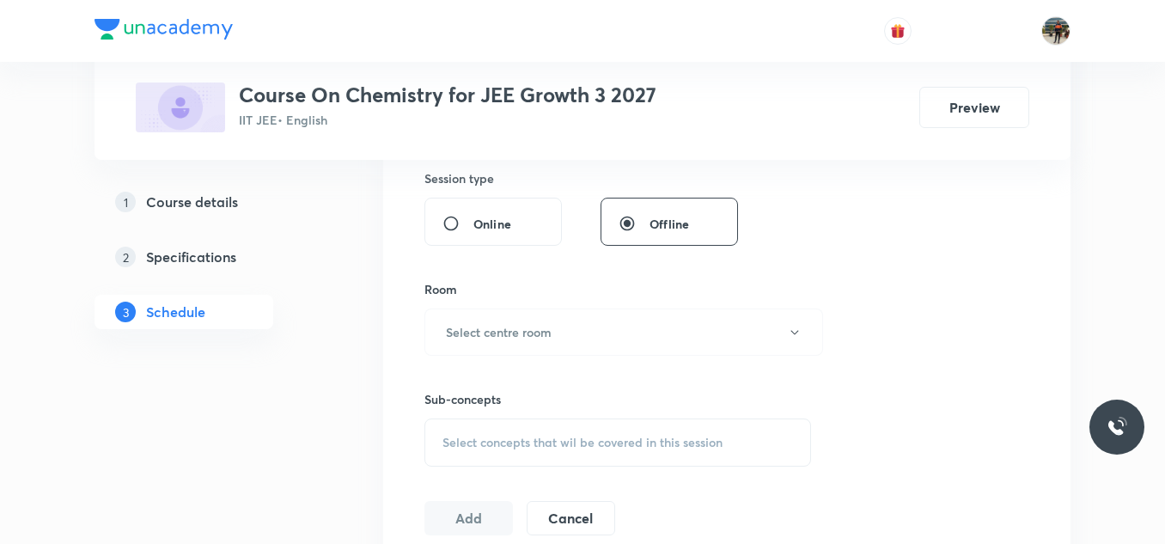
scroll to position [644, 0]
type input "75"
click at [494, 332] on h6 "Select centre room" at bounding box center [499, 331] width 106 height 18
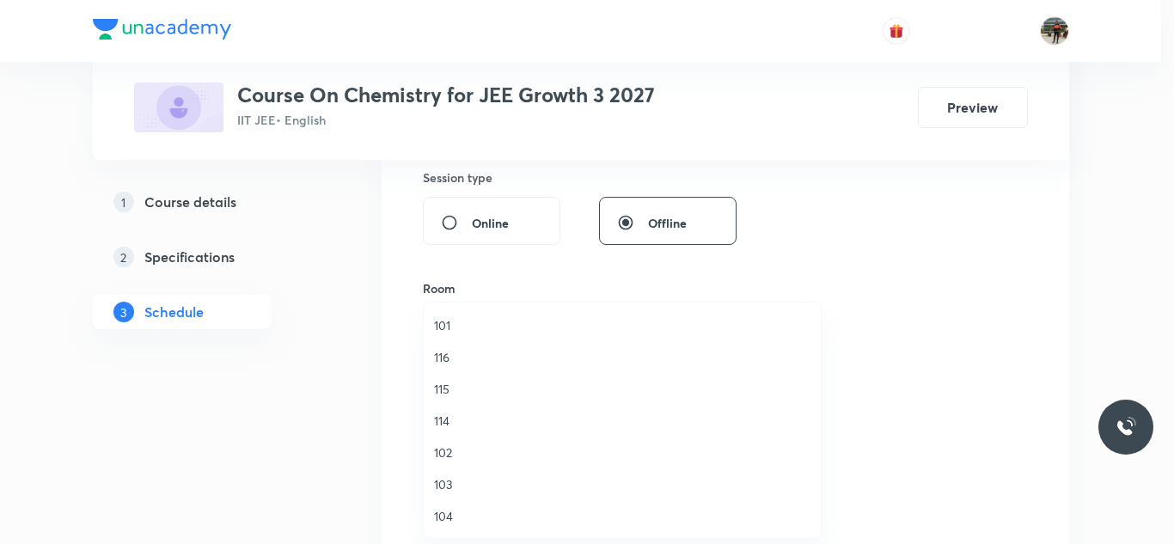
click at [443, 482] on span "103" at bounding box center [622, 484] width 376 height 18
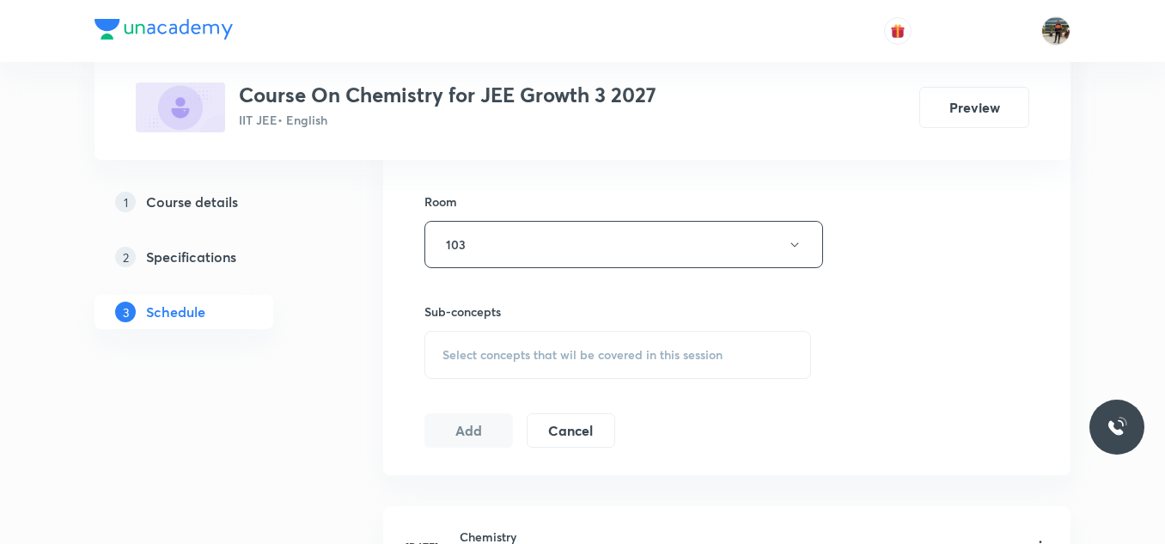
scroll to position [732, 0]
click at [455, 346] on span "Select concepts that wil be covered in this session" at bounding box center [582, 353] width 280 height 14
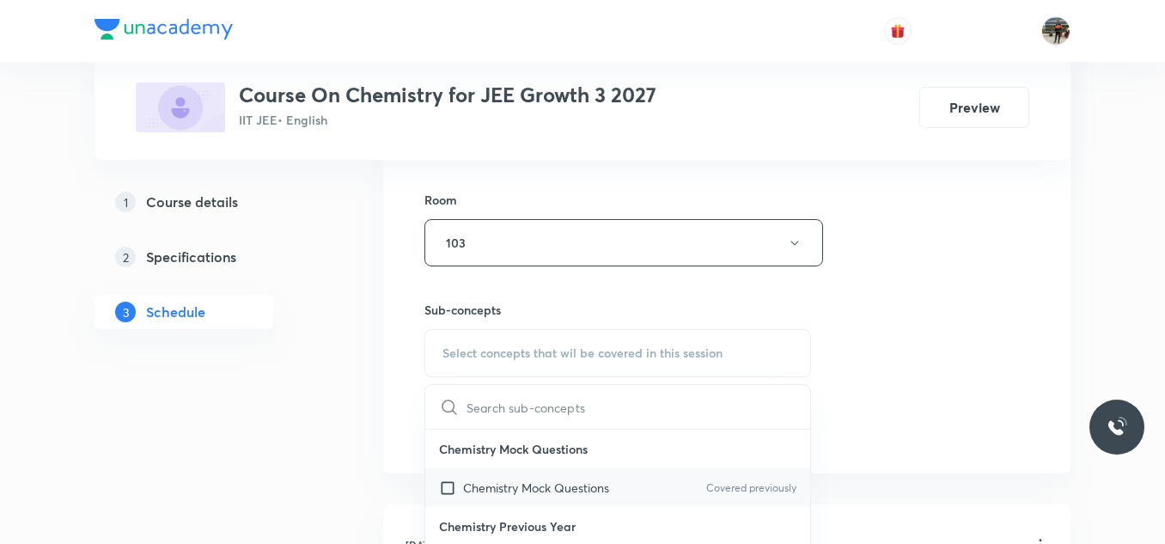
click at [443, 487] on input "checkbox" at bounding box center [451, 488] width 24 height 18
checkbox input "true"
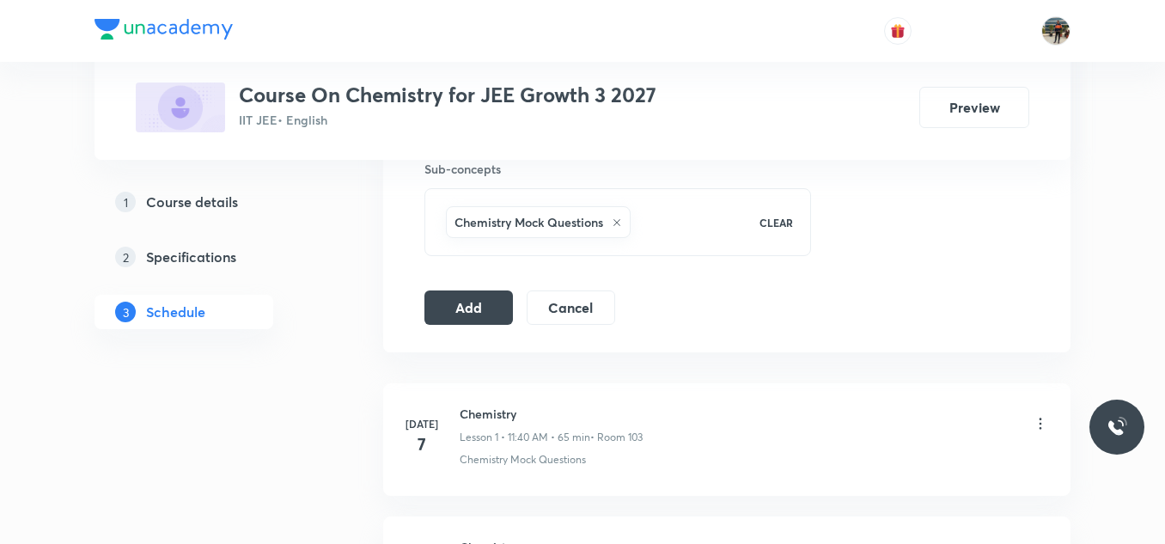
scroll to position [874, 0]
click at [484, 300] on button "Add" at bounding box center [468, 305] width 88 height 34
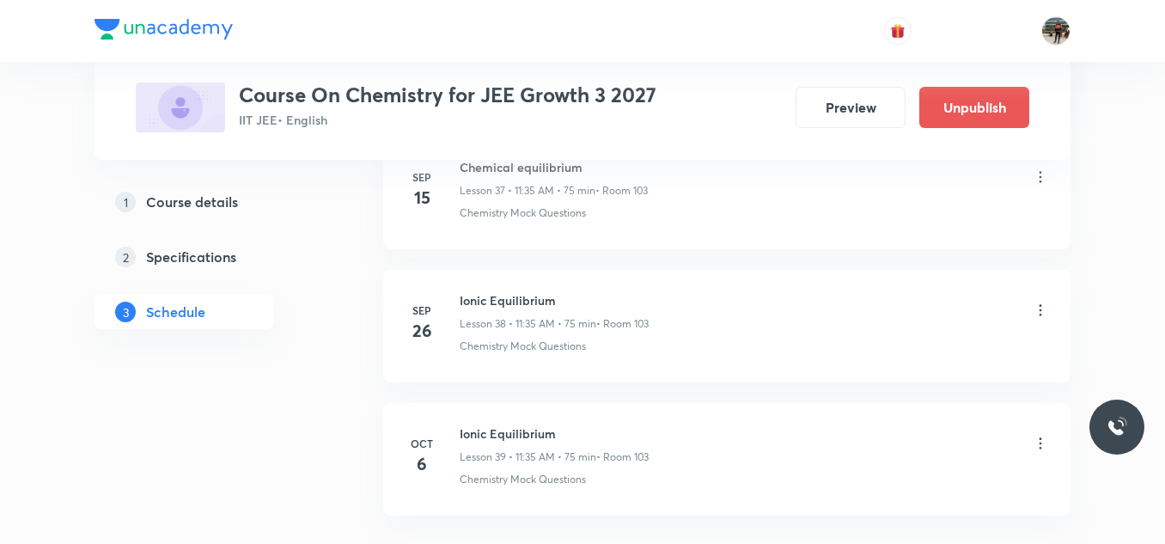
scroll to position [5238, 0]
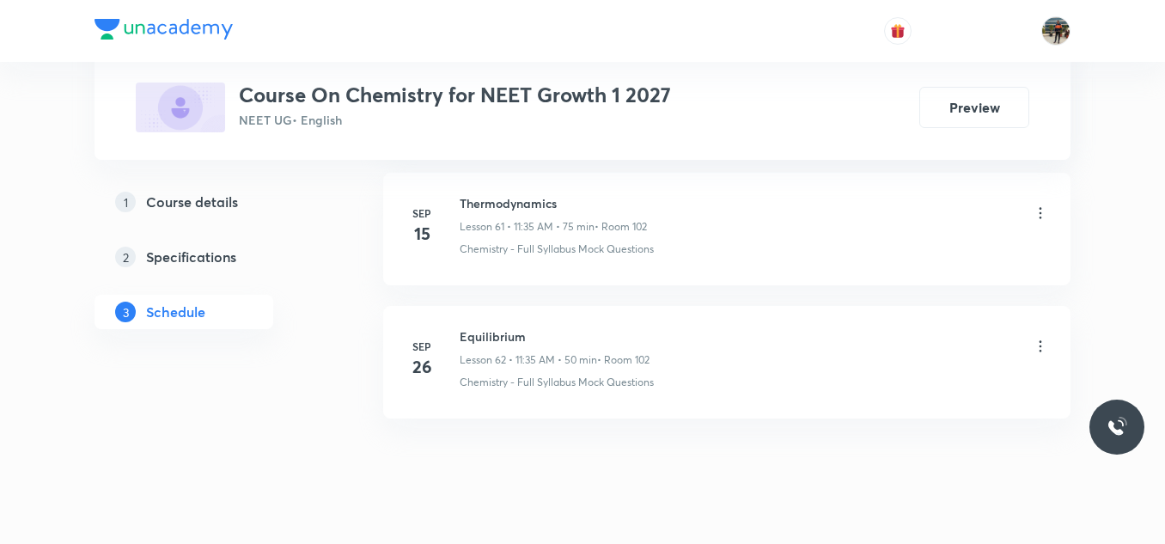
scroll to position [9090, 0]
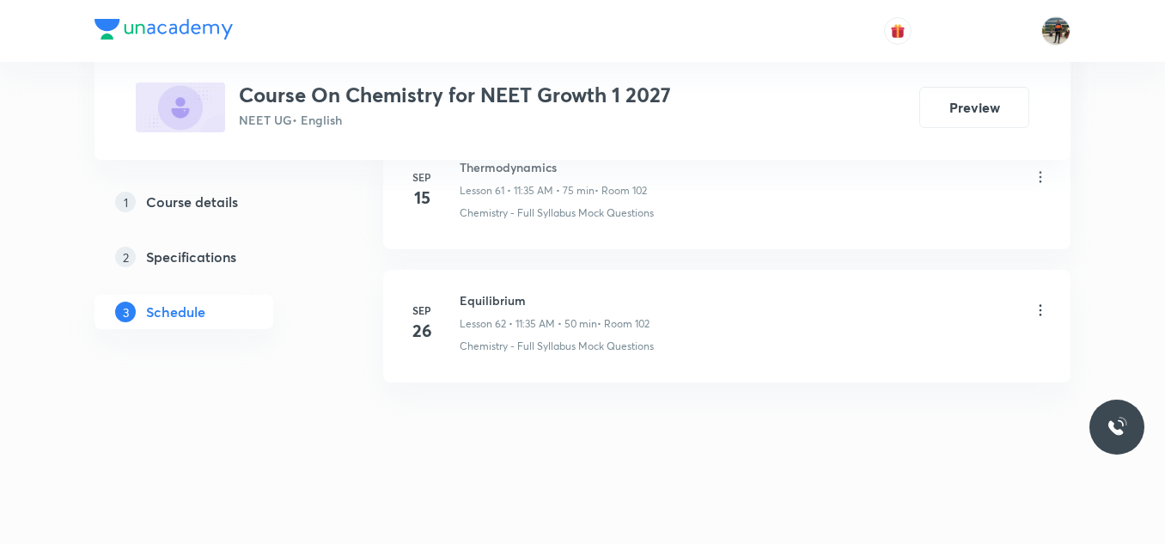
click at [501, 300] on h6 "Equilibrium" at bounding box center [555, 300] width 190 height 18
copy h6 "Equilibrium"
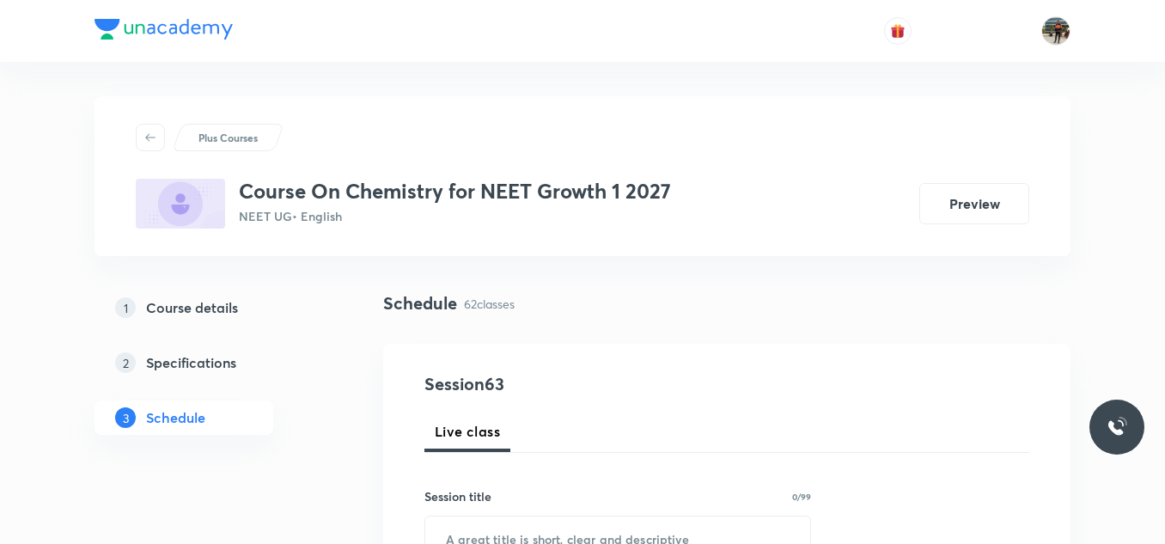
scroll to position [174, 0]
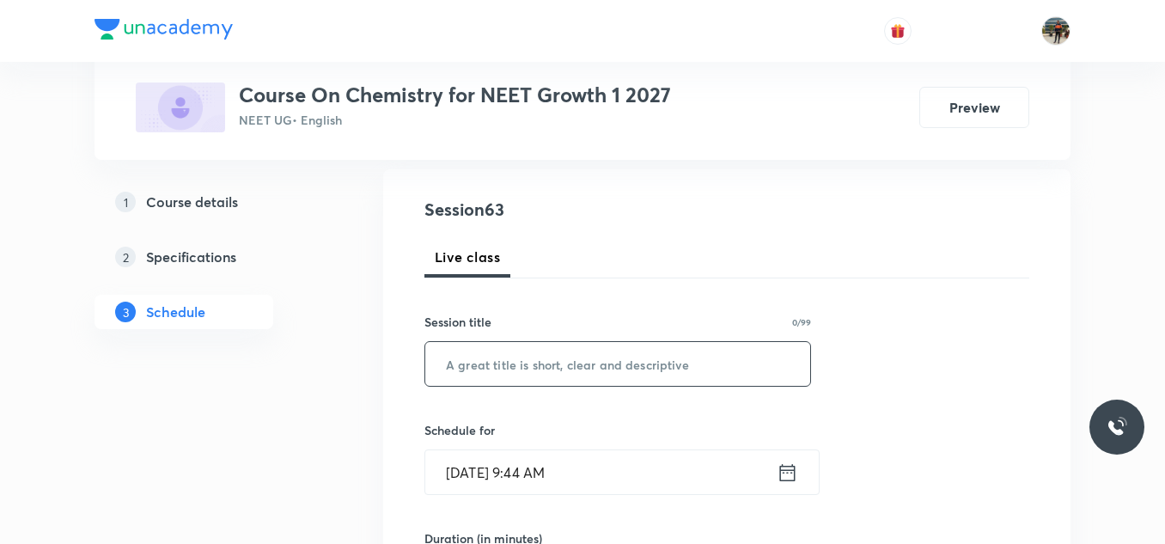
click at [479, 355] on input "text" at bounding box center [617, 364] width 385 height 44
paste input "Equilibrium"
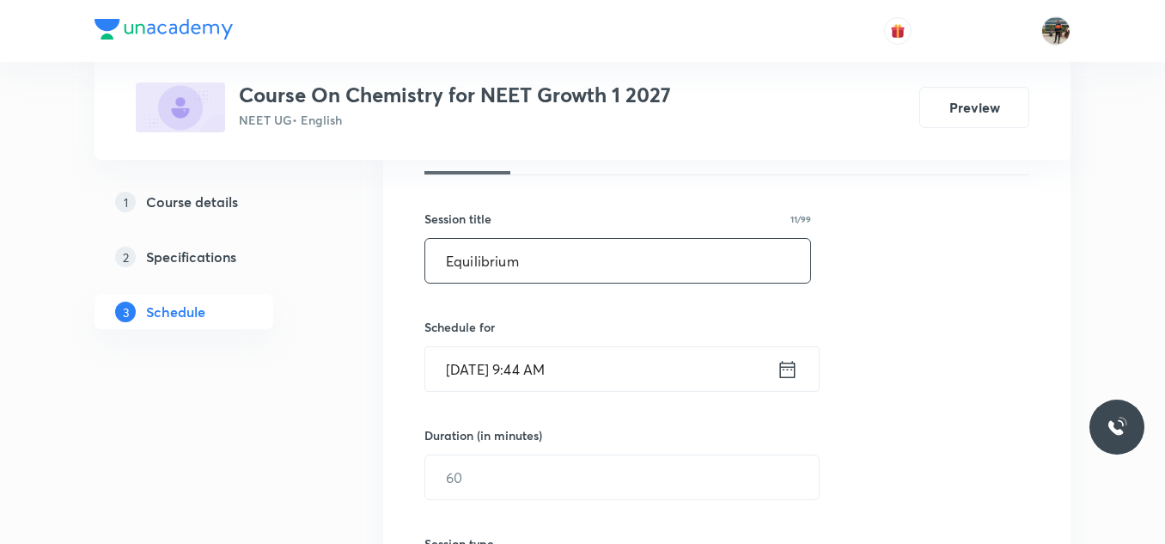
scroll to position [278, 0]
type input "Equilibrium"
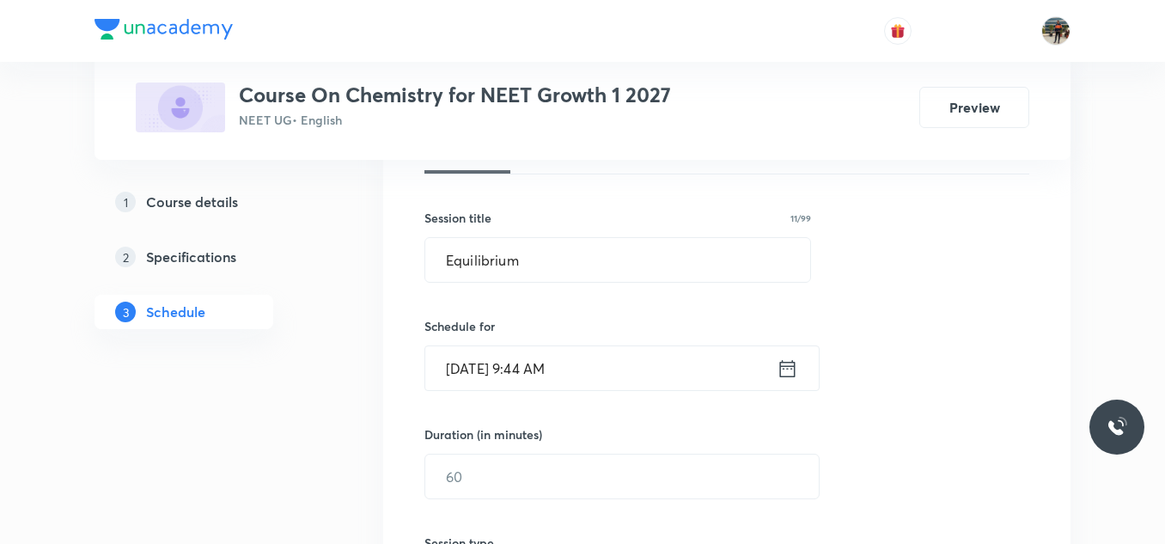
click at [789, 369] on icon at bounding box center [787, 369] width 21 height 24
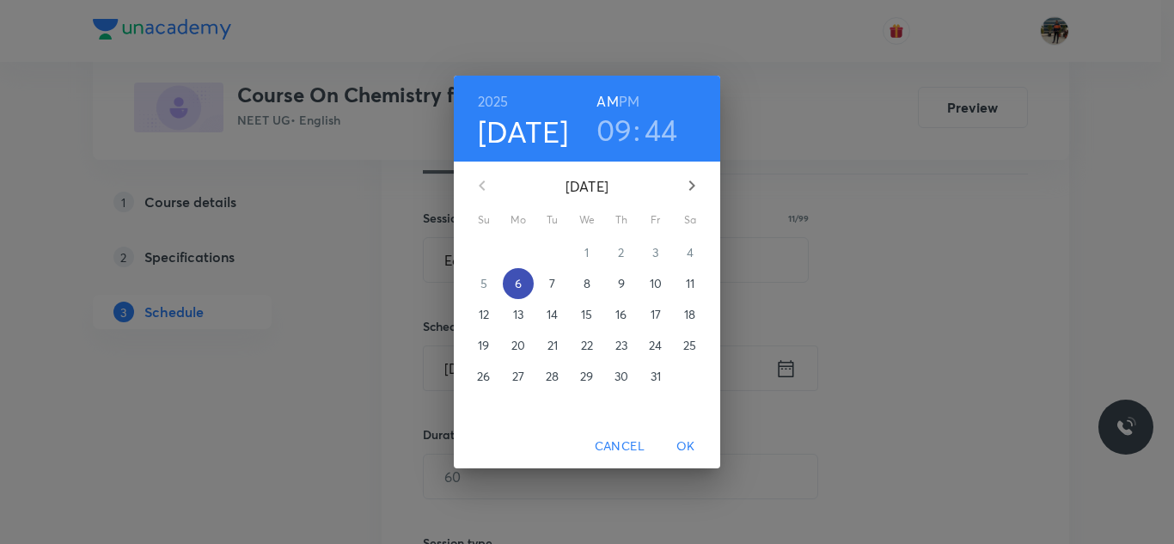
click at [526, 286] on span "6" at bounding box center [518, 283] width 31 height 17
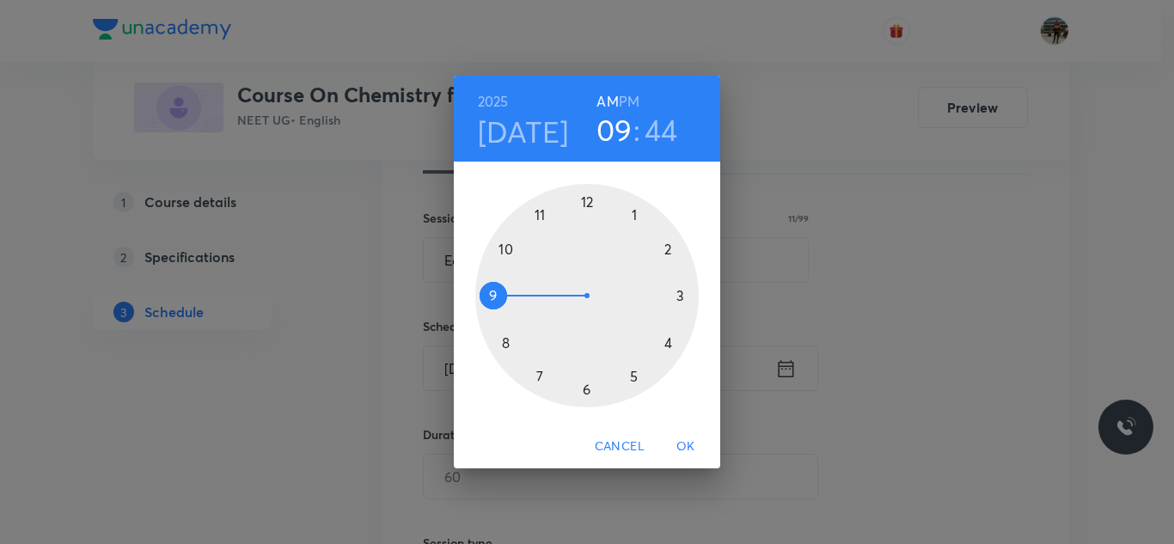
click at [540, 215] on div at bounding box center [586, 295] width 223 height 223
click at [539, 375] on div at bounding box center [586, 295] width 223 height 223
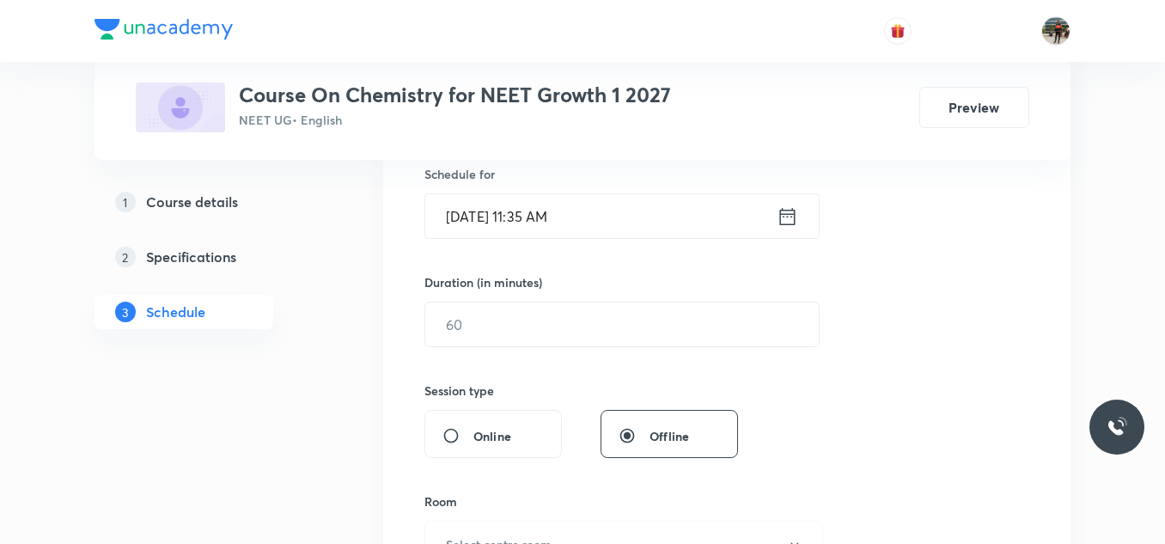
scroll to position [436, 0]
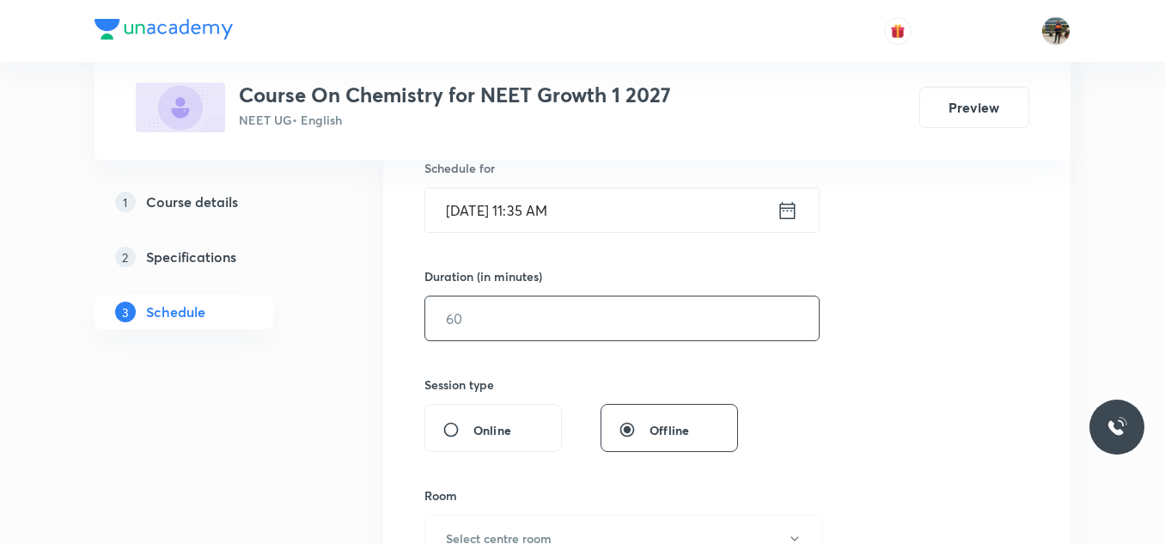
click at [481, 312] on input "text" at bounding box center [622, 318] width 394 height 44
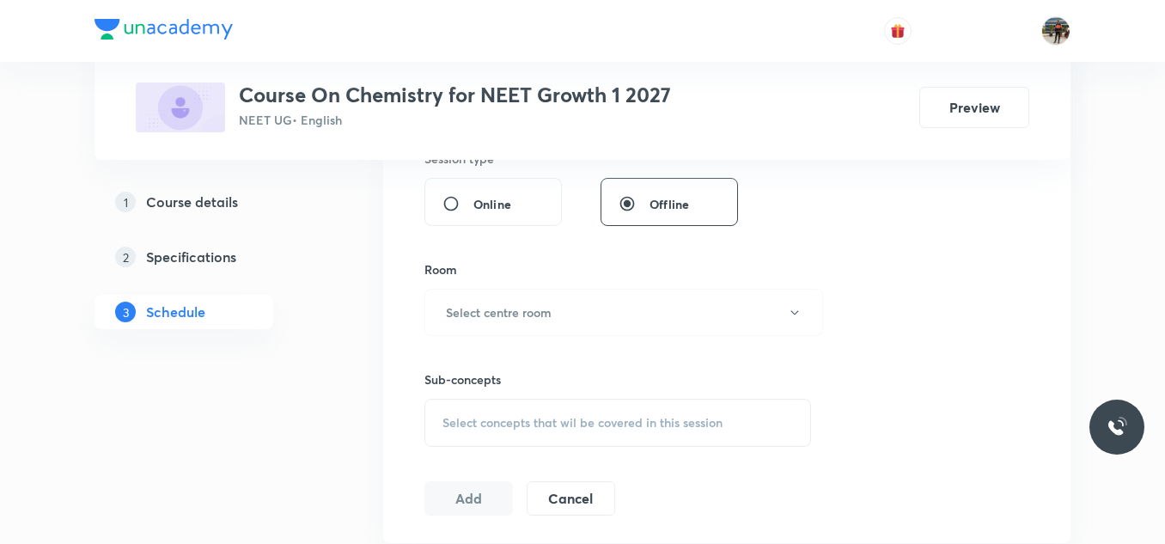
scroll to position [663, 0]
type input "75"
click at [481, 312] on h6 "Select centre room" at bounding box center [499, 311] width 106 height 18
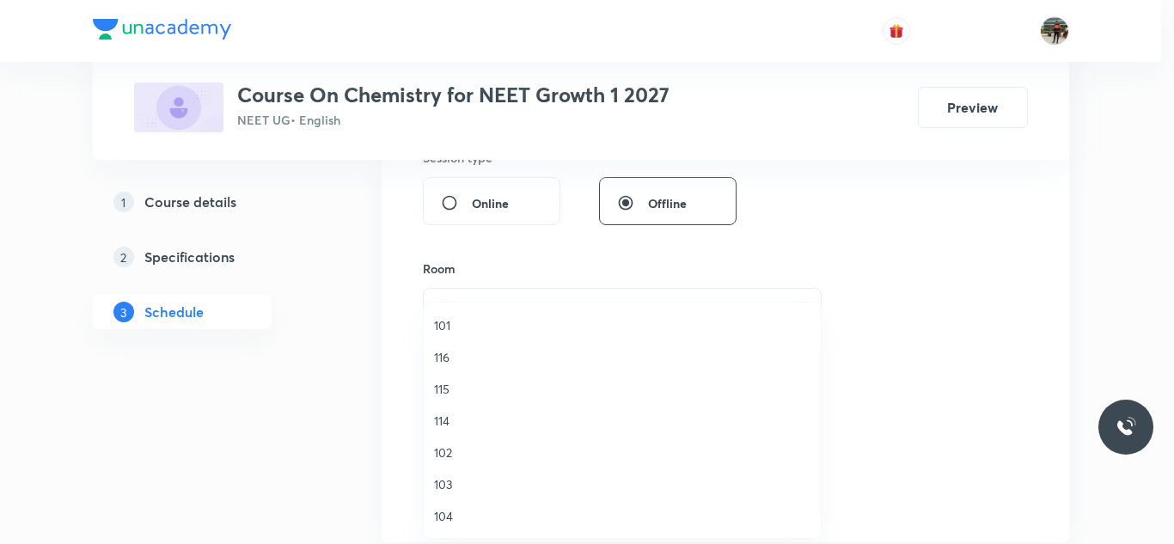
click at [444, 451] on span "102" at bounding box center [622, 452] width 376 height 18
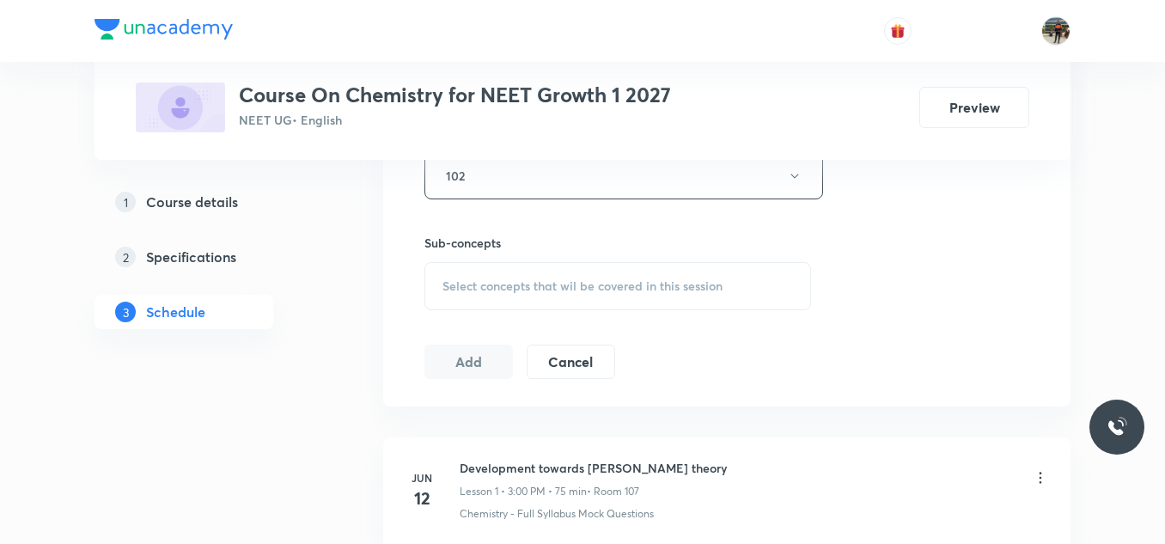
scroll to position [800, 0]
click at [459, 267] on div "Select concepts that wil be covered in this session" at bounding box center [617, 285] width 387 height 48
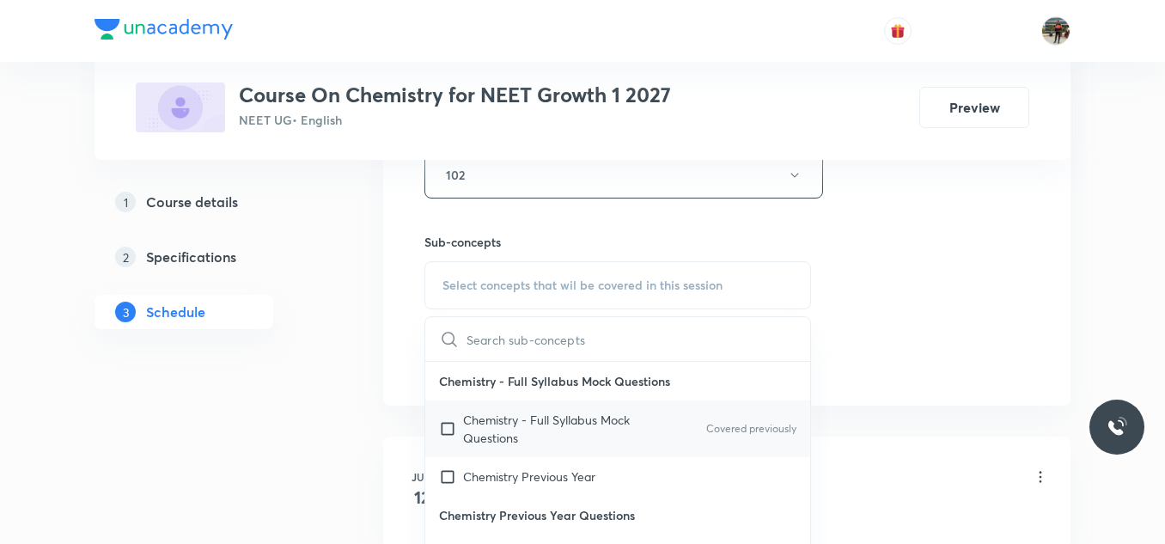
click at [447, 425] on input "checkbox" at bounding box center [451, 429] width 24 height 36
checkbox input "true"
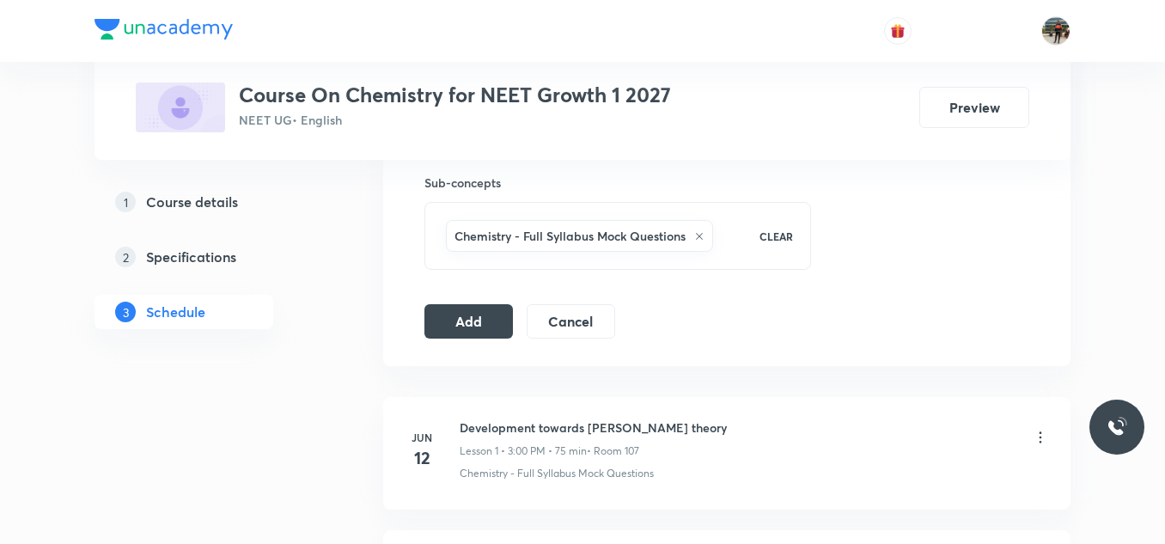
scroll to position [861, 0]
click at [491, 302] on button "Add" at bounding box center [468, 318] width 88 height 34
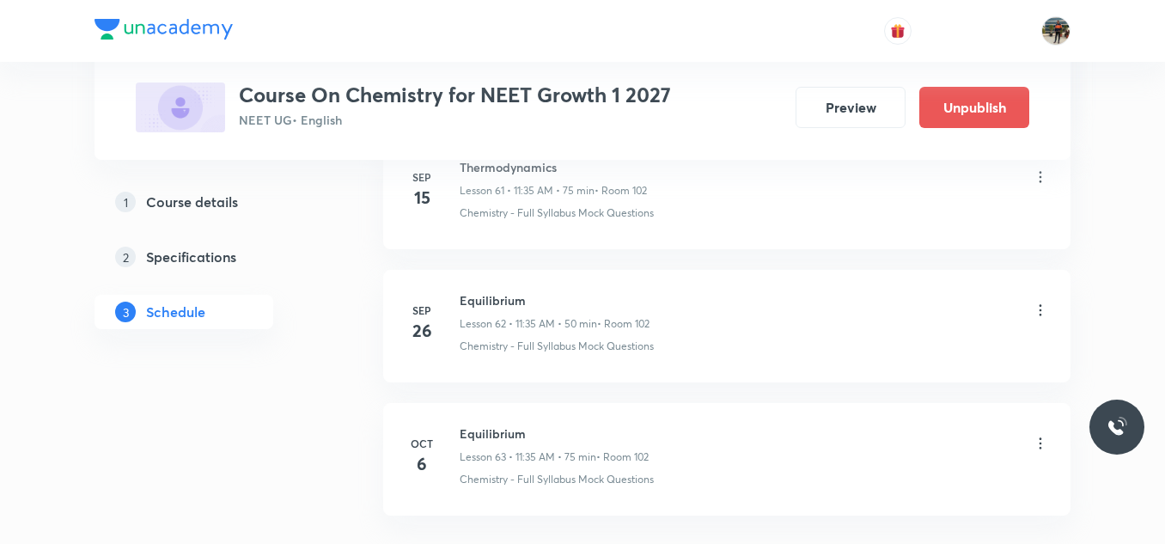
scroll to position [8434, 0]
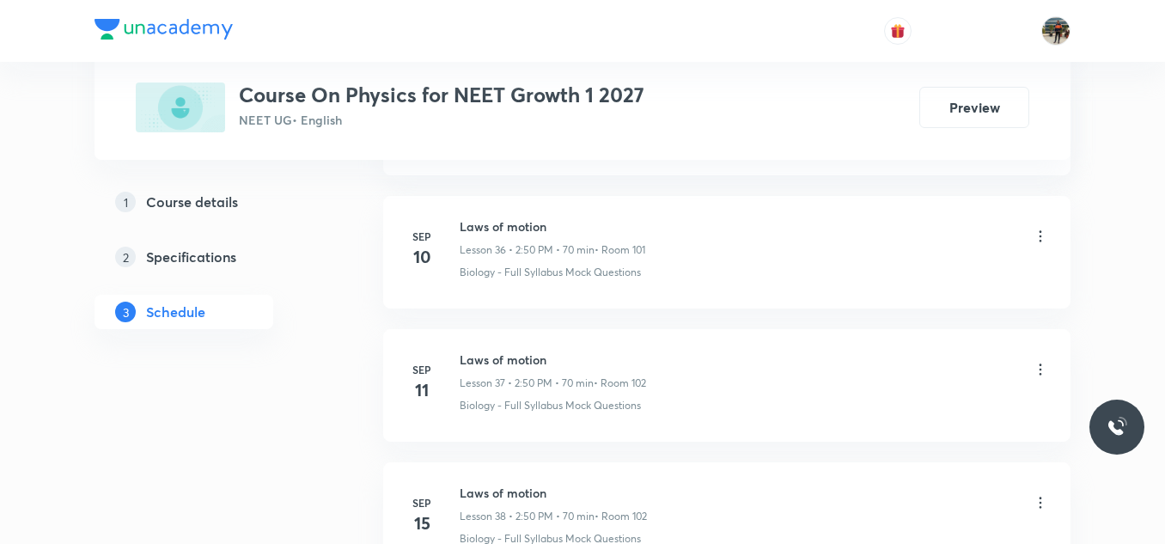
scroll to position [6027, 0]
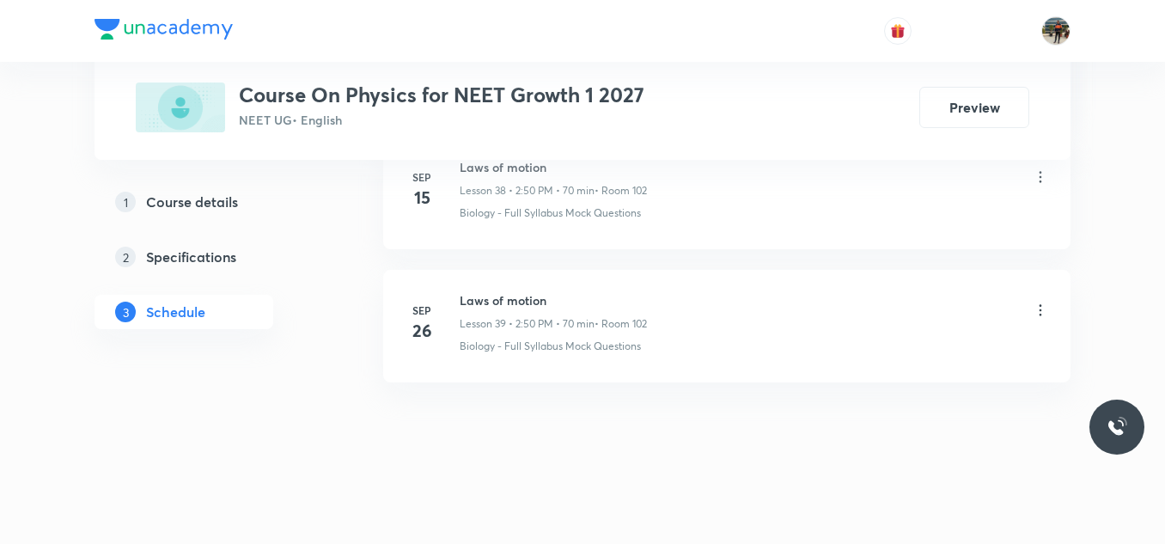
click at [505, 302] on h6 "Laws of motion" at bounding box center [553, 300] width 187 height 18
copy h6 "Laws of motion"
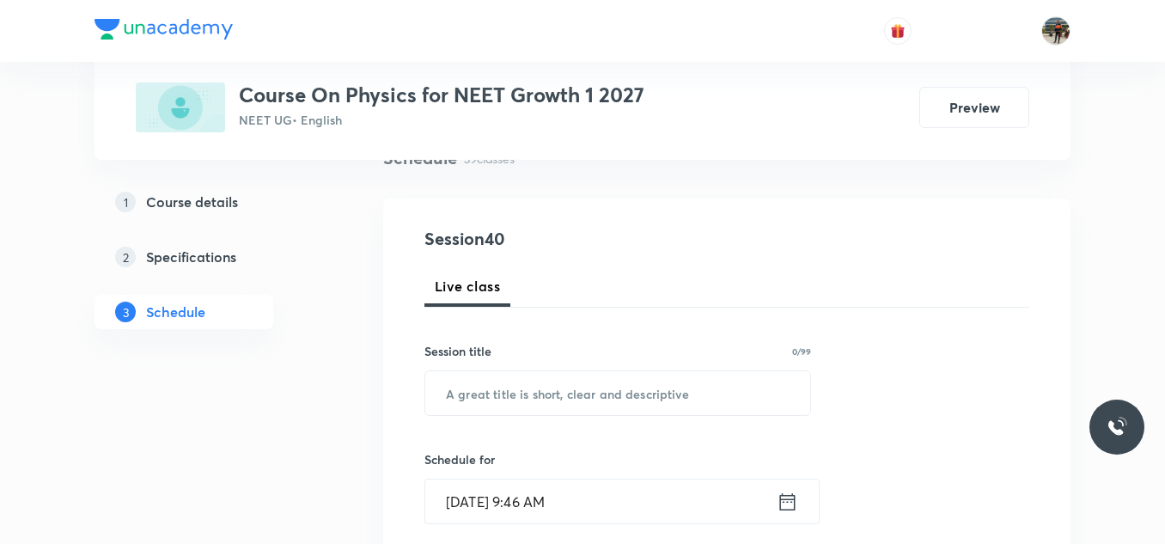
scroll to position [156, 0]
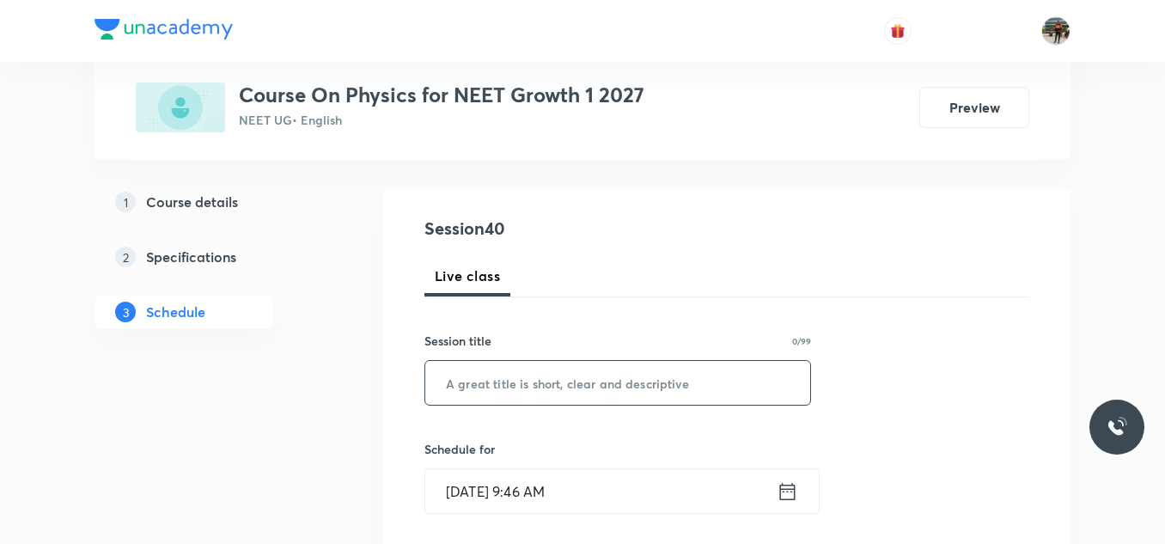
click at [467, 363] on input "text" at bounding box center [617, 383] width 385 height 44
paste input "Laws of motion"
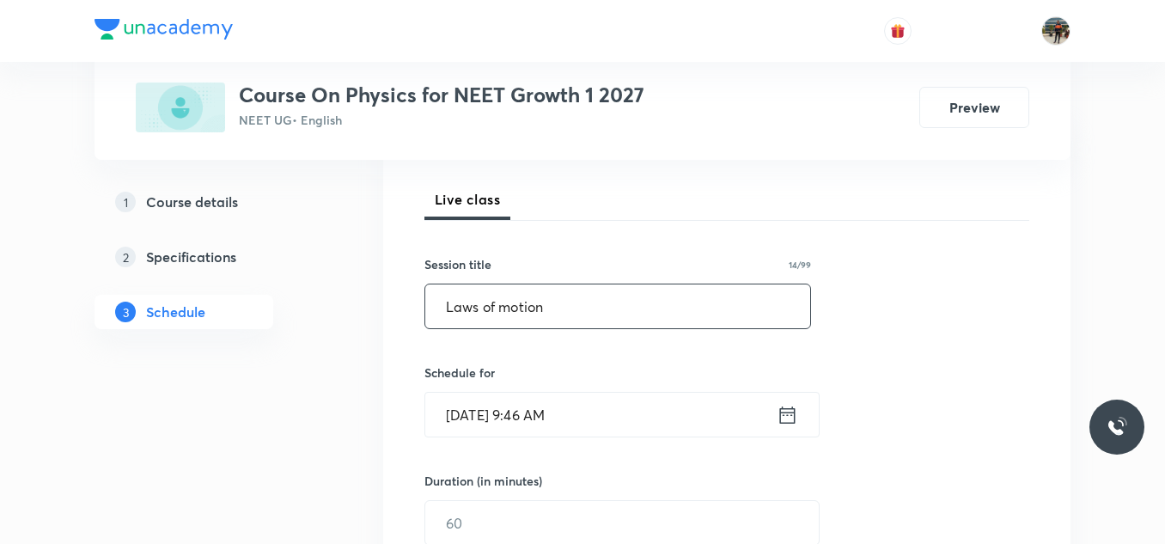
scroll to position [233, 0]
type input "Laws of motion"
click at [791, 418] on icon at bounding box center [787, 414] width 21 height 24
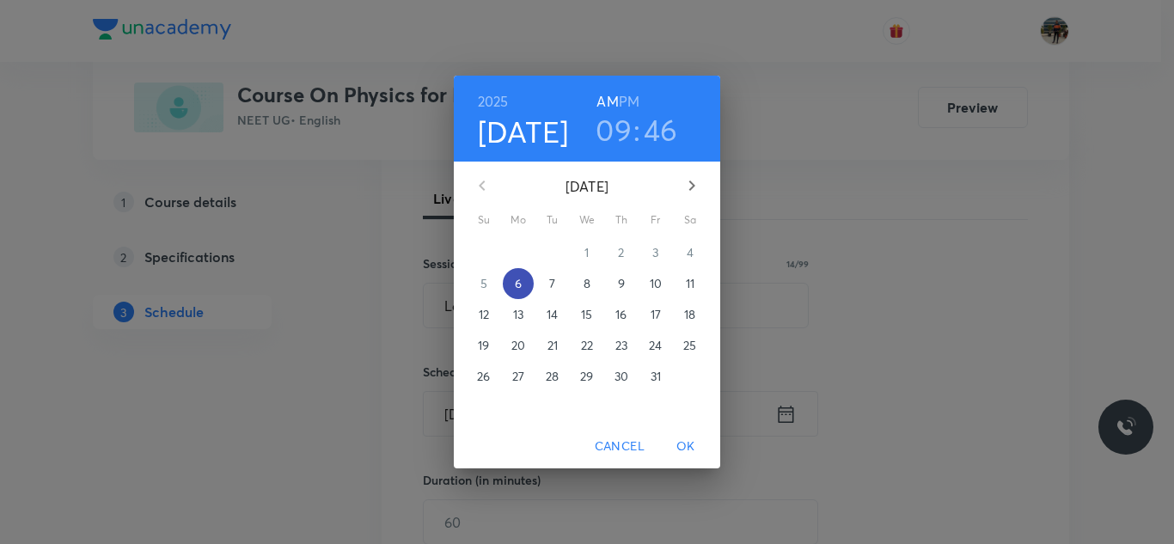
click at [525, 288] on span "6" at bounding box center [518, 283] width 31 height 17
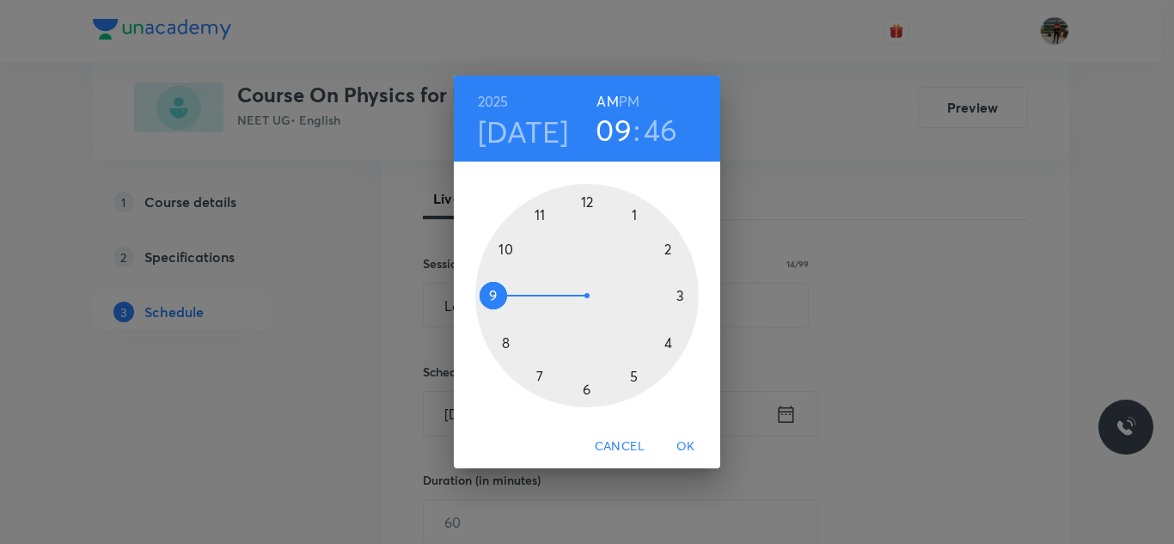
click at [634, 96] on h6 "PM" at bounding box center [629, 101] width 21 height 24
click at [668, 247] on div at bounding box center [586, 295] width 223 height 223
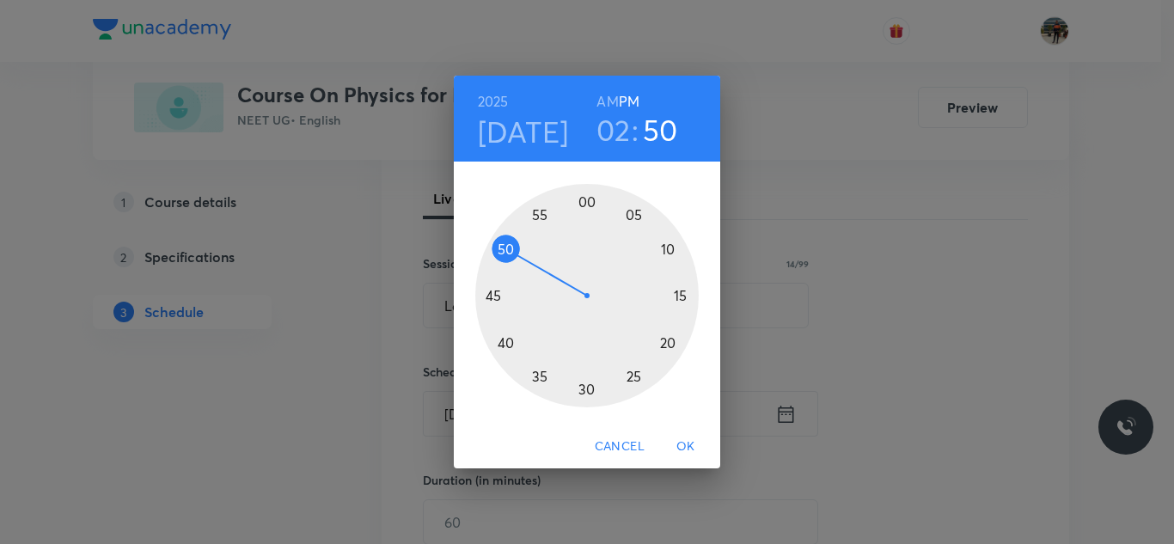
drag, startPoint x: 500, startPoint y: 282, endPoint x: 504, endPoint y: 246, distance: 36.3
click at [504, 246] on div at bounding box center [586, 295] width 223 height 223
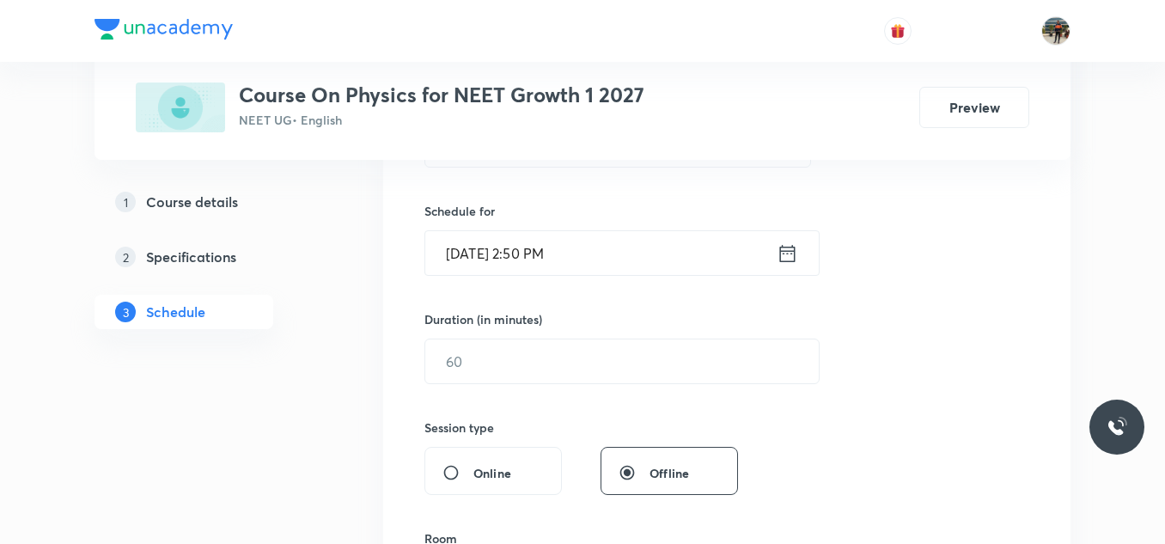
scroll to position [399, 0]
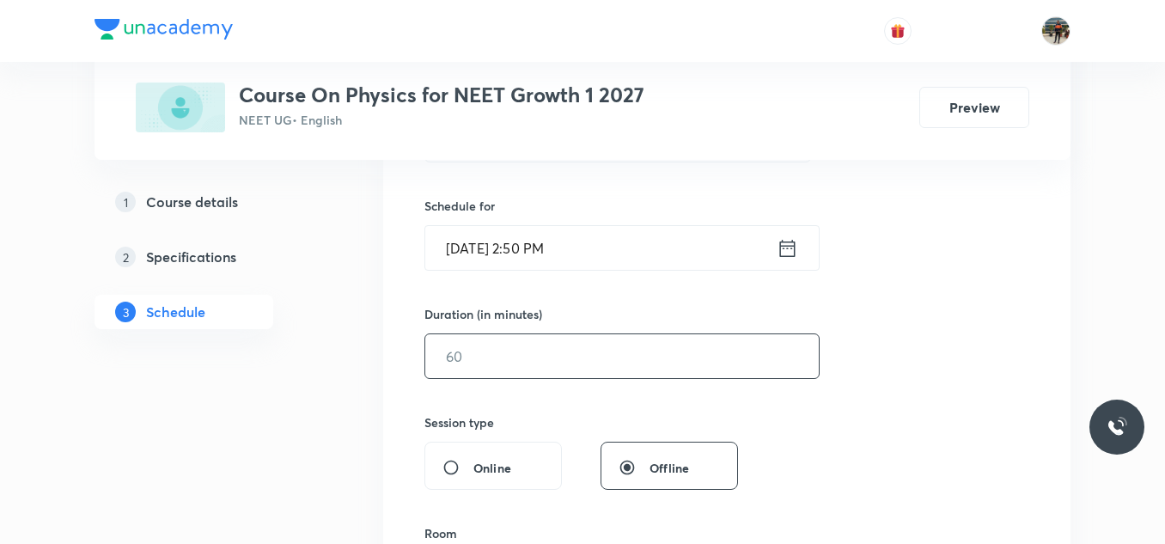
drag, startPoint x: 485, startPoint y: 380, endPoint x: 480, endPoint y: 337, distance: 43.2
click at [480, 337] on div "Session 40 Live class Session title 14/99 Laws of motion ​ Schedule for Oct 6, …" at bounding box center [726, 376] width 605 height 807
click at [480, 337] on input "text" at bounding box center [622, 356] width 394 height 44
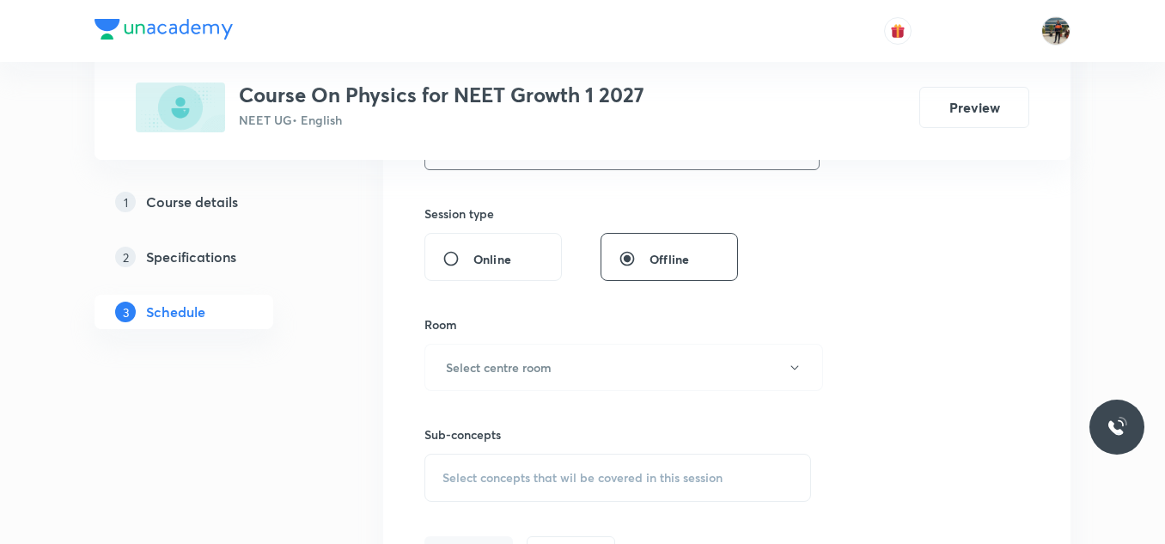
scroll to position [618, 0]
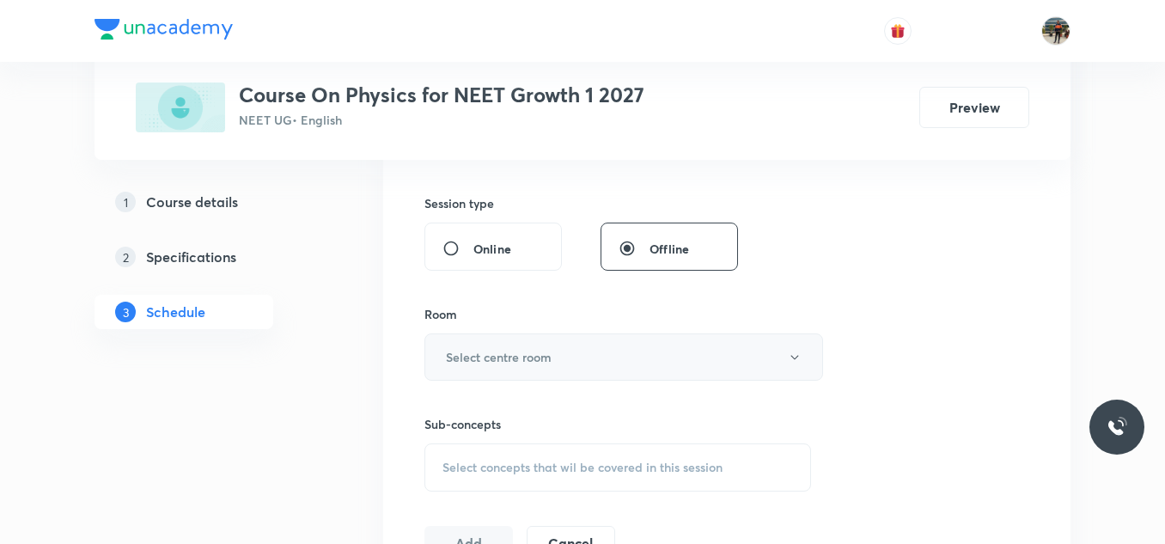
type input "70"
click at [477, 345] on button "Select centre room" at bounding box center [623, 356] width 399 height 47
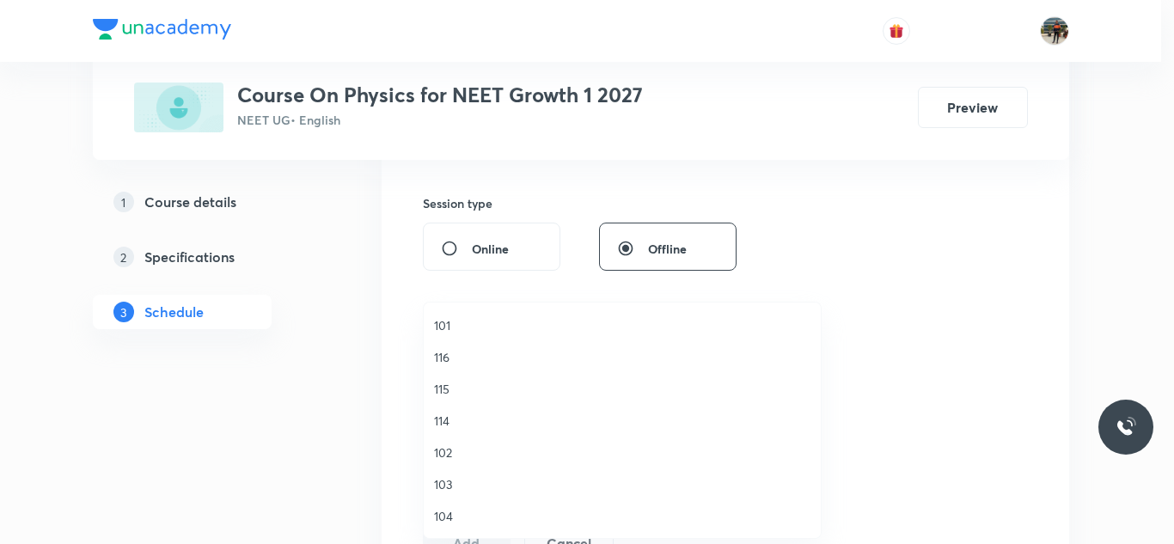
click at [451, 450] on span "102" at bounding box center [622, 452] width 376 height 18
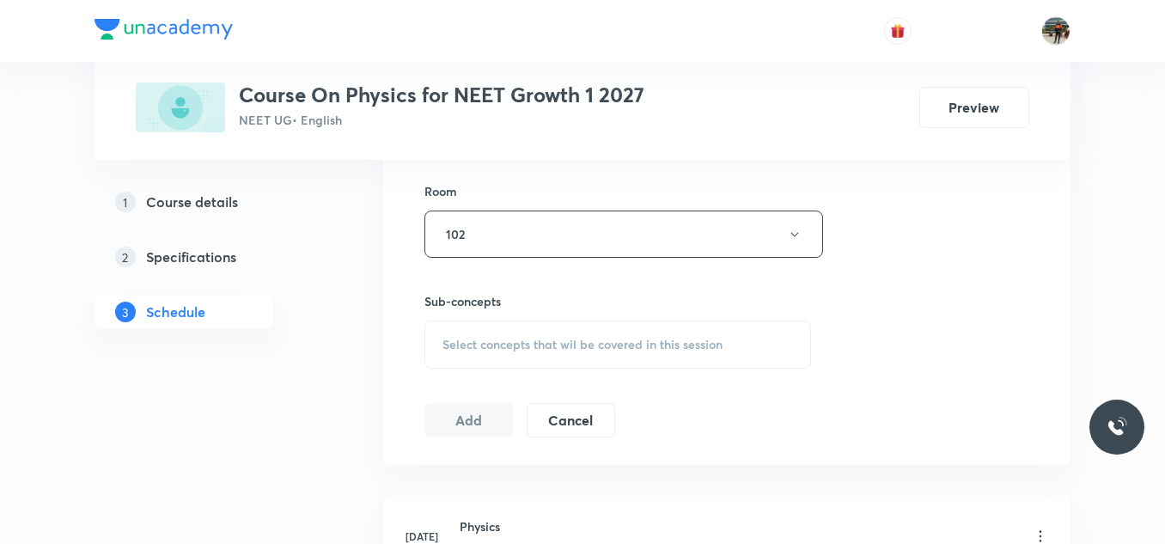
scroll to position [741, 0]
click at [462, 339] on span "Select concepts that wil be covered in this session" at bounding box center [582, 344] width 280 height 14
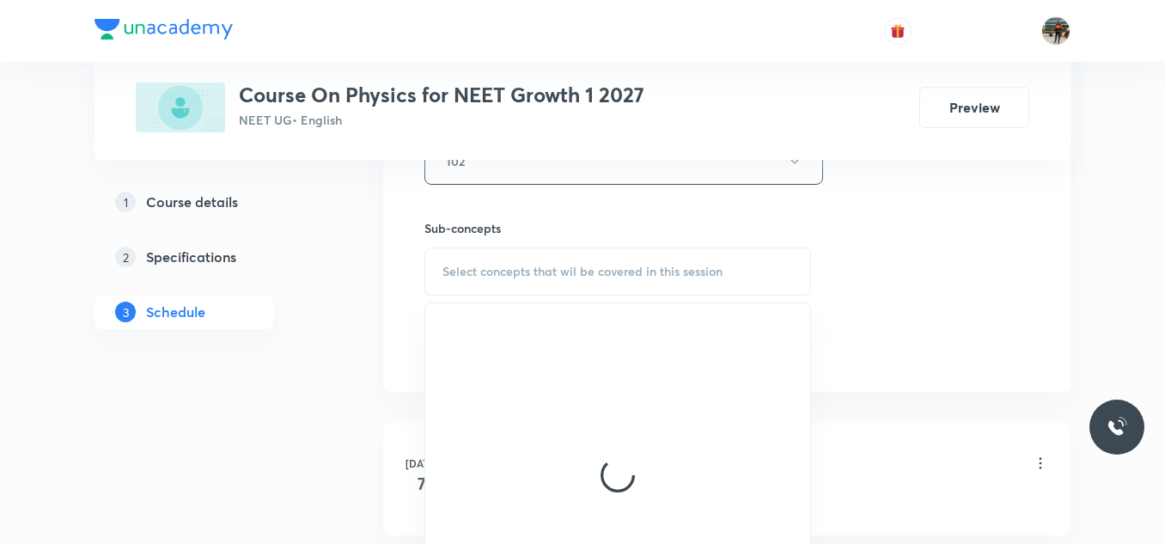
scroll to position [814, 0]
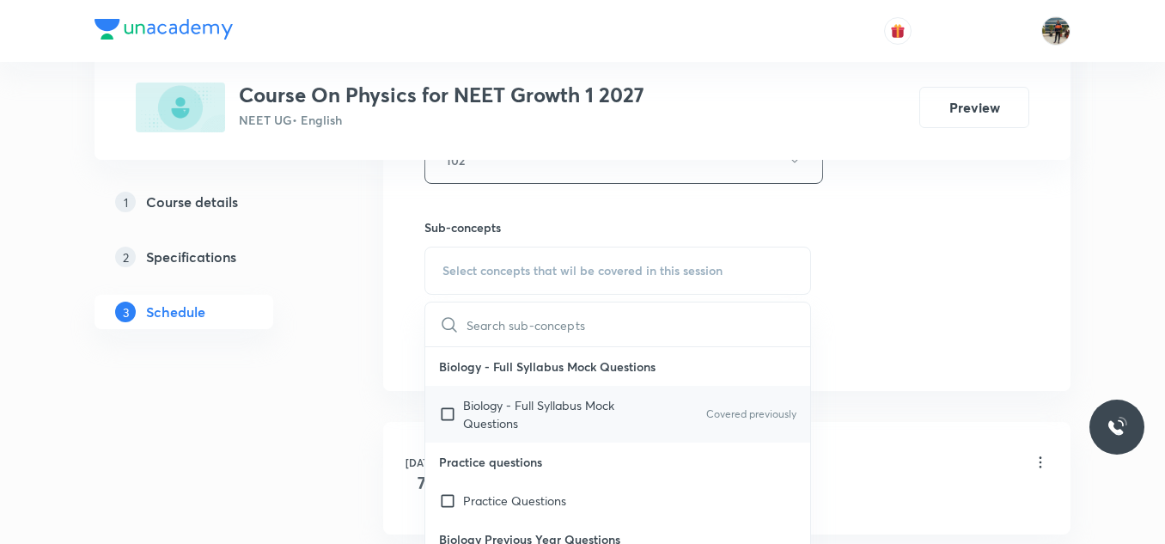
click at [448, 407] on input "checkbox" at bounding box center [451, 414] width 24 height 36
checkbox input "true"
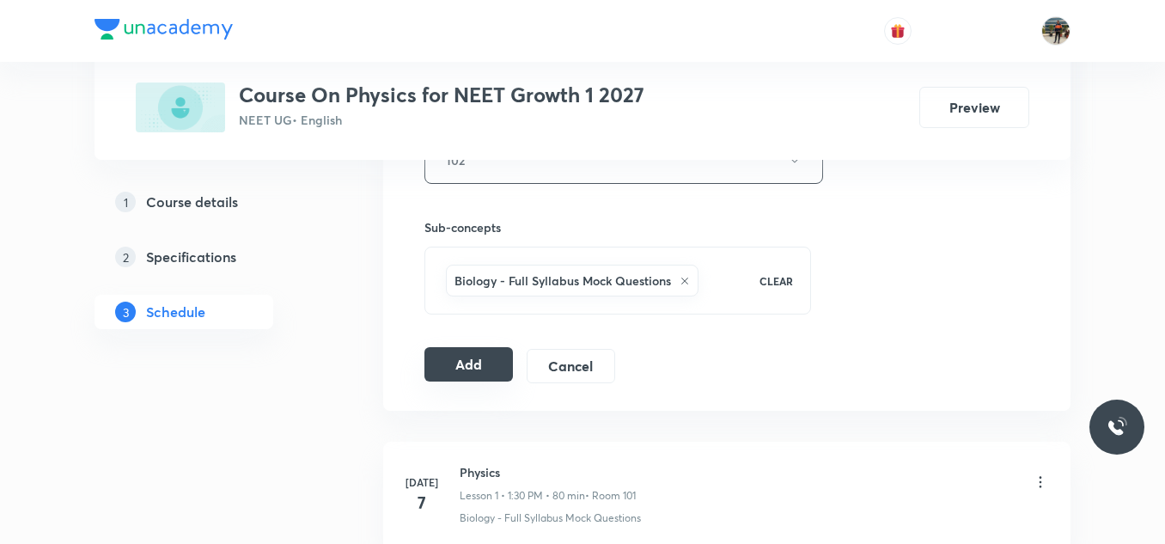
click at [466, 355] on button "Add" at bounding box center [468, 364] width 88 height 34
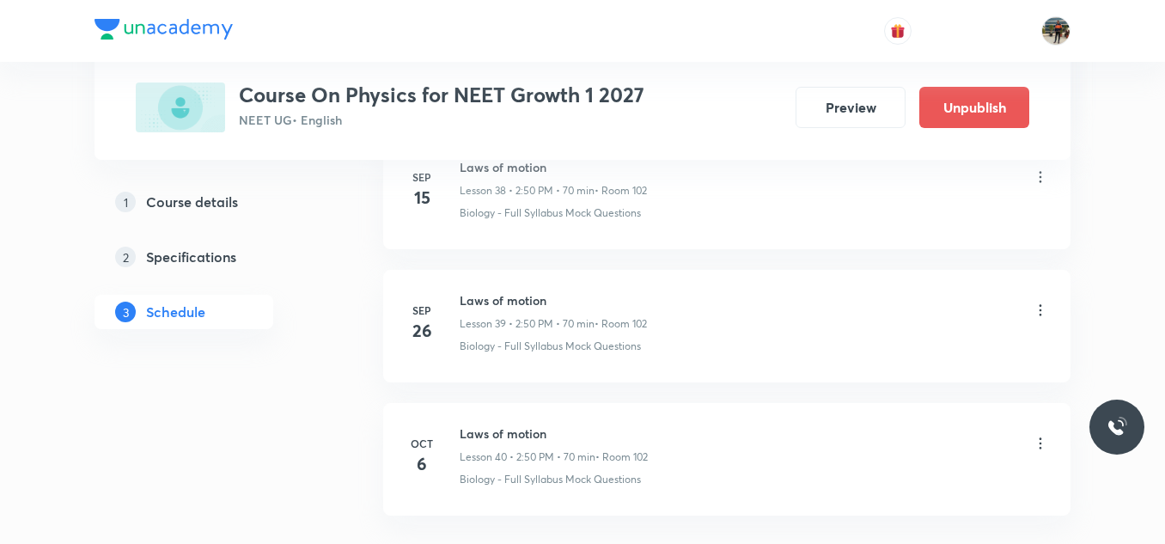
scroll to position [5371, 0]
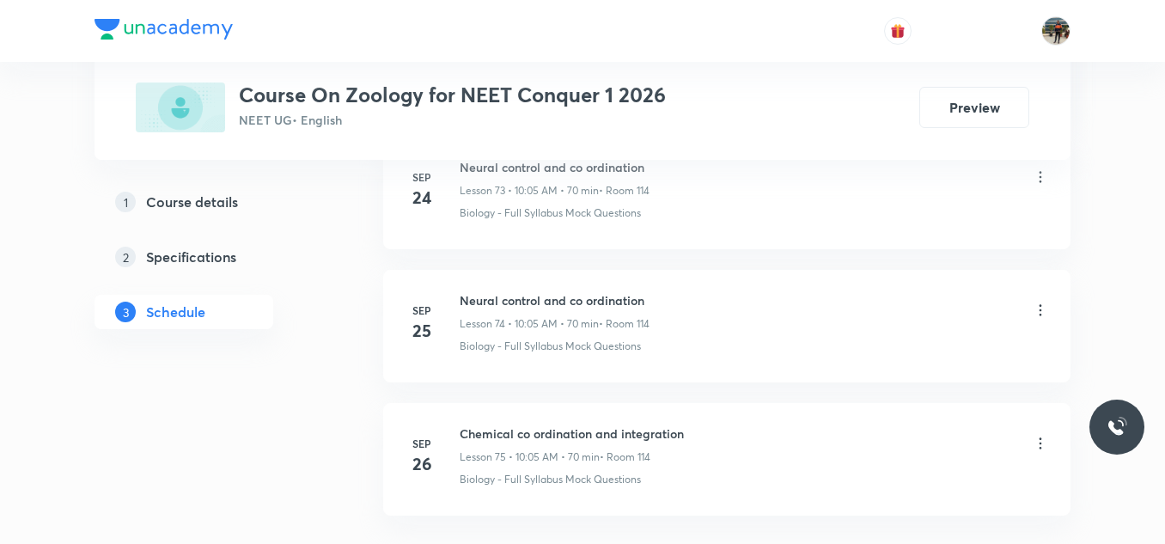
scroll to position [10821, 0]
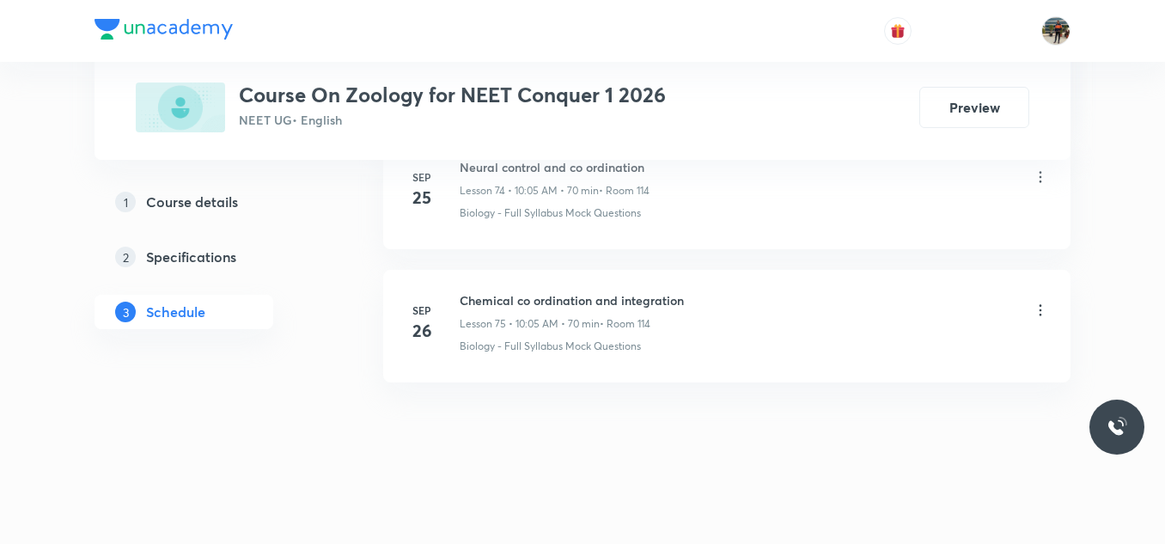
click at [534, 292] on h6 "Chemical co ordination and integration" at bounding box center [572, 300] width 224 height 18
copy h6 "Chemical co ordination and integration"
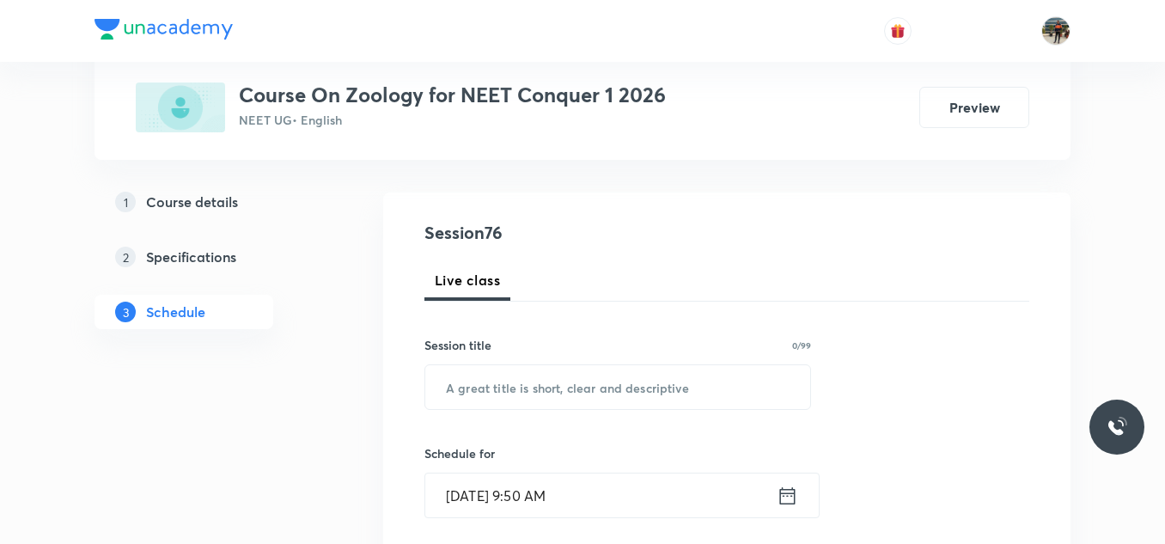
scroll to position [153, 0]
click at [470, 391] on input "text" at bounding box center [617, 385] width 385 height 44
paste input "Chemical co ordination and integration"
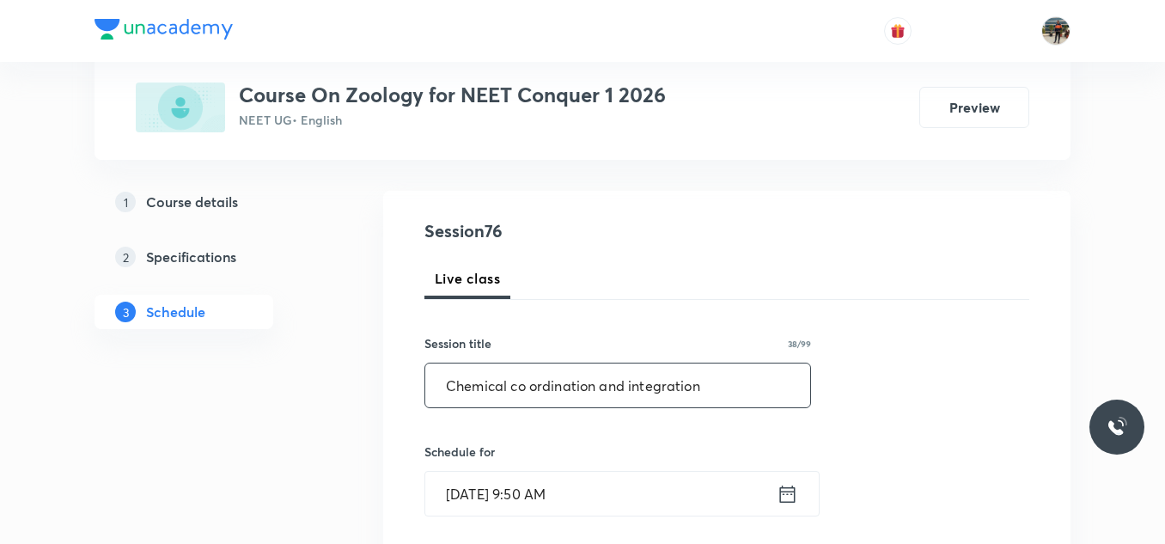
scroll to position [269, 0]
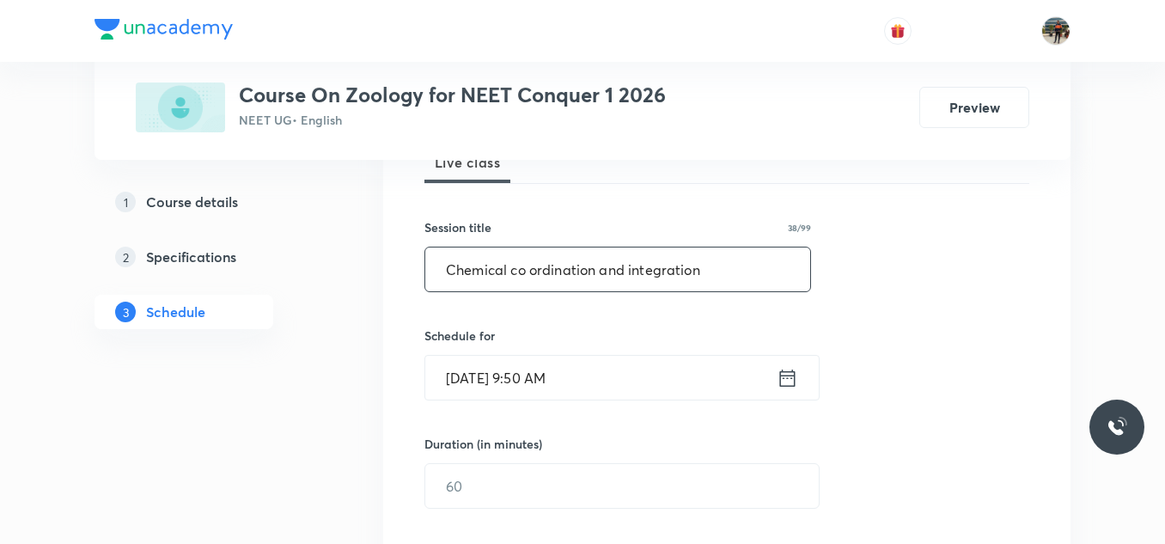
type input "Chemical co ordination and integration"
click at [784, 383] on icon at bounding box center [787, 378] width 21 height 24
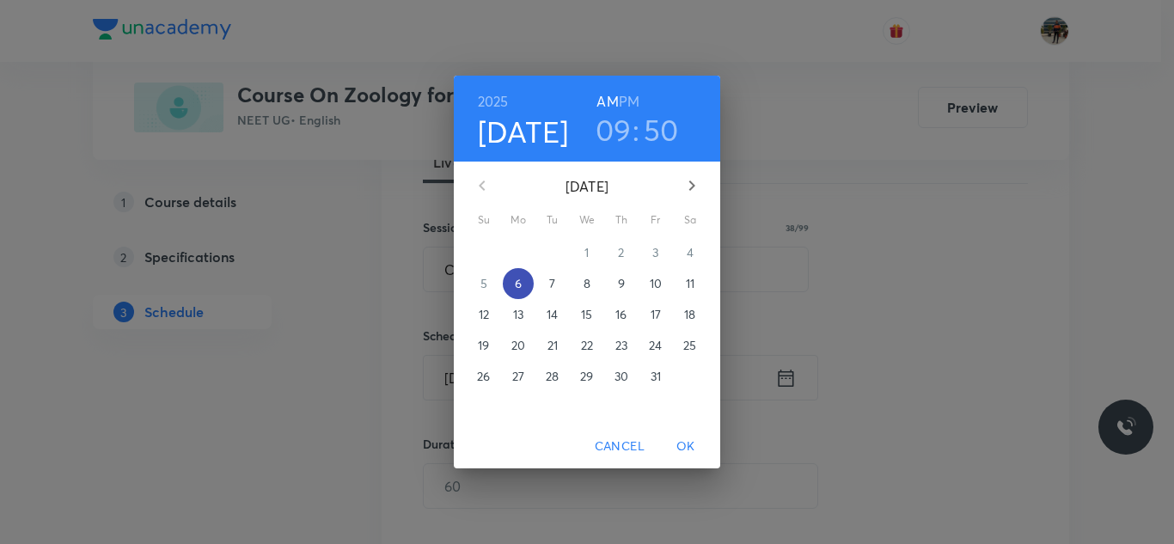
click at [518, 286] on p "6" at bounding box center [518, 283] width 7 height 17
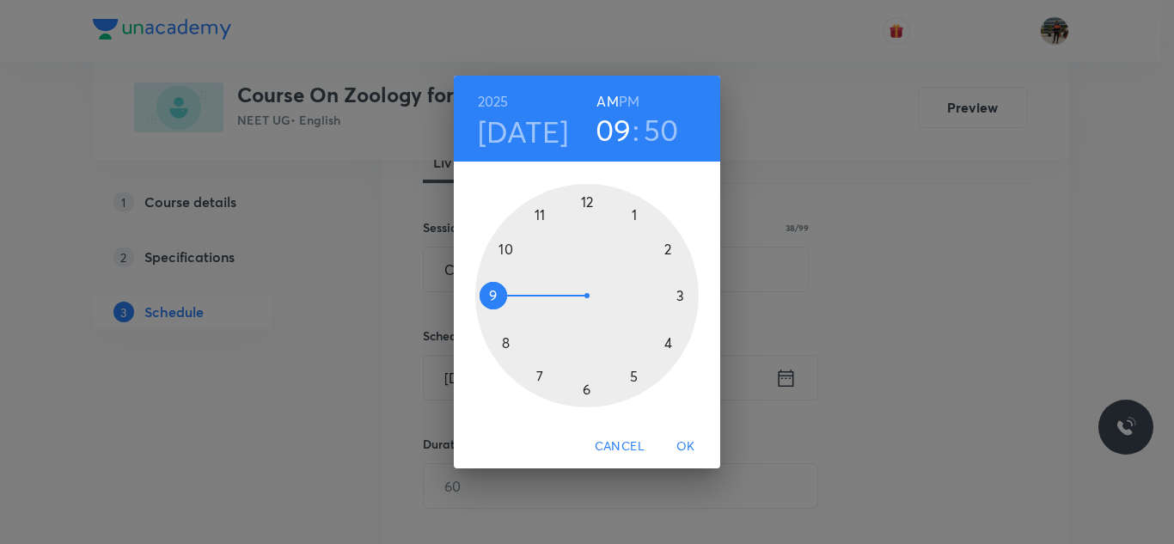
click at [504, 245] on div at bounding box center [586, 295] width 223 height 223
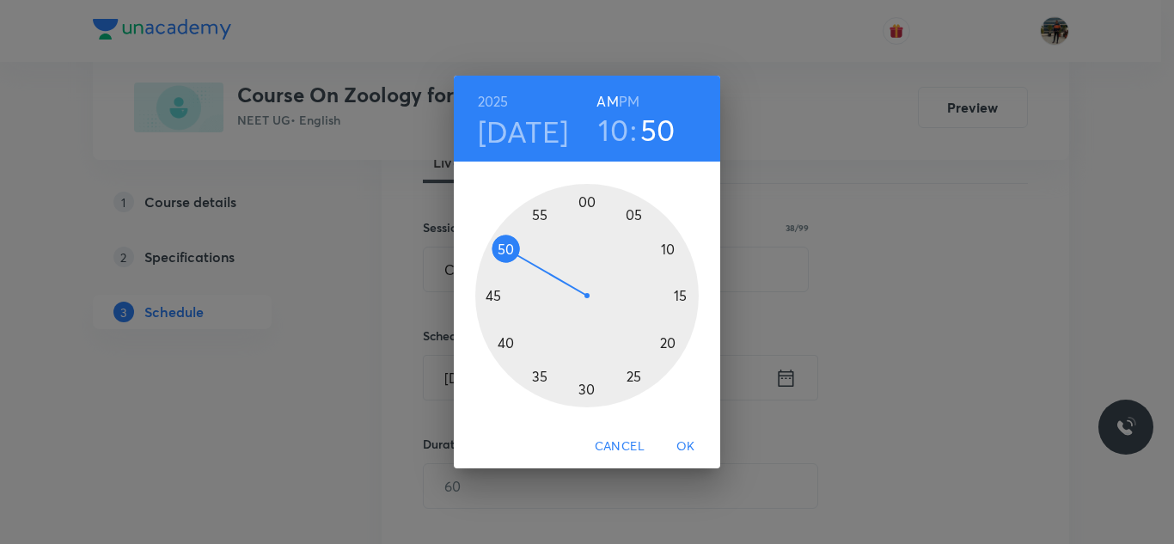
click at [632, 215] on div at bounding box center [586, 295] width 223 height 223
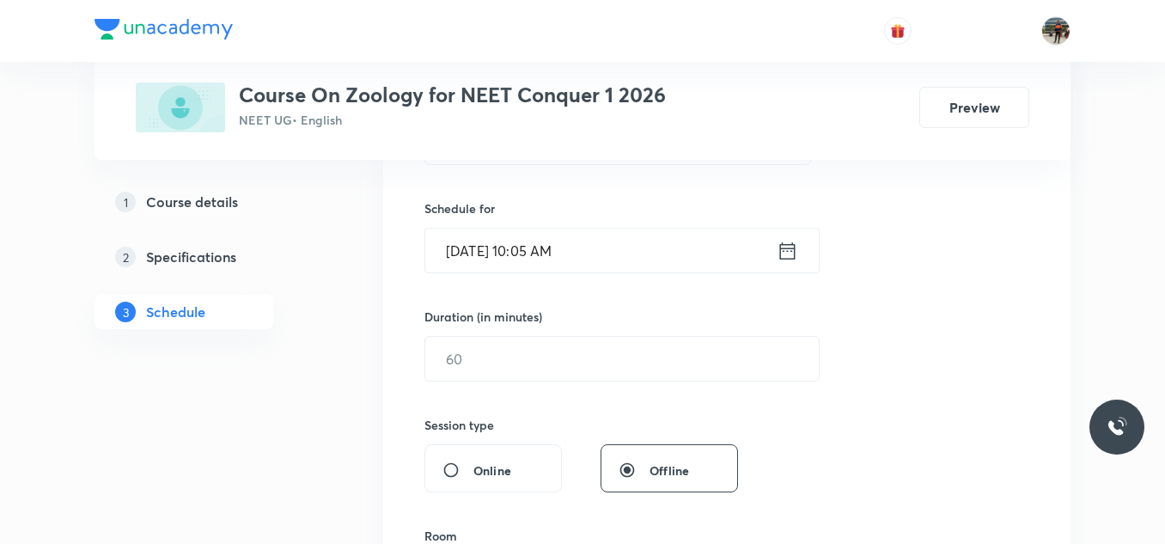
scroll to position [400, 0]
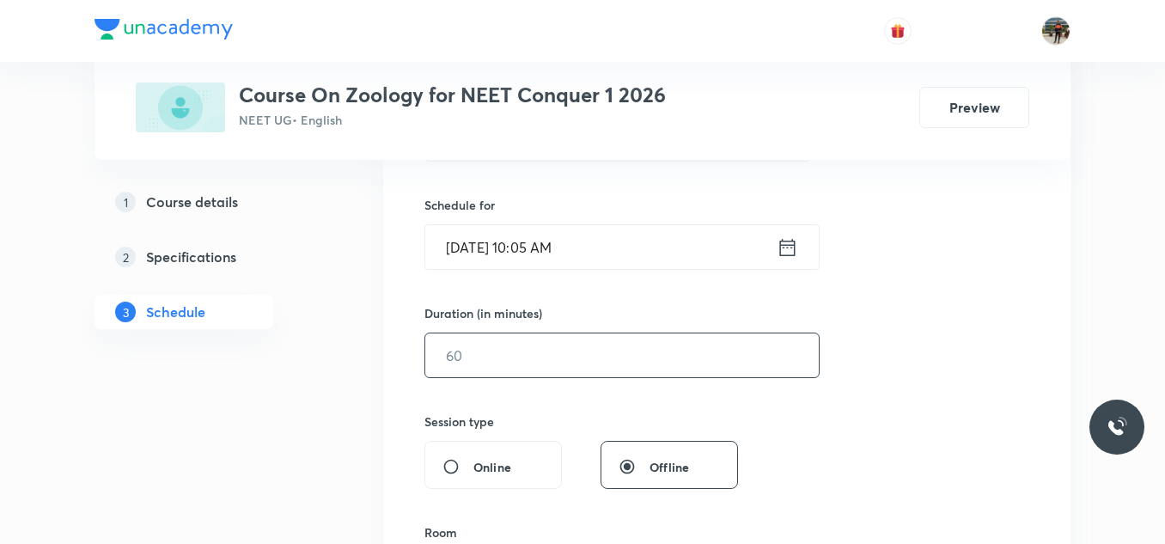
click at [474, 343] on input "text" at bounding box center [622, 355] width 394 height 44
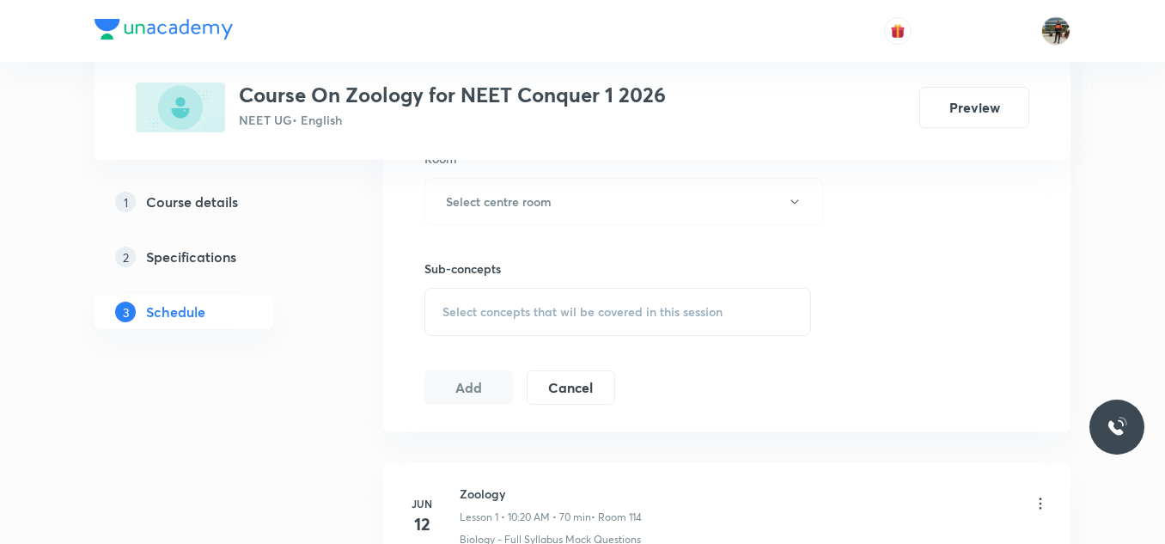
scroll to position [724, 0]
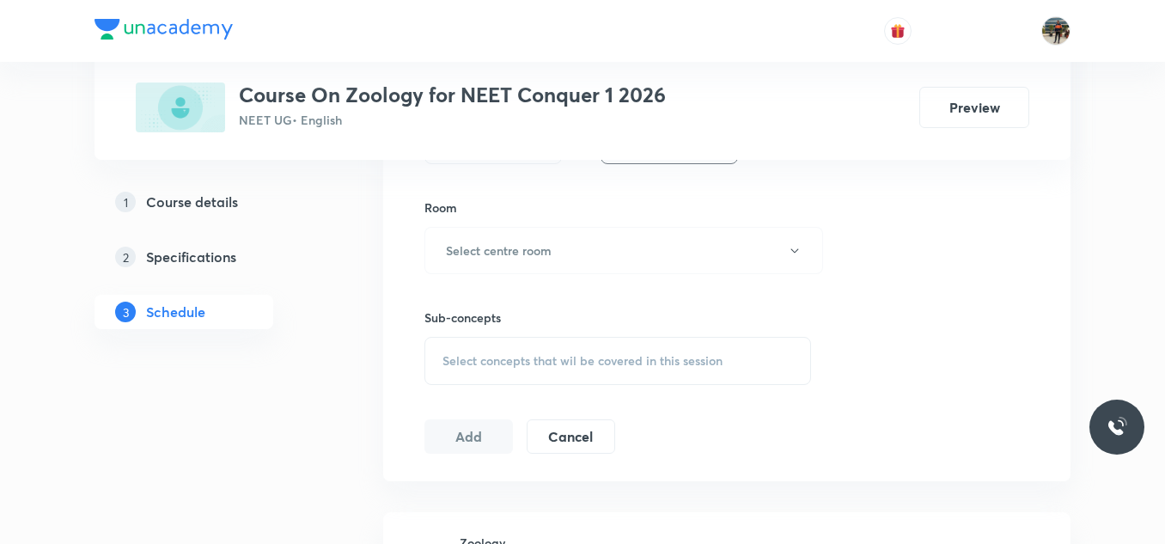
type input "70"
click at [479, 244] on h6 "Select centre room" at bounding box center [499, 250] width 106 height 18
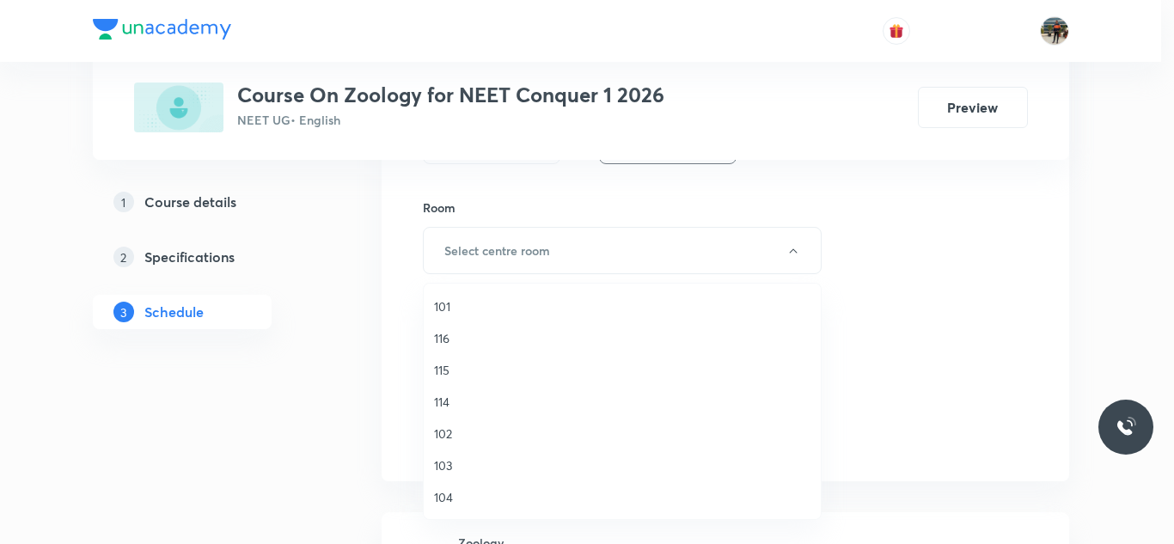
click at [440, 402] on span "114" at bounding box center [622, 402] width 376 height 18
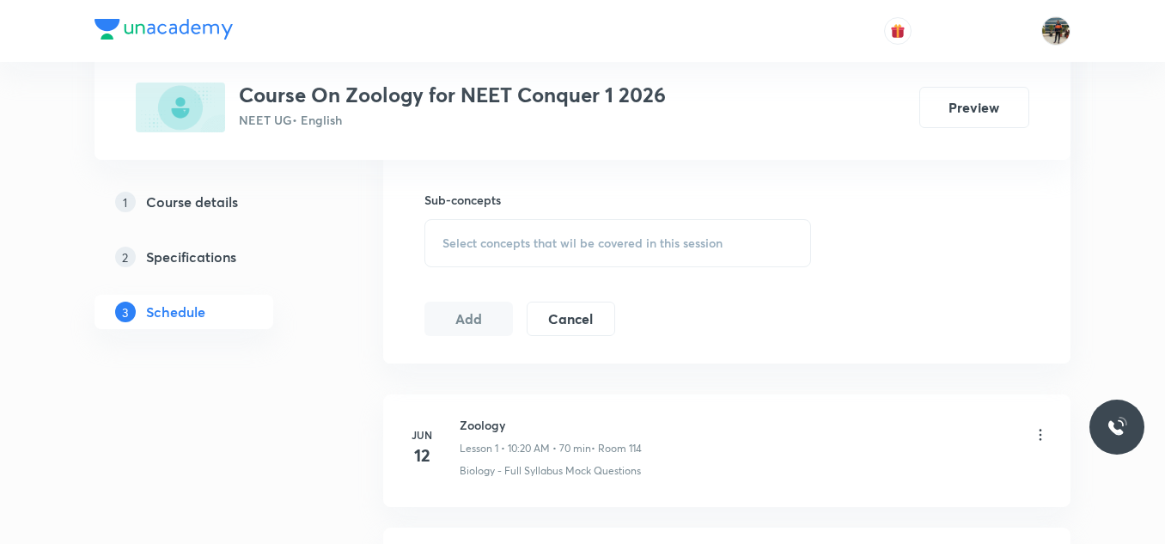
scroll to position [845, 0]
click at [466, 230] on div "Select concepts that wil be covered in this session" at bounding box center [617, 240] width 387 height 48
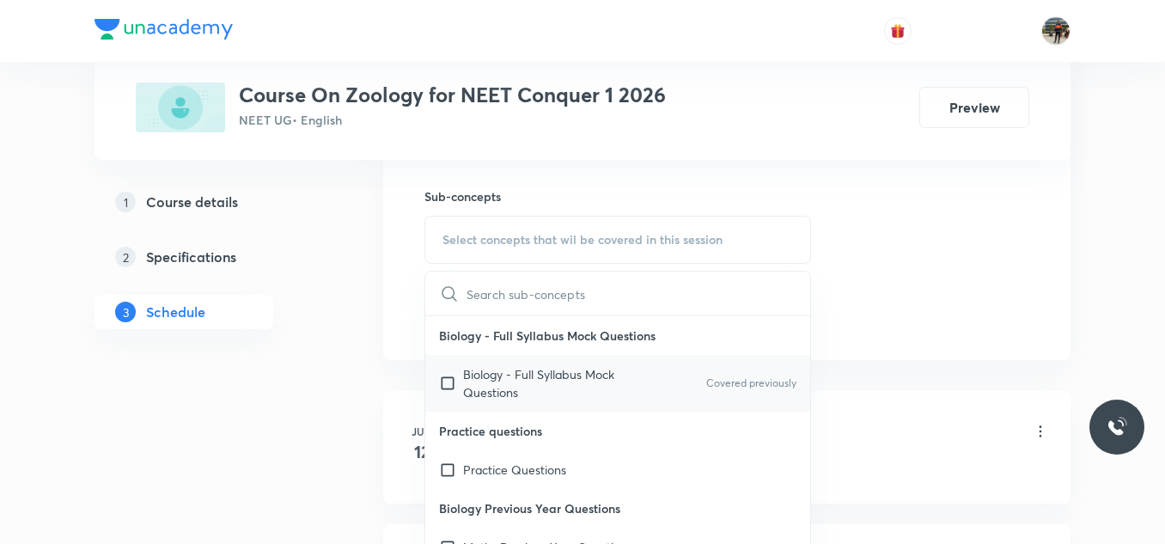
click at [449, 381] on input "checkbox" at bounding box center [451, 383] width 24 height 36
checkbox input "true"
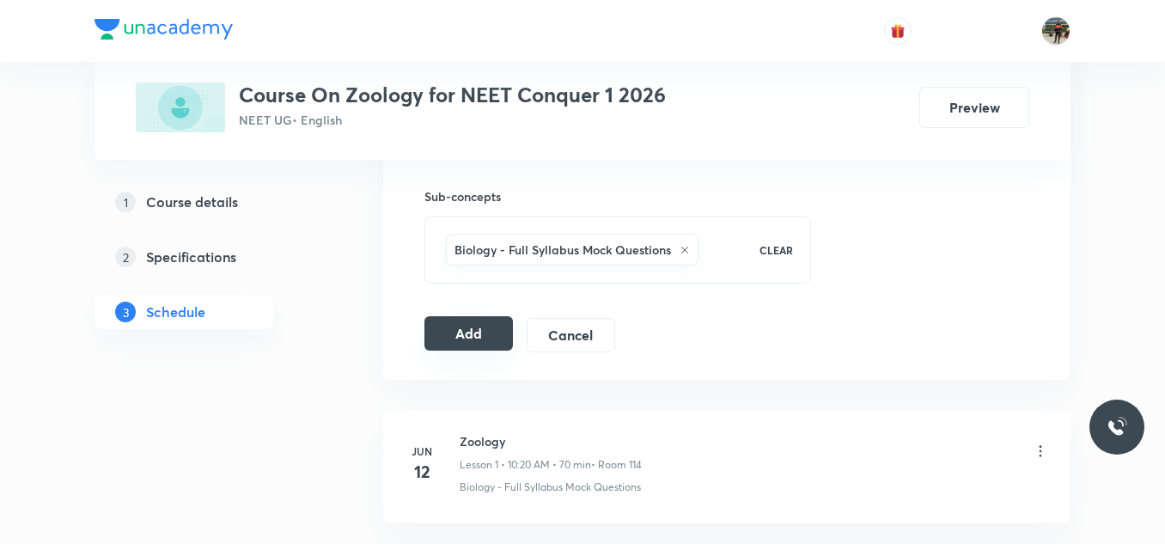
click at [458, 342] on button "Add" at bounding box center [468, 333] width 88 height 34
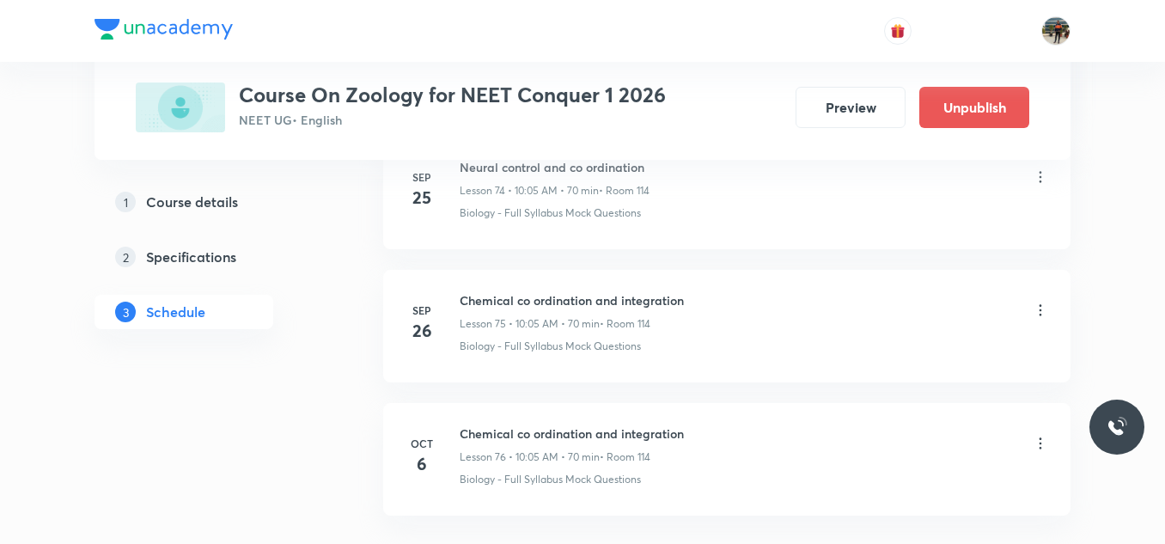
scroll to position [10165, 0]
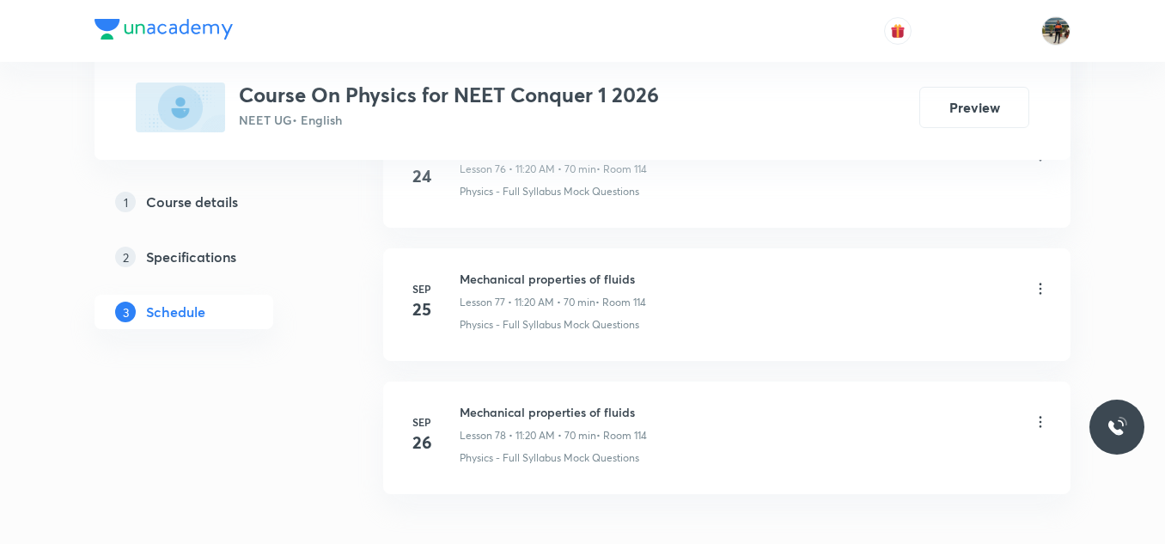
scroll to position [11221, 0]
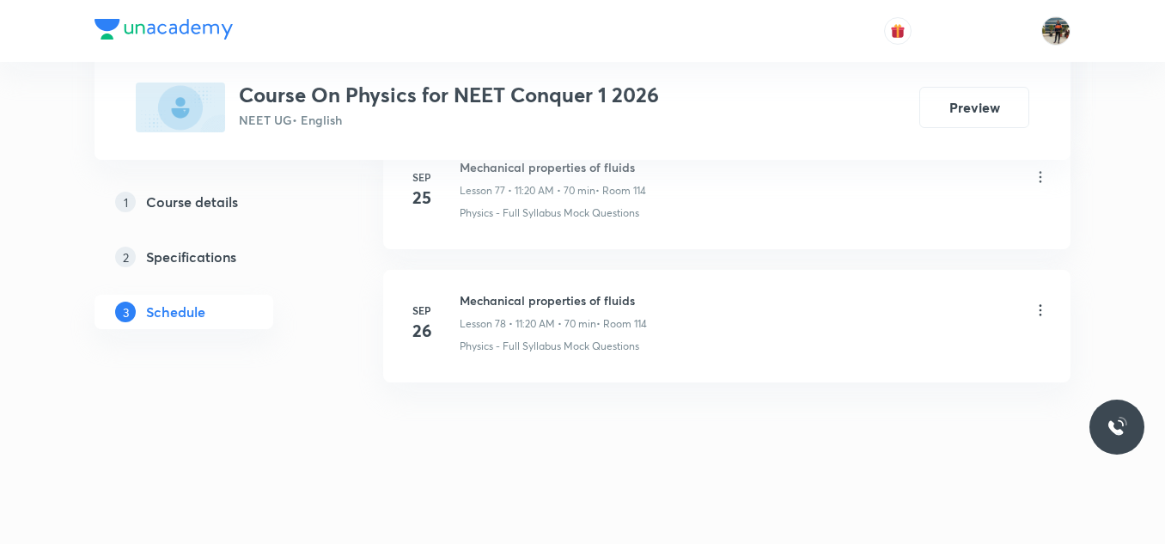
click at [509, 290] on li "[DATE] Mechanical properties of fluids Lesson 78 • 11:20 AM • 70 min • Room 114…" at bounding box center [726, 326] width 687 height 113
copy h6 "Mechanical properties of fluids"
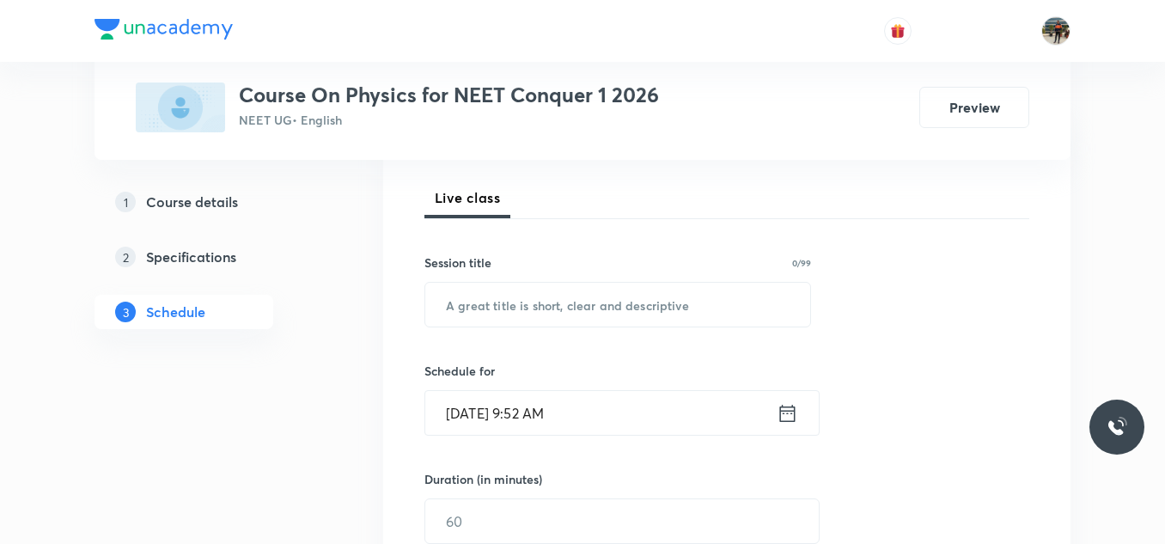
scroll to position [267, 0]
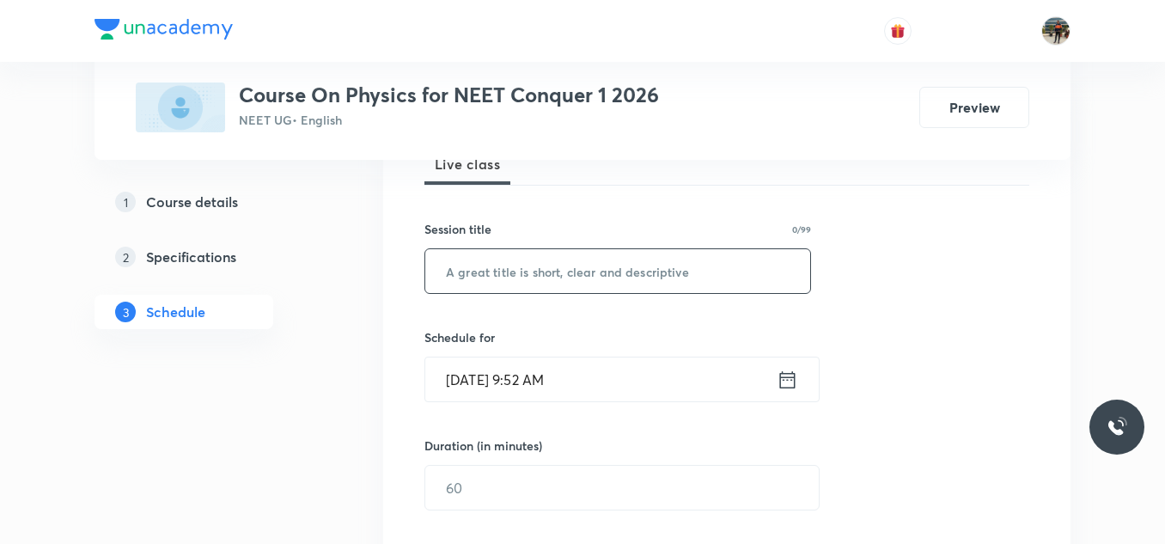
click at [509, 274] on input "text" at bounding box center [617, 271] width 385 height 44
paste input "Mechanical properties of fluids"
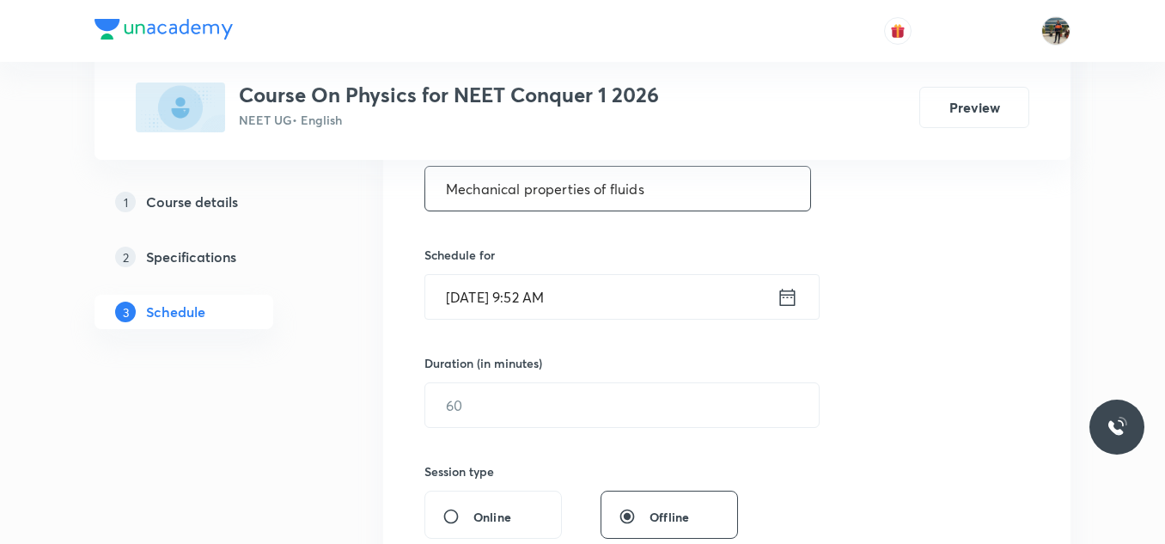
type input "Mechanical properties of fluids"
click at [785, 300] on icon at bounding box center [787, 297] width 21 height 24
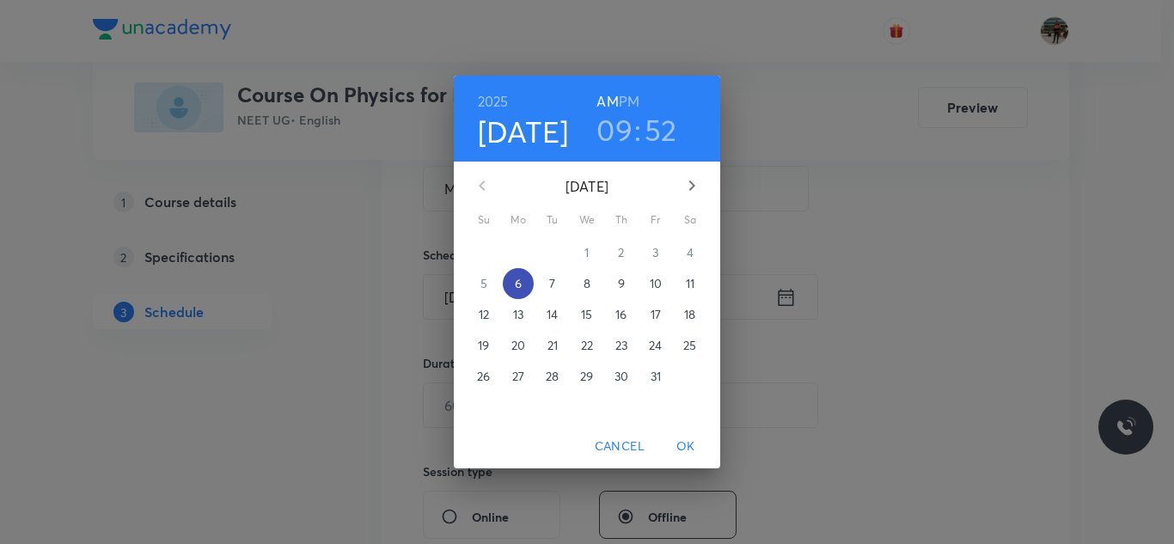
click at [516, 288] on p "6" at bounding box center [518, 283] width 7 height 17
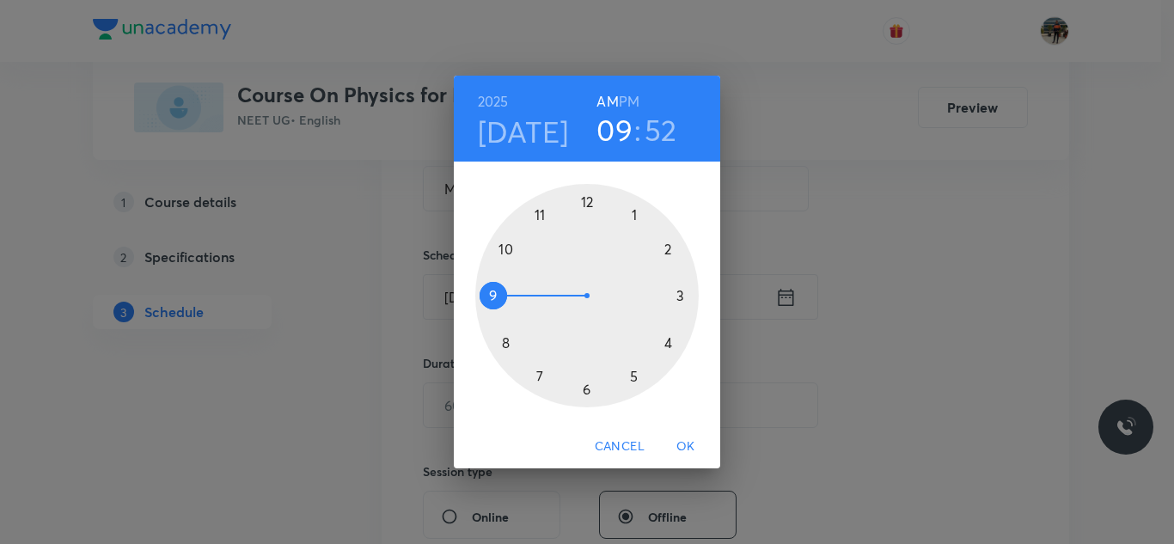
click at [540, 217] on div at bounding box center [586, 295] width 223 height 223
drag, startPoint x: 519, startPoint y: 236, endPoint x: 674, endPoint y: 346, distance: 190.5
click at [674, 346] on div at bounding box center [586, 295] width 223 height 223
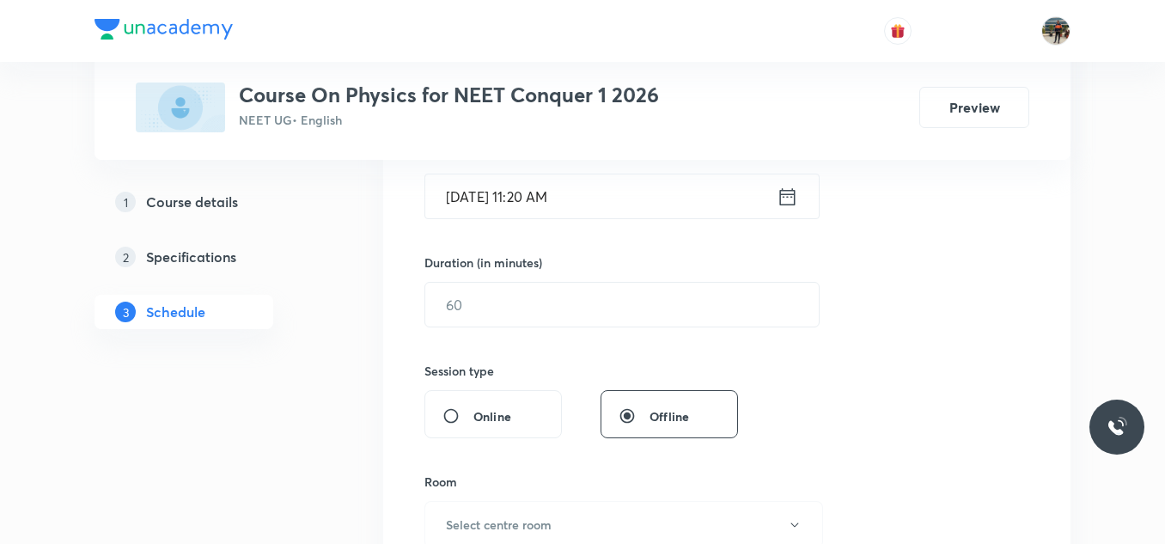
scroll to position [453, 0]
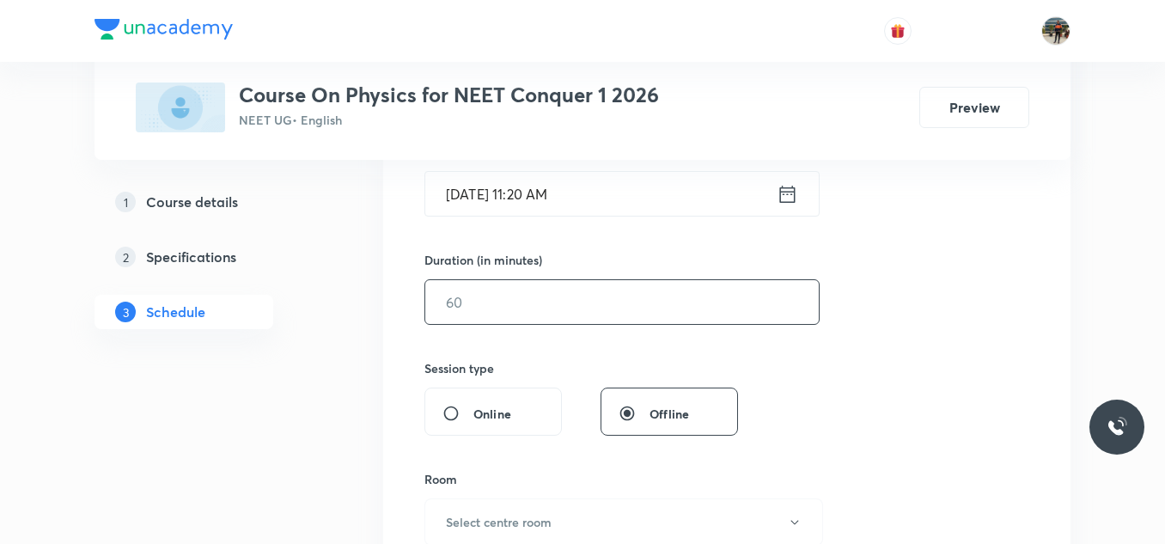
click at [513, 315] on input "text" at bounding box center [622, 302] width 394 height 44
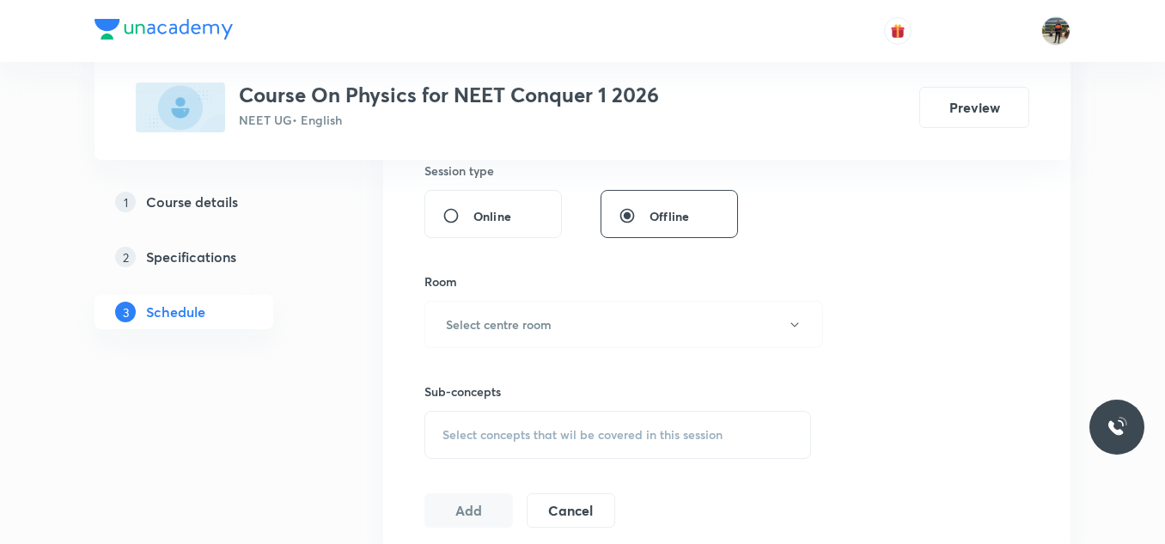
scroll to position [651, 0]
type input "70"
click at [513, 315] on h6 "Select centre room" at bounding box center [499, 323] width 106 height 18
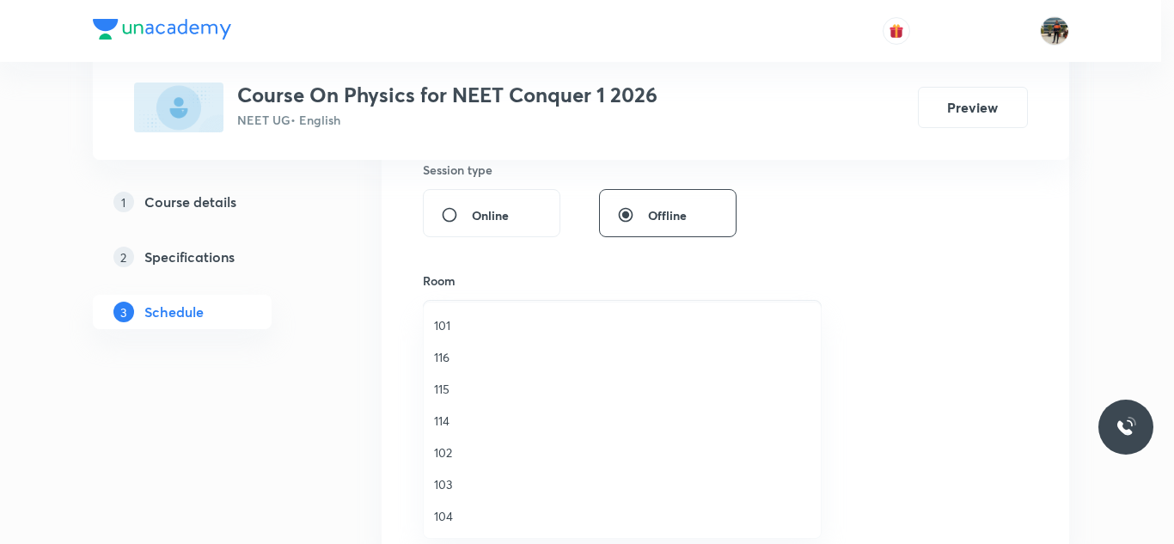
click at [440, 419] on span "114" at bounding box center [622, 421] width 376 height 18
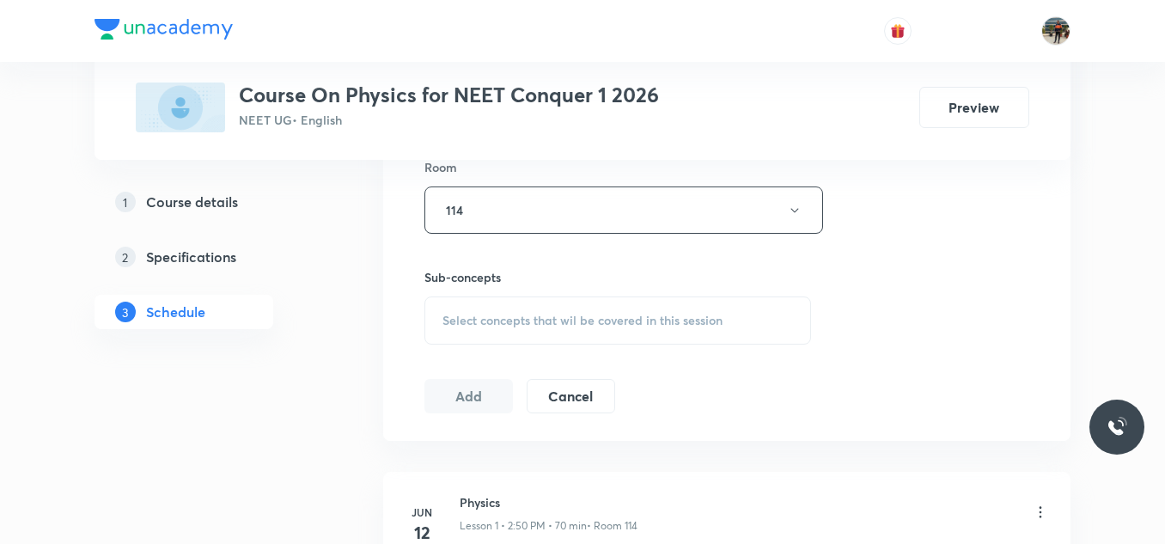
scroll to position [766, 0]
click at [437, 325] on div "Select concepts that wil be covered in this session" at bounding box center [617, 320] width 387 height 48
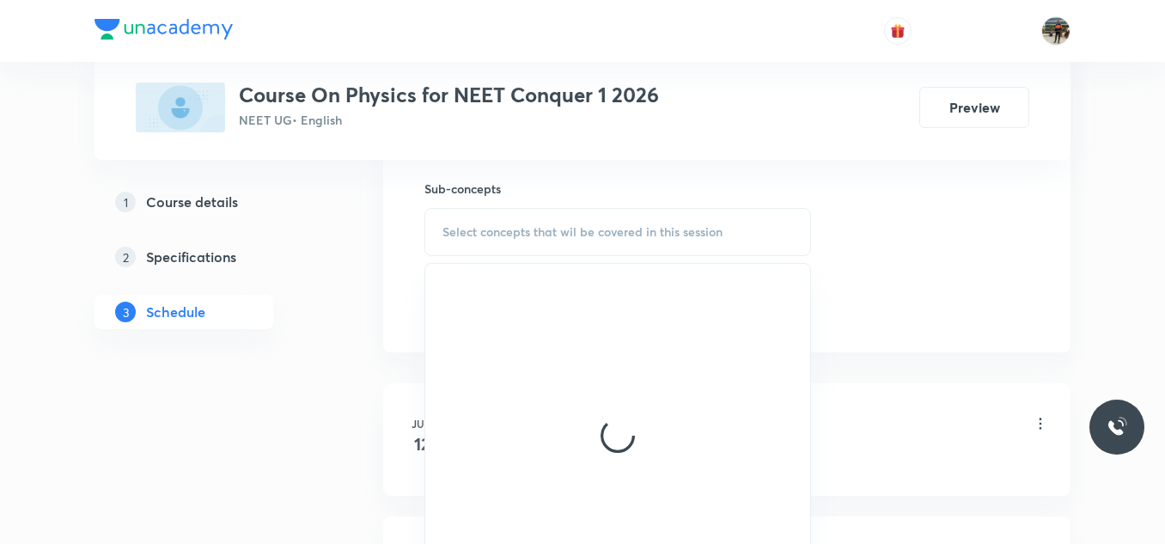
scroll to position [848, 0]
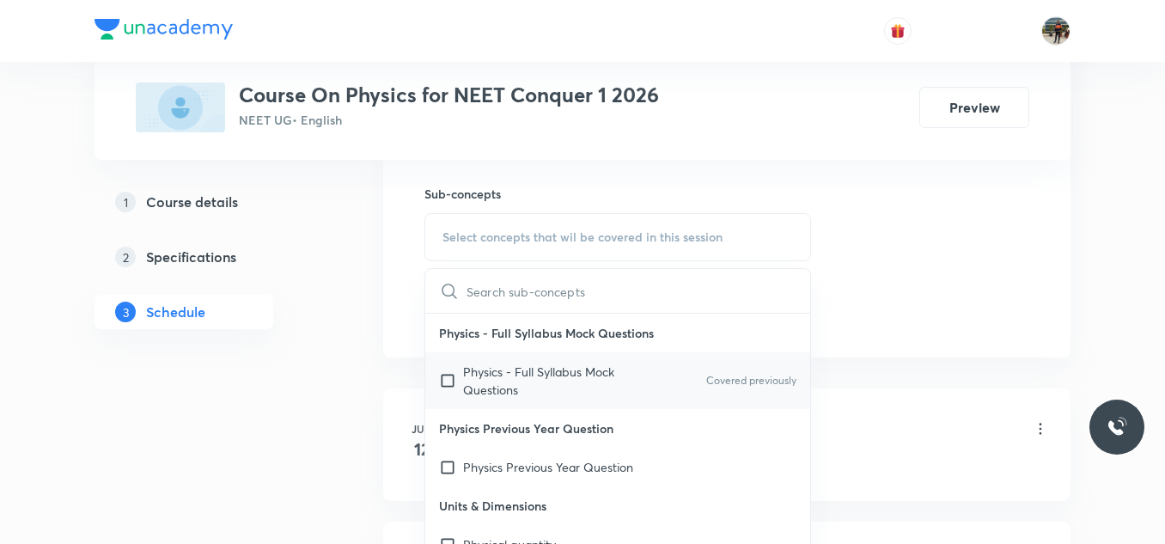
click at [444, 375] on input "checkbox" at bounding box center [451, 381] width 24 height 36
checkbox input "true"
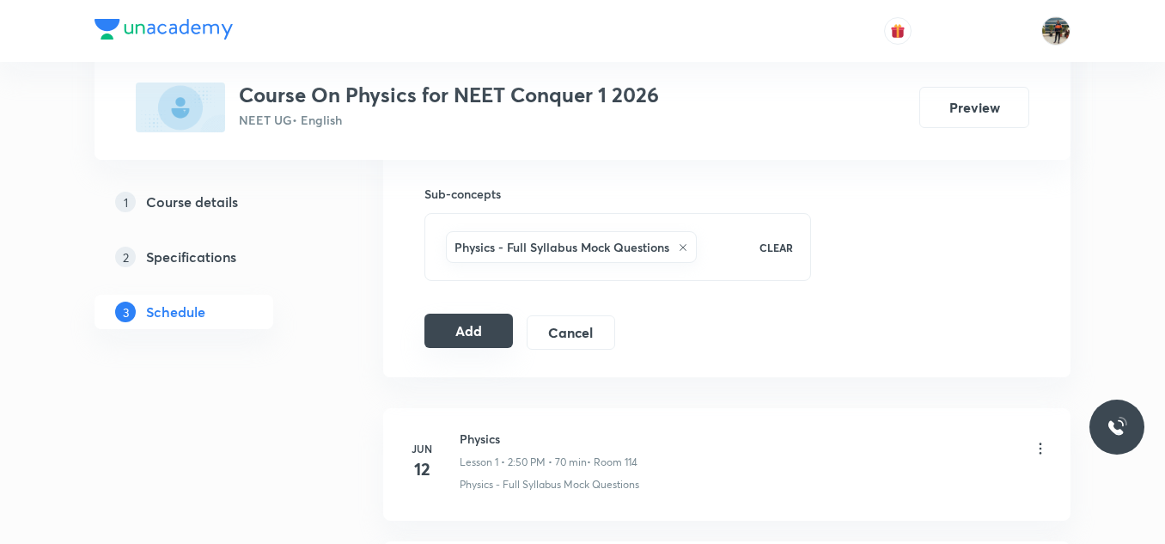
click at [454, 328] on button "Add" at bounding box center [468, 331] width 88 height 34
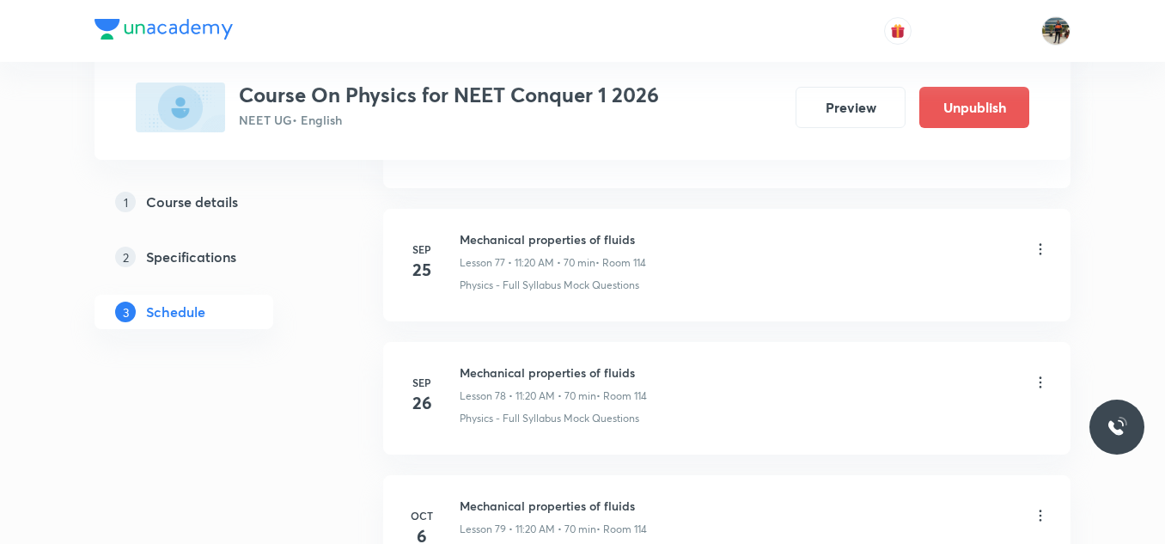
scroll to position [10564, 0]
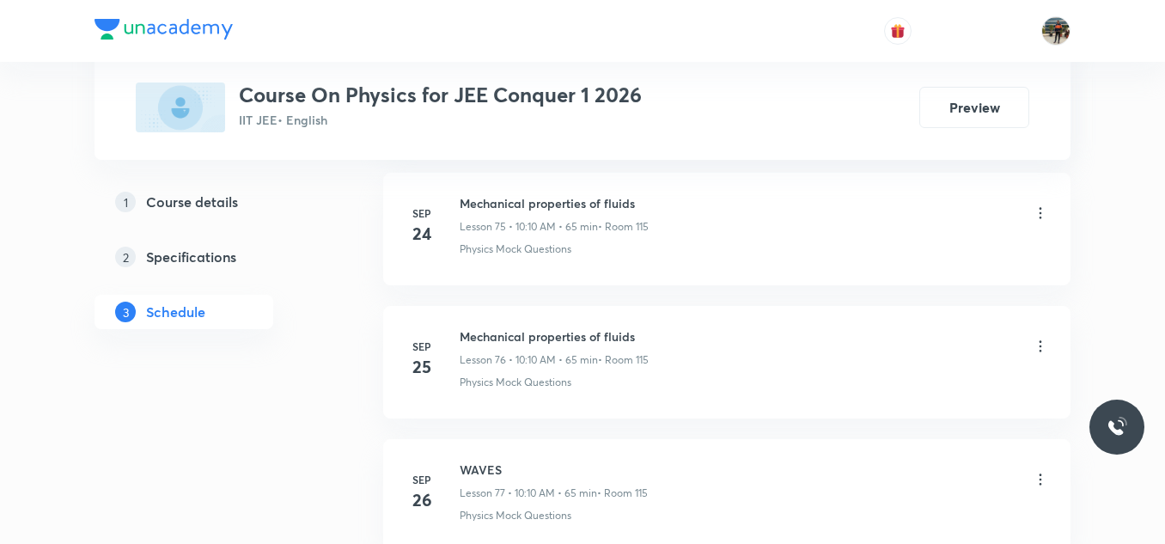
scroll to position [11088, 0]
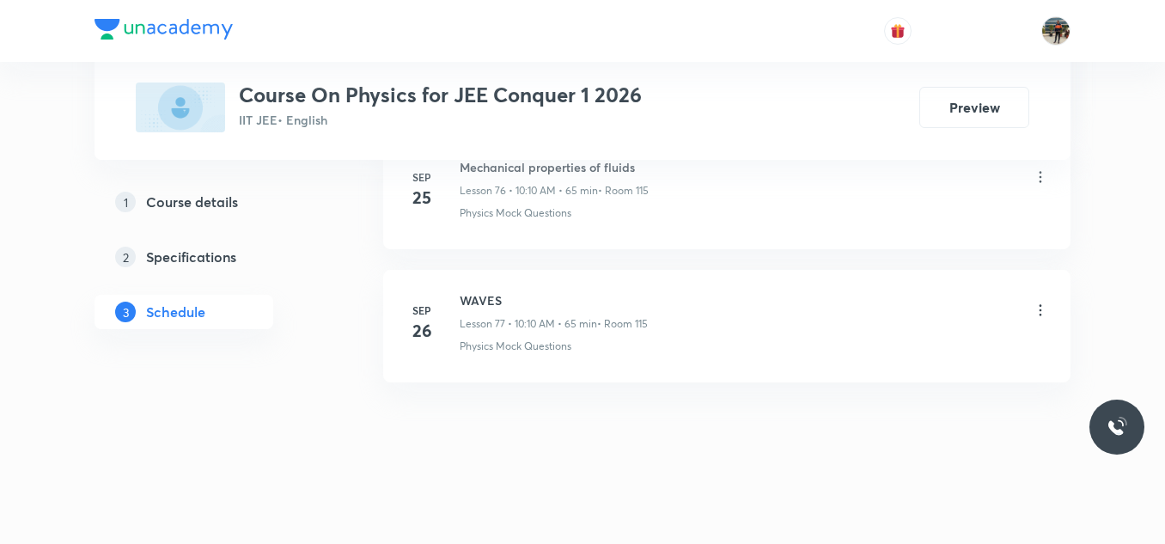
click at [485, 295] on h6 "WAVES" at bounding box center [554, 300] width 188 height 18
copy h6 "WAVES"
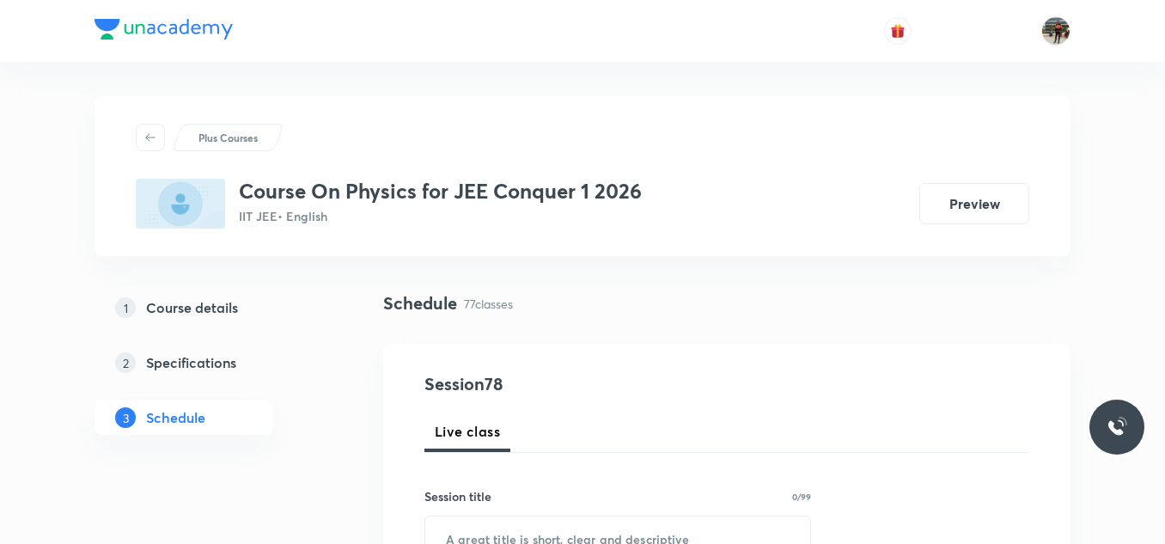
scroll to position [182, 0]
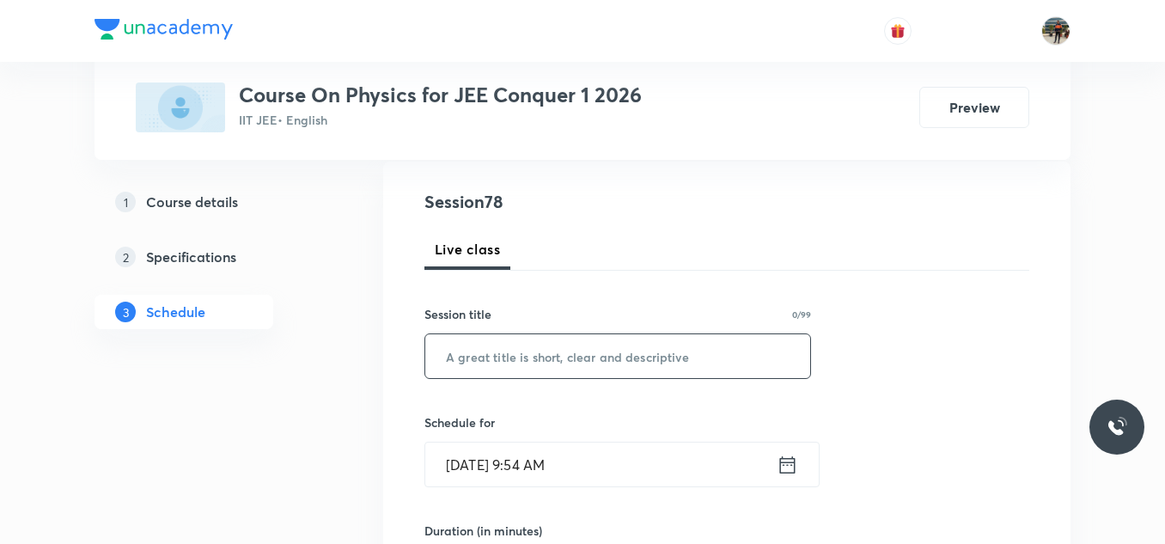
click at [471, 351] on input "text" at bounding box center [617, 356] width 385 height 44
paste input "WAVES"
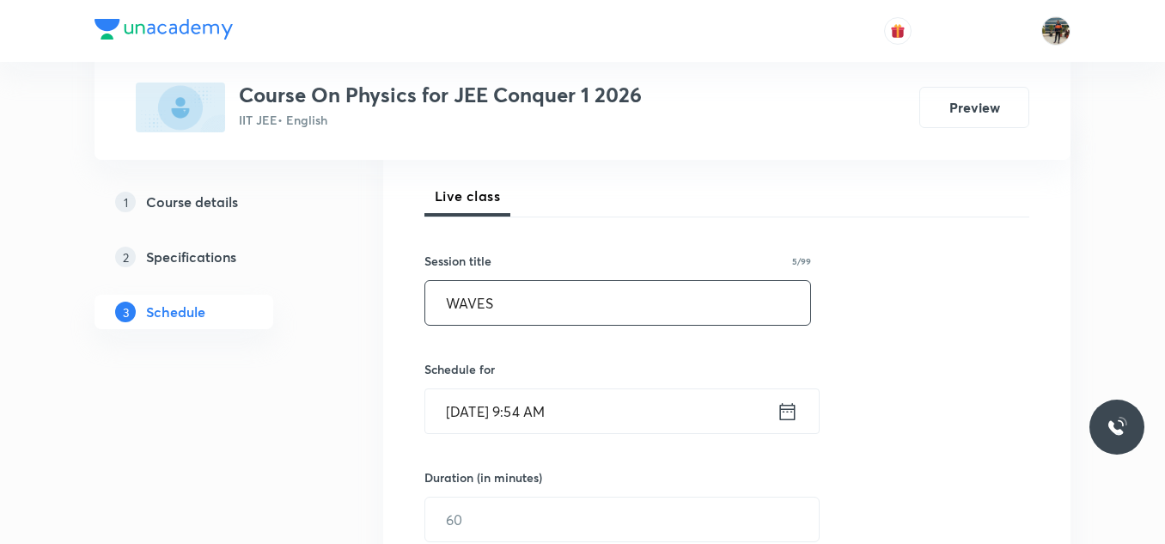
scroll to position [236, 0]
type input "WAVES"
click at [788, 411] on icon at bounding box center [787, 409] width 15 height 17
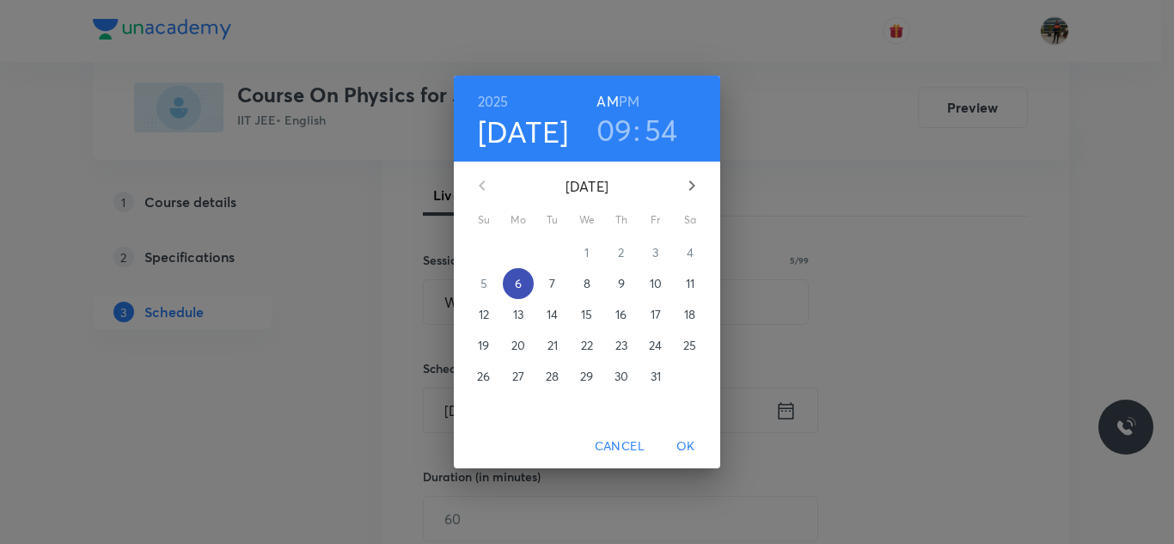
click at [520, 285] on p "6" at bounding box center [518, 283] width 7 height 17
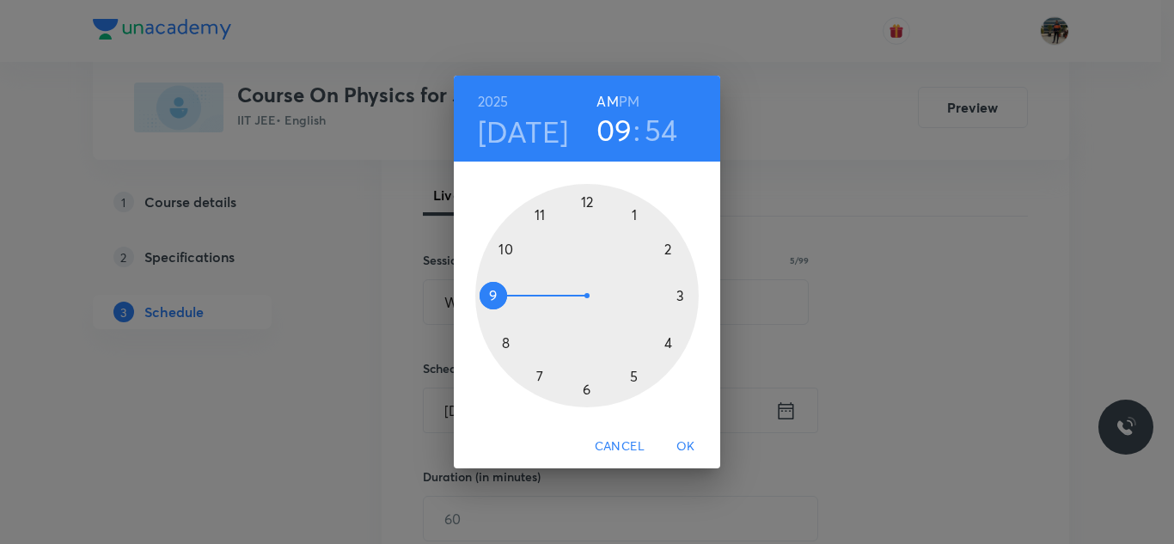
click at [506, 246] on div at bounding box center [586, 295] width 223 height 223
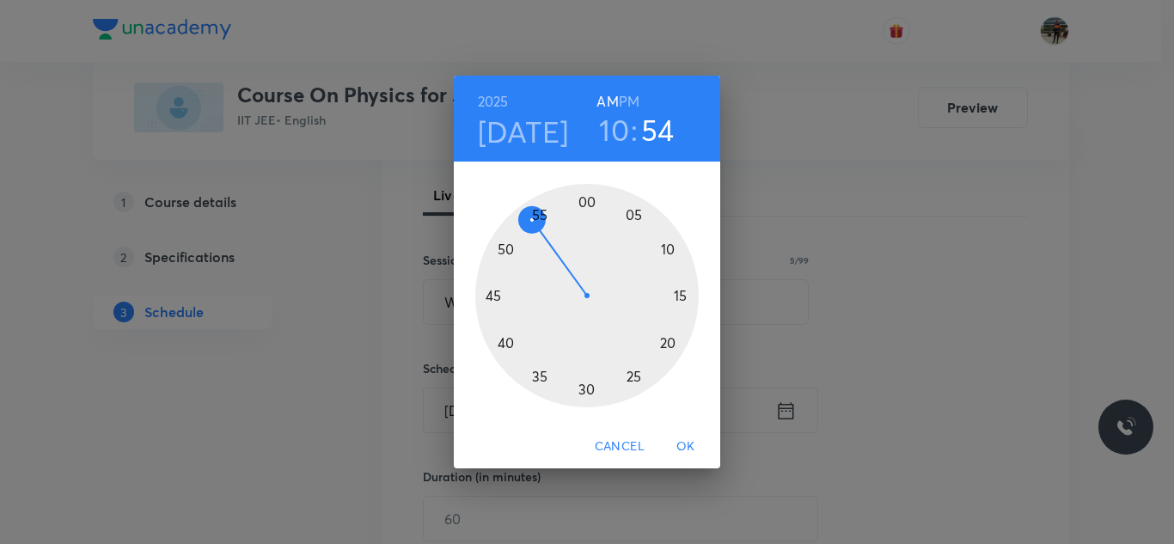
click at [665, 248] on div at bounding box center [586, 295] width 223 height 223
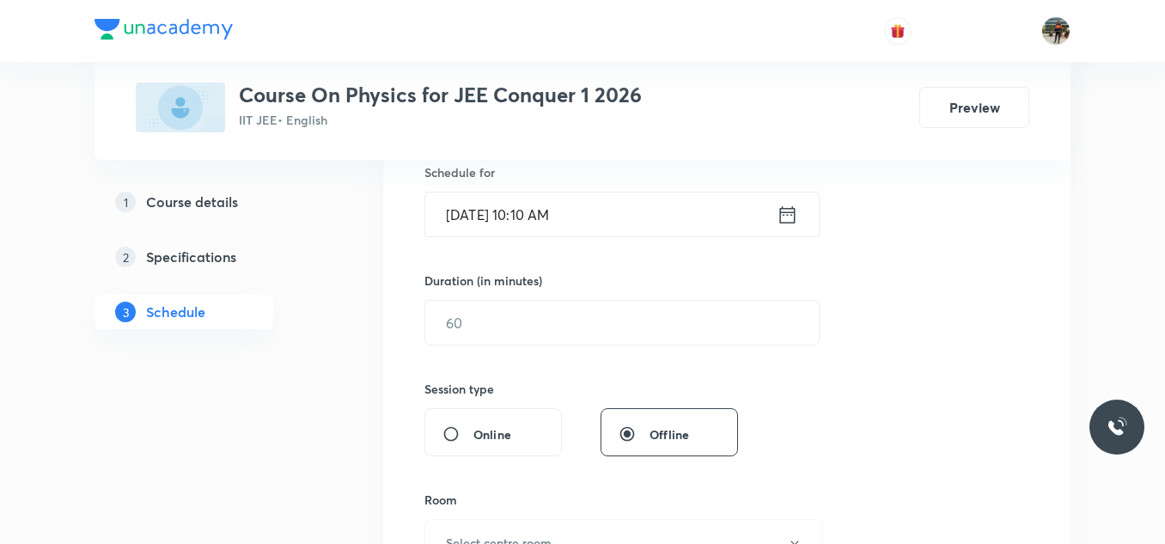
scroll to position [433, 0]
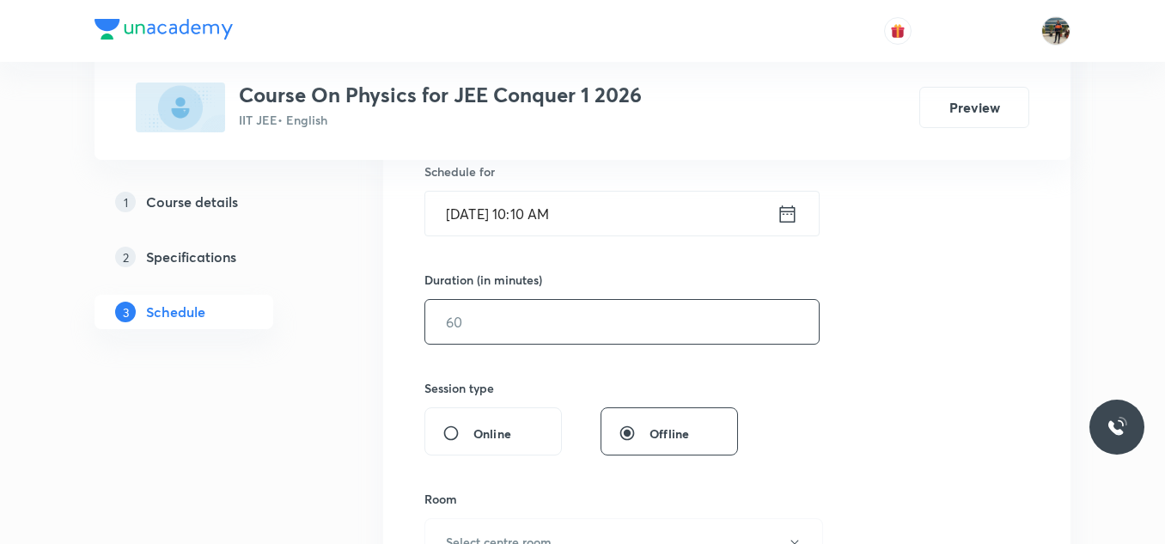
click at [473, 312] on input "text" at bounding box center [622, 322] width 394 height 44
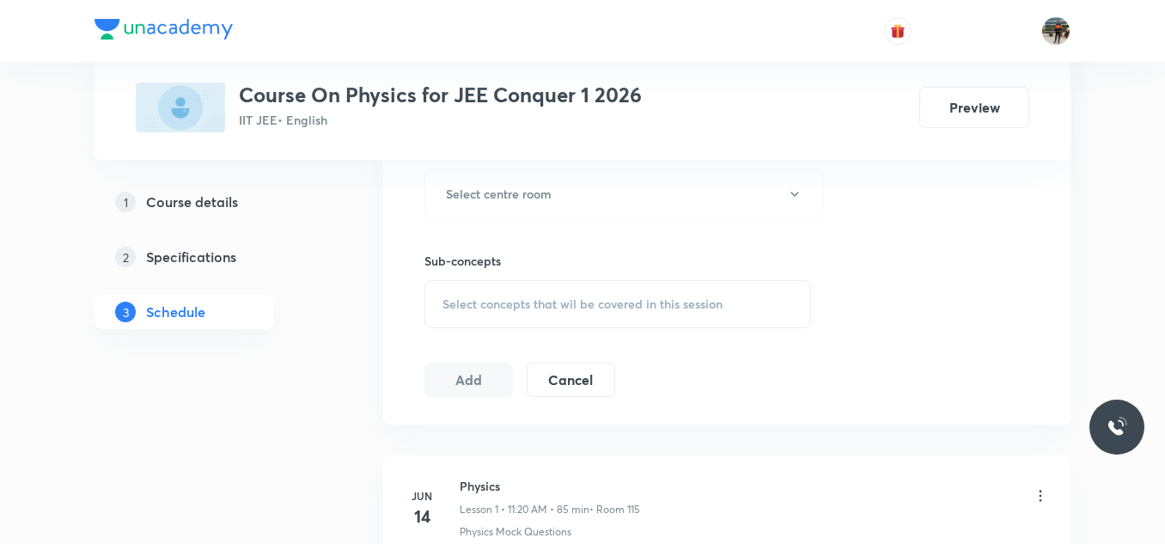
scroll to position [782, 0]
type input "70"
click at [473, 312] on div "Select concepts that wil be covered in this session" at bounding box center [617, 303] width 387 height 48
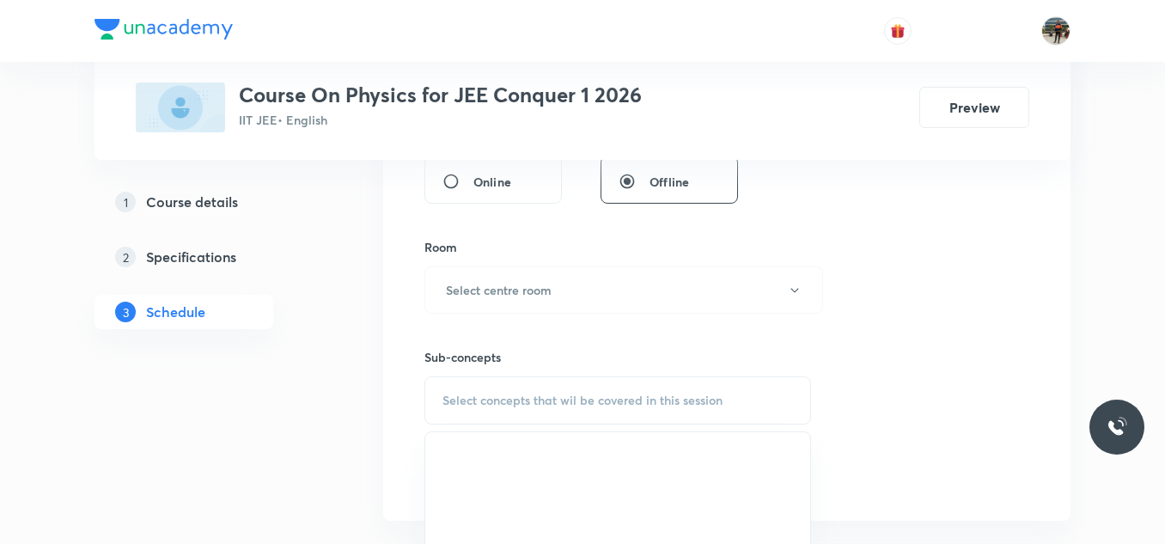
scroll to position [681, 0]
click at [470, 294] on h6 "Select centre room" at bounding box center [499, 293] width 106 height 18
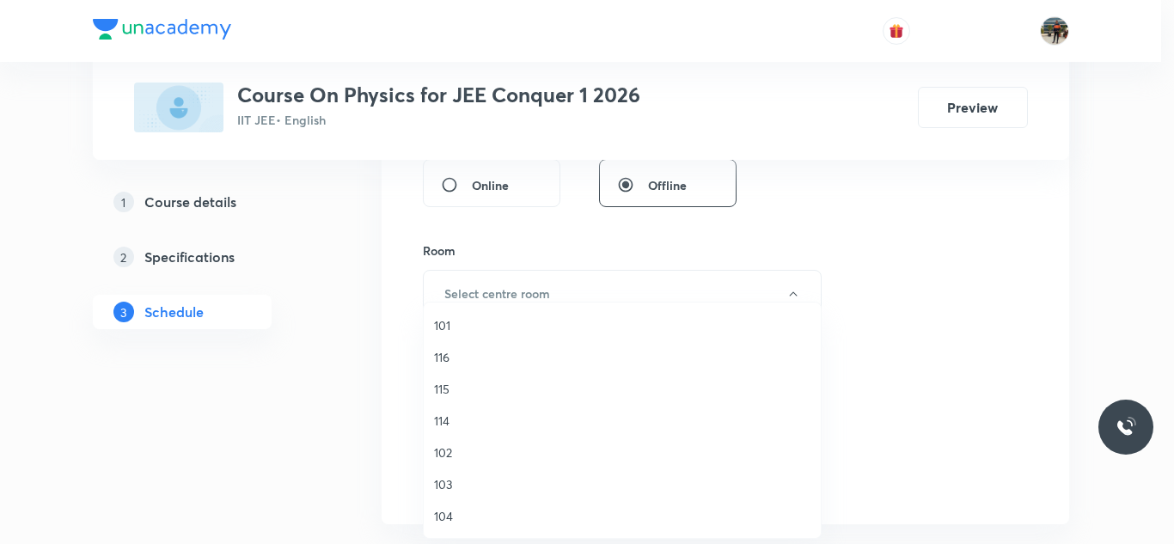
click at [444, 386] on span "115" at bounding box center [622, 389] width 376 height 18
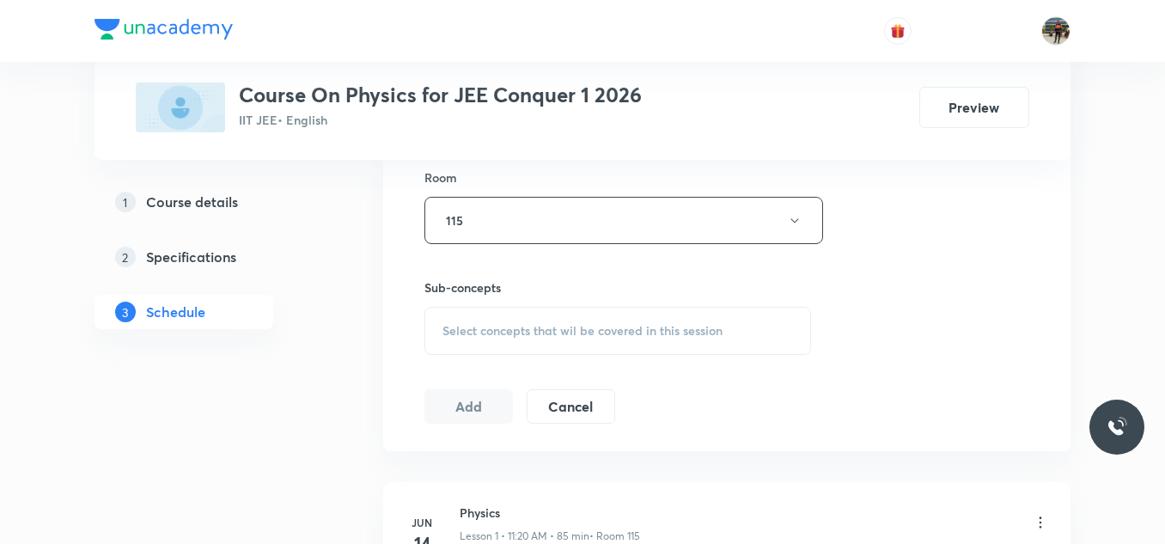
scroll to position [757, 0]
click at [442, 327] on span "Select concepts that wil be covered in this session" at bounding box center [582, 328] width 280 height 14
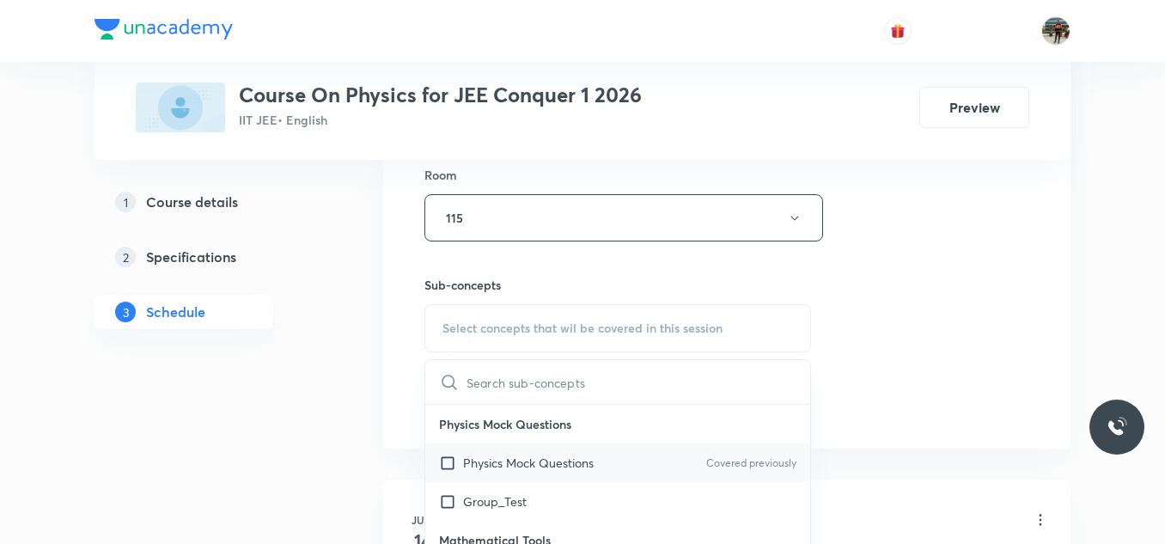
click at [444, 468] on input "checkbox" at bounding box center [451, 463] width 24 height 18
checkbox input "true"
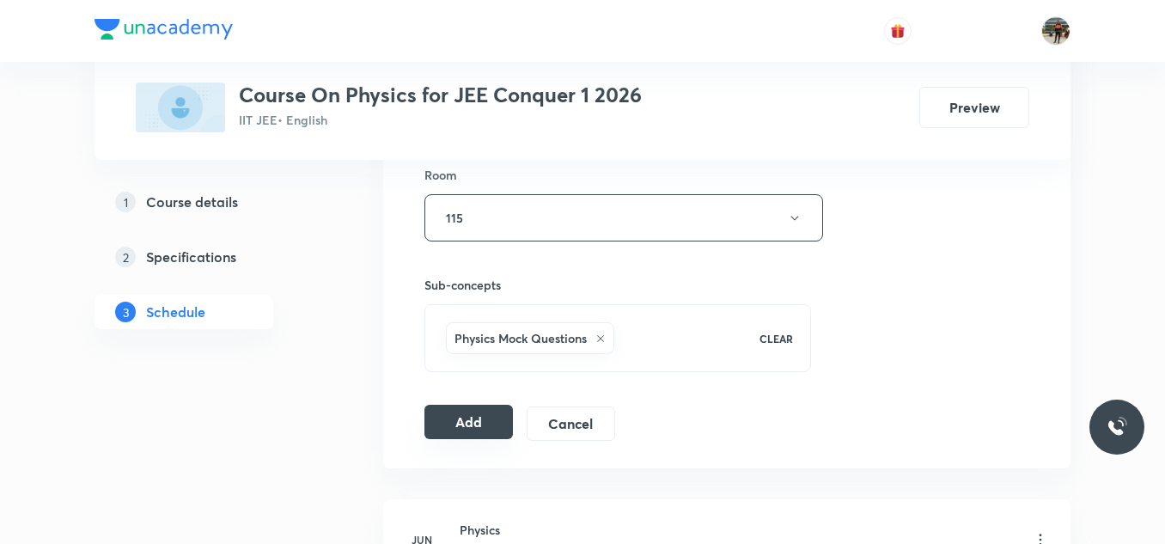
click at [451, 430] on button "Add" at bounding box center [468, 422] width 88 height 34
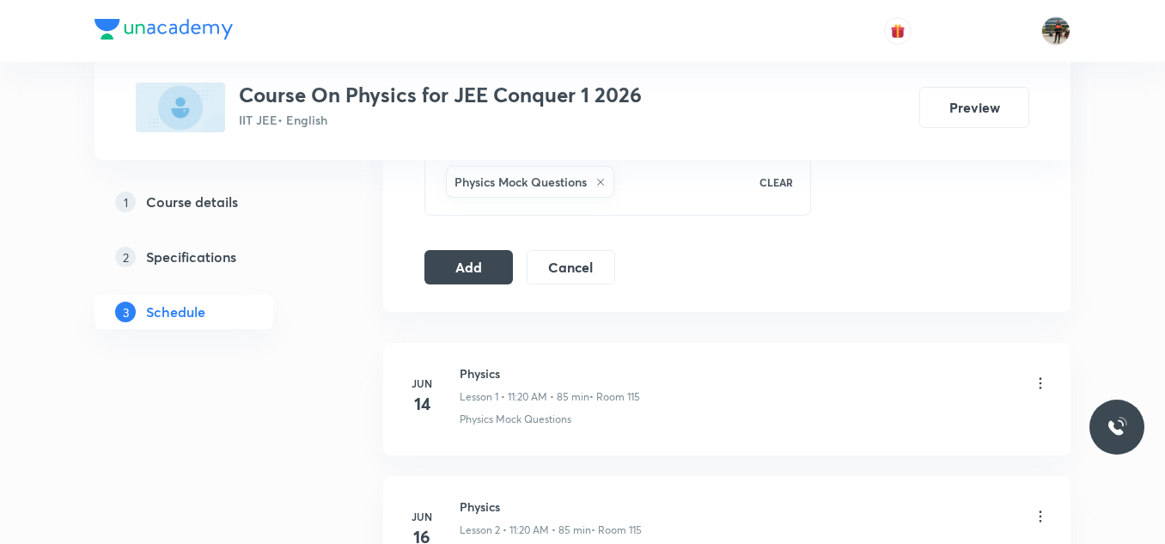
scroll to position [891, 0]
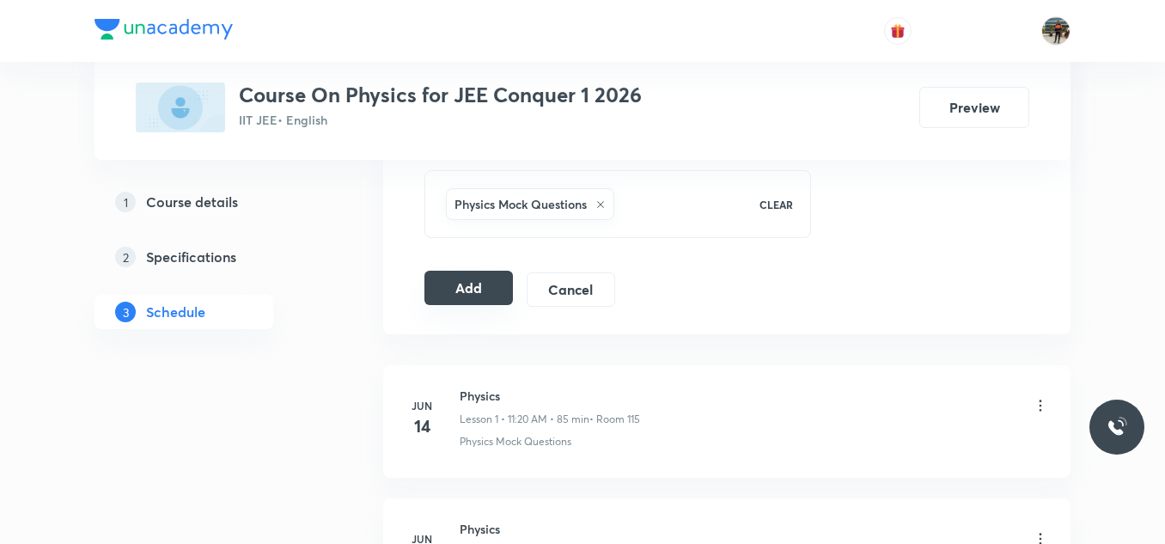
click at [482, 282] on button "Add" at bounding box center [468, 288] width 88 height 34
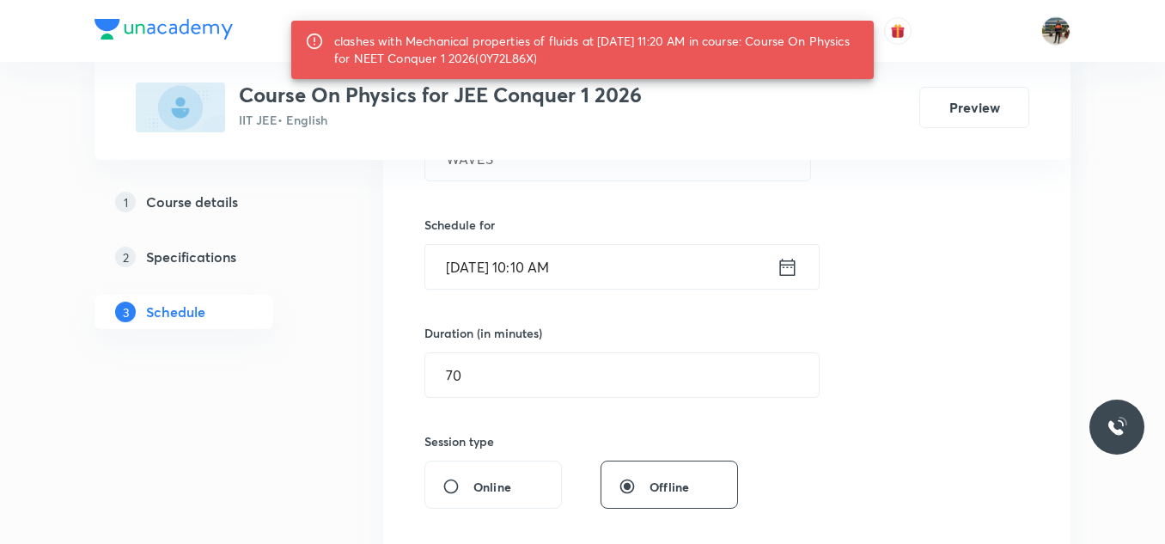
scroll to position [379, 0]
click at [514, 357] on input "70" at bounding box center [622, 376] width 394 height 44
type input "7"
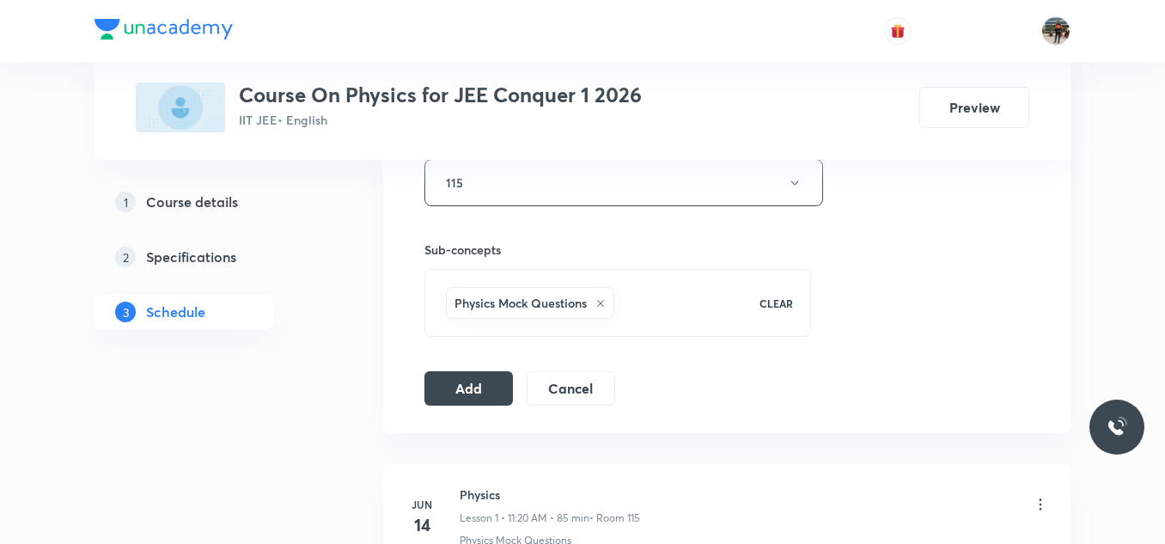
scroll to position [793, 0]
type input "60"
click at [473, 394] on button "Add" at bounding box center [468, 386] width 88 height 34
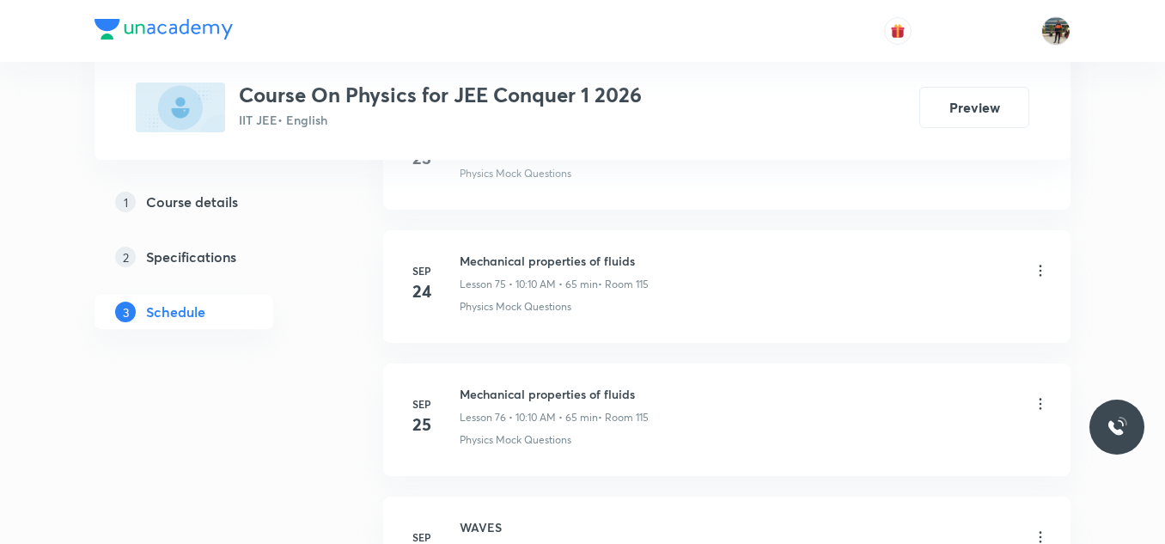
scroll to position [10298, 0]
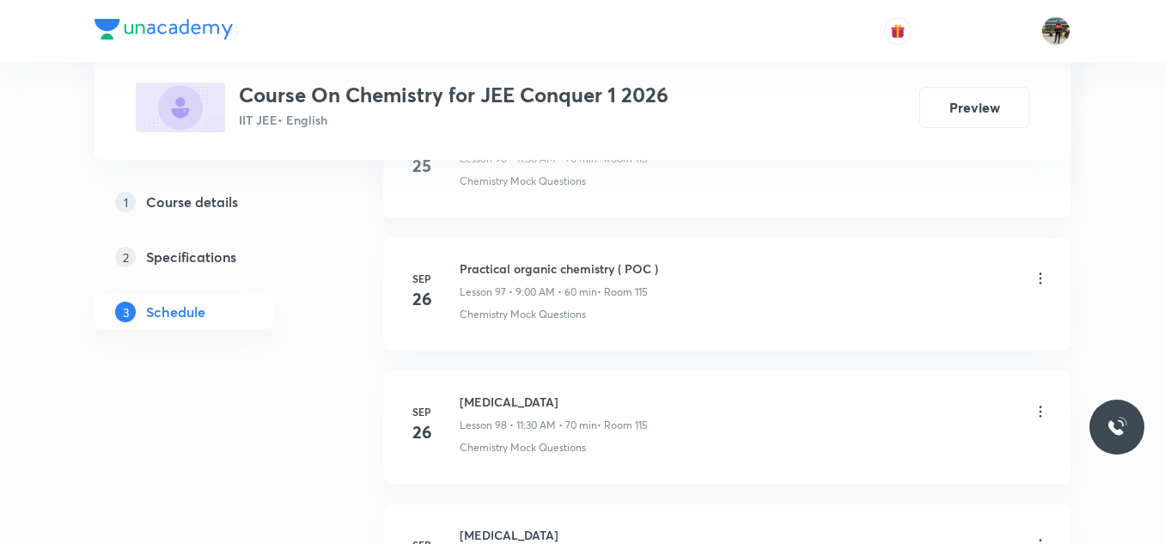
scroll to position [14261, 0]
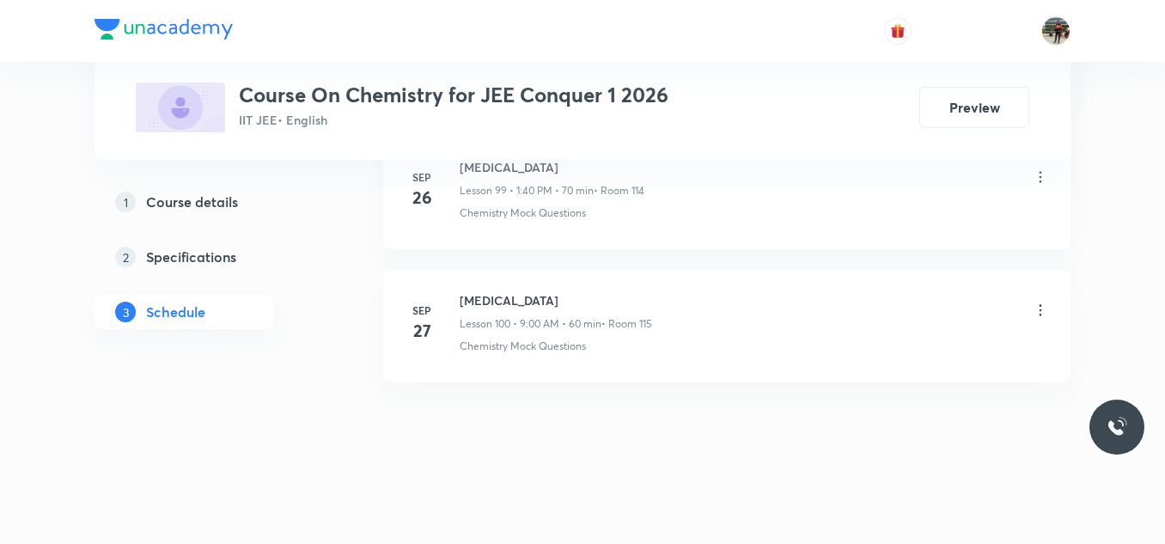
click at [500, 296] on h6 "[MEDICAL_DATA]" at bounding box center [556, 300] width 192 height 18
copy h6 "[MEDICAL_DATA]"
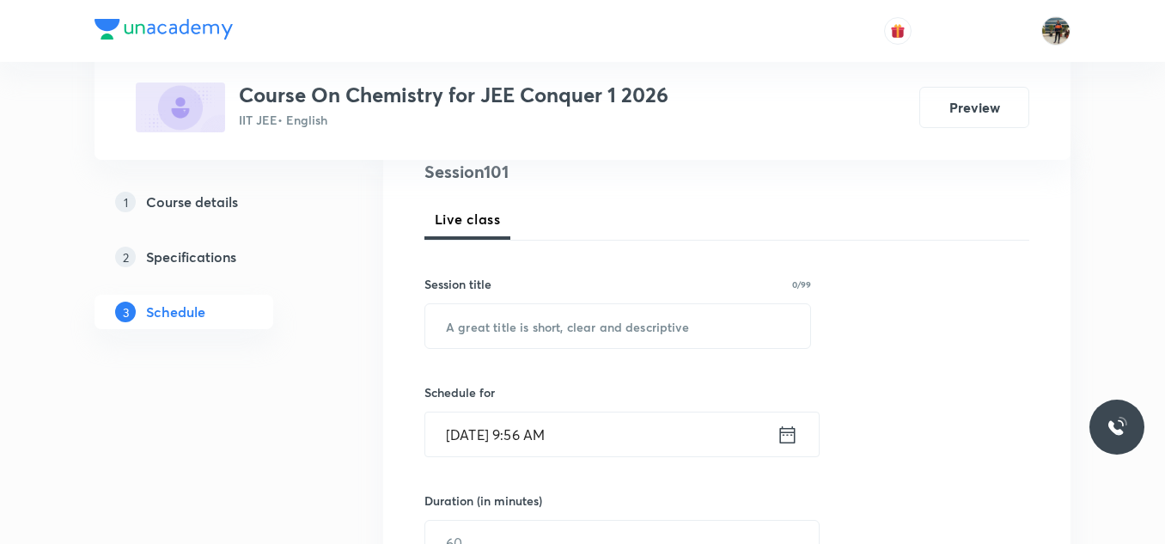
scroll to position [241, 0]
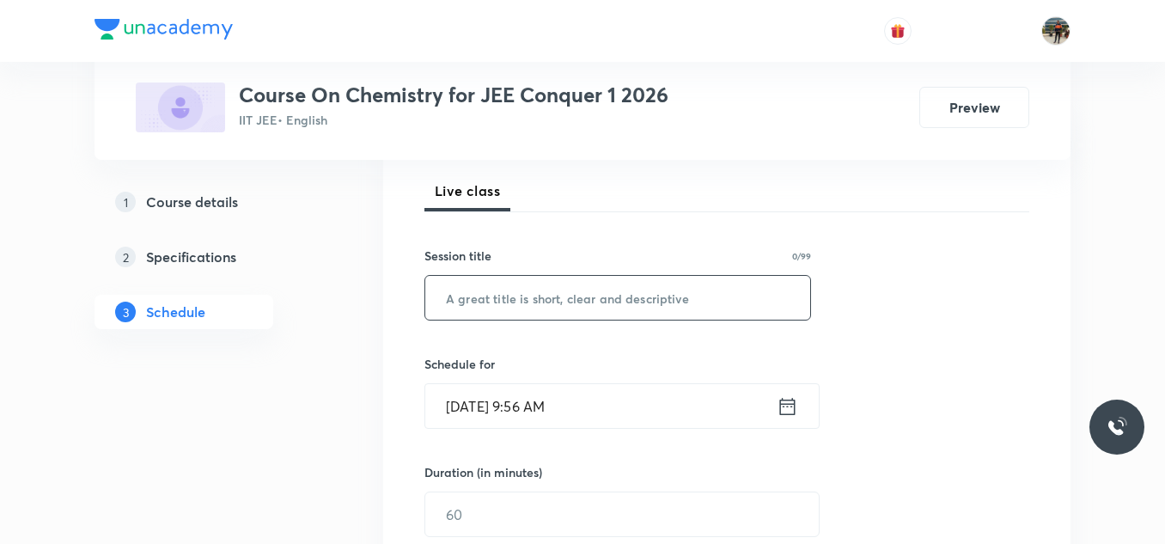
click at [465, 312] on input "text" at bounding box center [617, 298] width 385 height 44
paste input "[MEDICAL_DATA]"
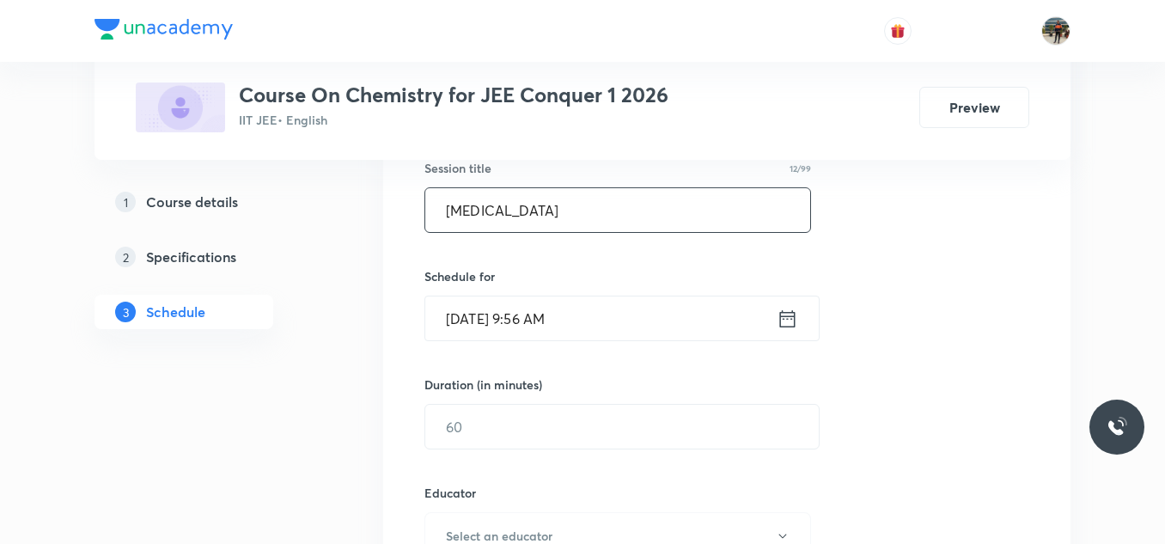
scroll to position [329, 0]
type input "[MEDICAL_DATA]"
click at [786, 316] on icon at bounding box center [787, 318] width 21 height 24
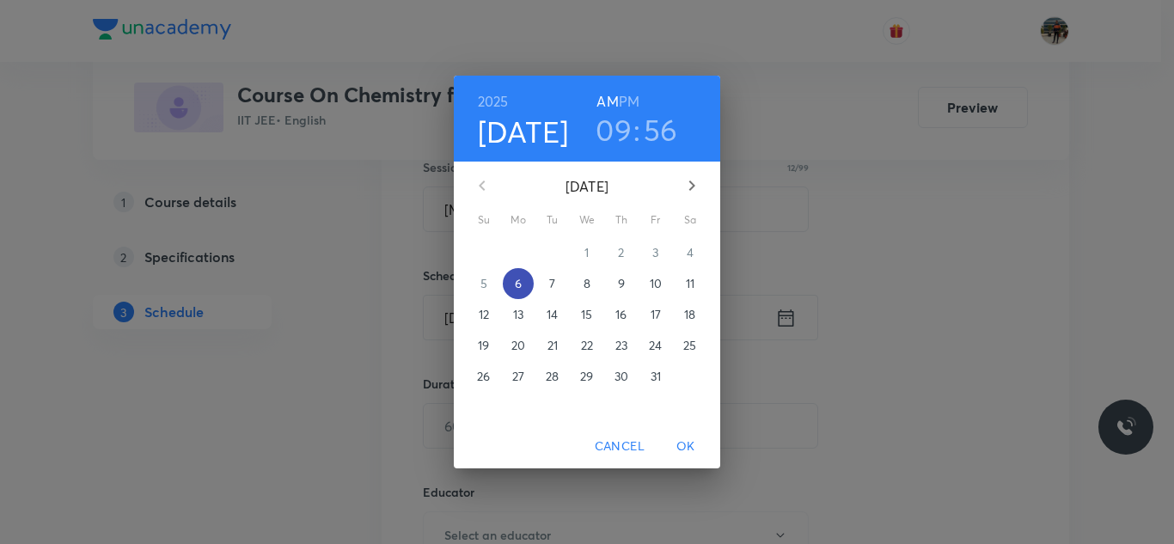
click at [523, 269] on button "6" at bounding box center [518, 283] width 31 height 31
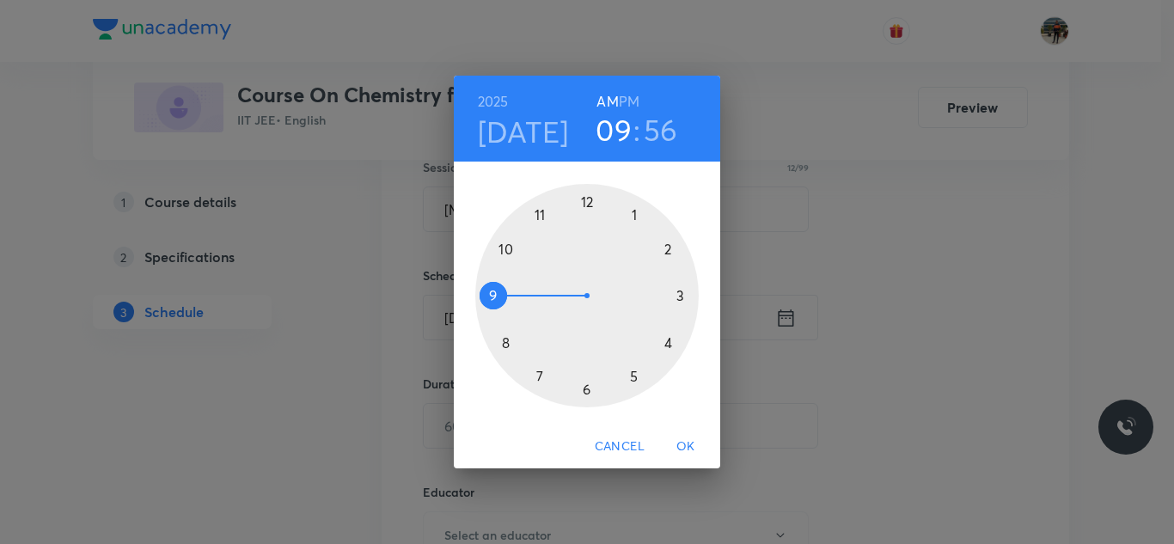
click at [538, 215] on div at bounding box center [586, 295] width 223 height 223
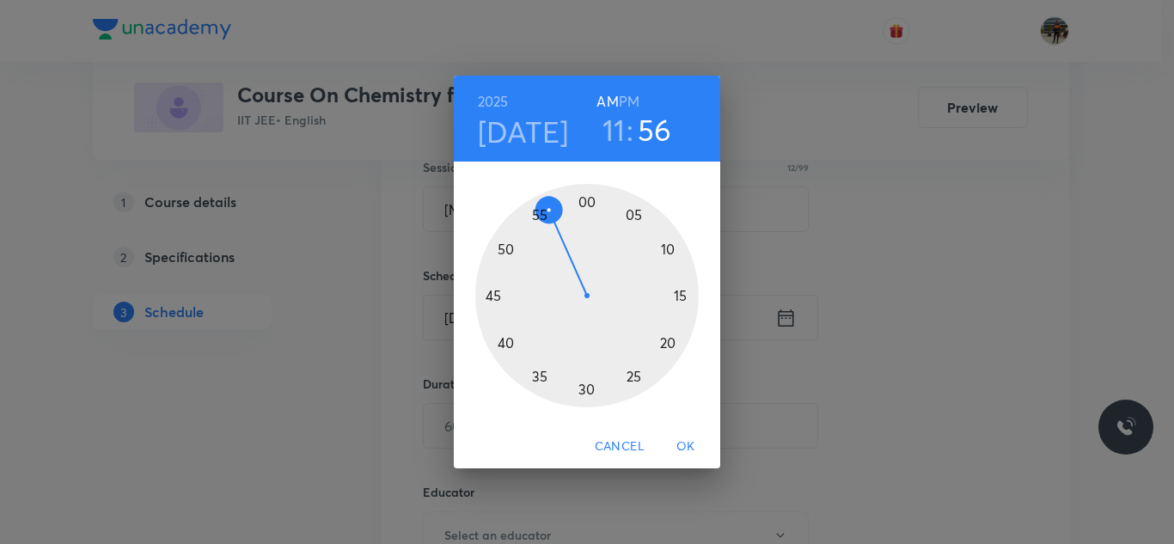
click at [583, 387] on div at bounding box center [586, 295] width 223 height 223
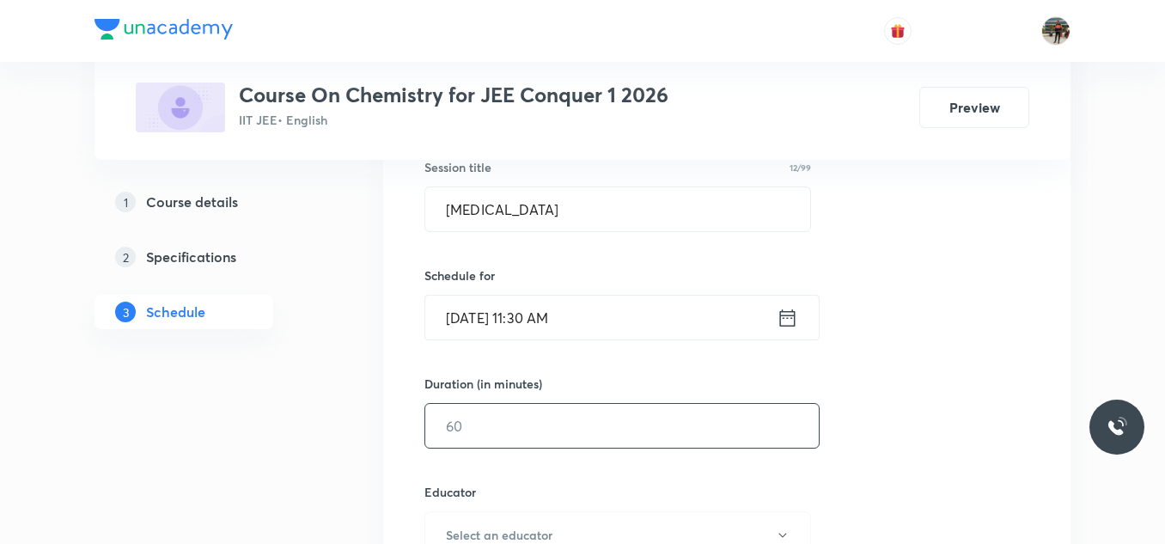
click at [478, 414] on input "text" at bounding box center [622, 426] width 394 height 44
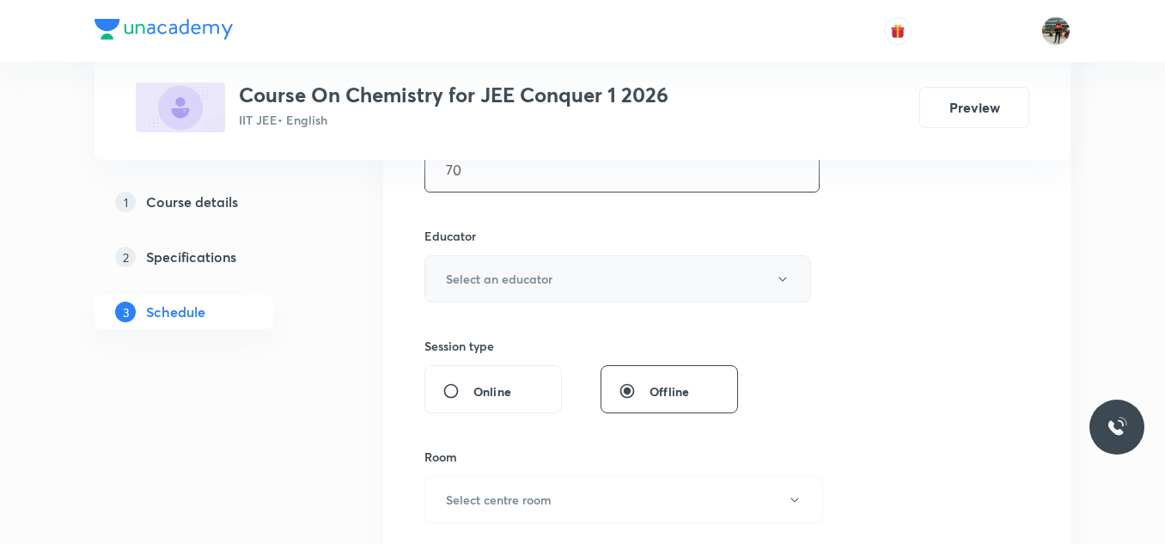
scroll to position [584, 0]
type input "70"
click at [444, 276] on button "Select an educator" at bounding box center [617, 279] width 387 height 47
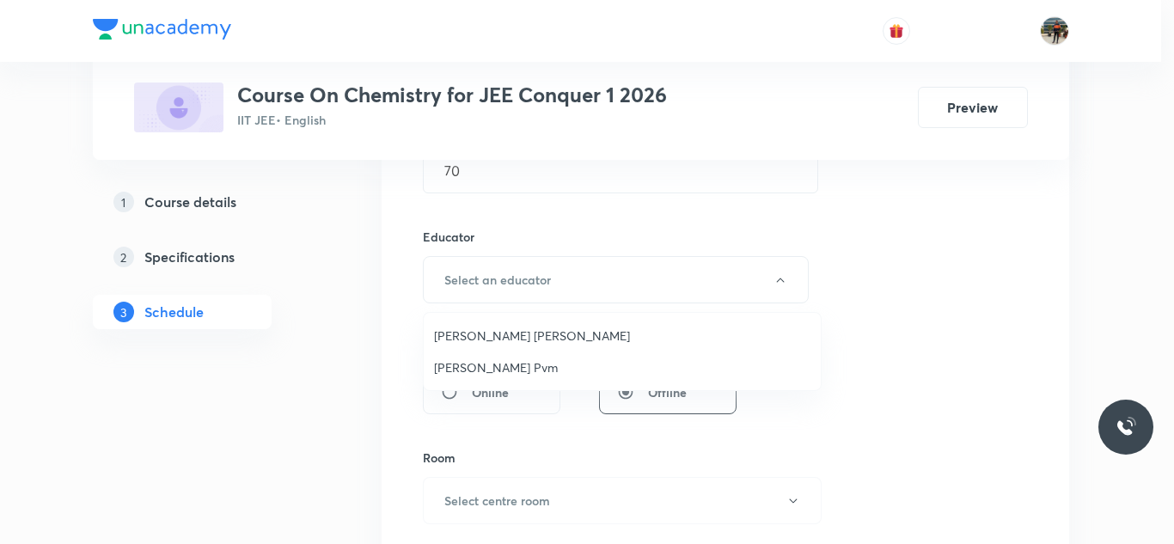
click at [433, 339] on li "[PERSON_NAME] [PERSON_NAME]" at bounding box center [622, 336] width 397 height 32
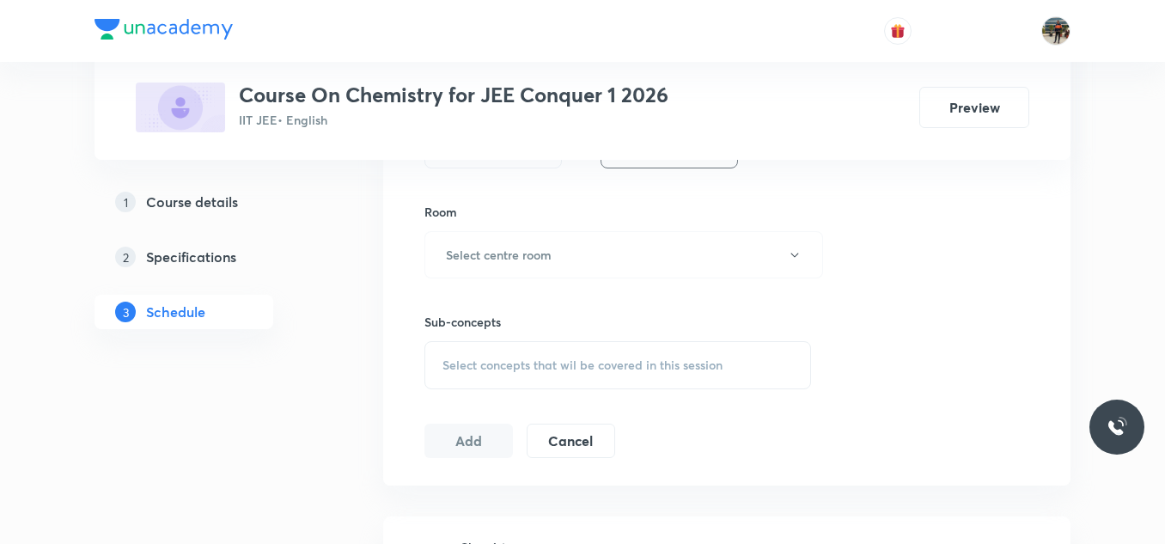
scroll to position [831, 0]
click at [470, 236] on button "Select centre room" at bounding box center [623, 253] width 399 height 47
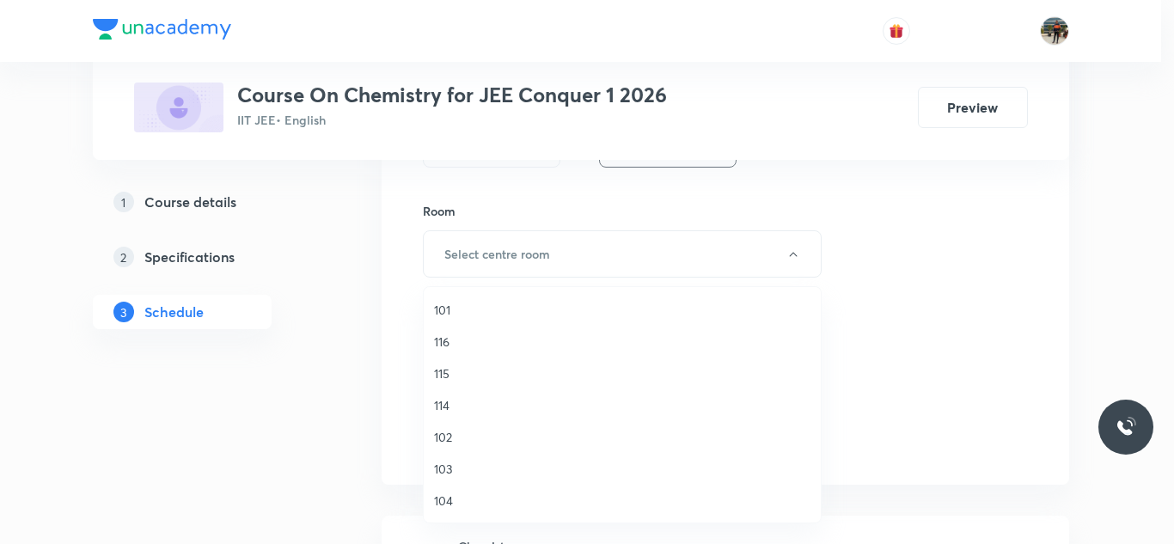
click at [443, 373] on span "115" at bounding box center [622, 373] width 376 height 18
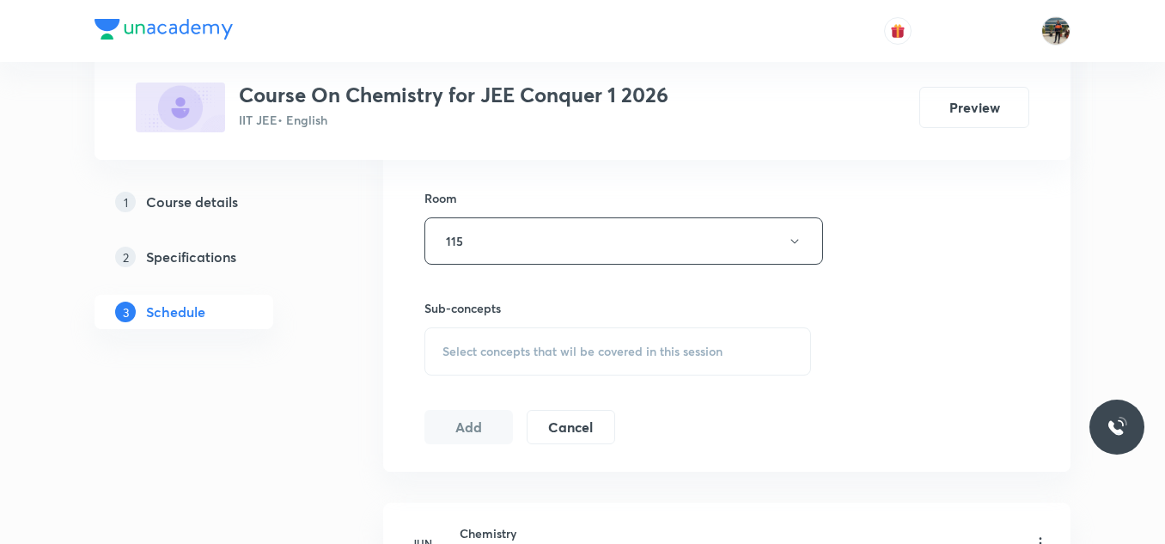
scroll to position [845, 0]
click at [458, 335] on div "Select concepts that wil be covered in this session" at bounding box center [617, 350] width 387 height 48
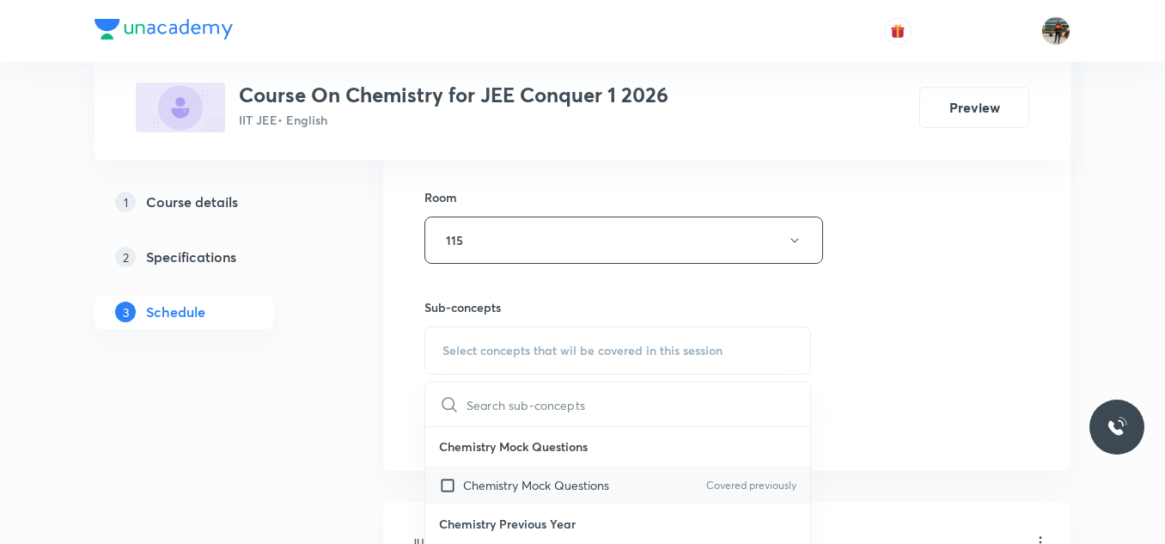
click at [446, 485] on input "checkbox" at bounding box center [451, 485] width 24 height 18
checkbox input "true"
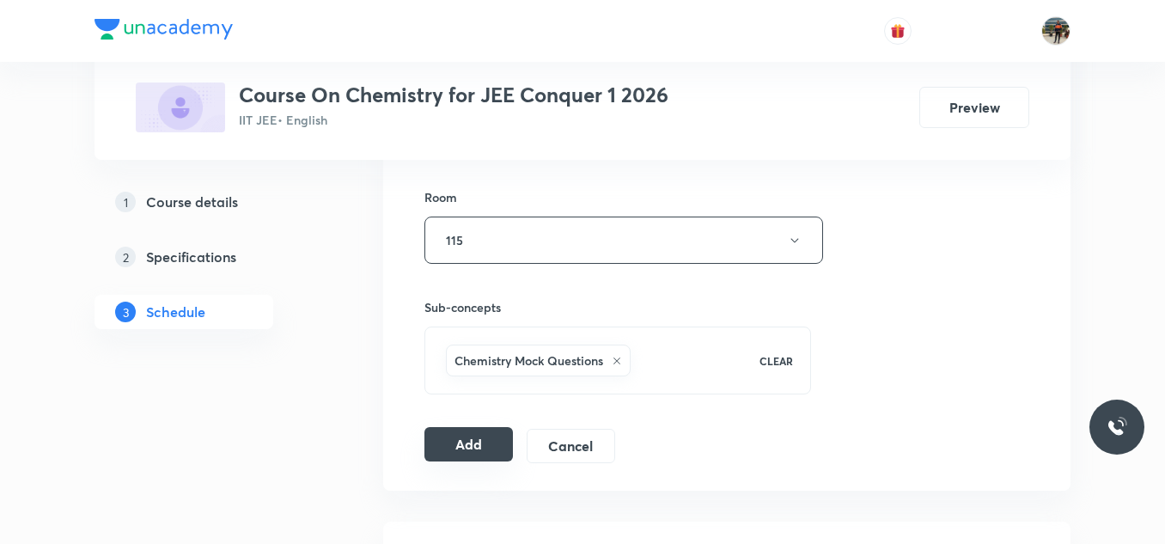
click at [443, 442] on button "Add" at bounding box center [468, 444] width 88 height 34
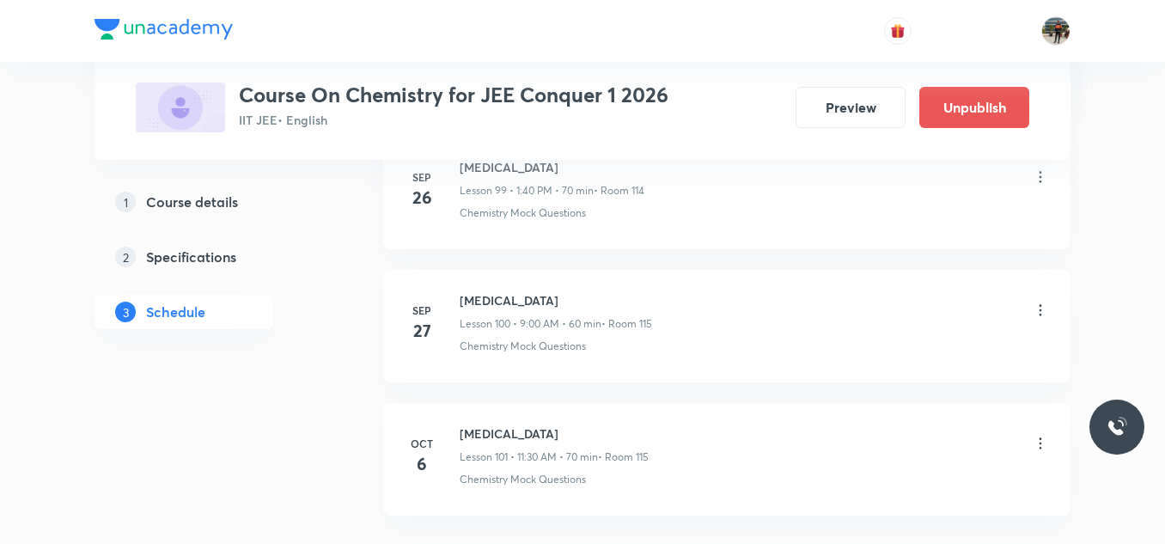
scroll to position [13494, 0]
